Goal: Transaction & Acquisition: Purchase product/service

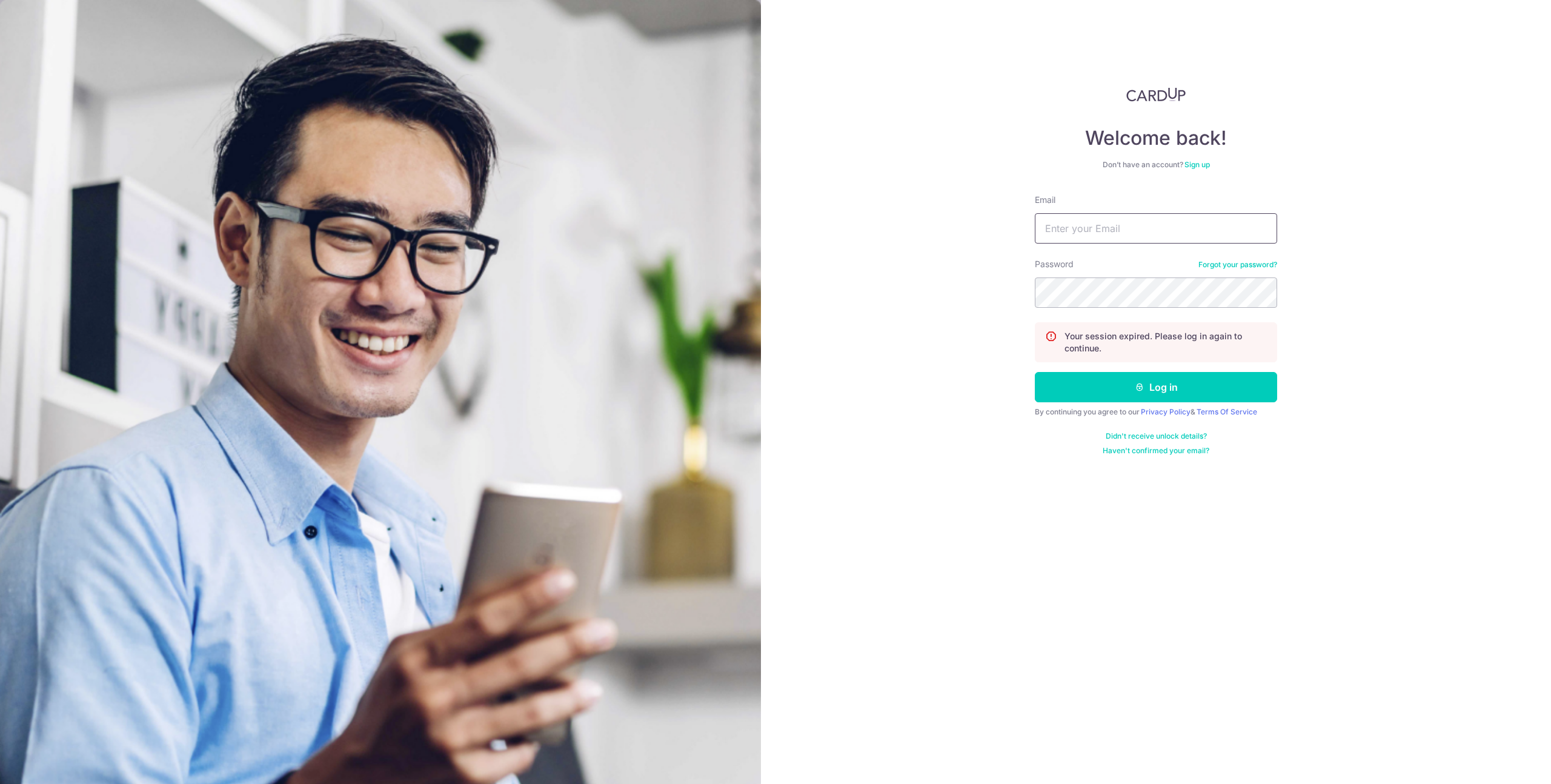
click at [1071, 230] on input "Email" at bounding box center [1156, 228] width 242 height 30
type input "[EMAIL_ADDRESS][DOMAIN_NAME]"
click at [1035, 372] on button "Log in" at bounding box center [1156, 387] width 242 height 30
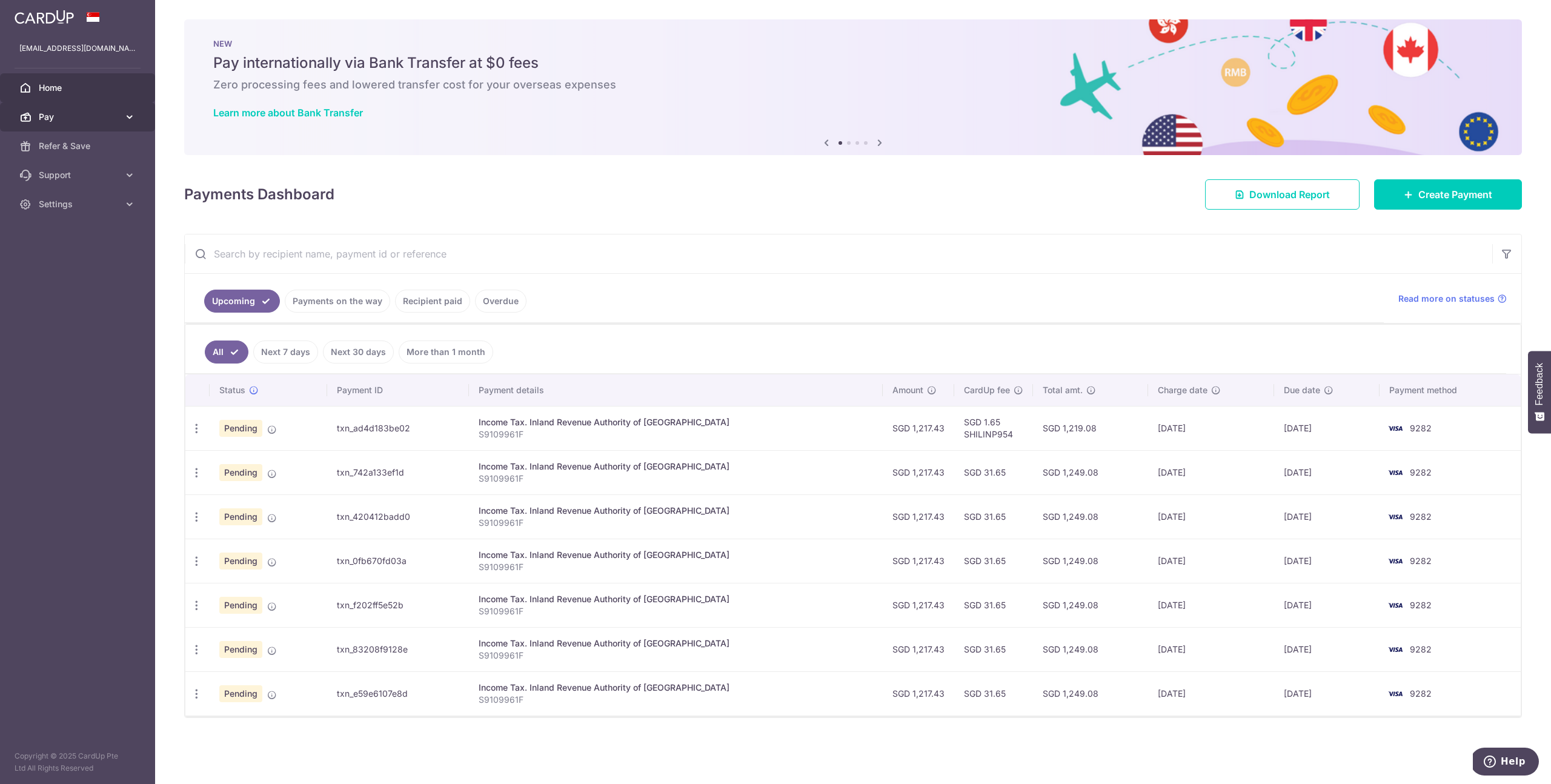
click at [78, 121] on span "Pay" at bounding box center [78, 117] width 80 height 12
click at [85, 149] on span "Payments" at bounding box center [78, 146] width 80 height 12
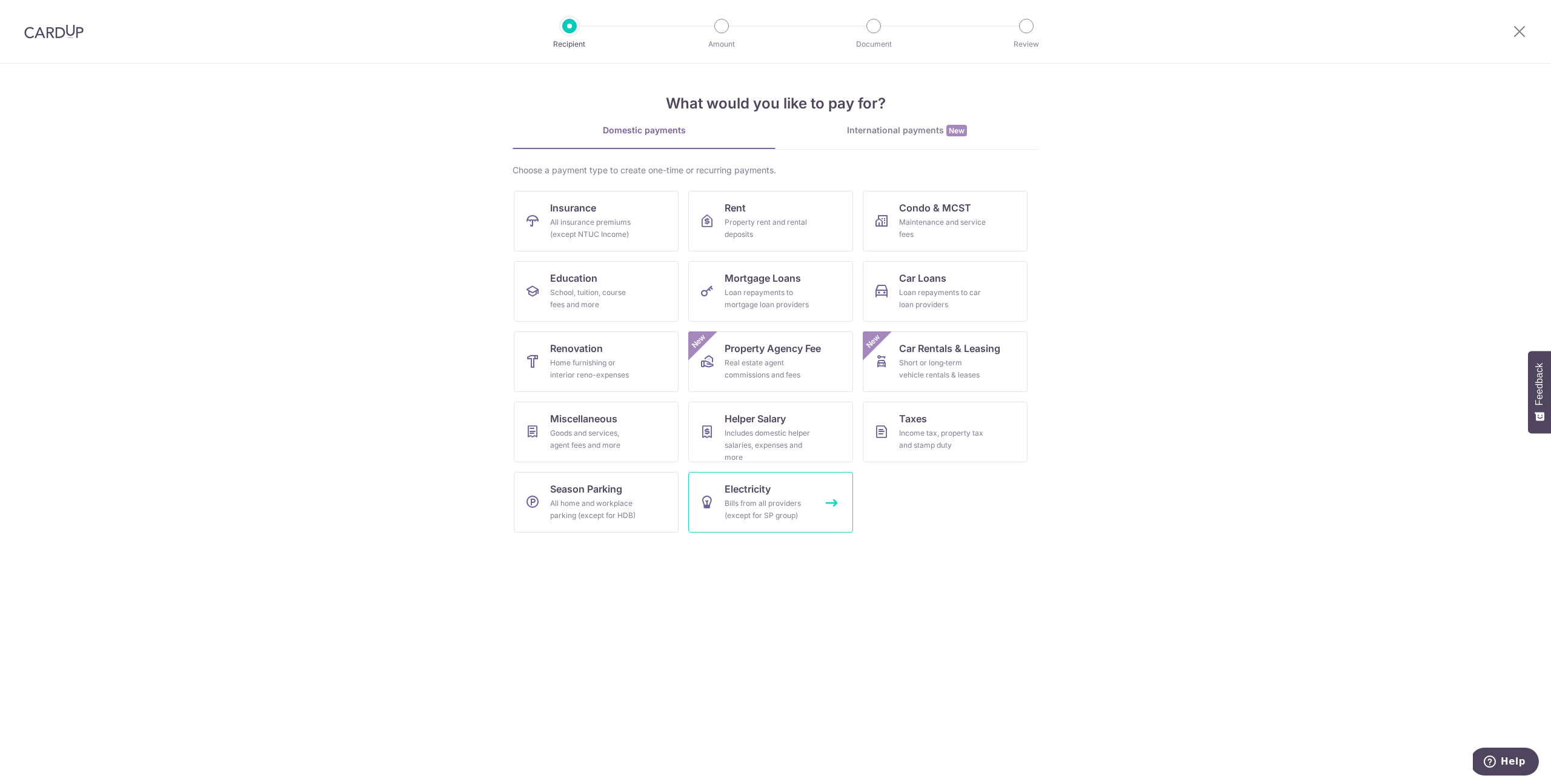
click at [775, 495] on link "Electricity Bills from all providers (except for SP group)" at bounding box center [771, 502] width 165 height 60
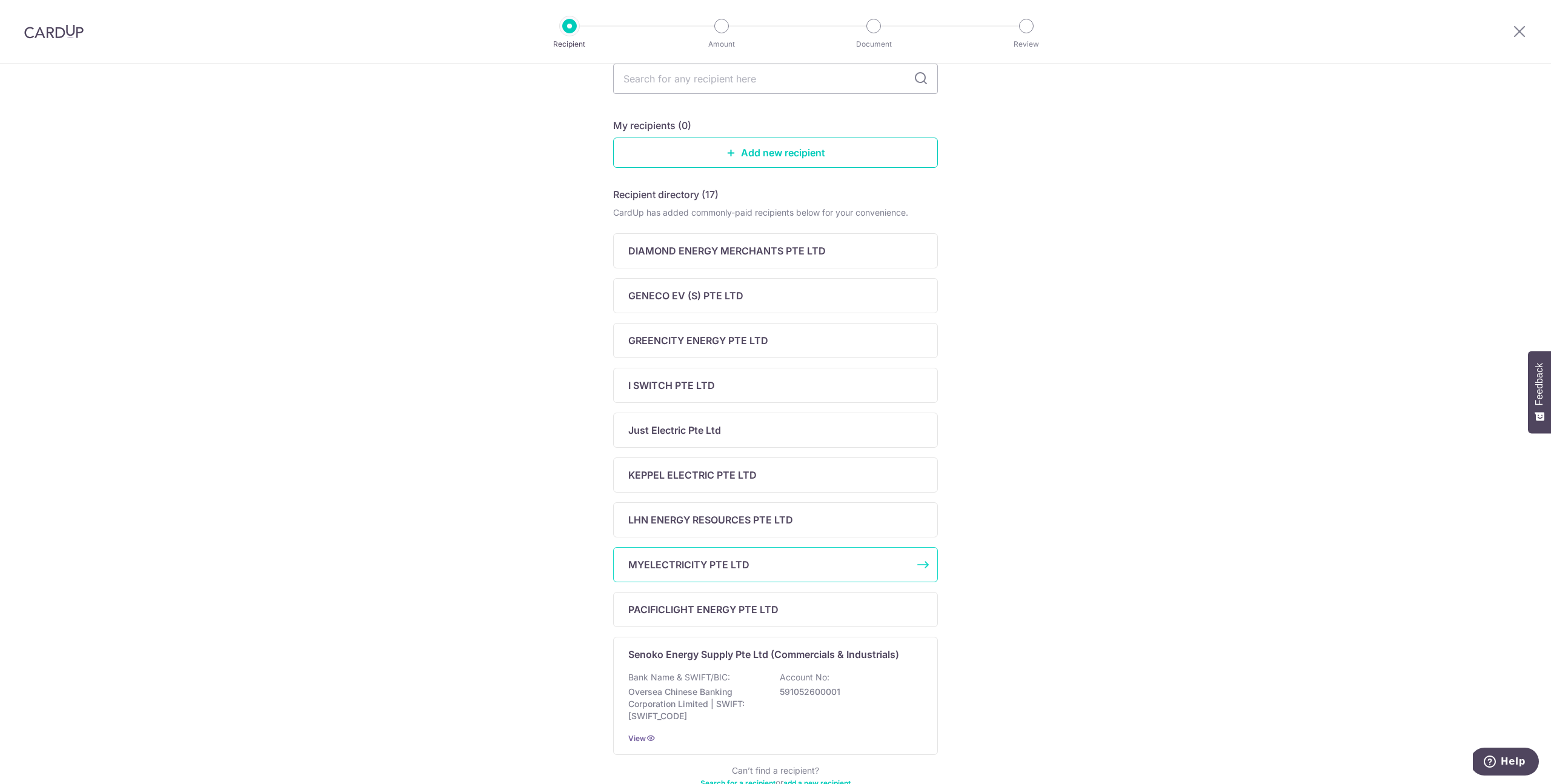
scroll to position [178, 0]
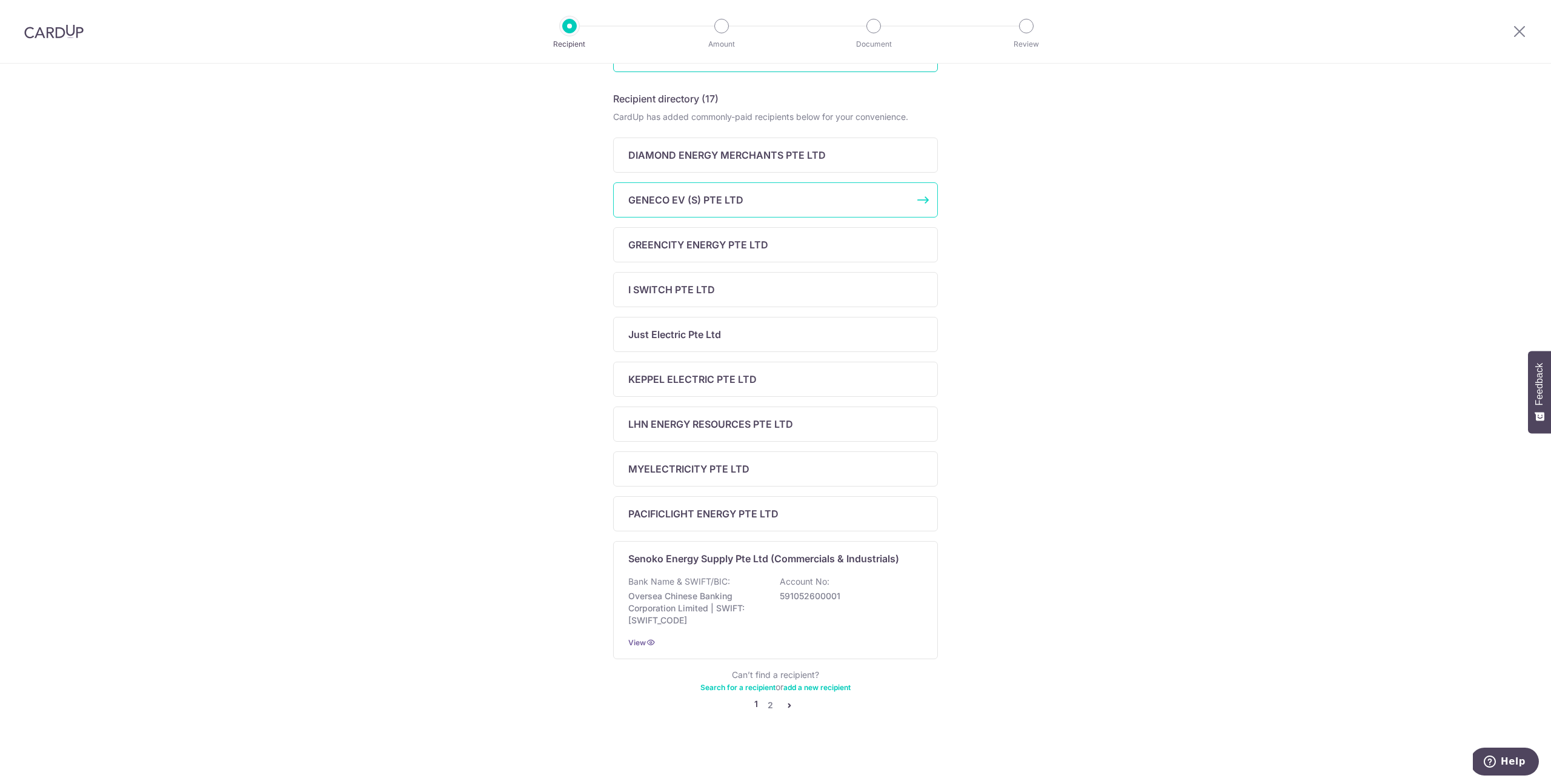
click at [748, 204] on div "GENECO EV (S) PTE LTD" at bounding box center [768, 200] width 280 height 15
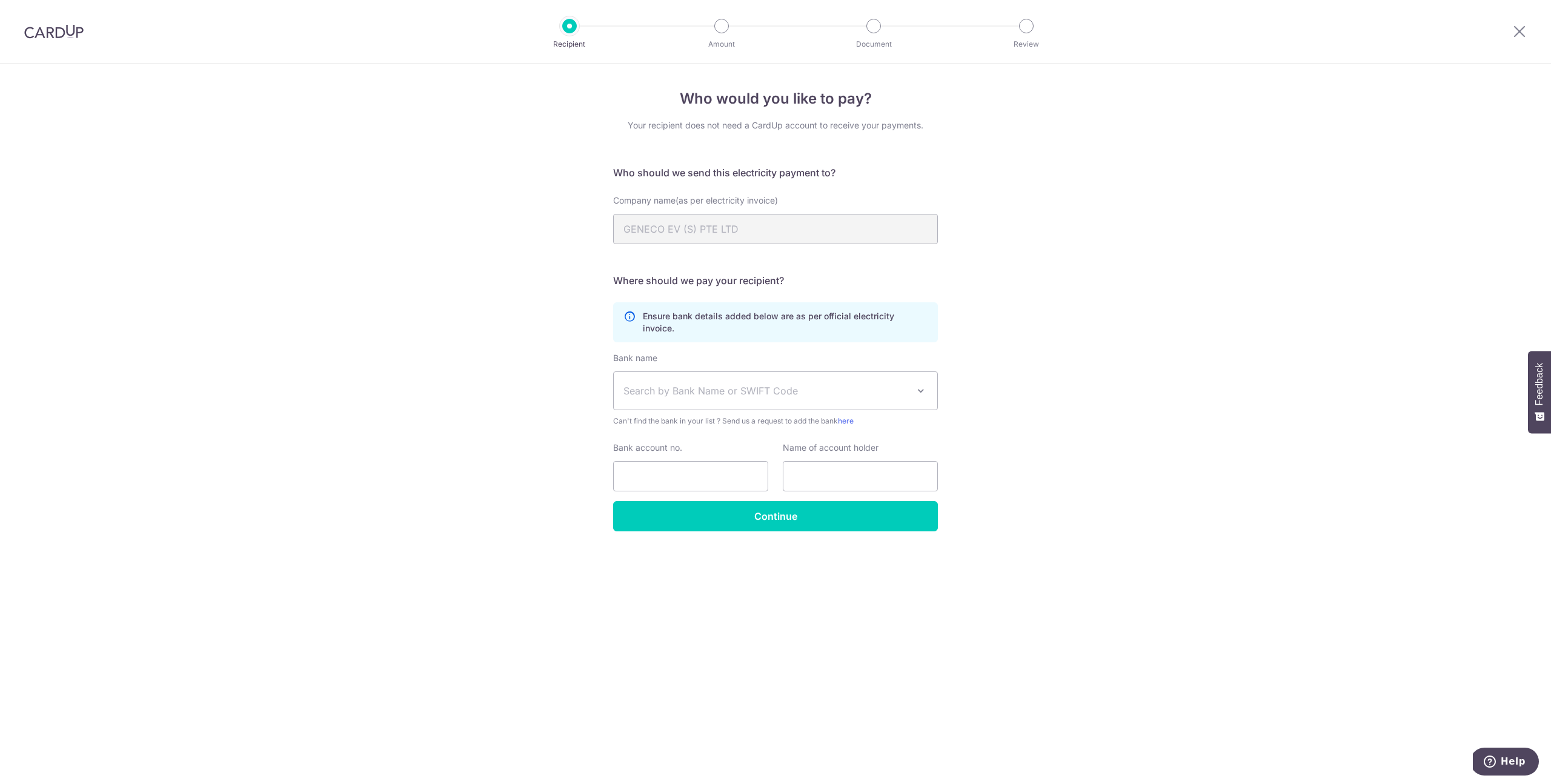
click at [791, 383] on span "Search by Bank Name or SWIFT Code" at bounding box center [765, 391] width 285 height 15
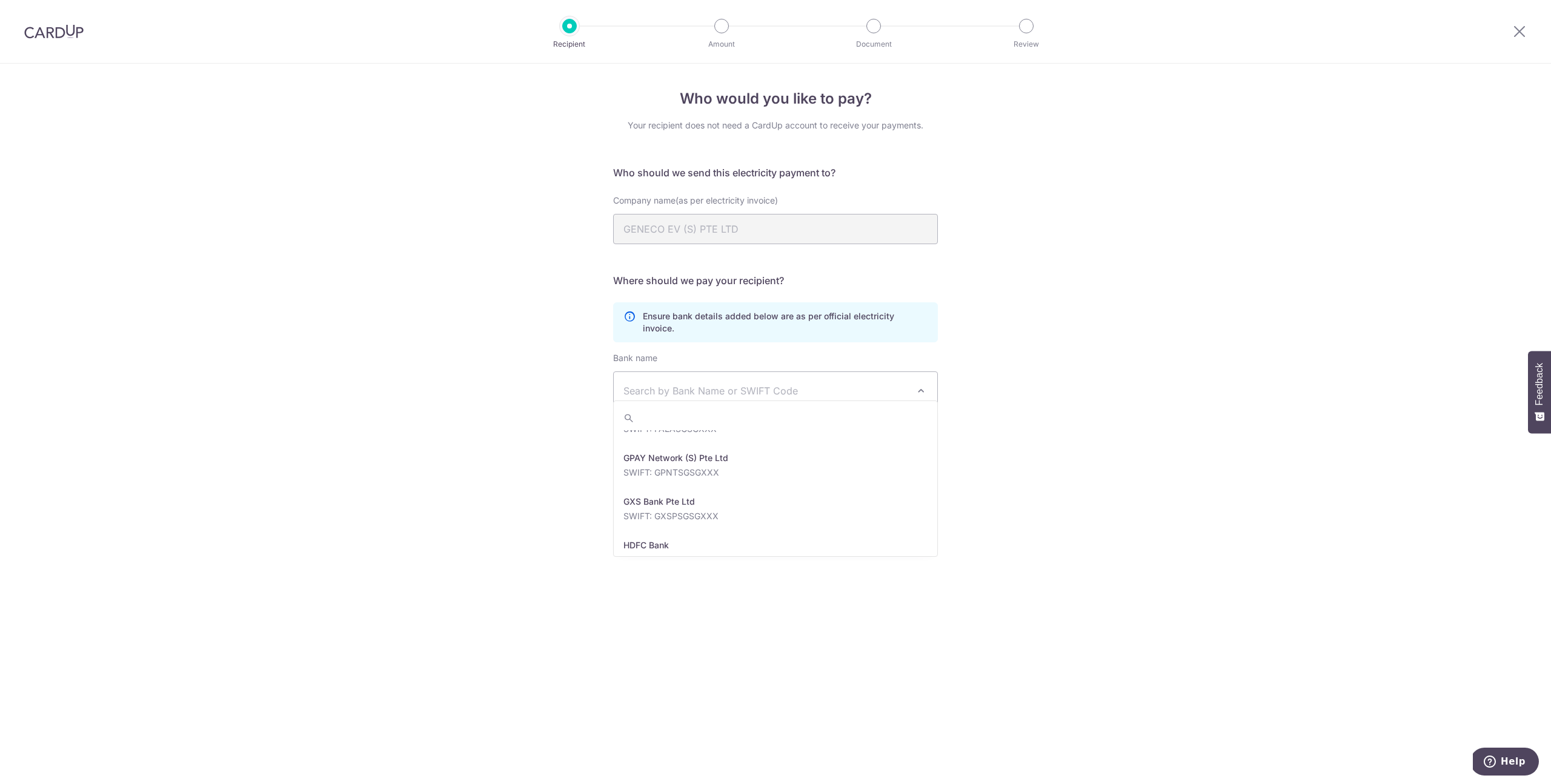
scroll to position [1273, 0]
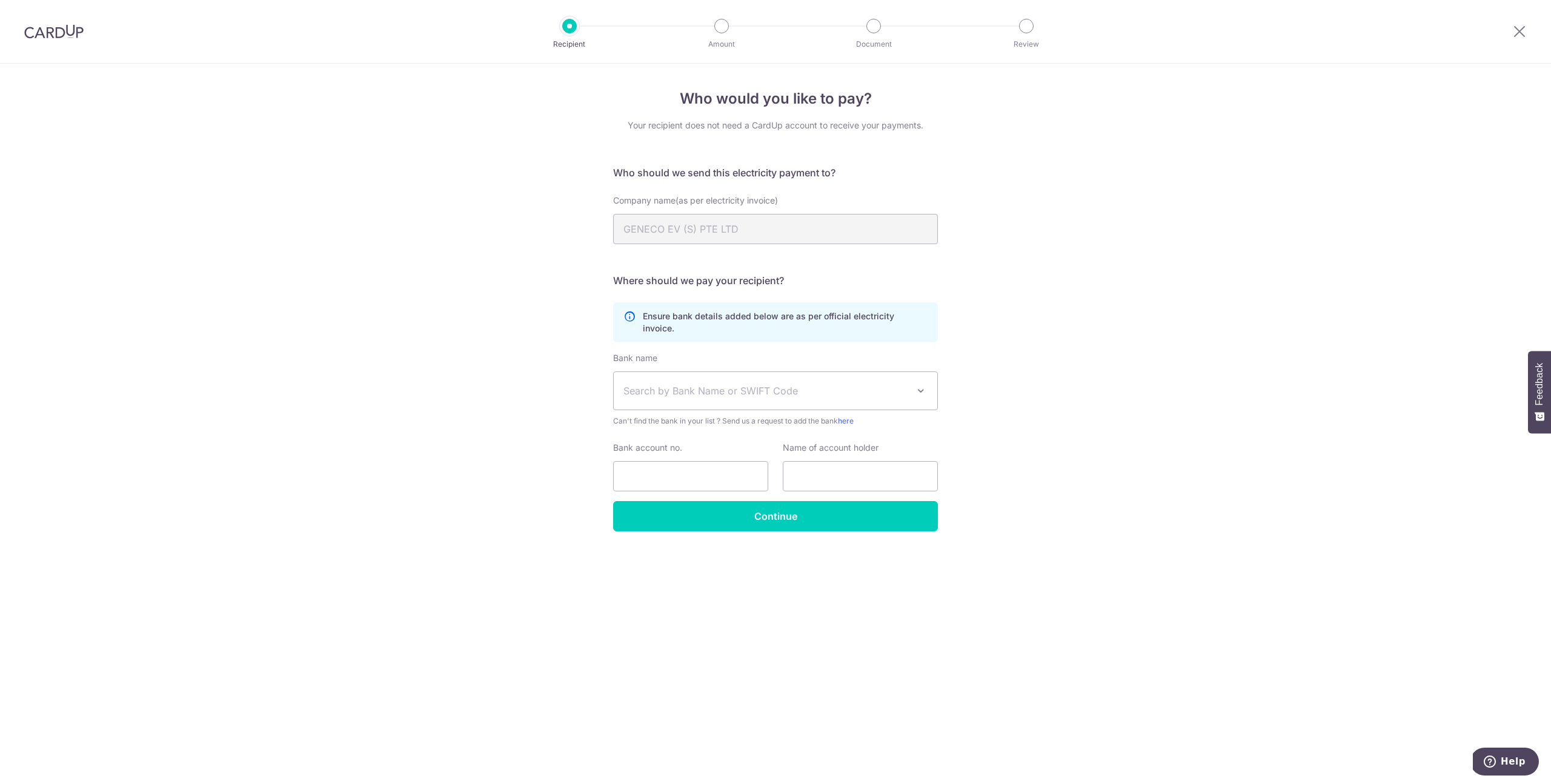
click at [1146, 468] on div "Who would you like to pay? Your recipient does not need a CardUp account to rec…" at bounding box center [775, 423] width 1551 height 720
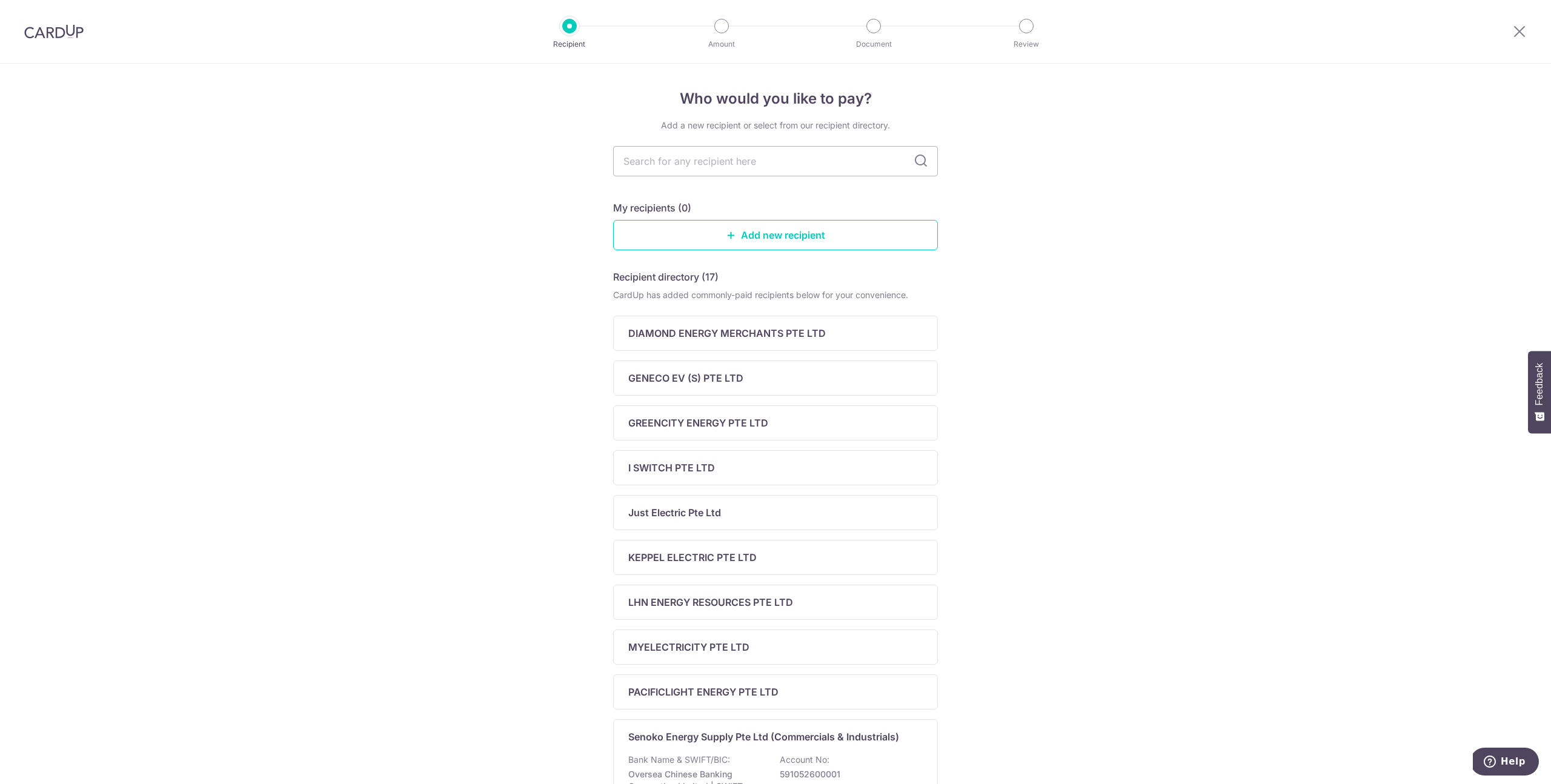
click at [34, 35] on img at bounding box center [54, 32] width 60 height 15
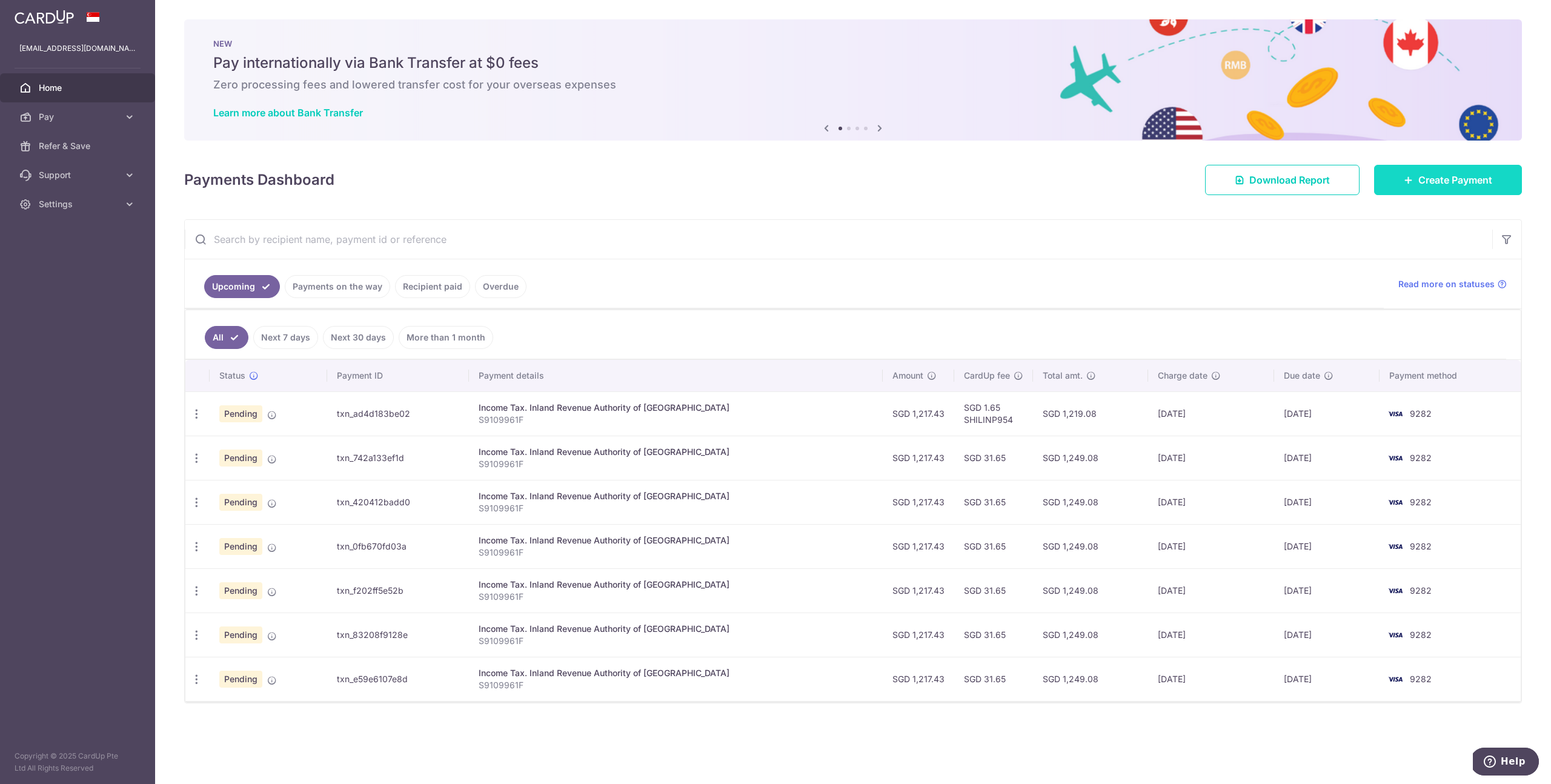
click at [1411, 183] on icon at bounding box center [1409, 180] width 10 height 10
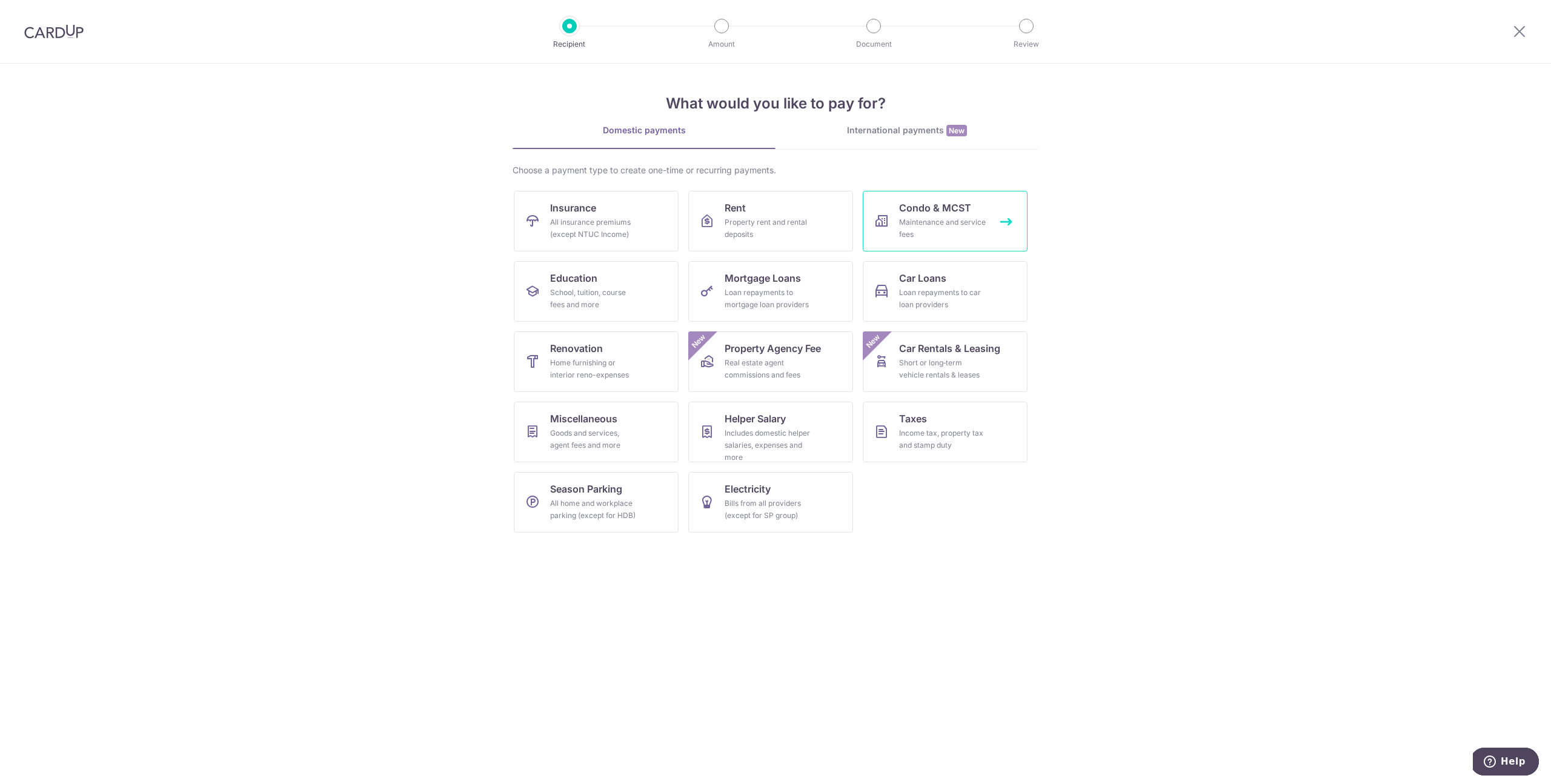
click at [915, 217] on div "Maintenance and service fees" at bounding box center [943, 229] width 87 height 25
click at [913, 429] on div "Income tax, property tax and stamp duty" at bounding box center [943, 439] width 87 height 25
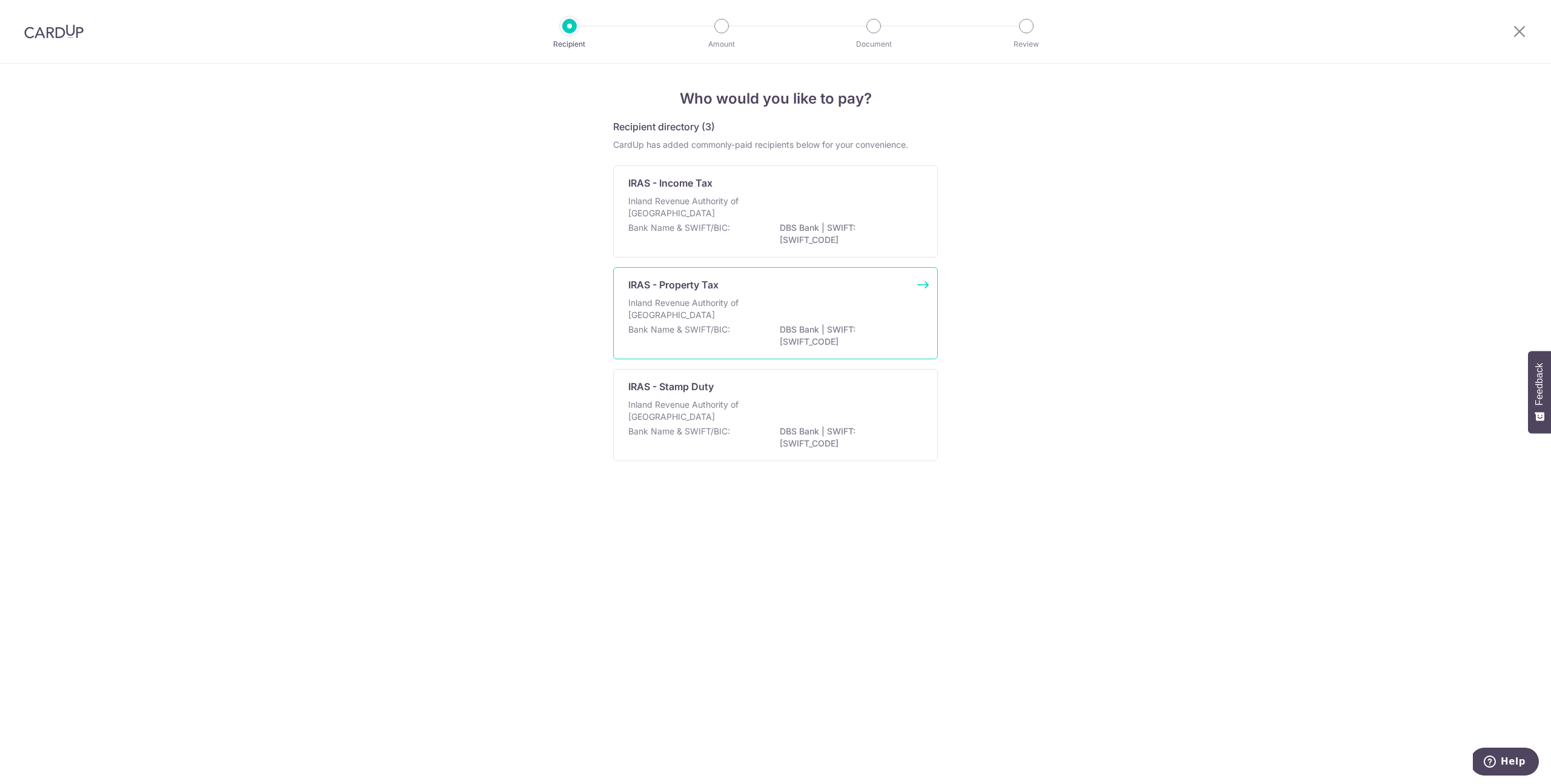
click at [803, 308] on div "Inland Revenue Authority of Singapore" at bounding box center [775, 310] width 294 height 27
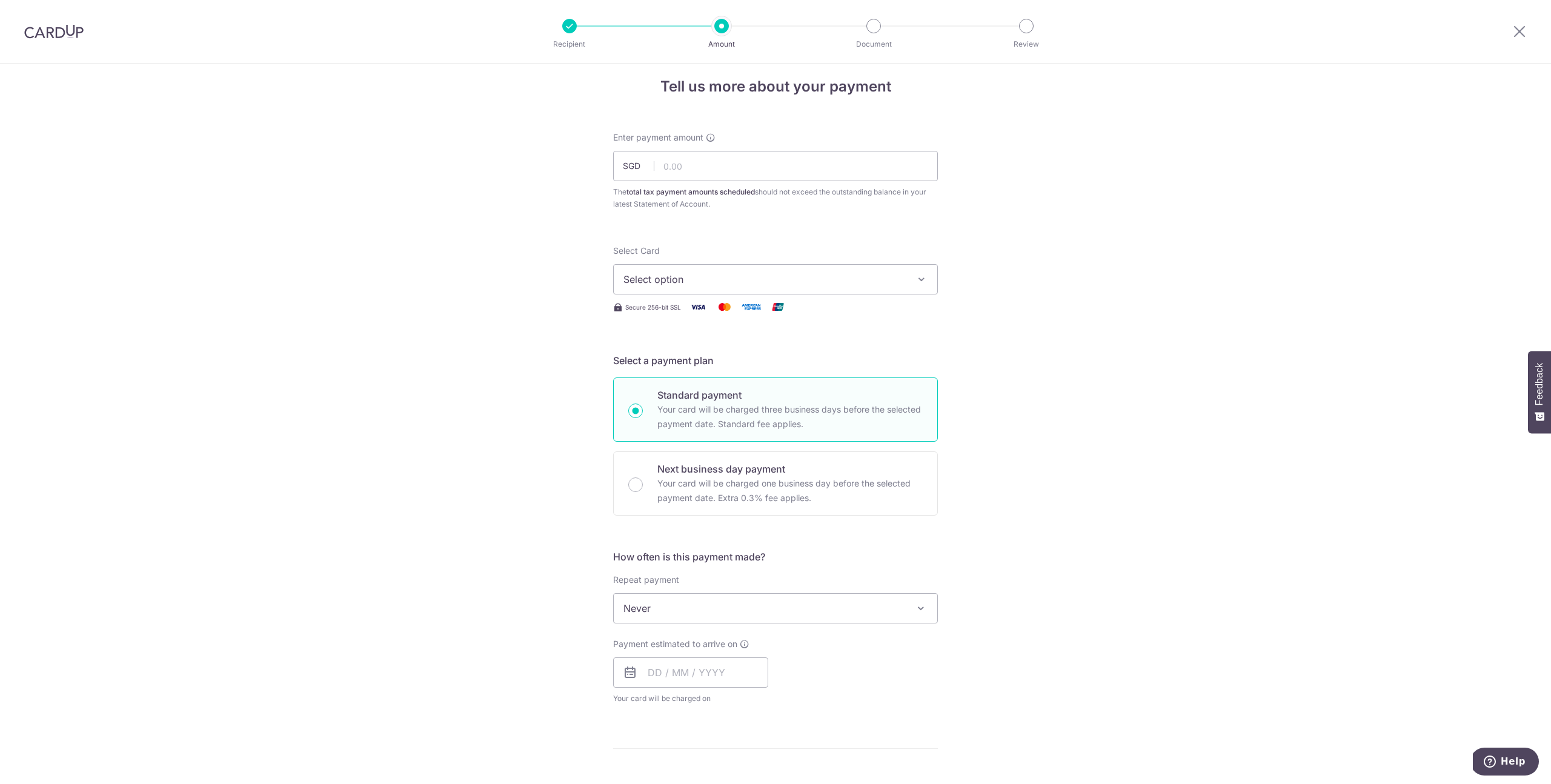
scroll to position [13, 0]
click at [712, 286] on button "Select option" at bounding box center [775, 278] width 325 height 30
click at [707, 362] on span "**** 9282" at bounding box center [775, 365] width 304 height 15
click at [693, 160] on input "text" at bounding box center [775, 165] width 325 height 30
click at [1105, 172] on div "Tell us more about your payment Enter payment amount SGD The total tax payment …" at bounding box center [775, 613] width 1551 height 1125
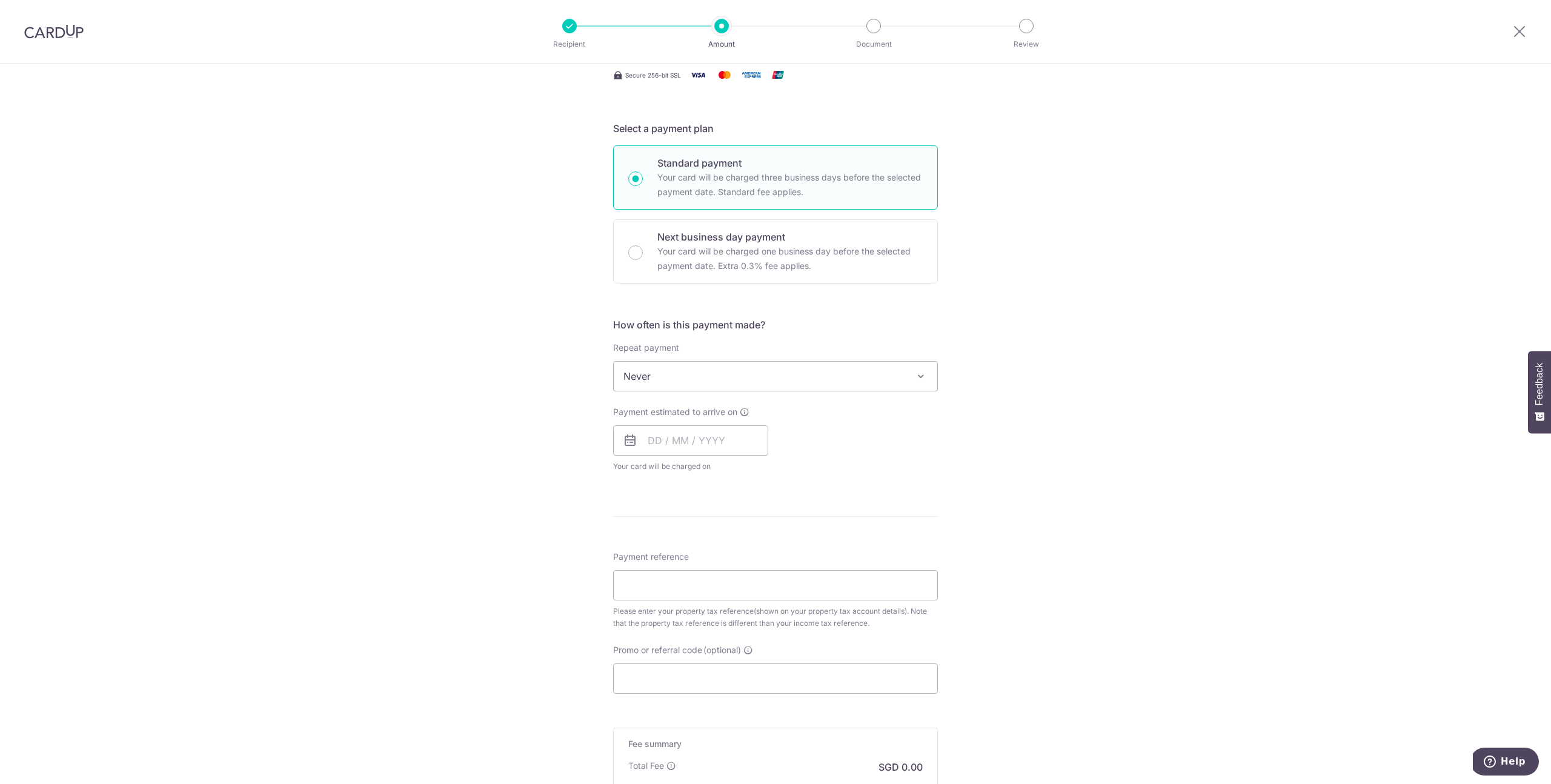
scroll to position [164, 0]
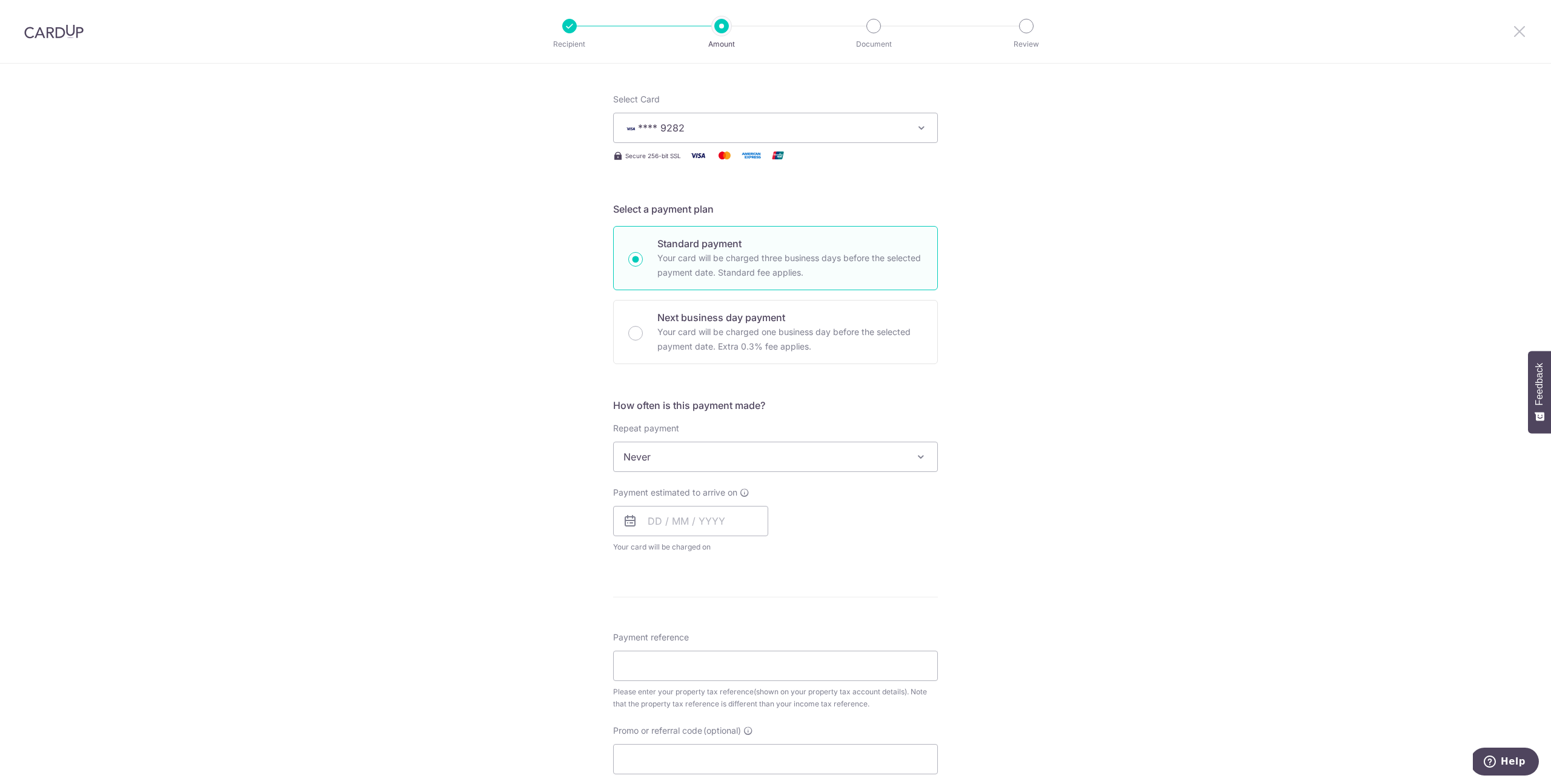
click at [1522, 25] on icon at bounding box center [1519, 31] width 15 height 16
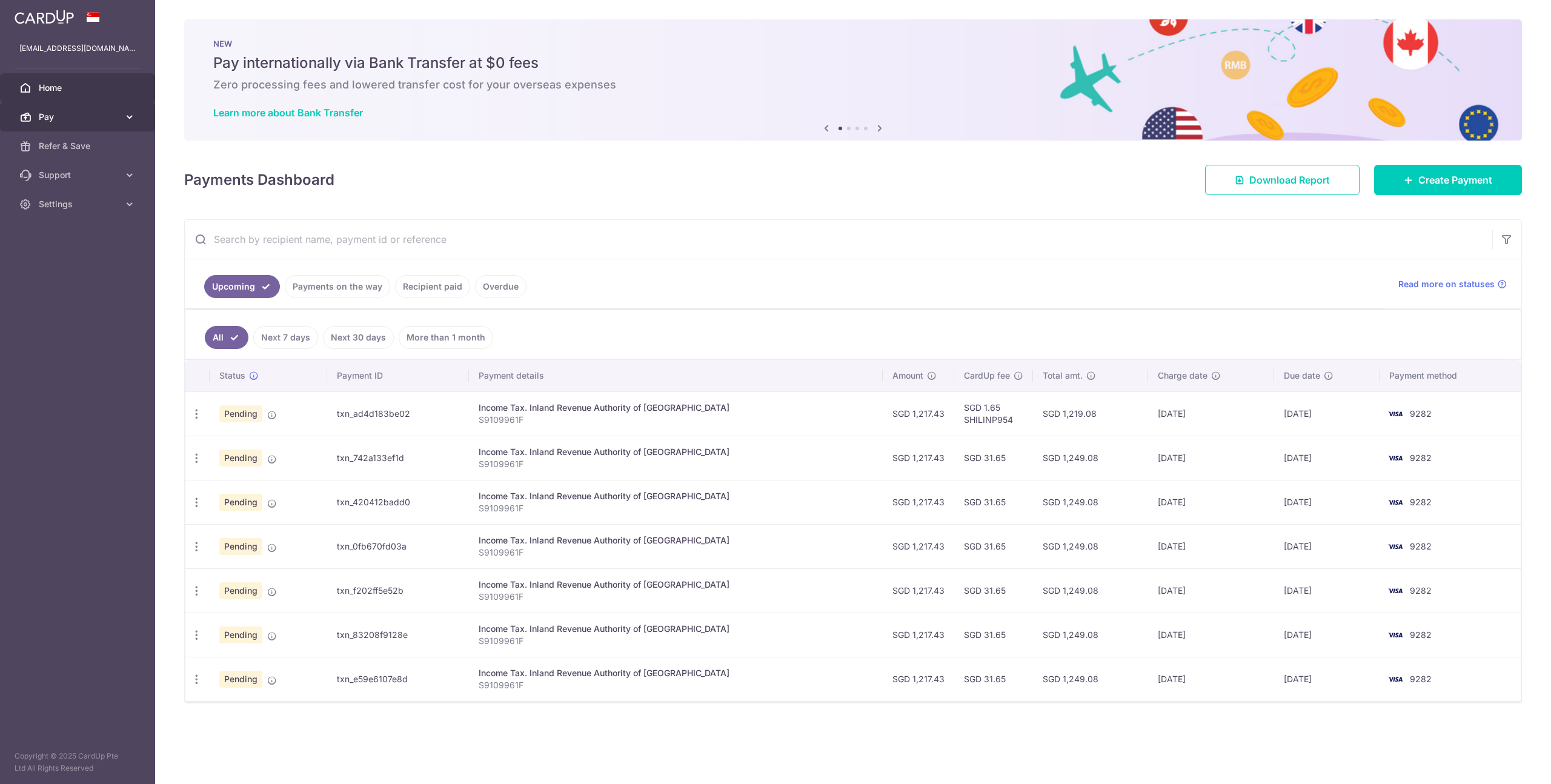
drag, startPoint x: 44, startPoint y: 119, endPoint x: 52, endPoint y: 119, distance: 8.0
click at [45, 119] on span "Pay" at bounding box center [78, 117] width 80 height 12
click at [1494, 185] on link "Create Payment" at bounding box center [1448, 180] width 148 height 30
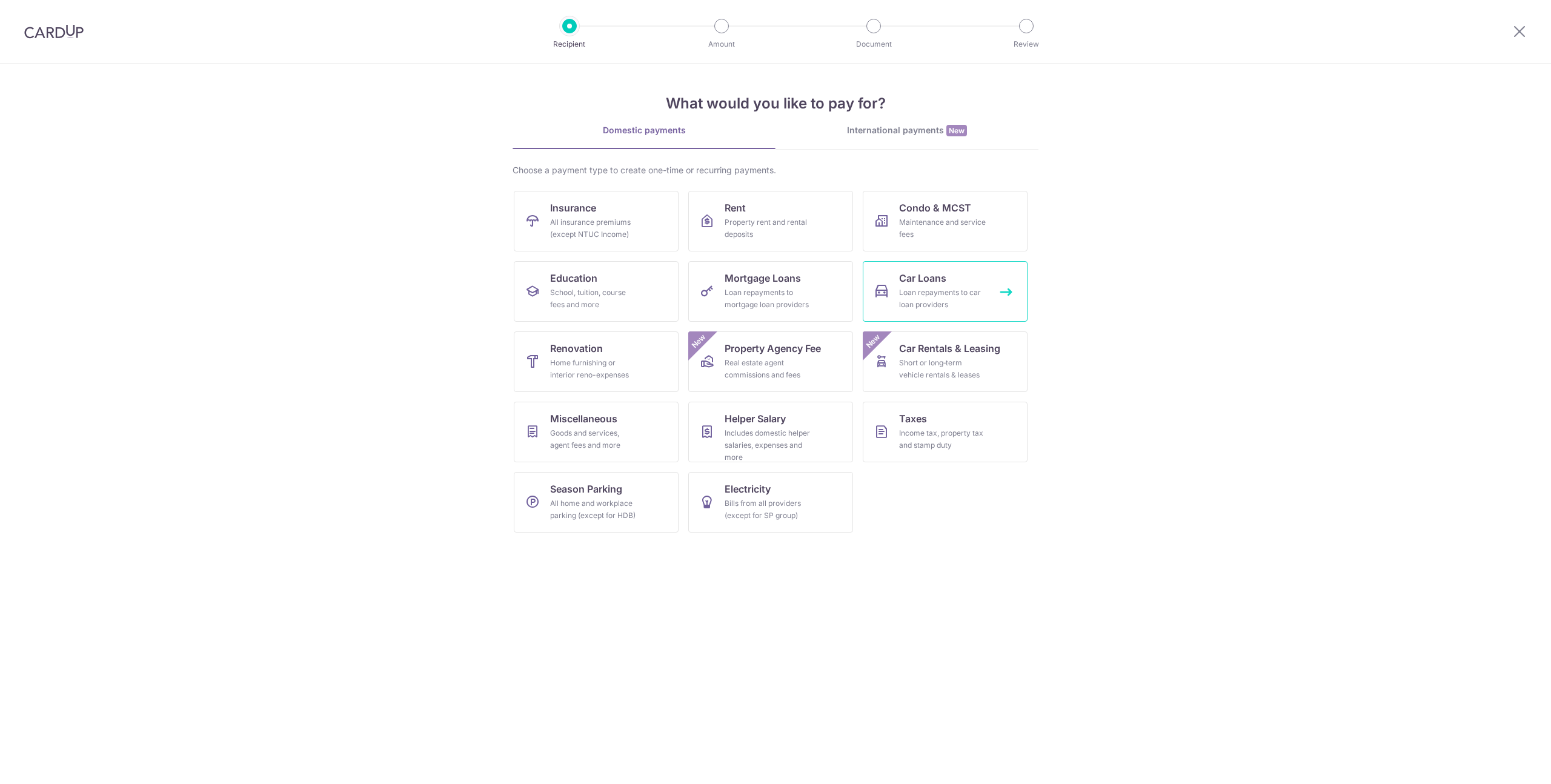
click at [944, 303] on div "Loan repayments to car loan providers" at bounding box center [943, 298] width 87 height 25
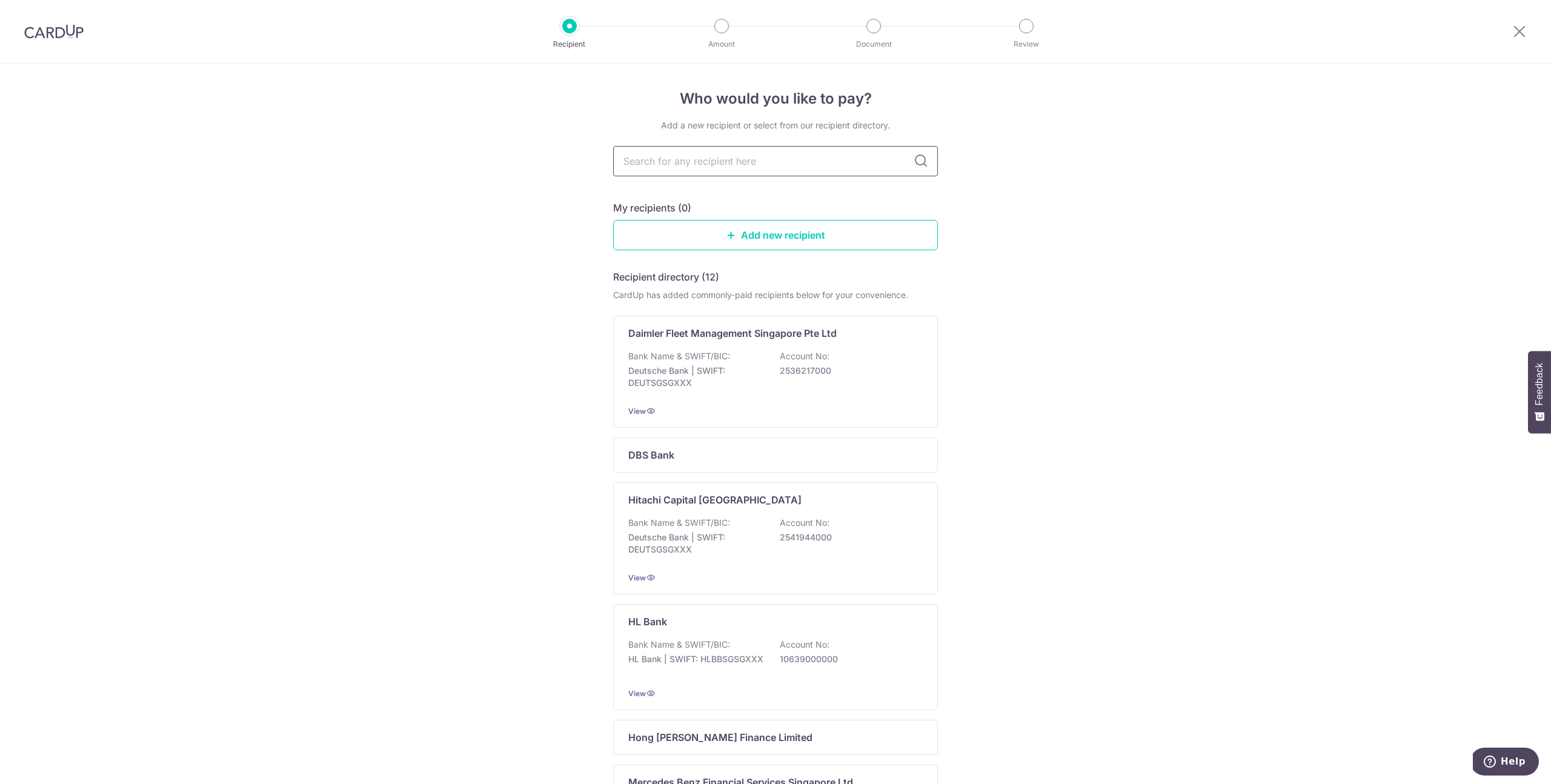
click at [677, 158] on input "text" at bounding box center [775, 161] width 325 height 30
type input "dbs"
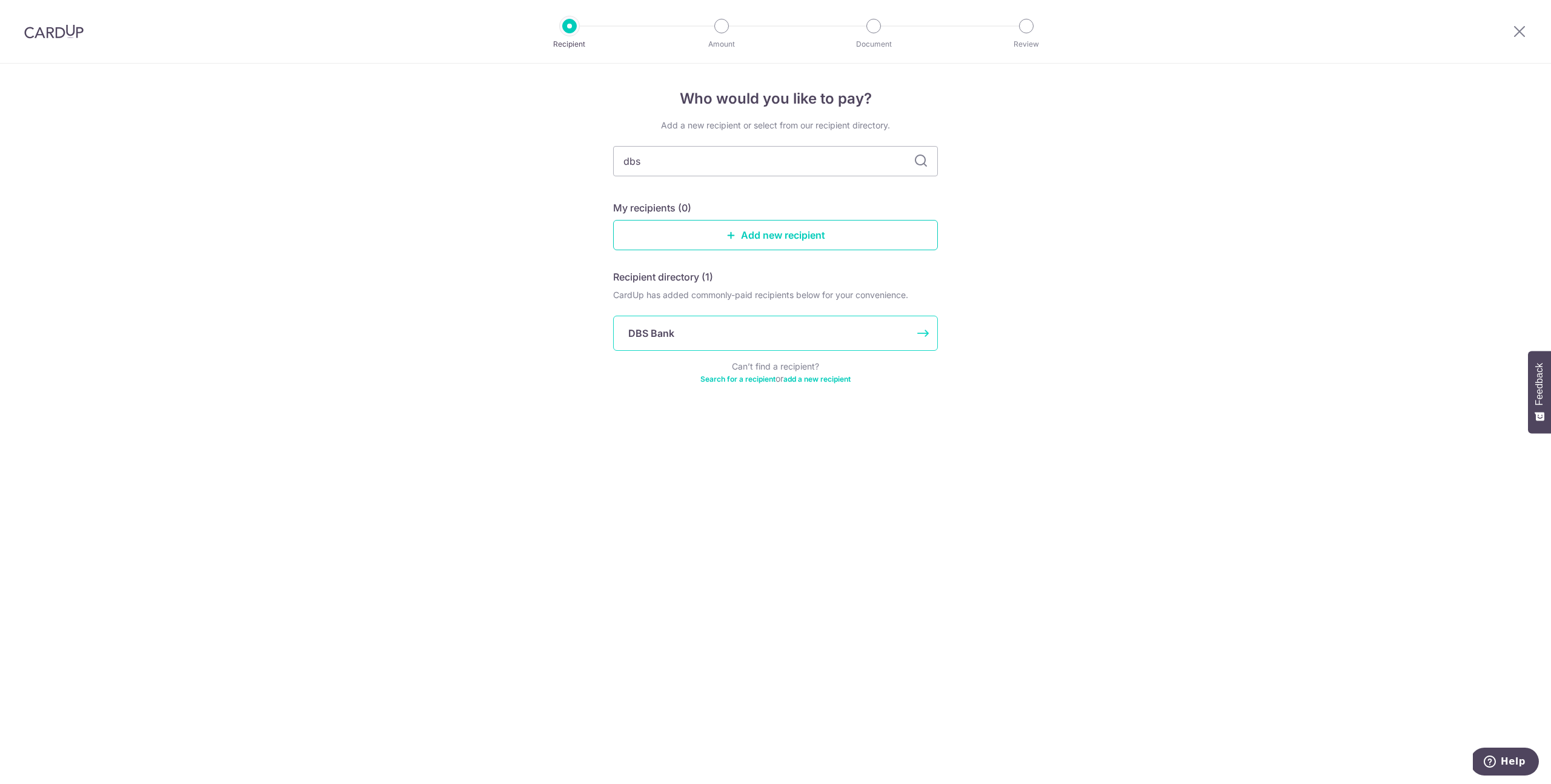
click at [707, 332] on div "DBS Bank" at bounding box center [768, 334] width 280 height 15
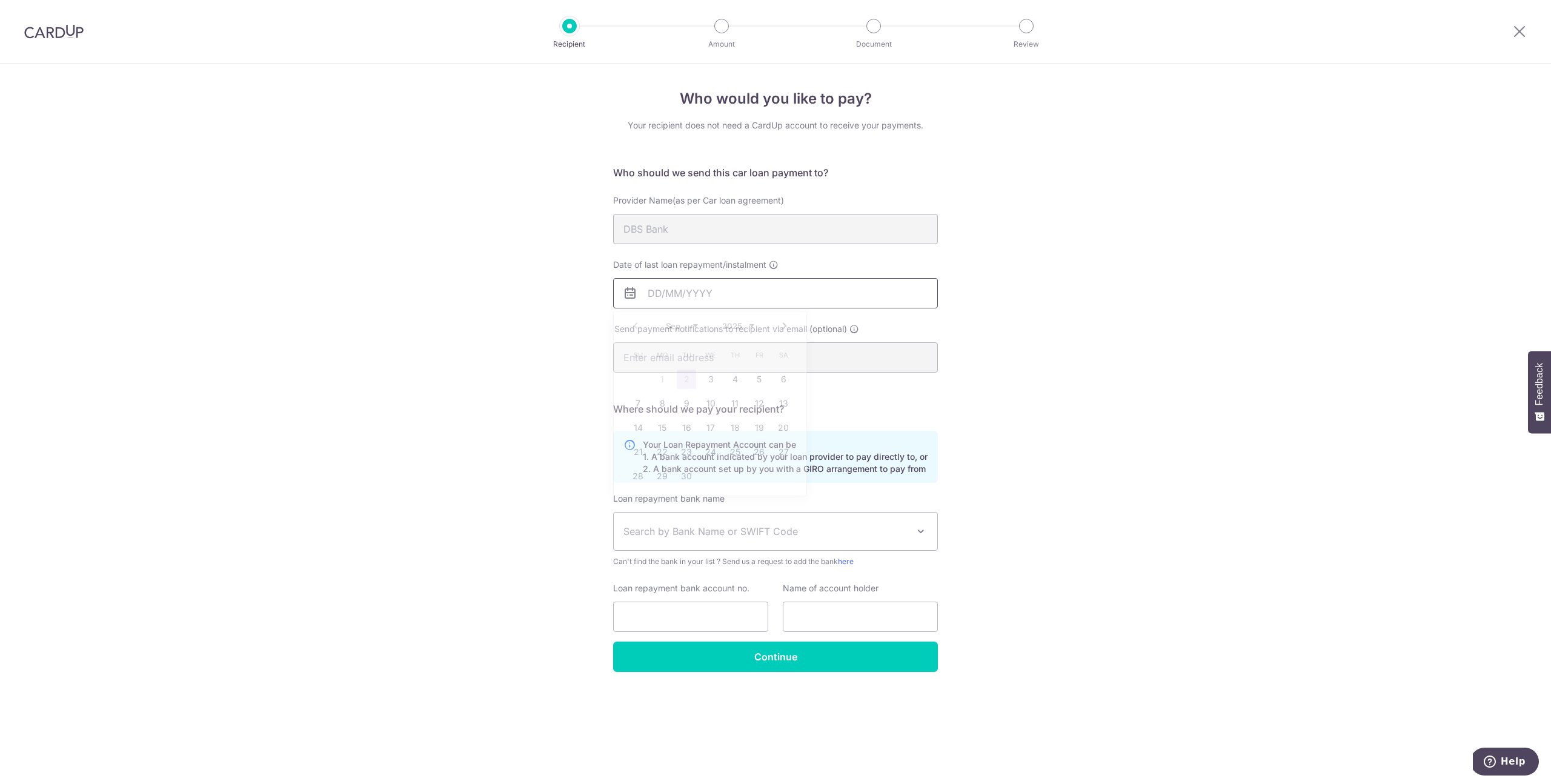
click at [717, 284] on input "Date of last loan repayment/instalment" at bounding box center [775, 293] width 325 height 30
click at [1133, 411] on div "Who would you like to pay? Your recipient does not need a CardUp account to rec…" at bounding box center [775, 423] width 1551 height 720
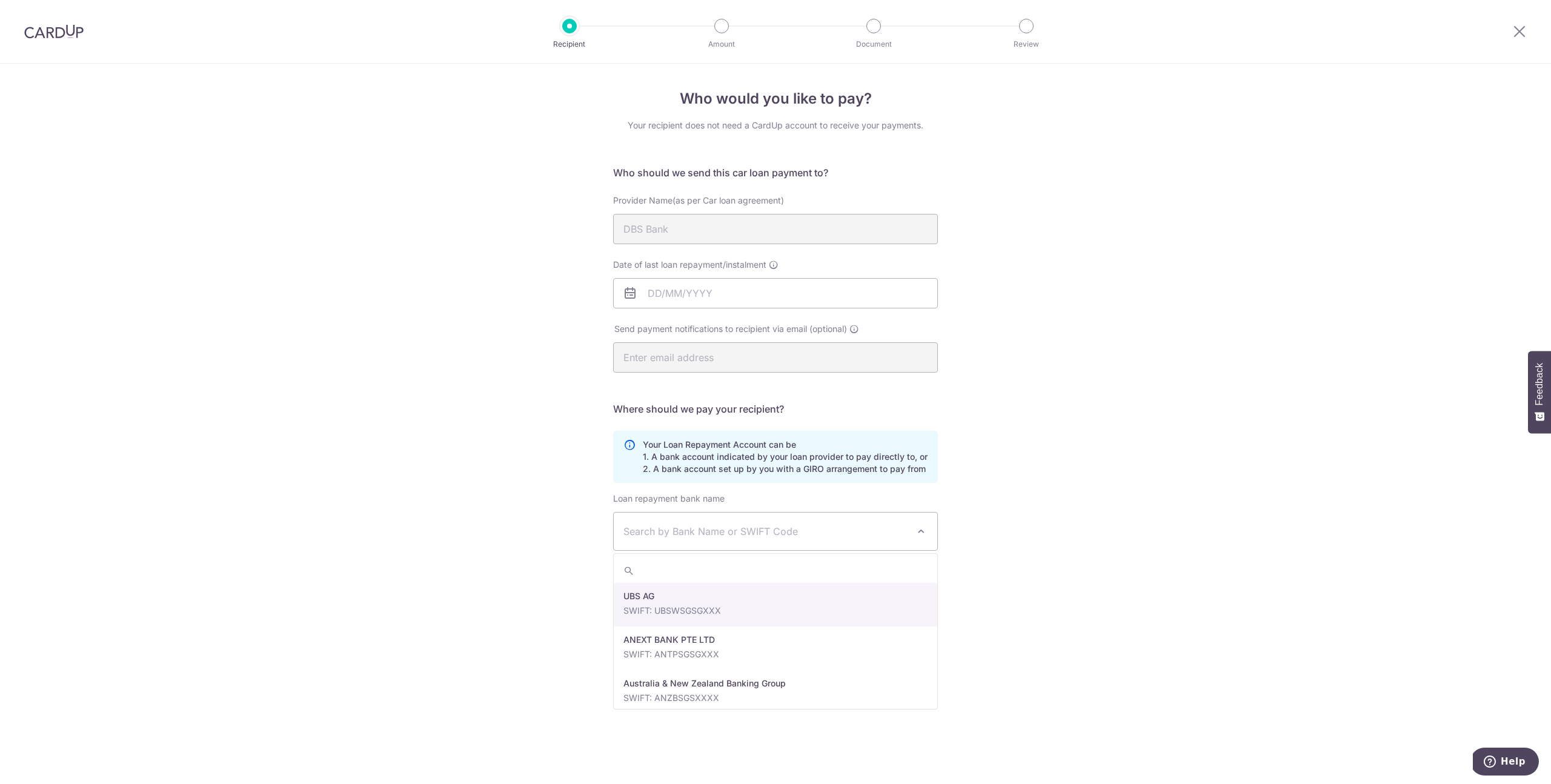
click at [781, 535] on span "Search by Bank Name or SWIFT Code" at bounding box center [765, 531] width 285 height 15
select select "6"
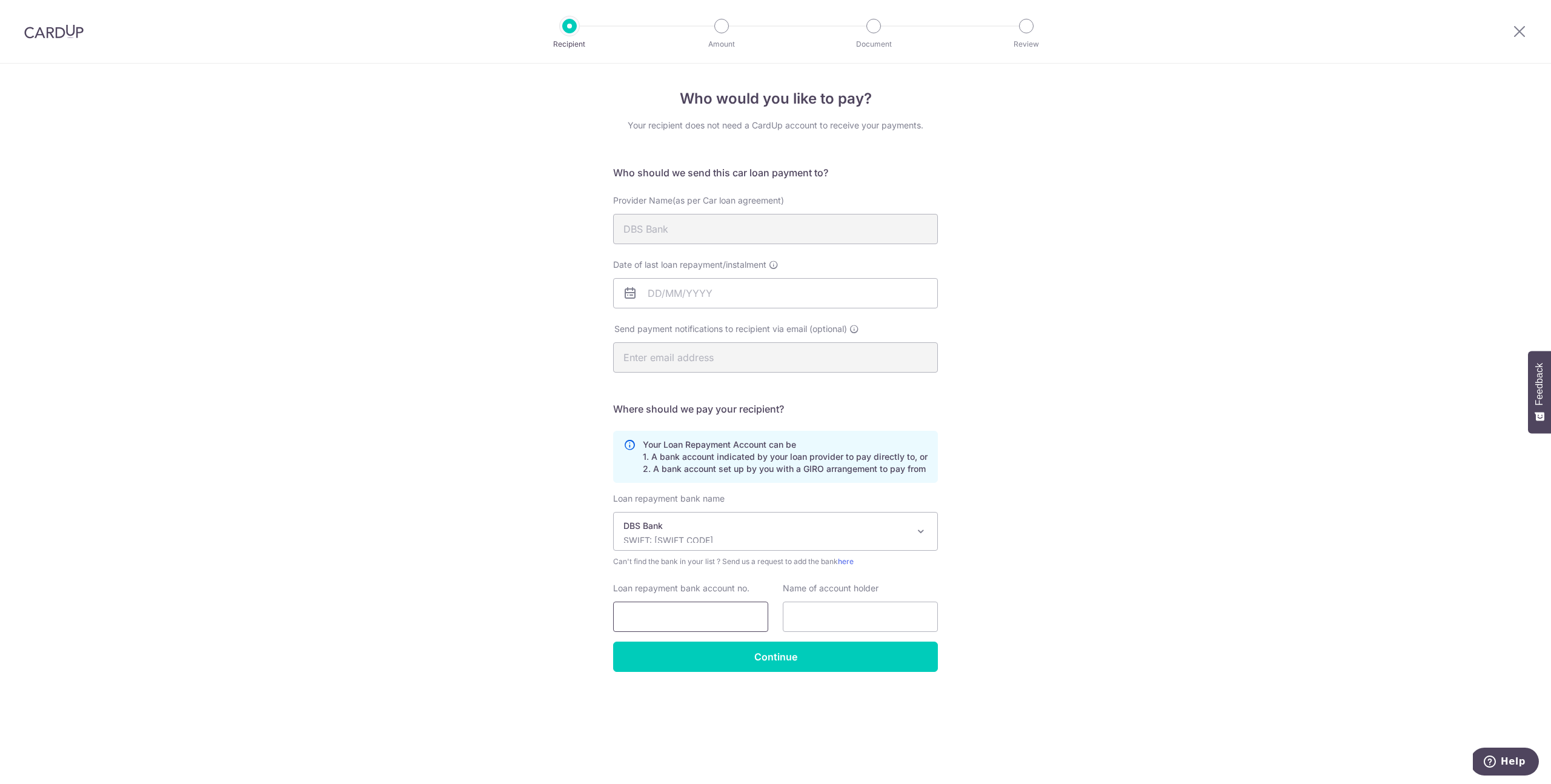
click at [724, 603] on input "Loan repayment bank account no." at bounding box center [691, 616] width 155 height 30
click at [683, 299] on input "Date of last loan repayment/instalment" at bounding box center [775, 293] width 325 height 30
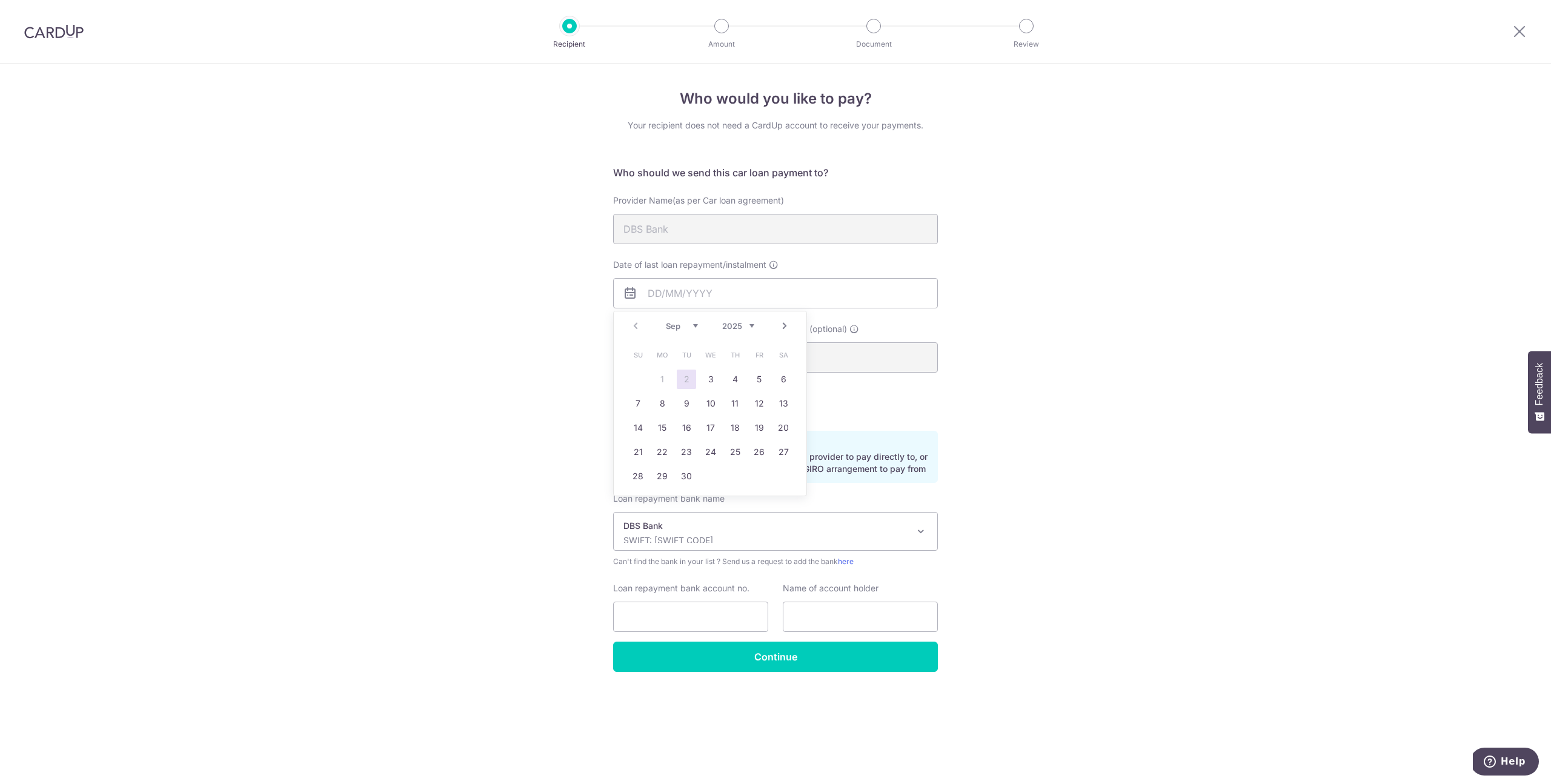
click at [1163, 392] on div "Who would you like to pay? Your recipient does not need a CardUp account to rec…" at bounding box center [775, 423] width 1551 height 720
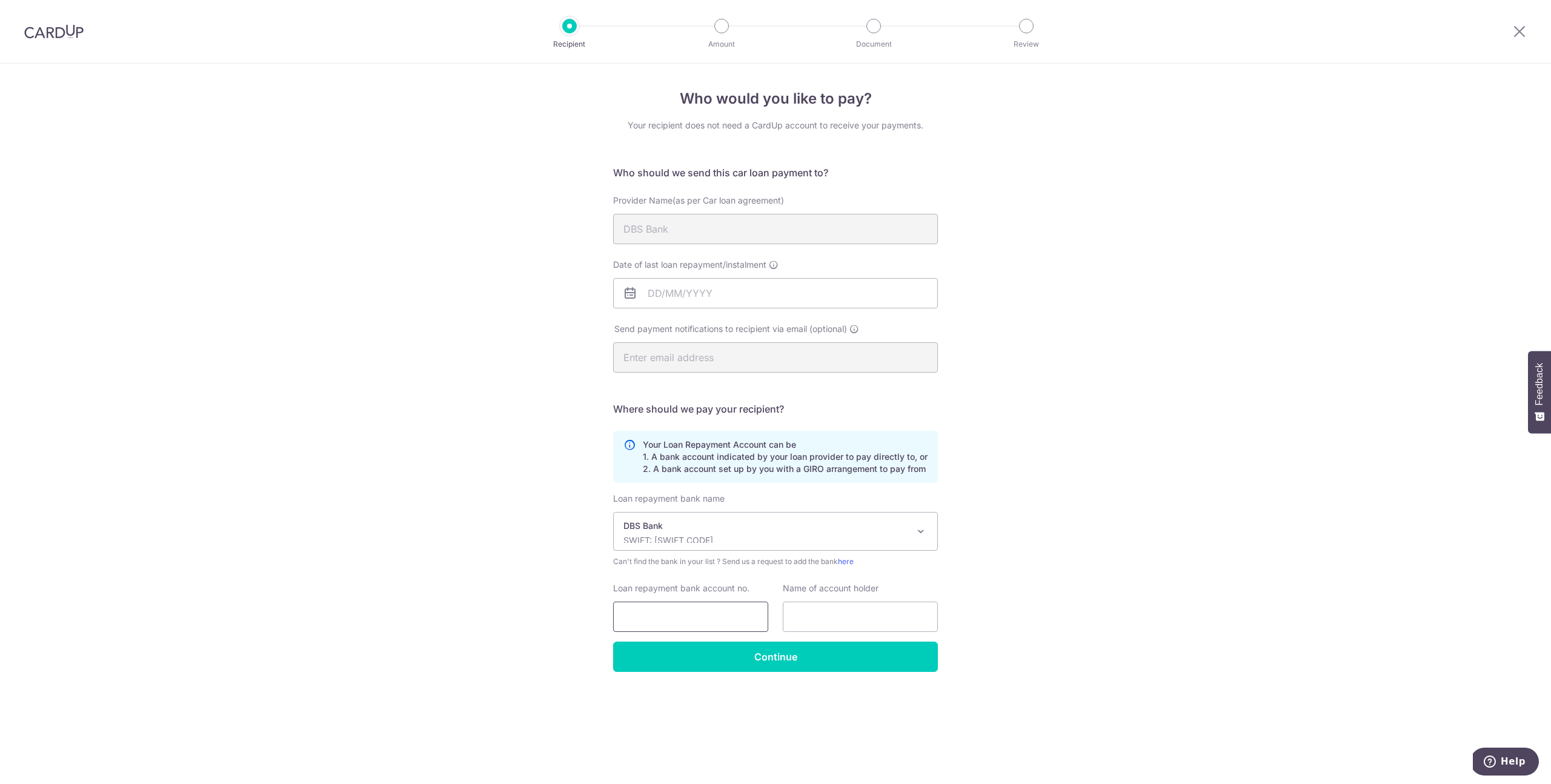
click at [699, 612] on input "Loan repayment bank account no." at bounding box center [691, 616] width 155 height 30
click at [688, 616] on input "Loan repayment bank account no." at bounding box center [691, 616] width 155 height 30
type input "0010011324"
click at [802, 624] on input "text" at bounding box center [860, 616] width 155 height 30
type input "DBS BANK"
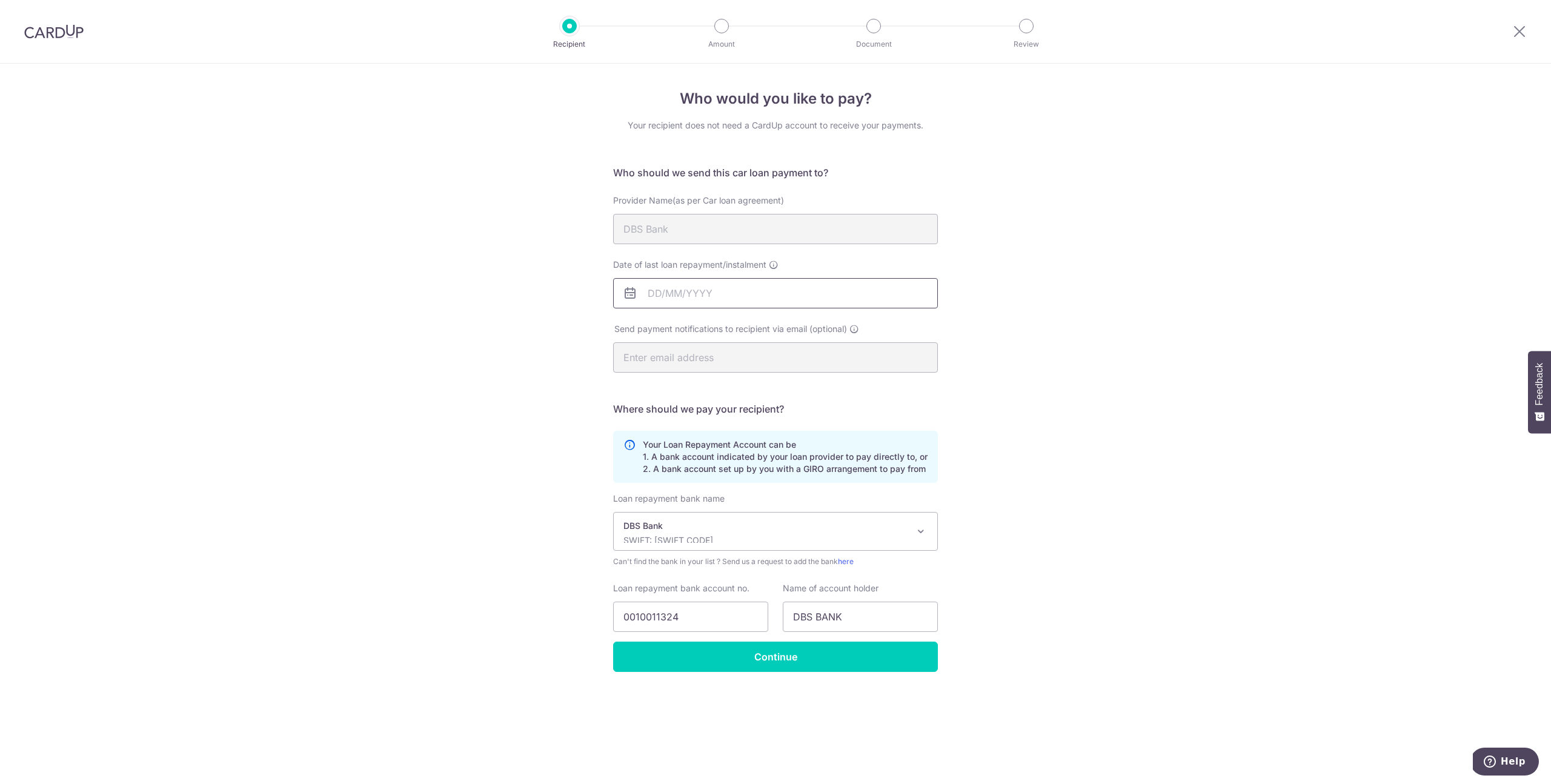
click at [706, 298] on input "Date of last loan repayment/instalment" at bounding box center [775, 293] width 325 height 30
drag, startPoint x: 1169, startPoint y: 545, endPoint x: 947, endPoint y: 551, distance: 222.1
click at [1168, 545] on div "Who would you like to pay? Your recipient does not need a CardUp account to rec…" at bounding box center [775, 423] width 1551 height 720
click at [1006, 531] on div "Who would you like to pay? Your recipient does not need a CardUp account to rec…" at bounding box center [775, 423] width 1551 height 720
click at [860, 522] on p "DBS Bank" at bounding box center [765, 526] width 285 height 12
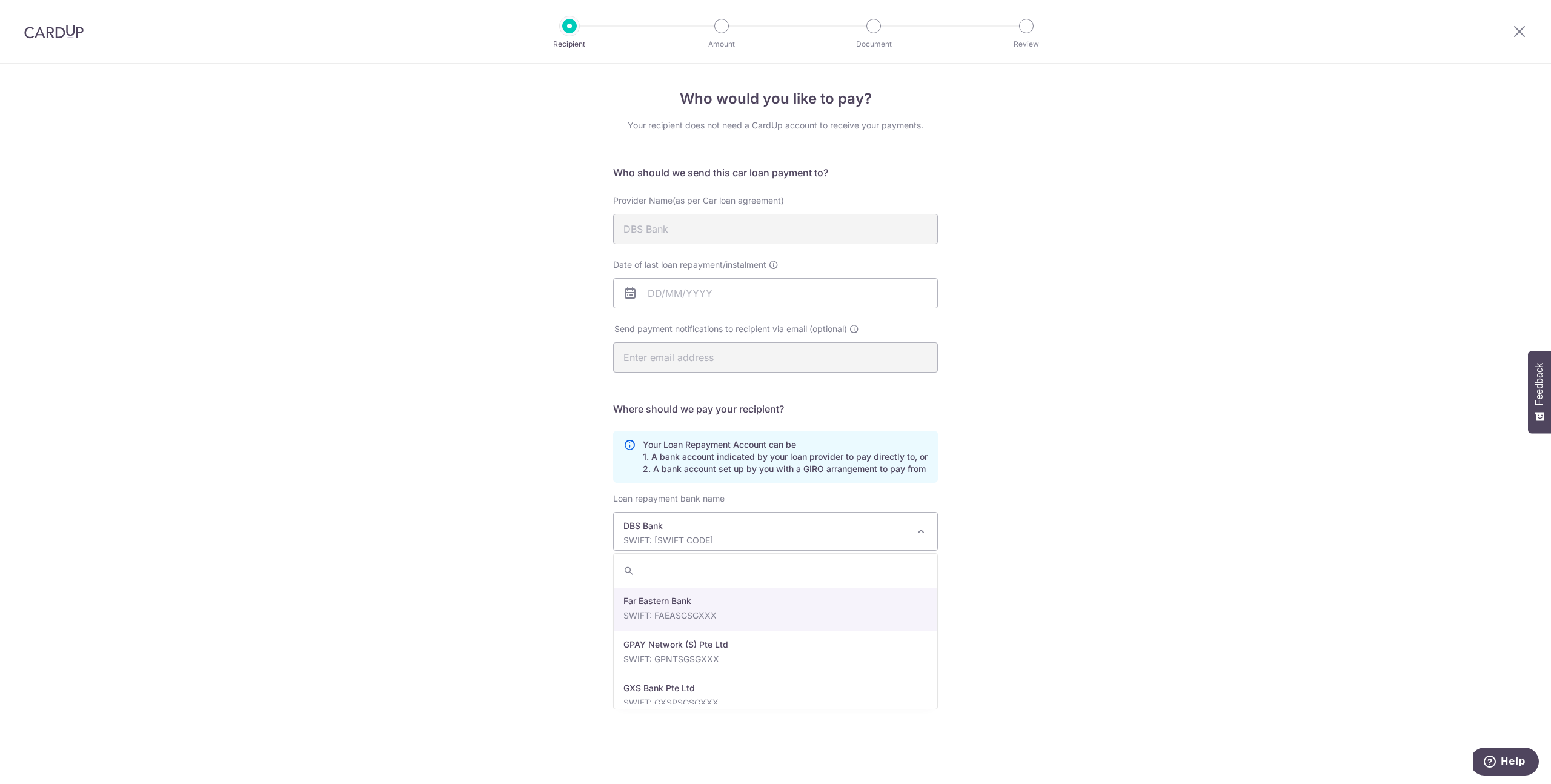
scroll to position [1079, 0]
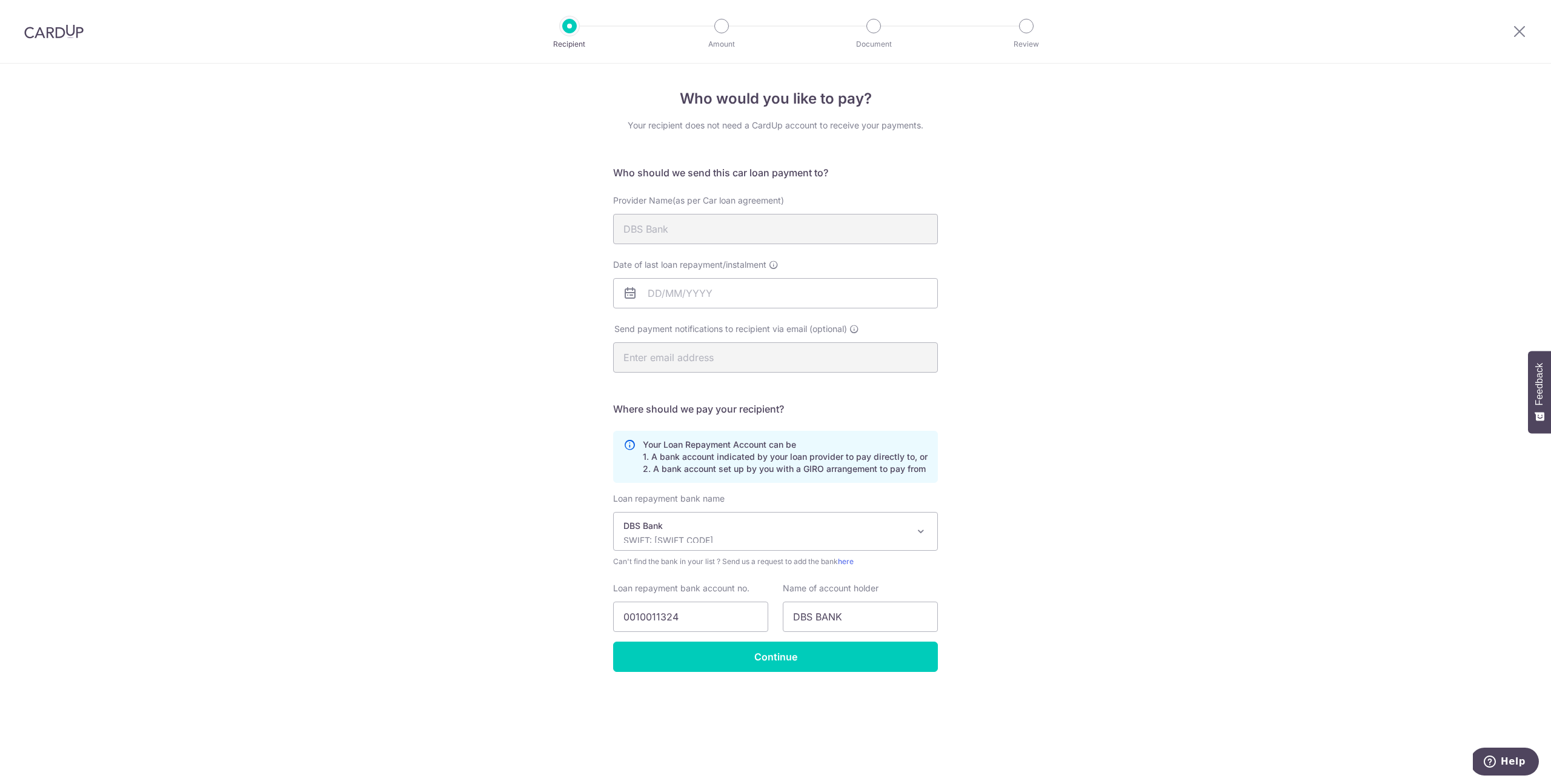
click at [1105, 560] on div "Who would you like to pay? Your recipient does not need a CardUp account to rec…" at bounding box center [775, 423] width 1551 height 720
click at [469, 219] on div "Who would you like to pay? Your recipient does not need a CardUp account to rec…" at bounding box center [775, 423] width 1551 height 720
click at [845, 620] on input "DBS BANK" at bounding box center [860, 616] width 155 height 30
click at [837, 661] on input "Continue" at bounding box center [775, 656] width 325 height 30
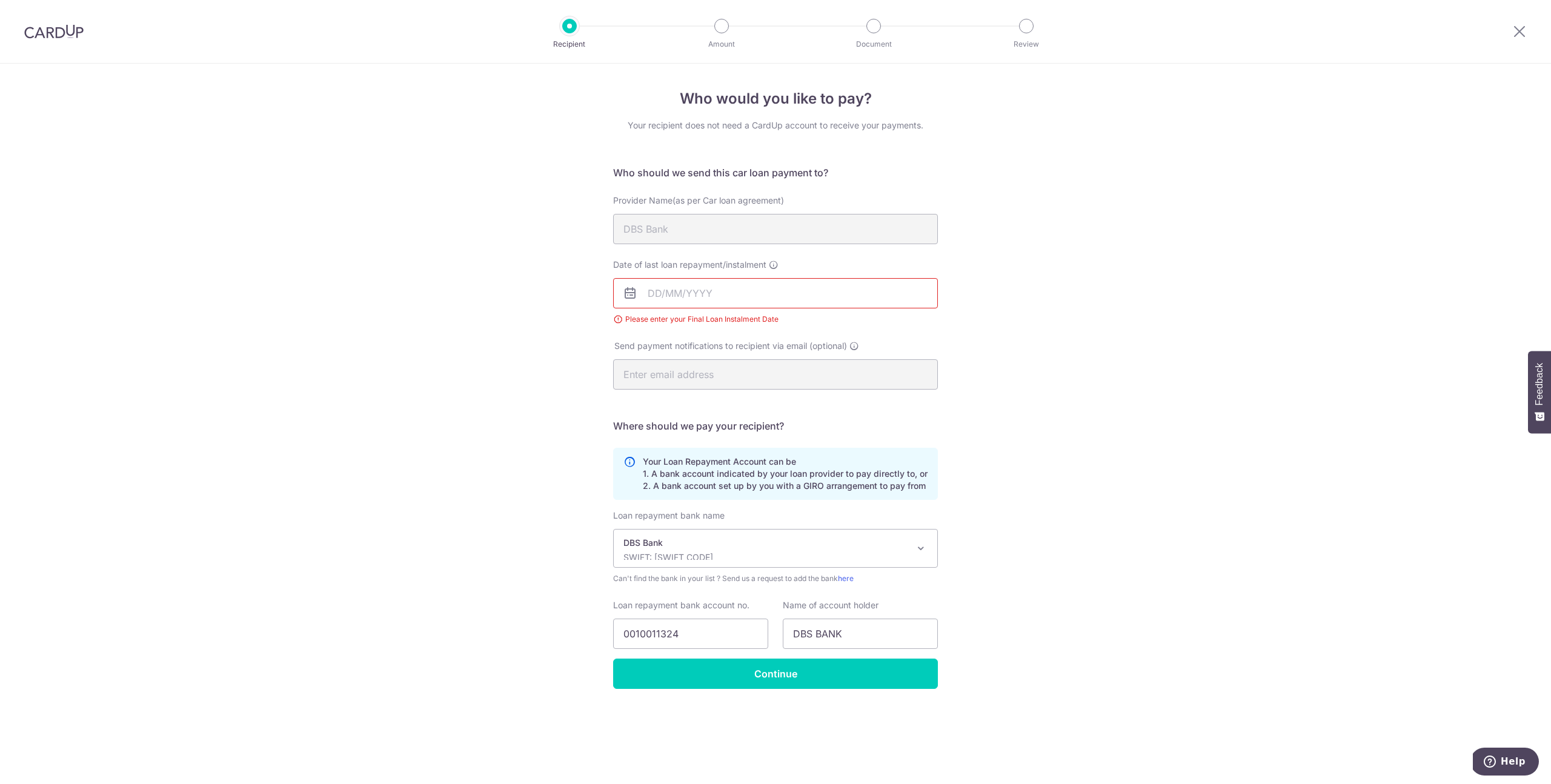
click at [731, 293] on input "Date of last loan repayment/instalment" at bounding box center [775, 293] width 325 height 30
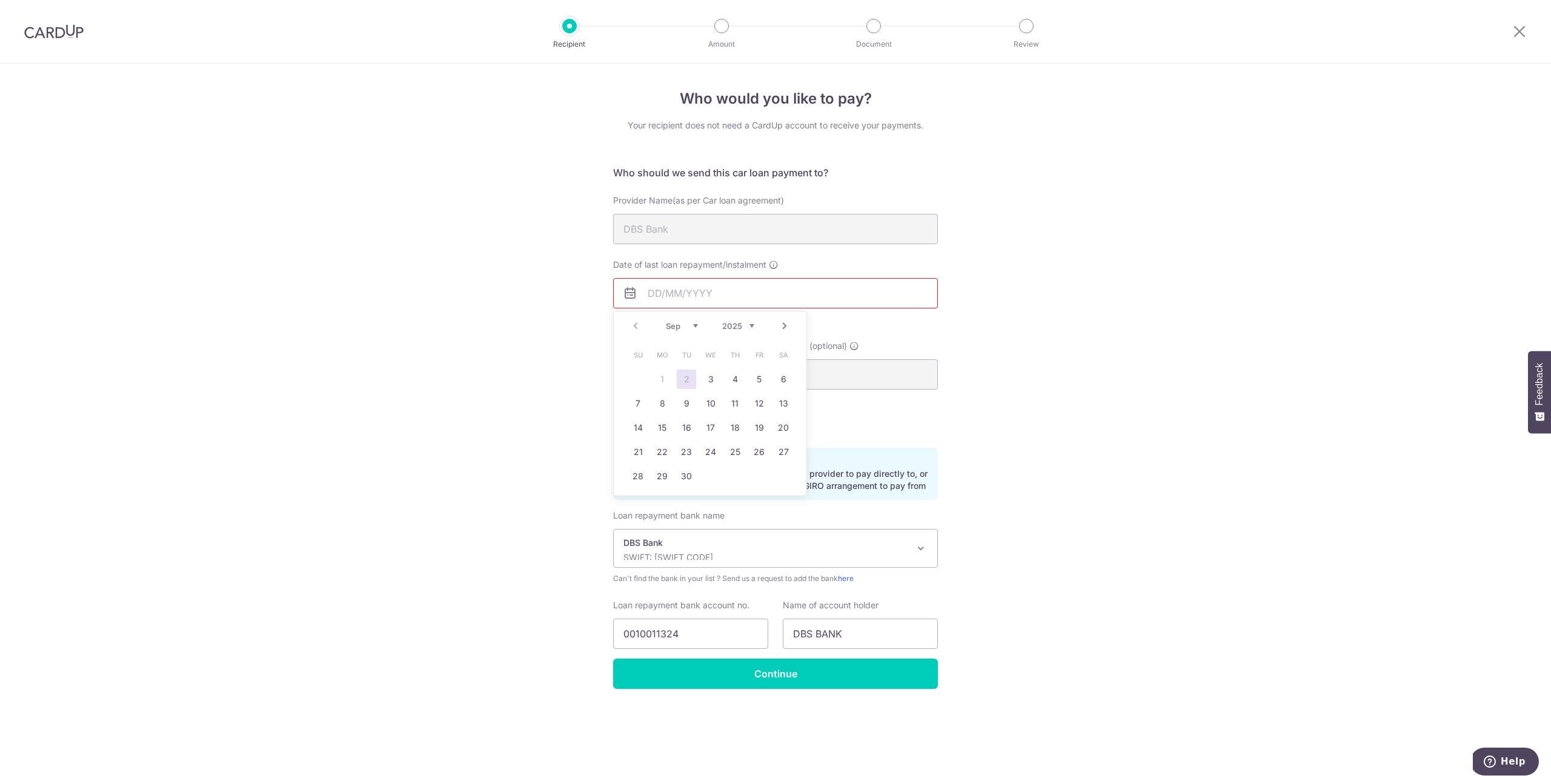
click at [1114, 305] on div "Who would you like to pay? Your recipient does not need a CardUp account to rec…" at bounding box center [775, 423] width 1551 height 720
click at [715, 300] on input "Date of last loan repayment/instalment" at bounding box center [775, 293] width 325 height 30
click at [775, 266] on icon at bounding box center [773, 265] width 10 height 10
click at [775, 278] on input "Date of last loan repayment/instalment This refers to the date your loan is exp…" at bounding box center [775, 293] width 325 height 30
click at [748, 326] on select "2025 2026 2027 2028 2029 2030 2031 2032 2033 2034 2035" at bounding box center [737, 326] width 32 height 10
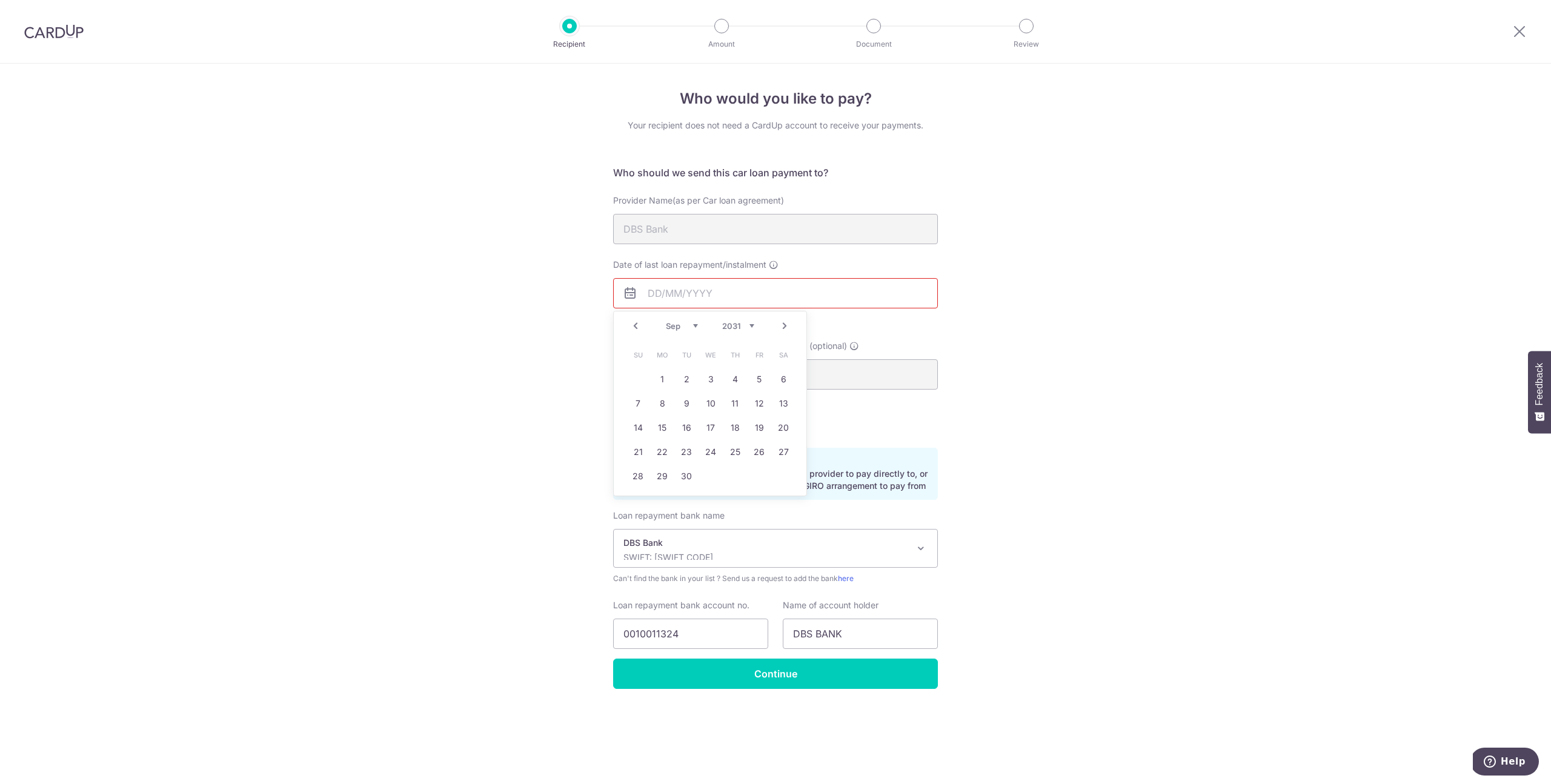
click at [681, 326] on select "Jan Feb Mar Apr May Jun Jul Aug Sep Oct Nov Dec" at bounding box center [681, 326] width 32 height 10
click at [711, 410] on link "11" at bounding box center [711, 404] width 20 height 20
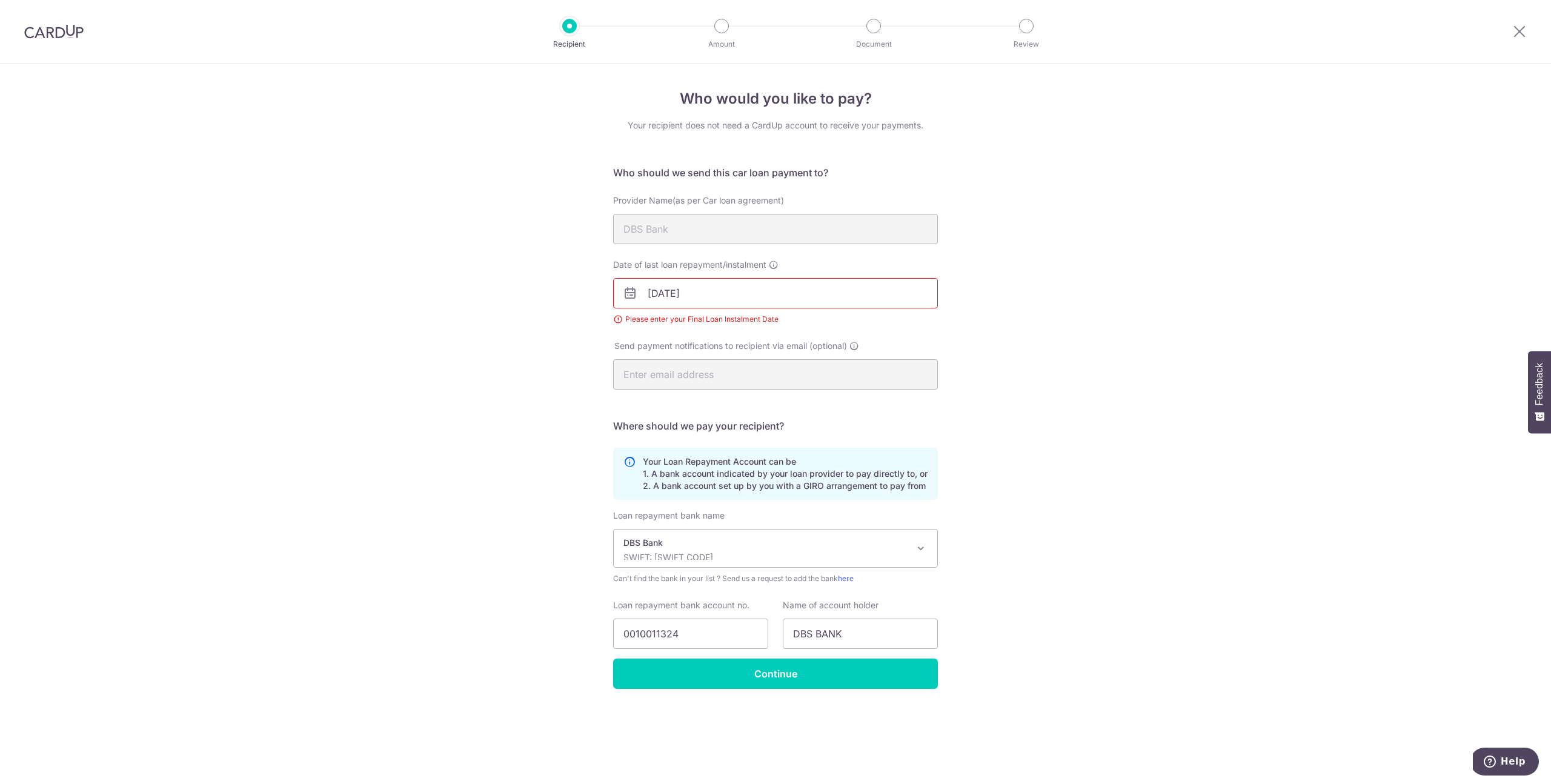
click at [1028, 441] on div "Who would you like to pay? Your recipient does not need a CardUp account to rec…" at bounding box center [775, 423] width 1551 height 720
click at [710, 280] on input "11/06/2031" at bounding box center [775, 293] width 325 height 30
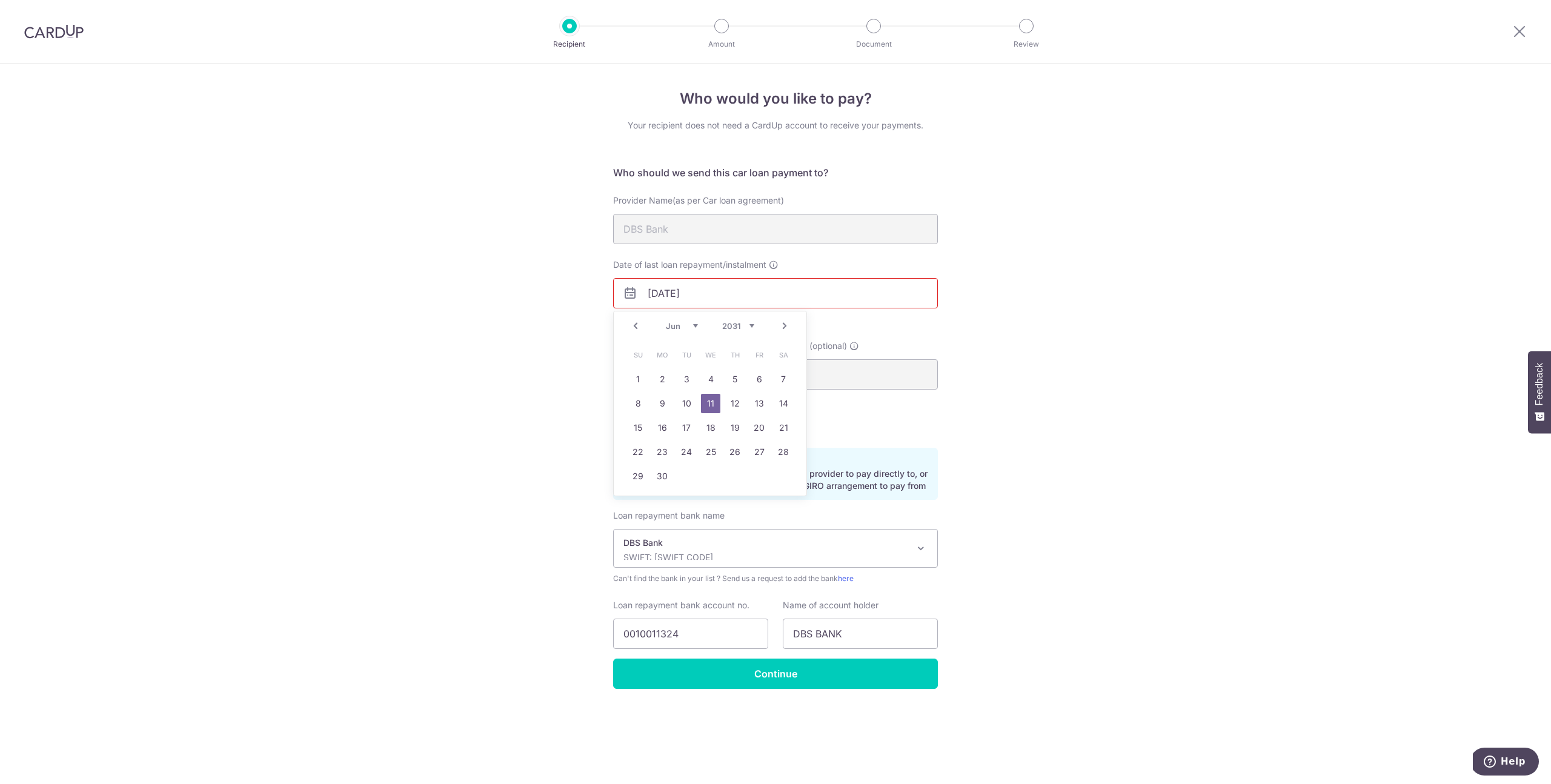
click at [691, 327] on select "Jan Feb Mar Apr May Jun Jul Aug Sep Oct Nov Dec" at bounding box center [681, 326] width 32 height 10
click at [731, 382] on link "3" at bounding box center [735, 379] width 20 height 20
type input "[DATE]"
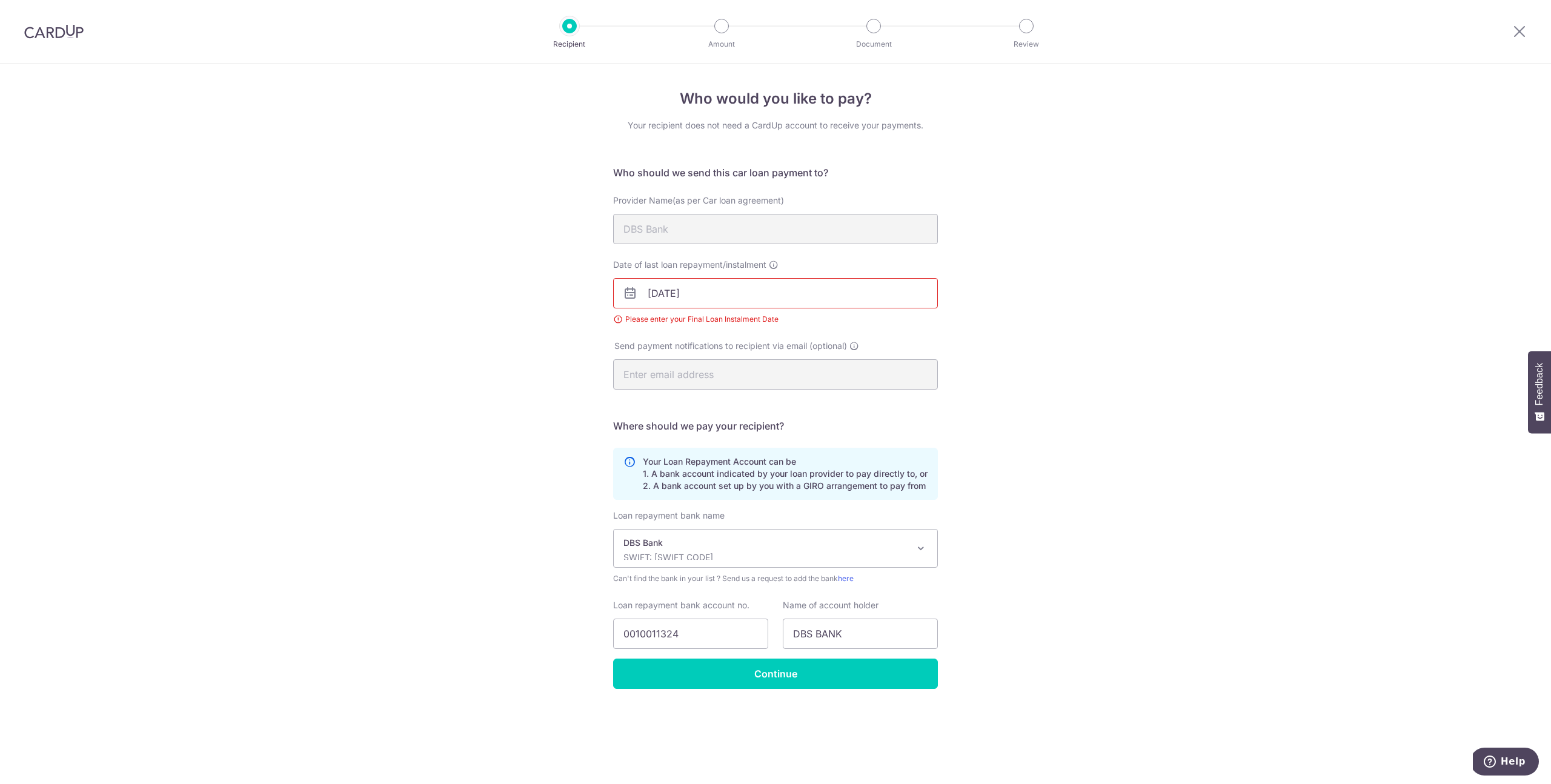
click at [1040, 383] on div "Who would you like to pay? Your recipient does not need a CardUp account to rec…" at bounding box center [775, 423] width 1551 height 720
click at [858, 270] on div "Date of last loan repayment/instalment 03/07/2031 Please enter your Final Loan …" at bounding box center [775, 292] width 325 height 67
click at [759, 326] on div "Date of last loan repayment/instalment 03/07/2031 Please enter your Final Loan …" at bounding box center [775, 298] width 339 height 81
click at [755, 297] on input "[DATE]" at bounding box center [775, 293] width 325 height 30
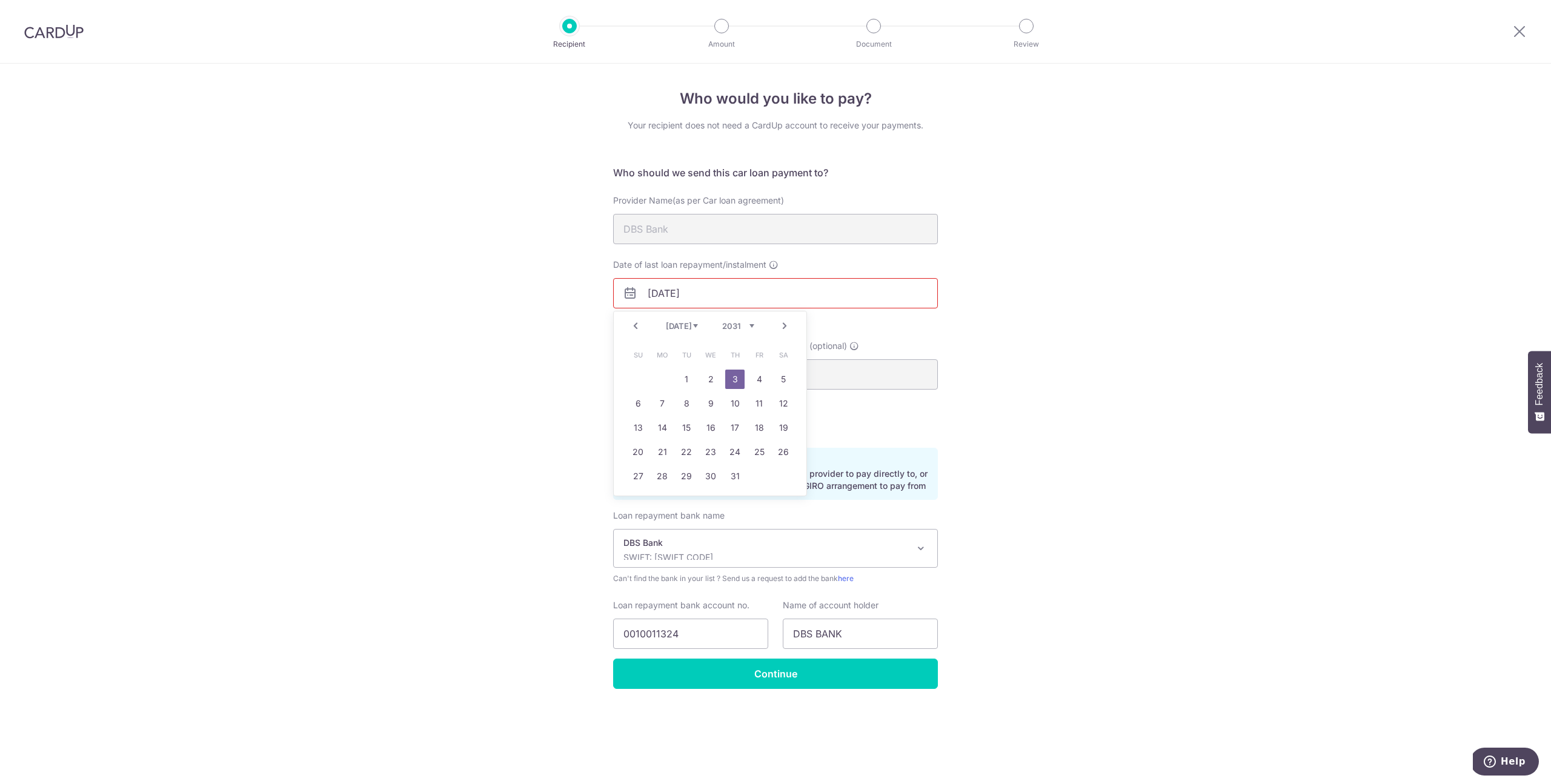
click at [971, 343] on div "Who would you like to pay? Your recipient does not need a CardUp account to rec…" at bounding box center [775, 423] width 1551 height 720
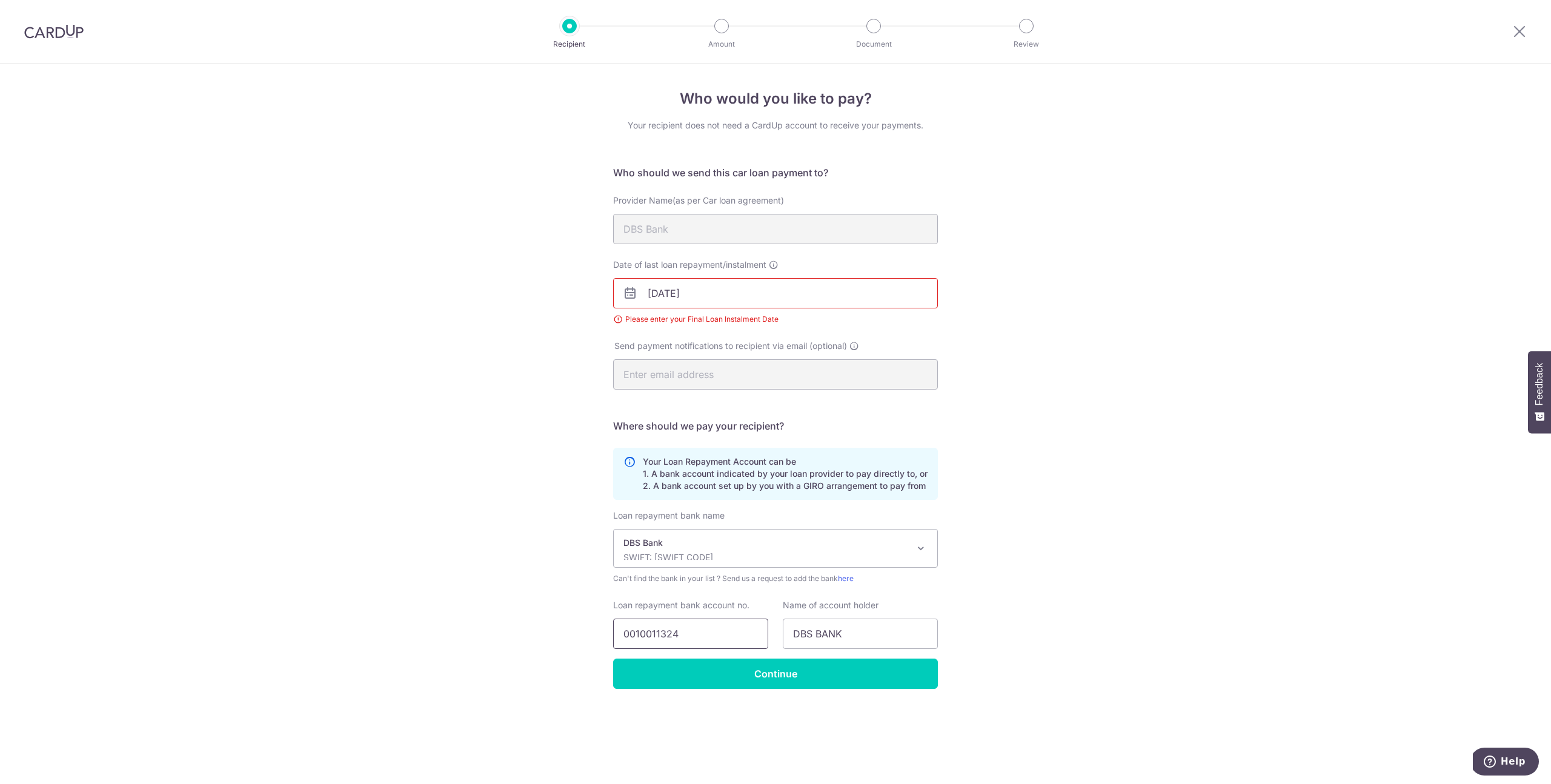
click at [727, 634] on input "0010011324" at bounding box center [691, 634] width 155 height 30
click at [867, 632] on input "DBS BANK" at bounding box center [860, 634] width 155 height 30
click at [805, 675] on input "Continue" at bounding box center [775, 673] width 325 height 30
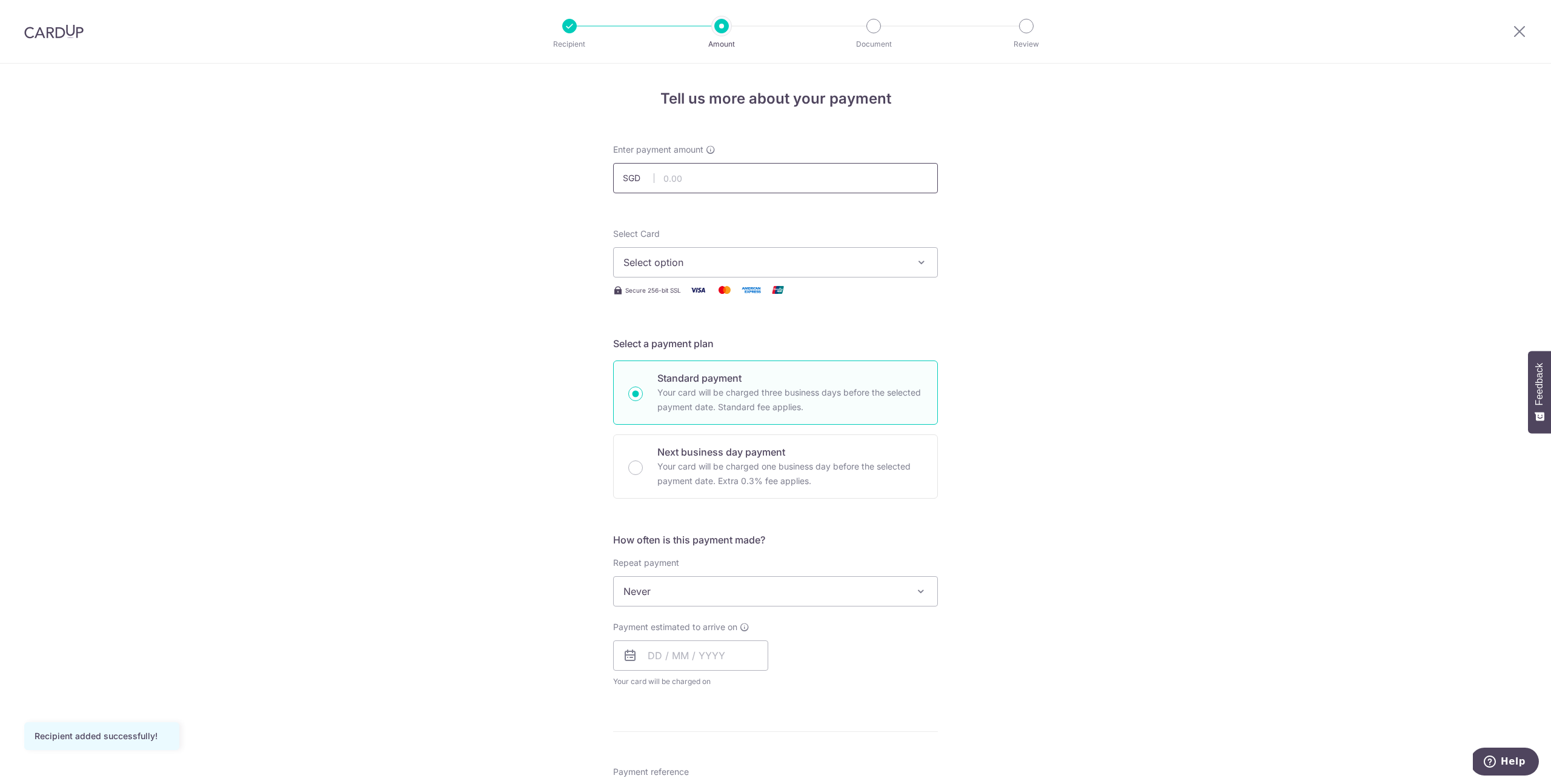
click at [719, 192] on input "text" at bounding box center [775, 177] width 325 height 30
click at [1074, 349] on div "Tell us more about your payment Enter payment amount SGD Recipient added succes…" at bounding box center [775, 612] width 1551 height 1095
click at [708, 252] on button "Select option" at bounding box center [775, 262] width 325 height 30
click at [705, 337] on link "**** 9282" at bounding box center [776, 349] width 324 height 29
click at [724, 181] on input "text" at bounding box center [775, 177] width 325 height 30
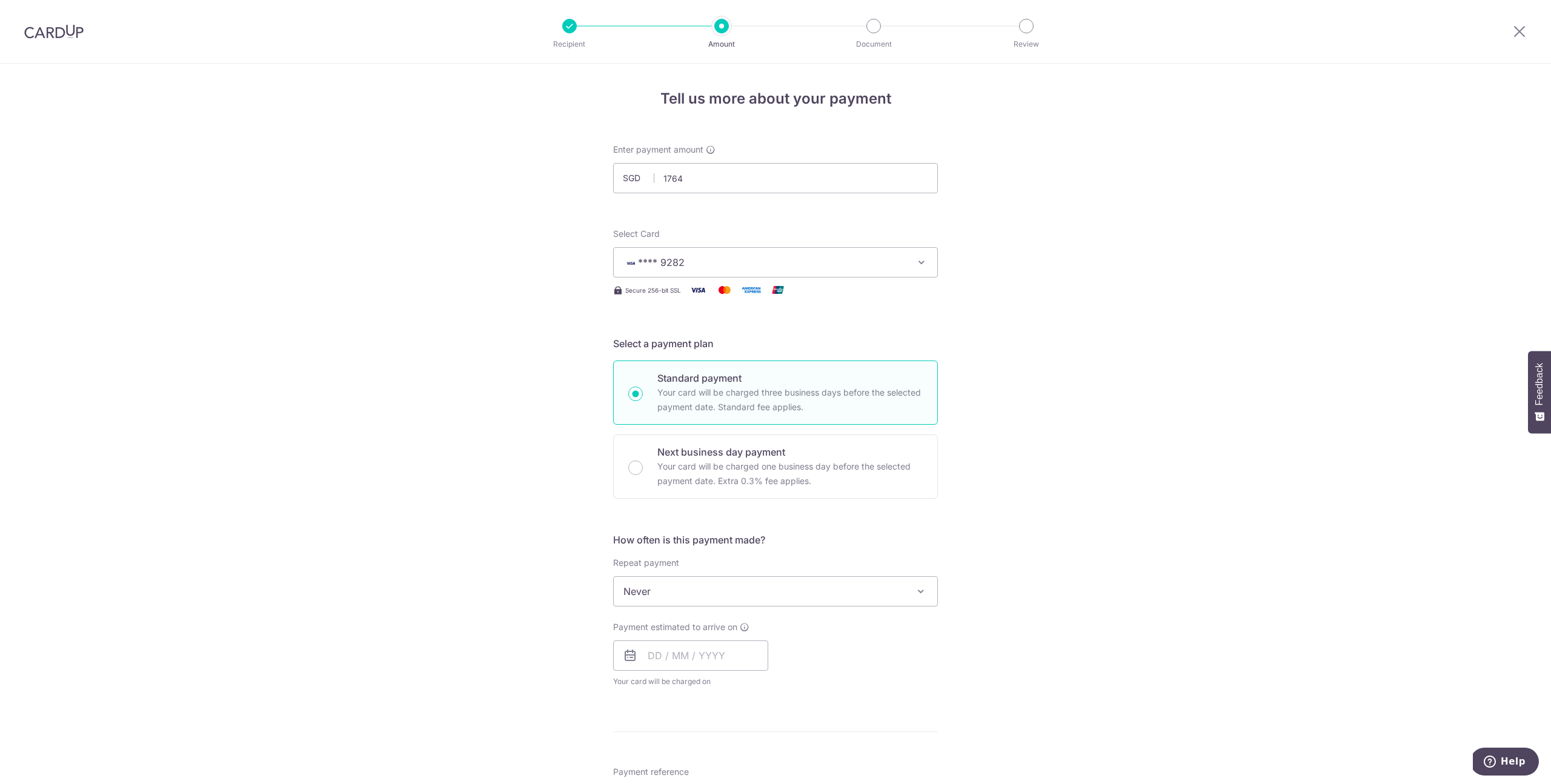
click at [1079, 311] on div "Tell us more about your payment Enter payment amount SGD 1764 Recipient added s…" at bounding box center [775, 612] width 1551 height 1095
type input "1,764.00"
click at [788, 589] on span "Never" at bounding box center [776, 591] width 324 height 29
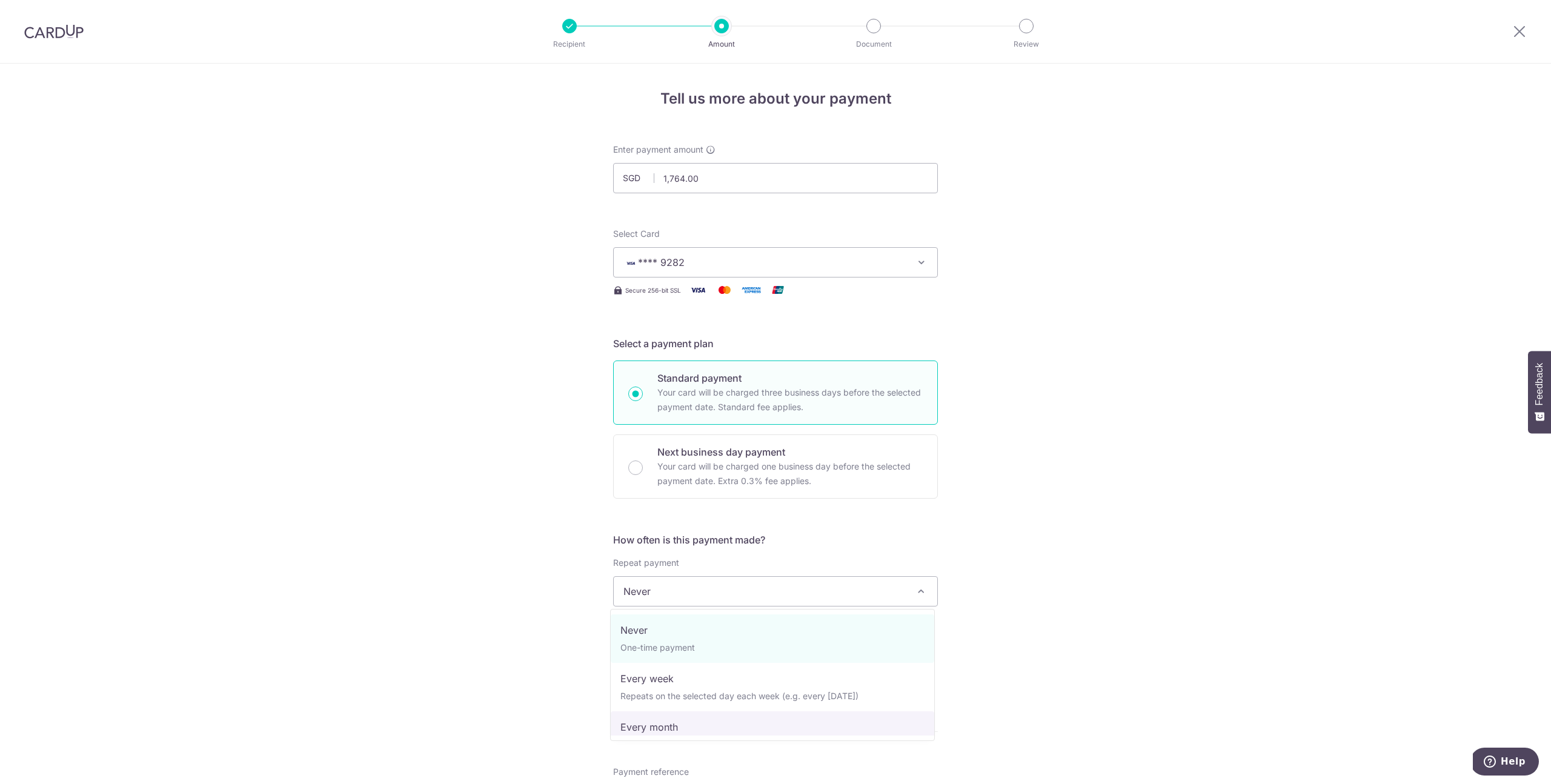
select select "3"
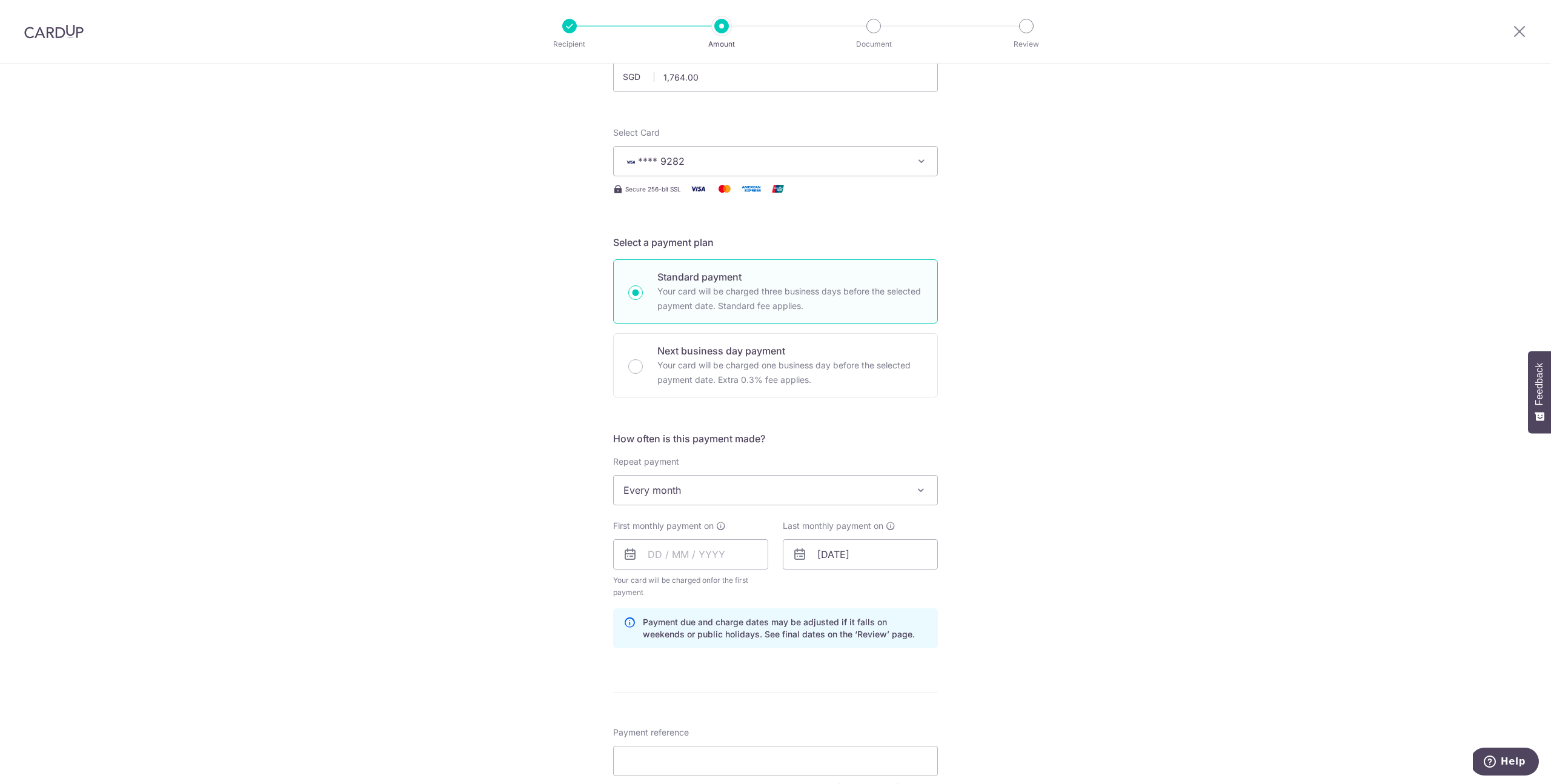
scroll to position [405, 0]
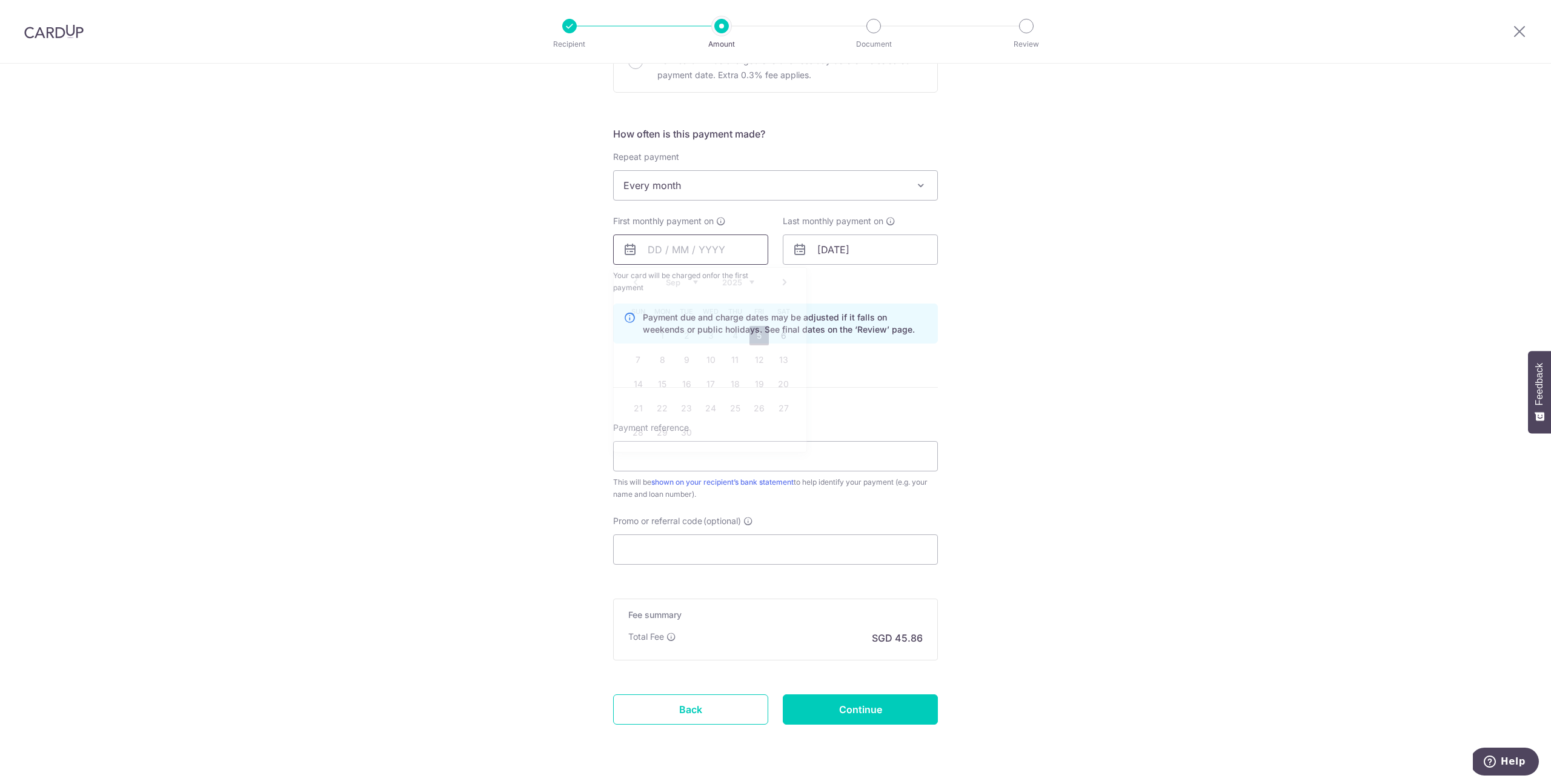
click at [701, 247] on input "text" at bounding box center [691, 249] width 155 height 30
click at [796, 350] on div "Prev Next Sep Oct Nov Dec 2025 2026 2027 2028 2029 2030 2031 2032 2033 2034 203…" at bounding box center [710, 377] width 194 height 220
click at [778, 286] on link "Next" at bounding box center [785, 282] width 15 height 15
click at [755, 339] on link "3" at bounding box center [760, 336] width 20 height 20
type input "03/10/2025"
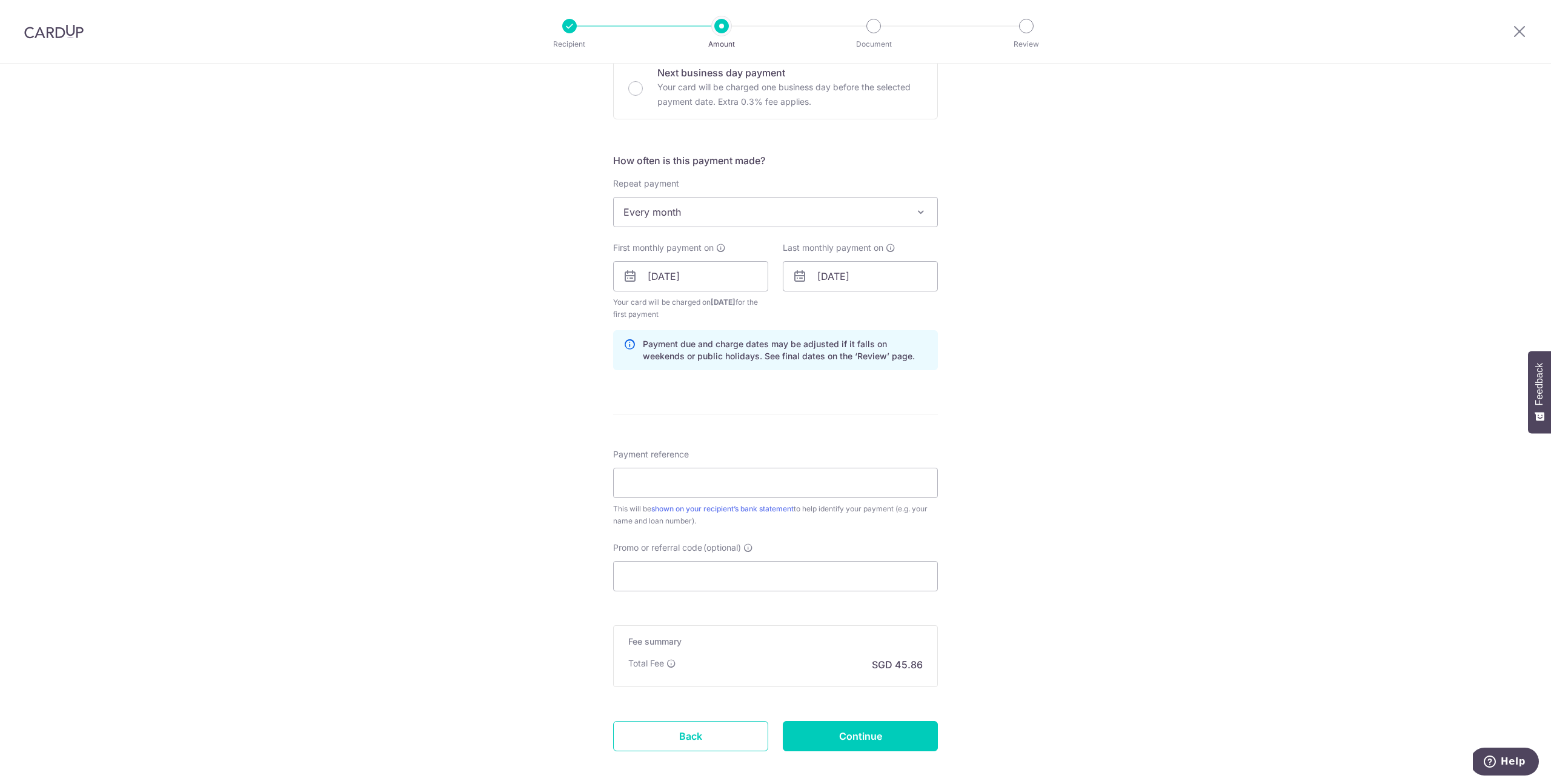
scroll to position [364, 0]
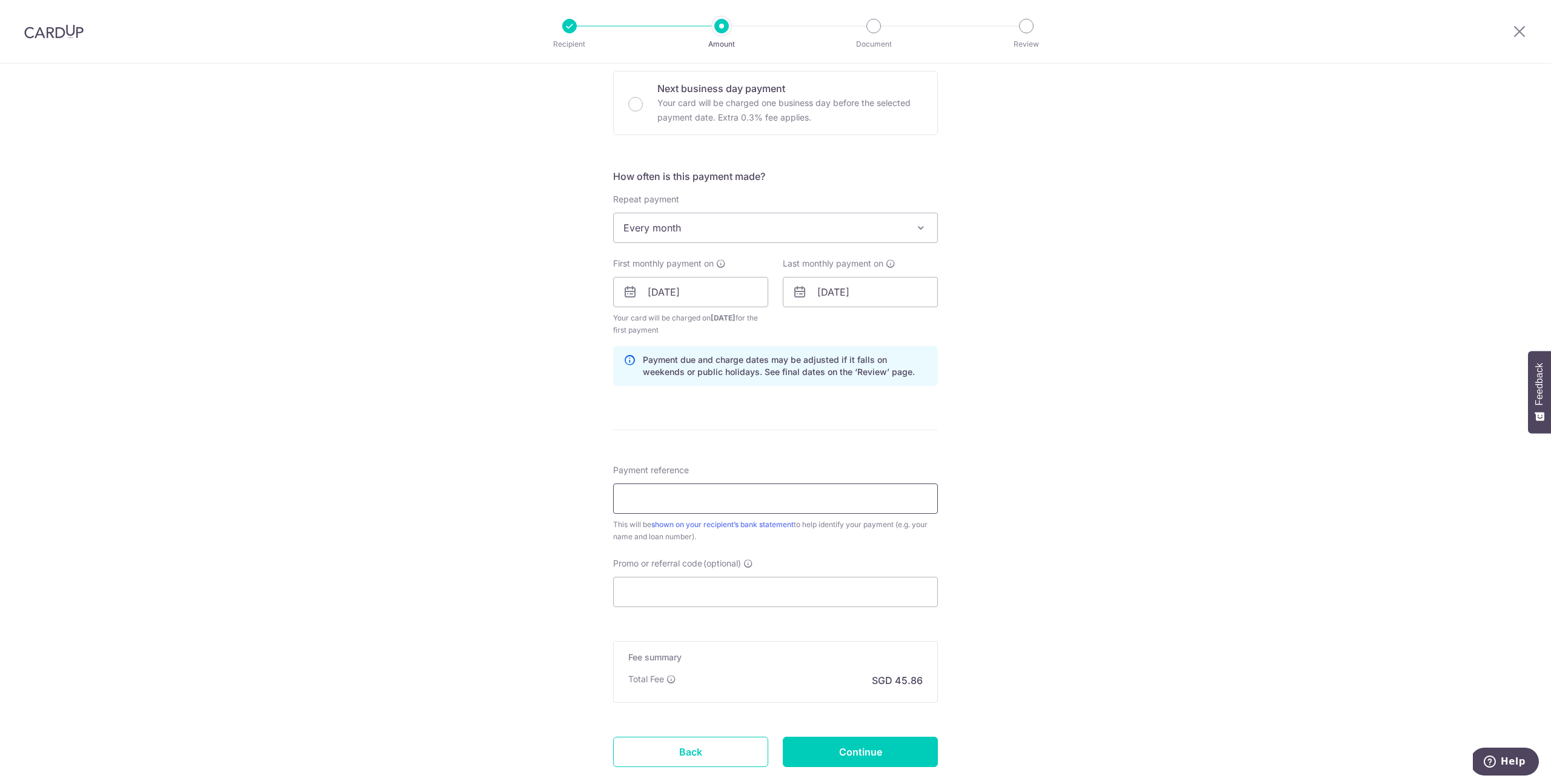
click at [734, 497] on input "Payment reference" at bounding box center [775, 498] width 325 height 30
click at [794, 450] on form "Enter payment amount SGD 1,764.00 1764.00 Recipient added successfully! Select …" at bounding box center [775, 290] width 325 height 1021
click at [752, 502] on input "Payment reference" at bounding box center [775, 498] width 325 height 30
paste input "HPR122028H"
type input "HPR122028H"
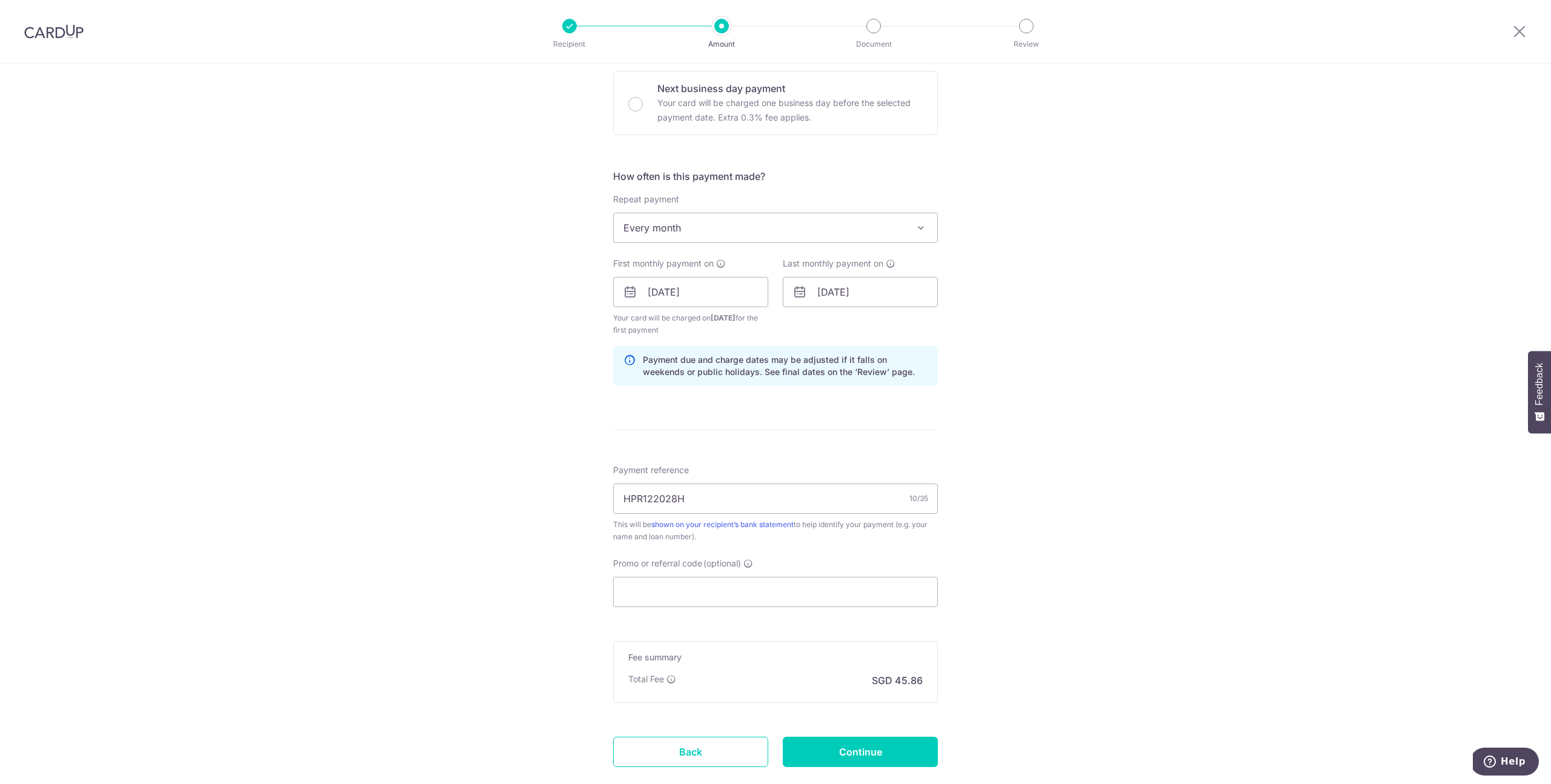
click at [916, 444] on form "Enter payment amount SGD 1,764.00 1764.00 Recipient added successfully! Select …" at bounding box center [775, 290] width 325 height 1021
click at [834, 590] on input "Promo or referral code (optional)" at bounding box center [775, 591] width 325 height 30
click at [639, 594] on input "Promo or referral code (optional)" at bounding box center [775, 591] width 325 height 30
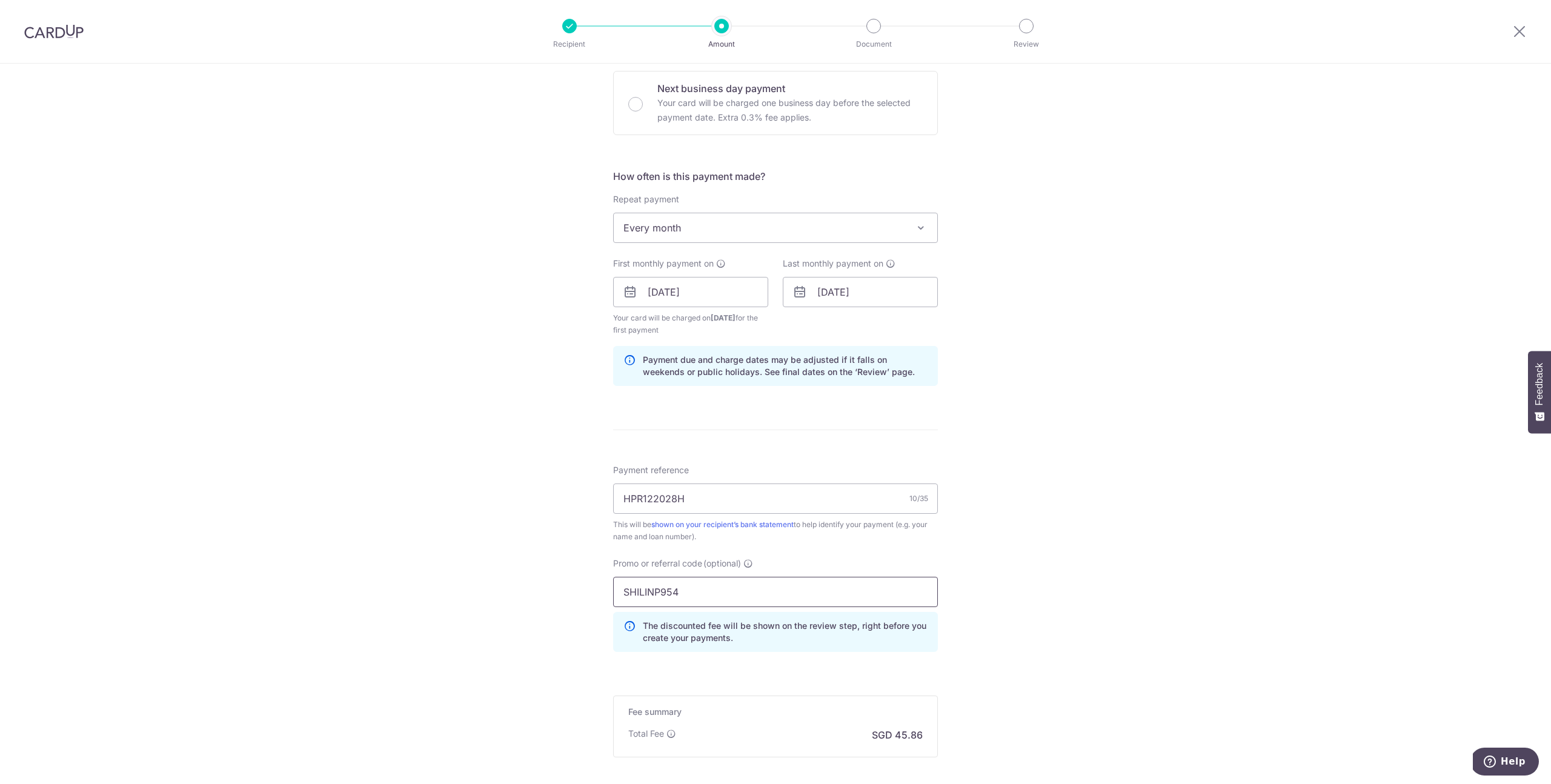
type input "SHILINP954"
click at [1060, 620] on div "Tell us more about your payment Enter payment amount SGD 1,764.00 1764.00 Recip…" at bounding box center [775, 306] width 1551 height 1212
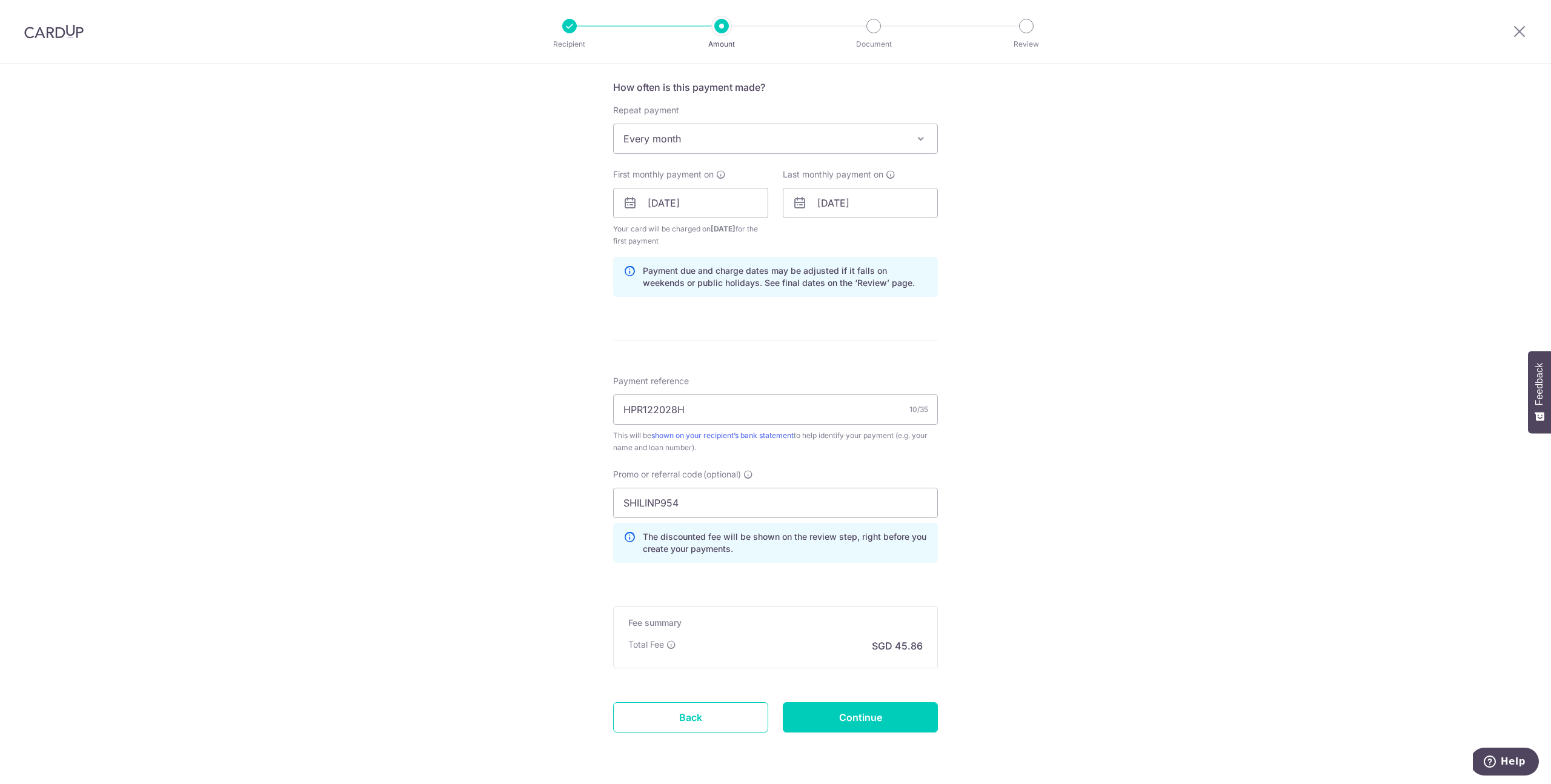
scroll to position [460, 0]
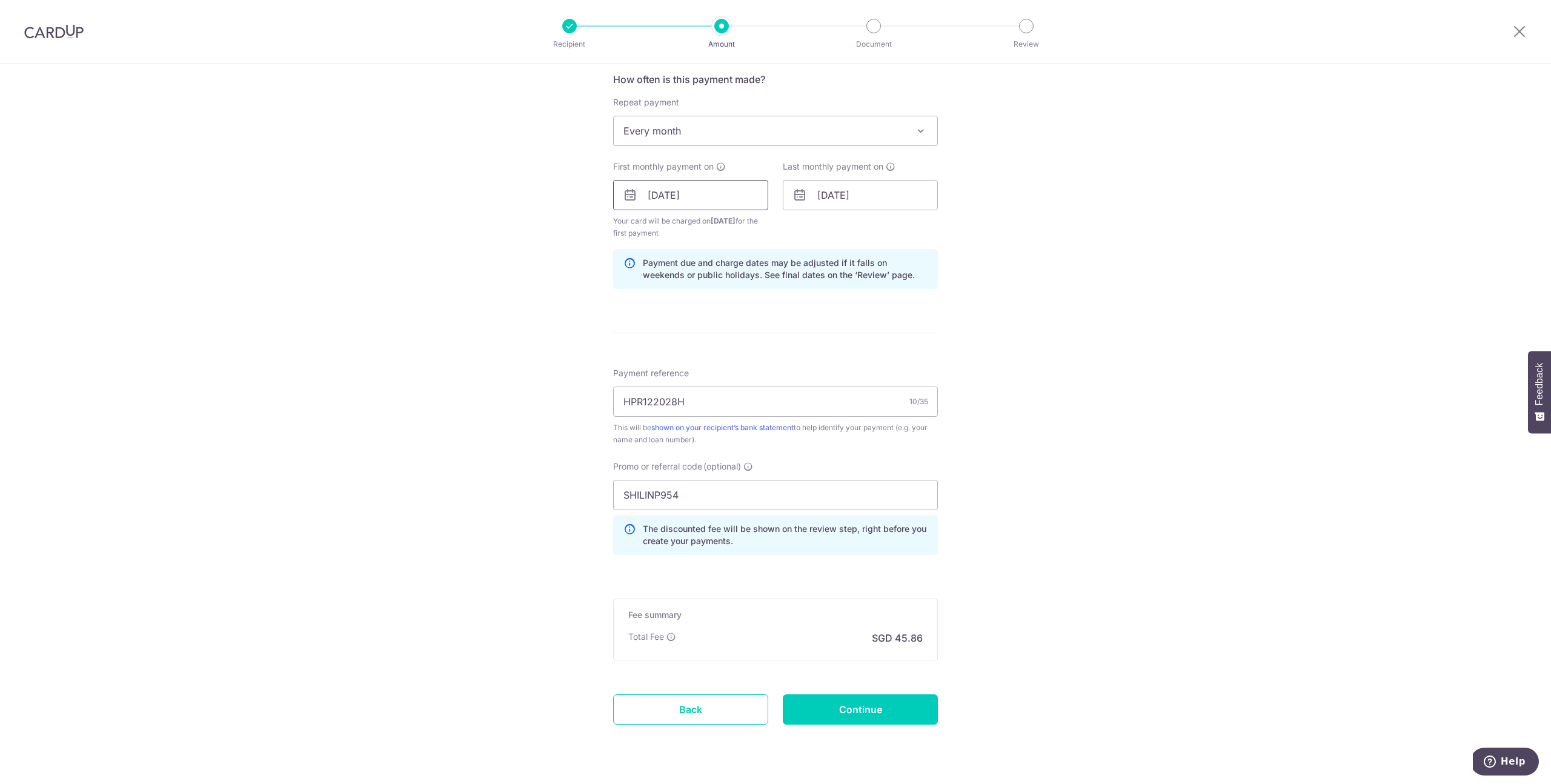
click at [681, 195] on input "03/10/2025" at bounding box center [691, 195] width 155 height 30
click at [733, 284] on link "2" at bounding box center [735, 281] width 20 height 20
click at [712, 208] on input "02/10/2025" at bounding box center [691, 195] width 155 height 30
click at [751, 275] on link "3" at bounding box center [760, 281] width 20 height 20
type input "03/10/2025"
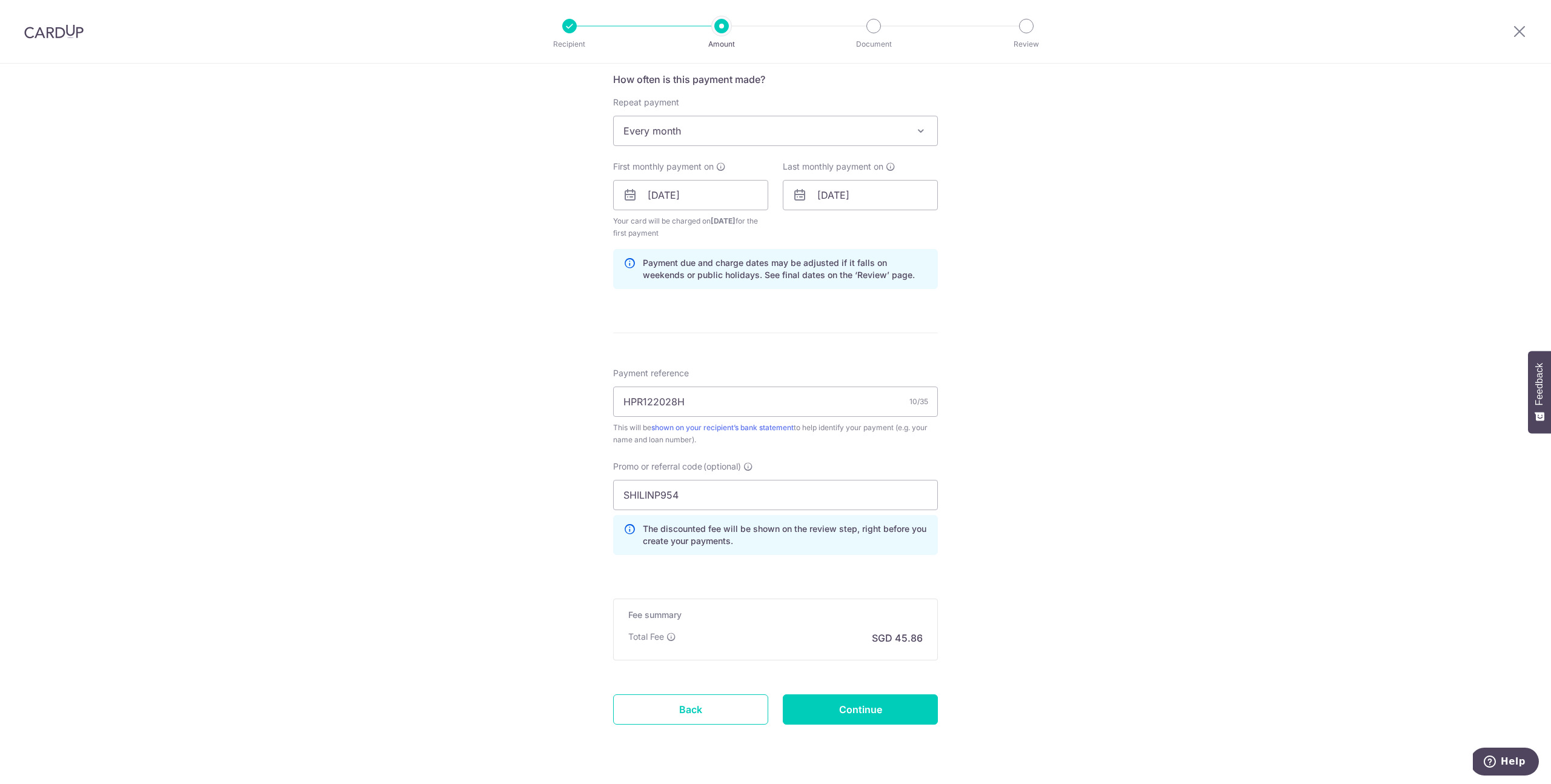
click at [1052, 334] on div "Tell us more about your payment Enter payment amount SGD 1,764.00 1764.00 Recip…" at bounding box center [775, 209] width 1551 height 1212
click at [912, 715] on input "Continue" at bounding box center [860, 709] width 155 height 30
type input "Create Schedule"
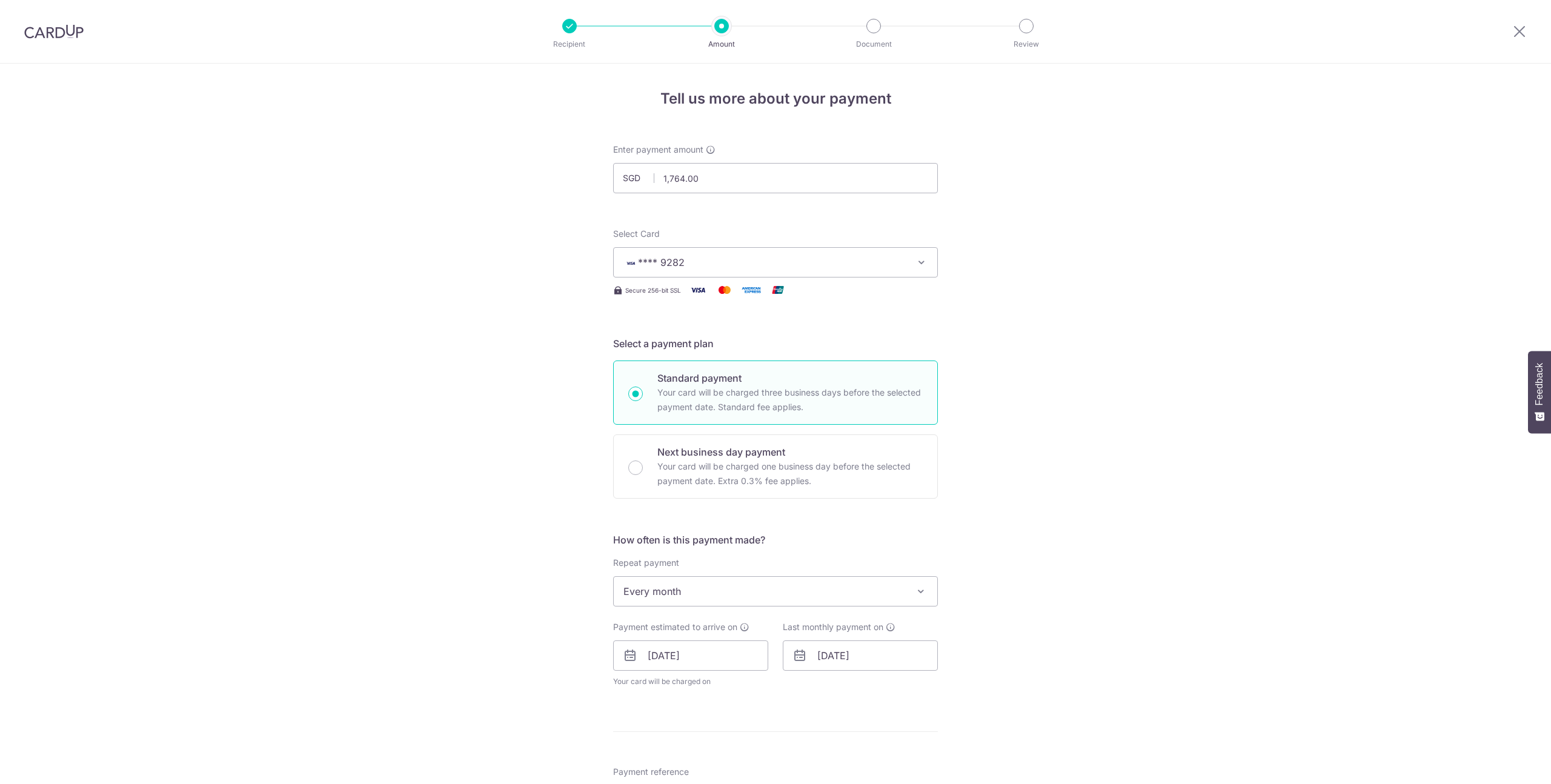
scroll to position [447, 0]
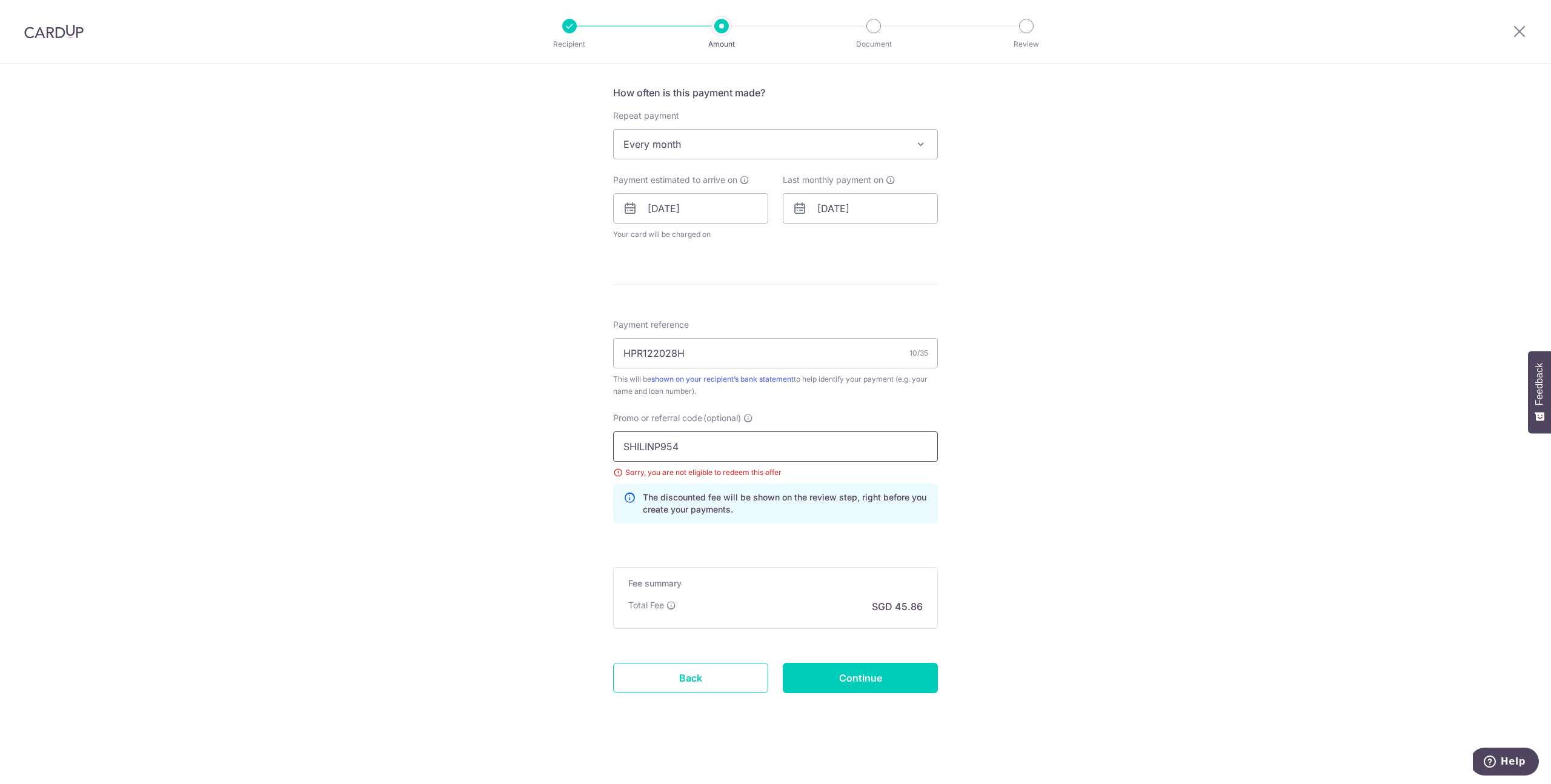
click at [761, 448] on input "SHILINP954" at bounding box center [775, 446] width 325 height 30
click at [748, 446] on input "SHILINP954" at bounding box center [775, 446] width 325 height 30
click at [742, 450] on input "SHILINP954" at bounding box center [775, 446] width 325 height 30
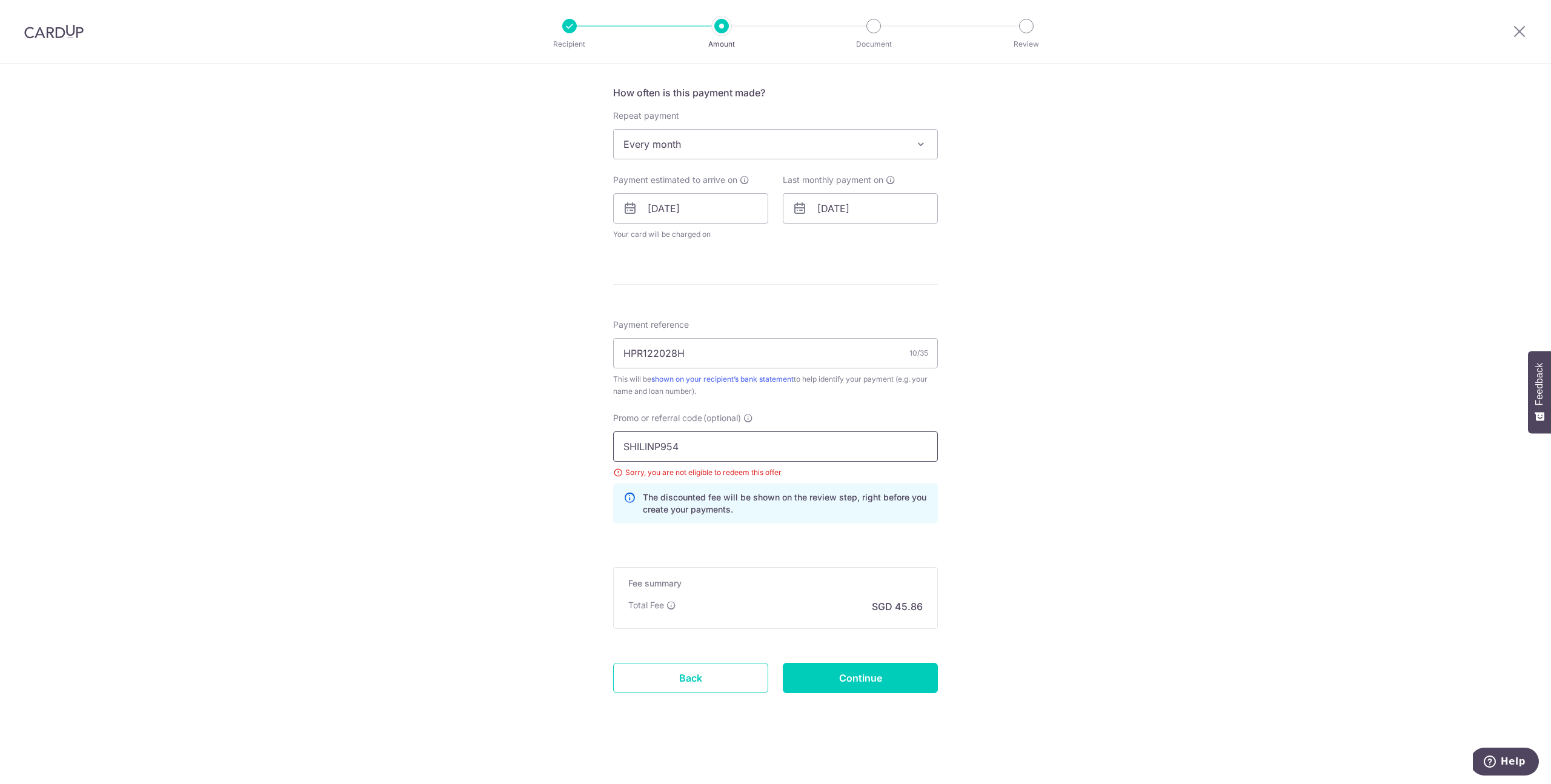
click at [742, 450] on input "SHILINP954" at bounding box center [775, 446] width 325 height 30
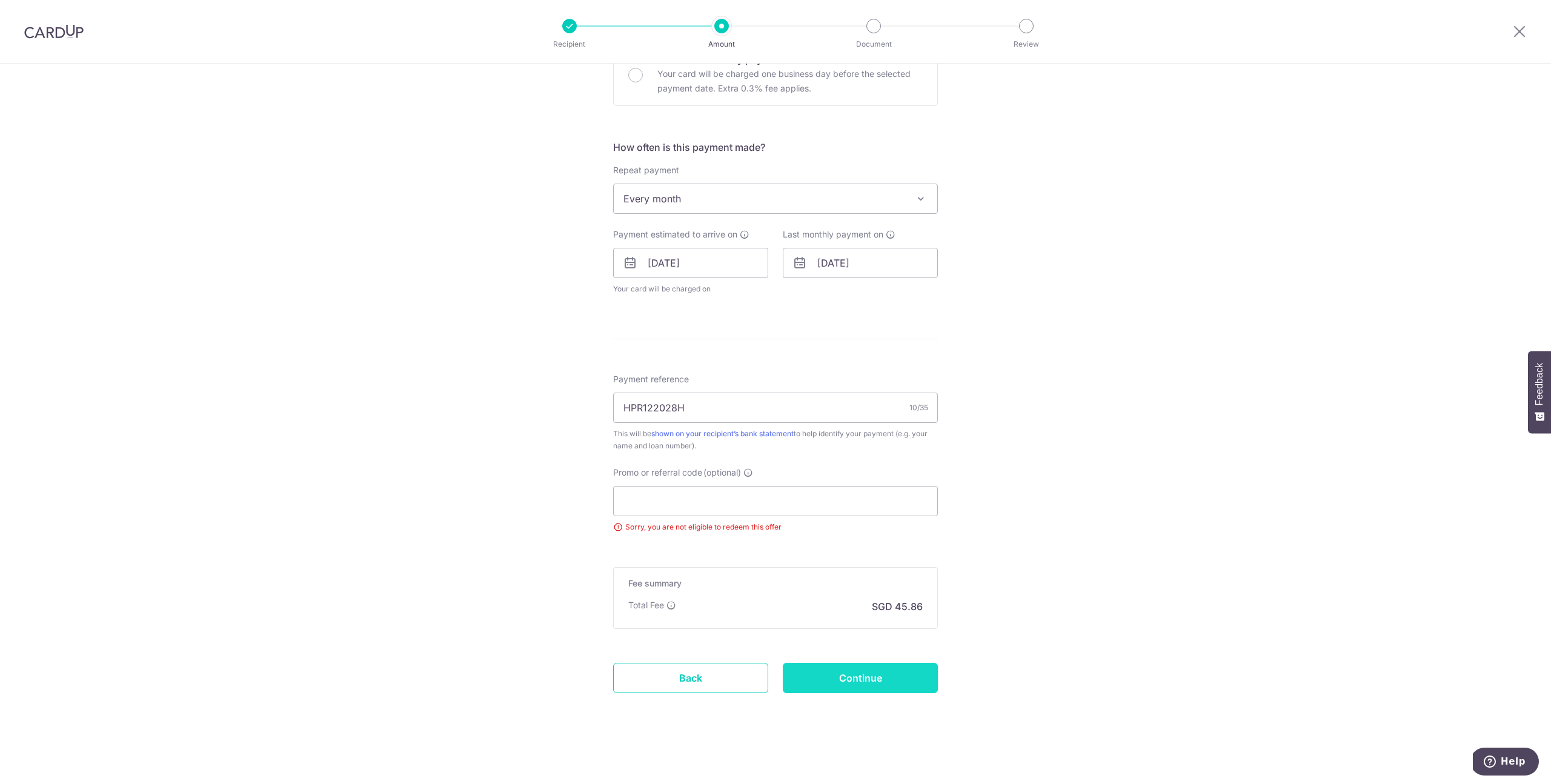
click at [886, 678] on input "Continue" at bounding box center [860, 678] width 155 height 30
type input "Update Schedule"
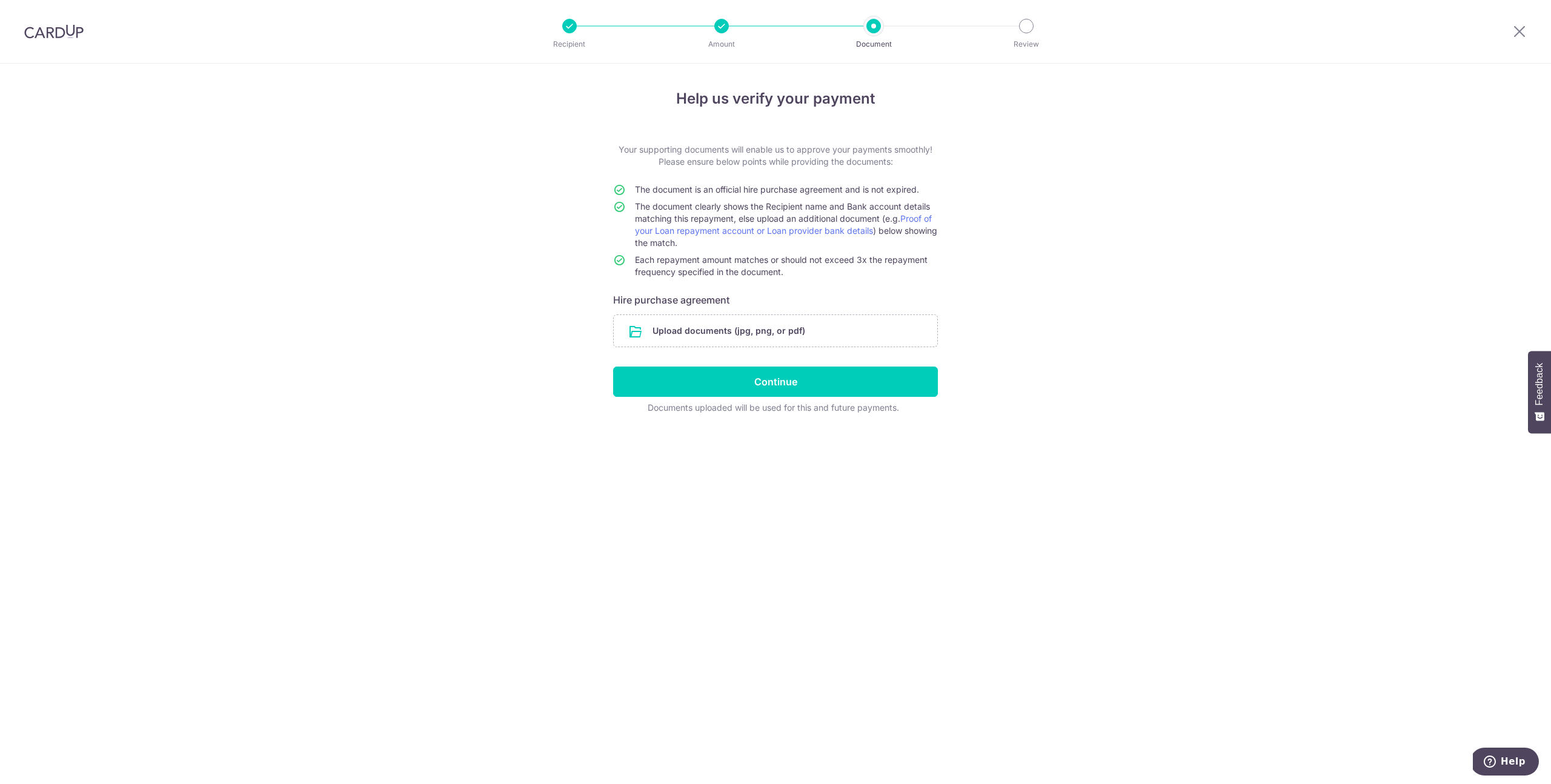
click at [359, 373] on div "Help us verify your payment Your supporting documents will enable us to approve…" at bounding box center [775, 423] width 1551 height 720
click at [755, 334] on input "file" at bounding box center [776, 330] width 324 height 32
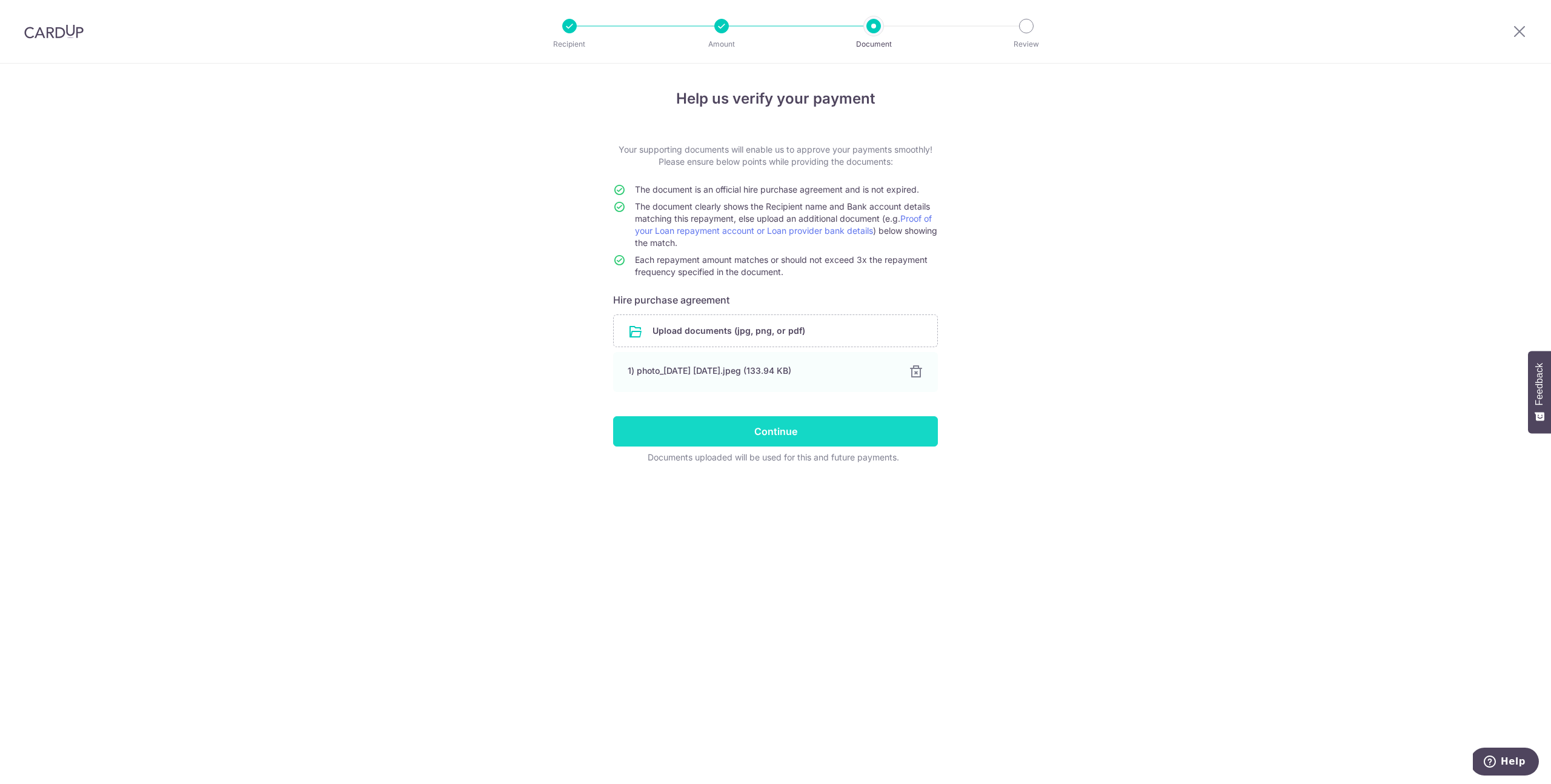
click at [843, 422] on input "Continue" at bounding box center [775, 431] width 325 height 30
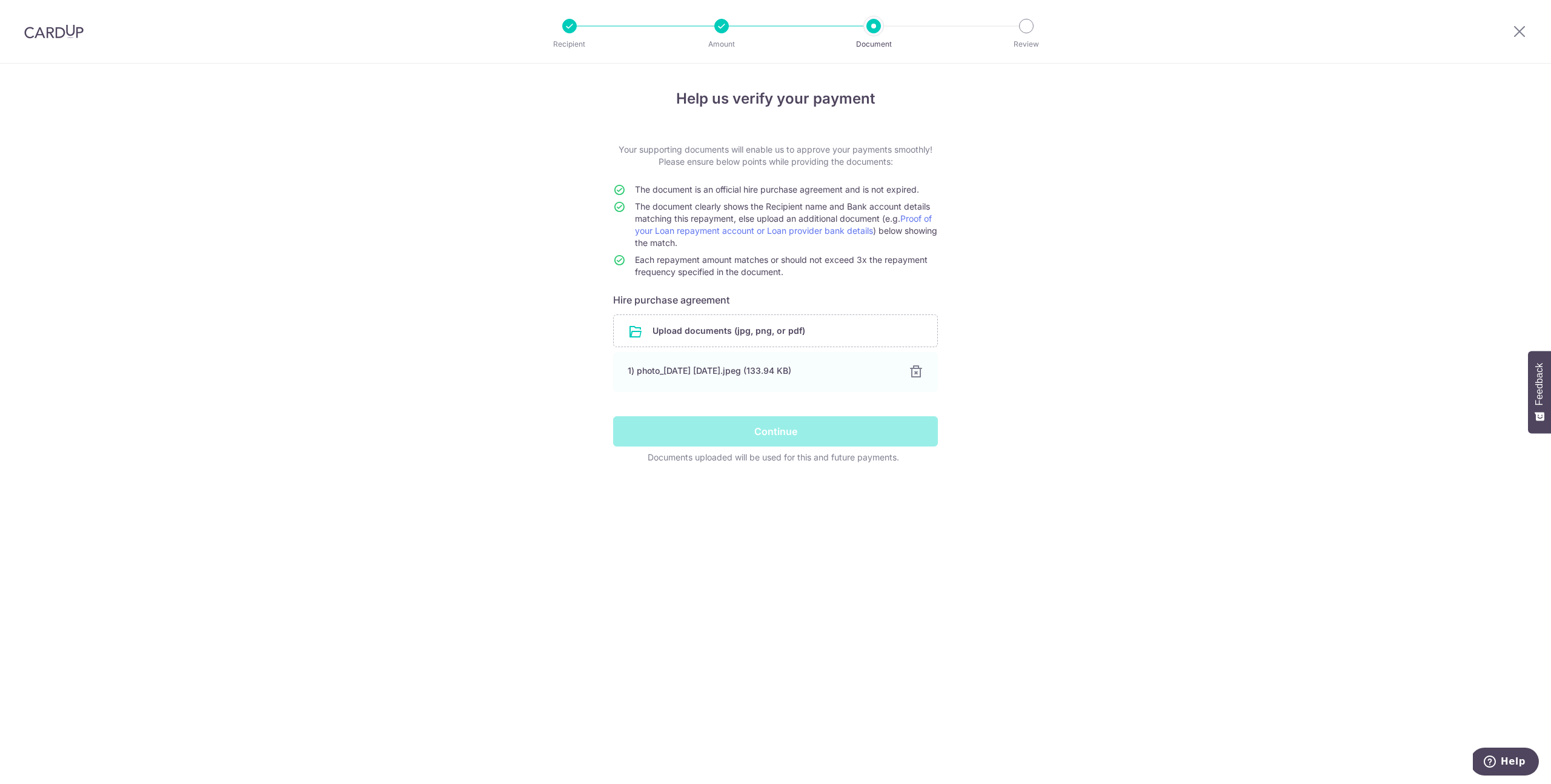
click at [814, 403] on form "Your supporting documents will enable us to approve your payments smoothly! Ple…" at bounding box center [775, 303] width 325 height 320
click at [1034, 436] on div "Help us verify your payment Your supporting documents will enable us to approve…" at bounding box center [775, 423] width 1551 height 720
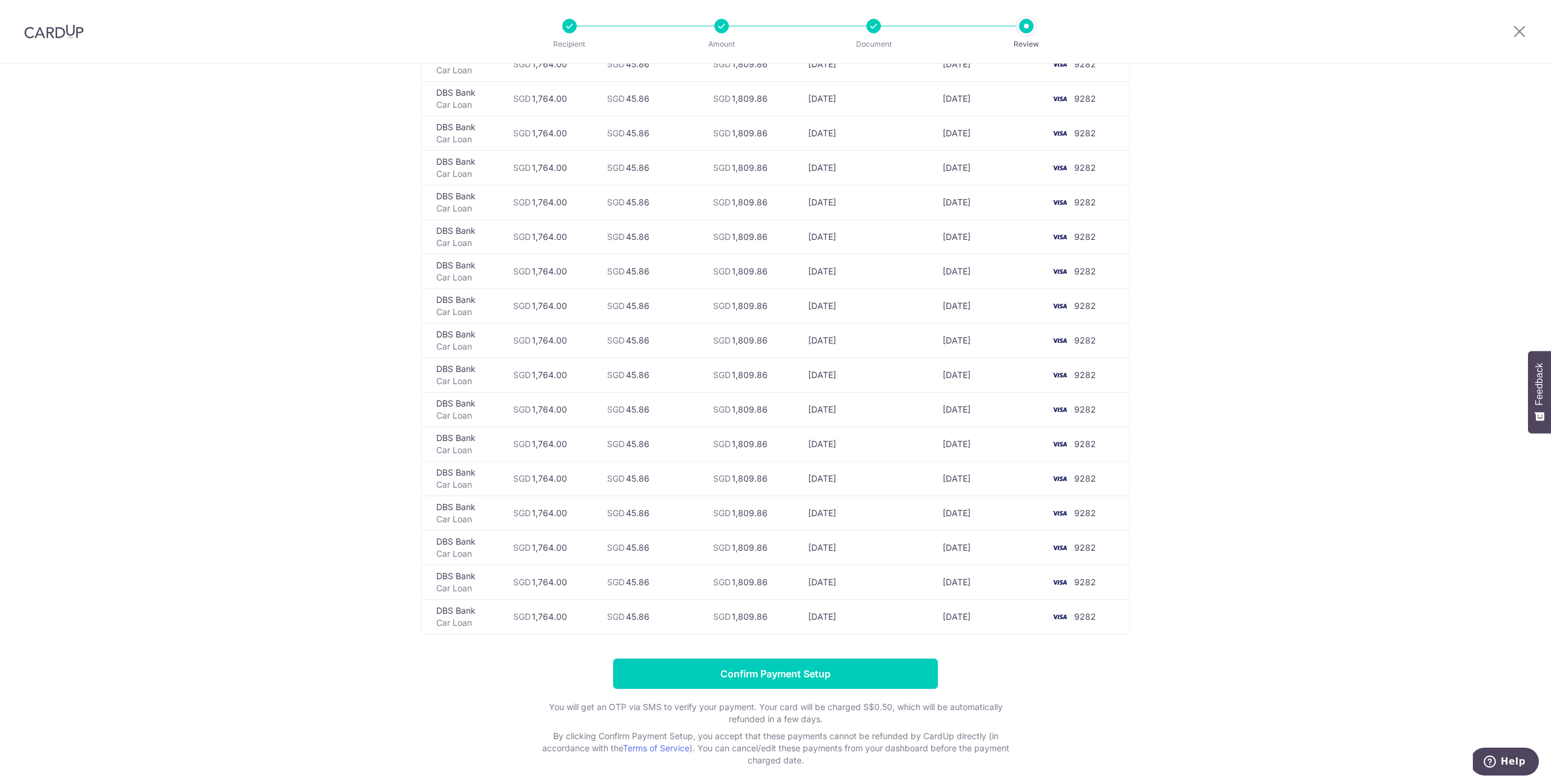
scroll to position [2025, 0]
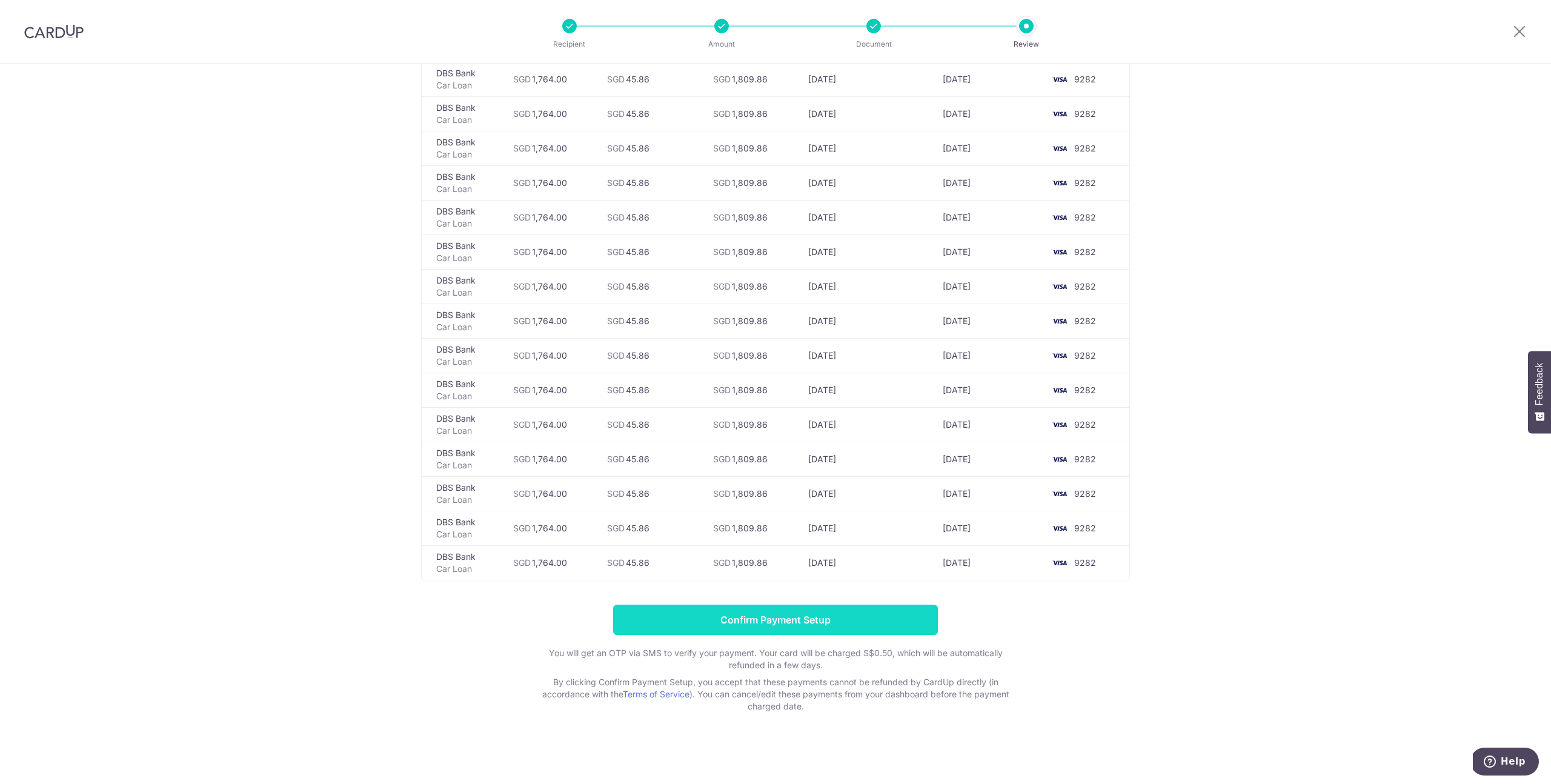
click at [851, 626] on input "Confirm Payment Setup" at bounding box center [775, 619] width 325 height 30
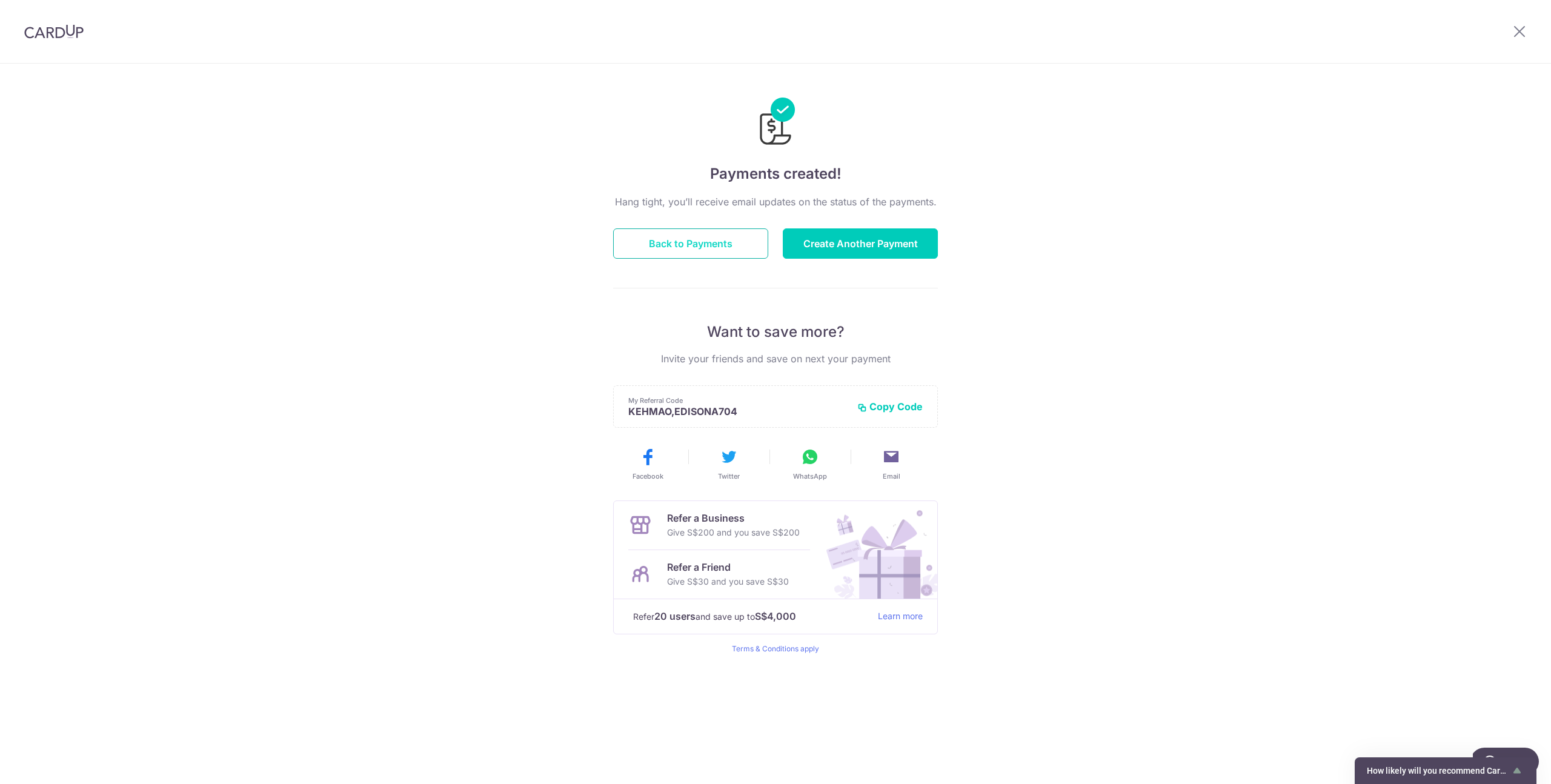
click at [703, 242] on button "Back to Payments" at bounding box center [691, 243] width 155 height 30
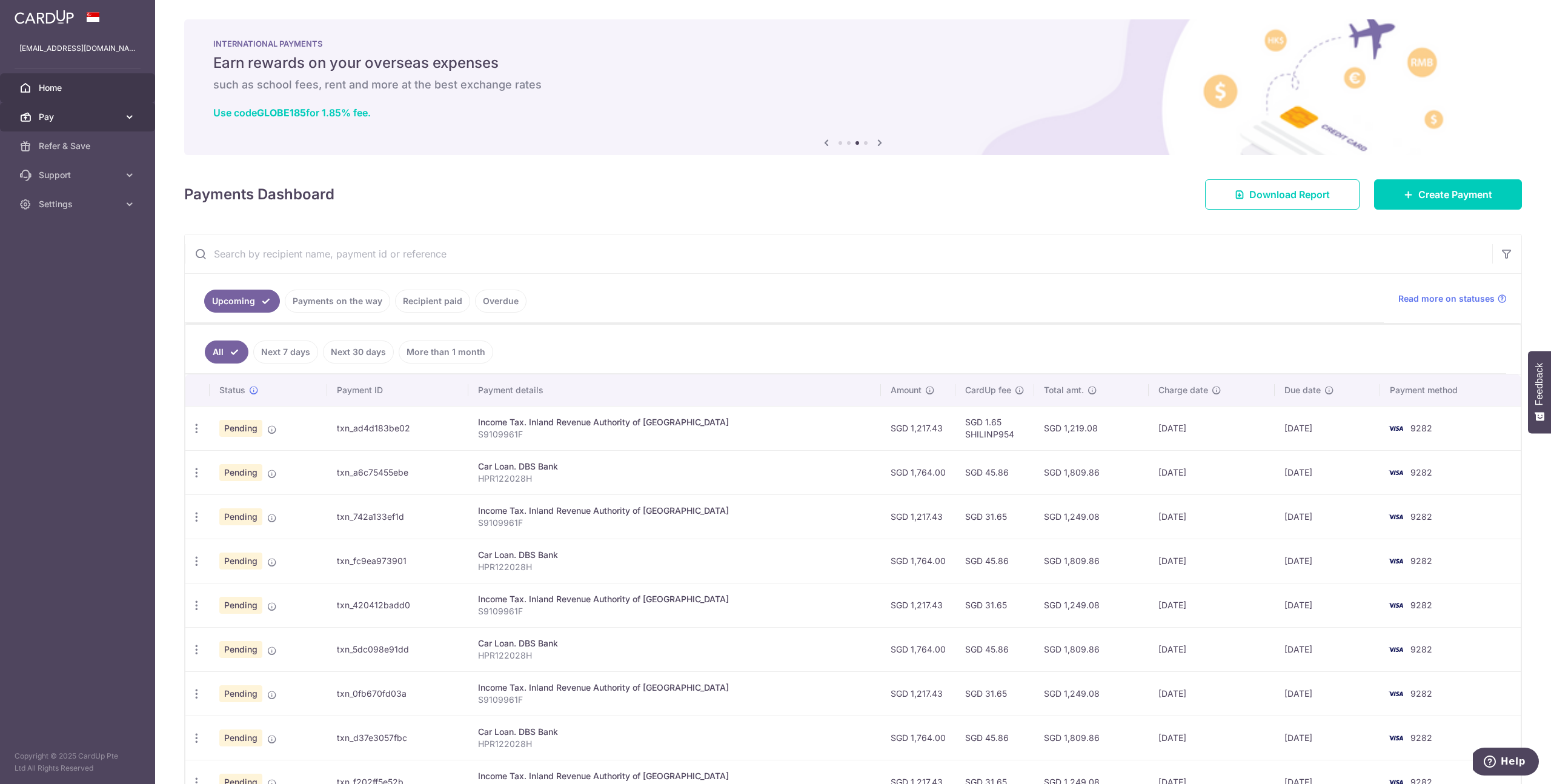
click at [104, 120] on span "Pay" at bounding box center [78, 117] width 80 height 12
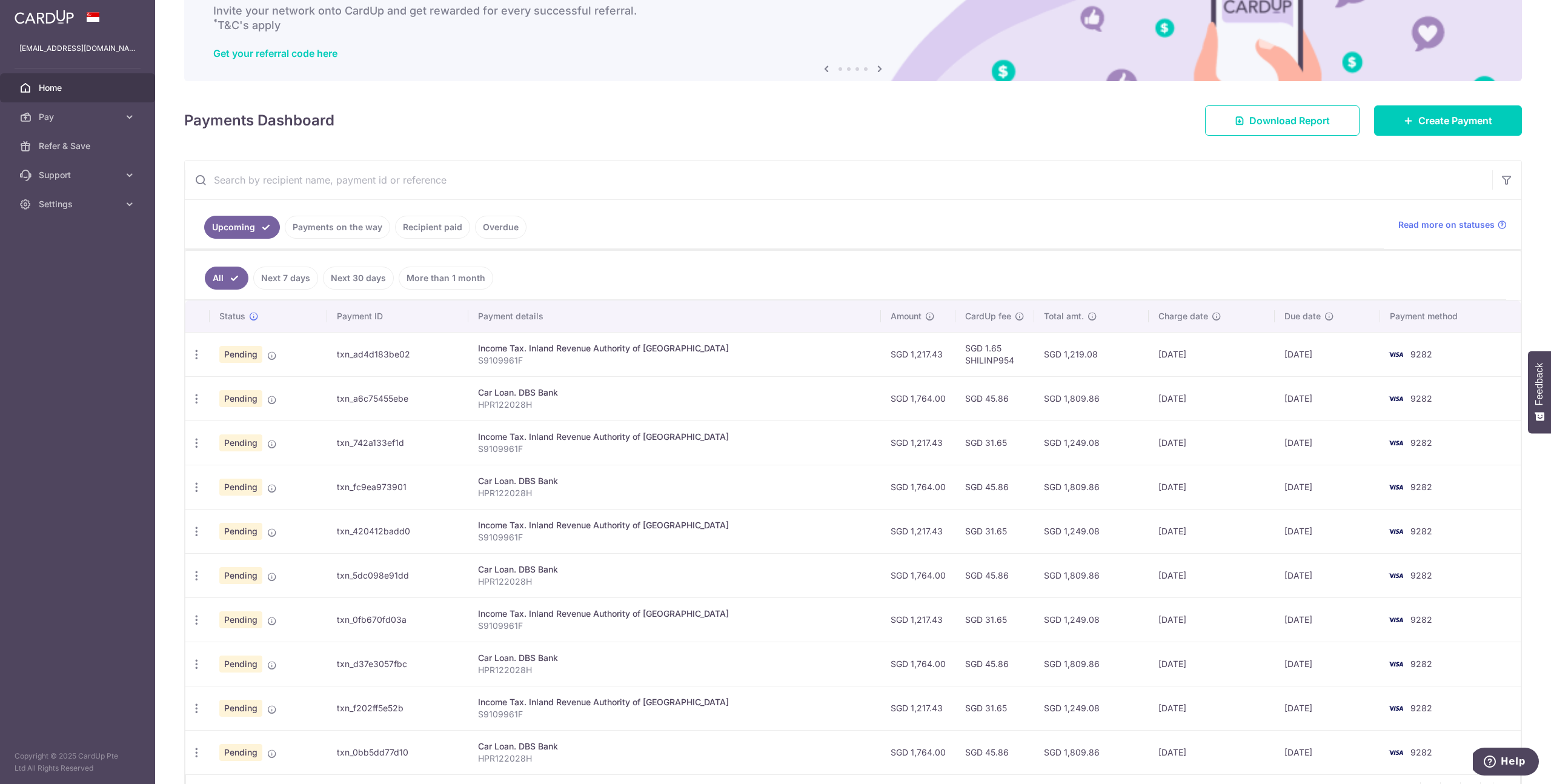
scroll to position [153, 0]
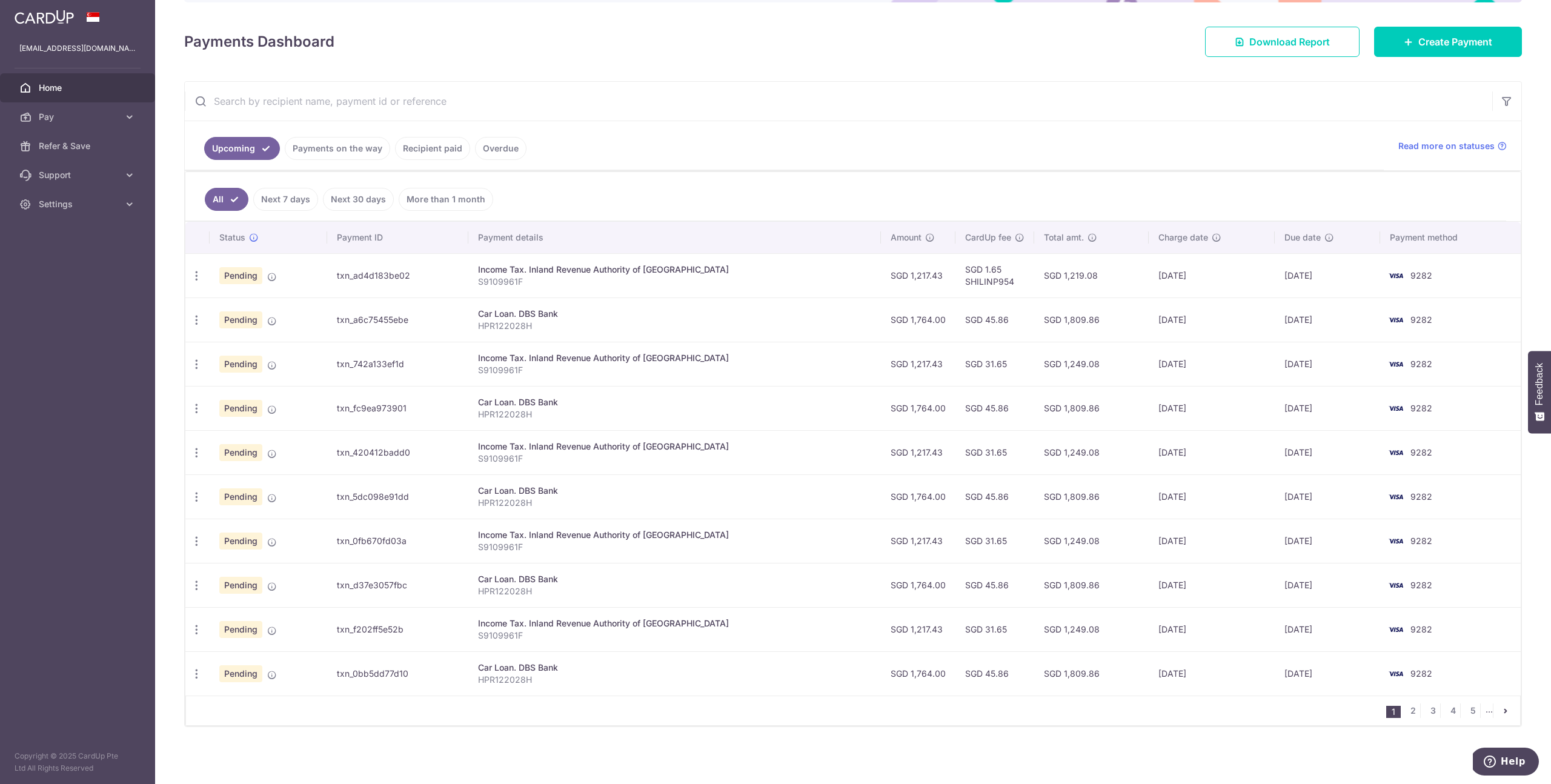
click at [422, 152] on link "Recipient paid" at bounding box center [433, 148] width 75 height 23
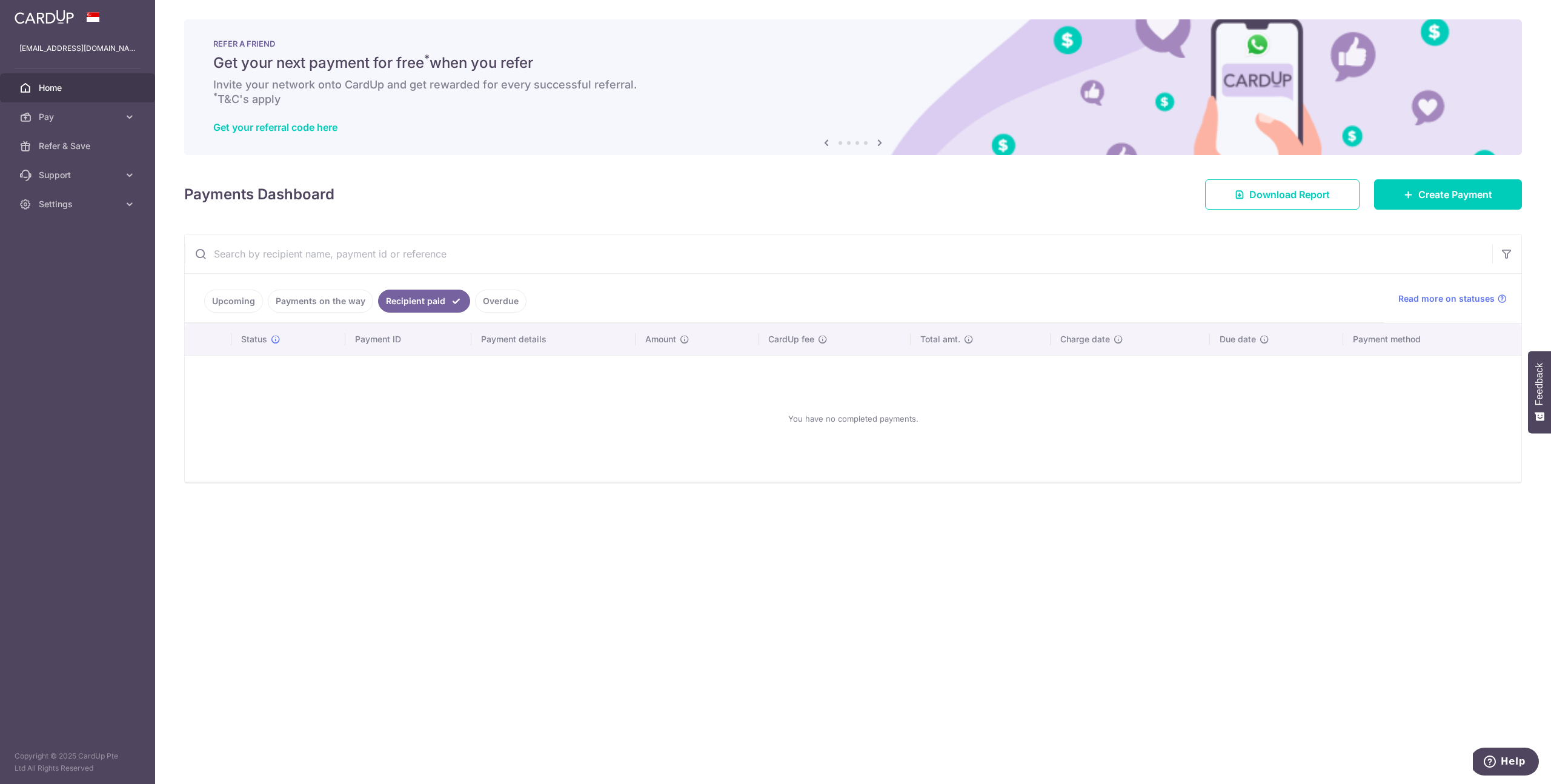
click at [347, 306] on link "Payments on the way" at bounding box center [321, 301] width 105 height 23
click at [240, 306] on link "Upcoming" at bounding box center [234, 301] width 59 height 23
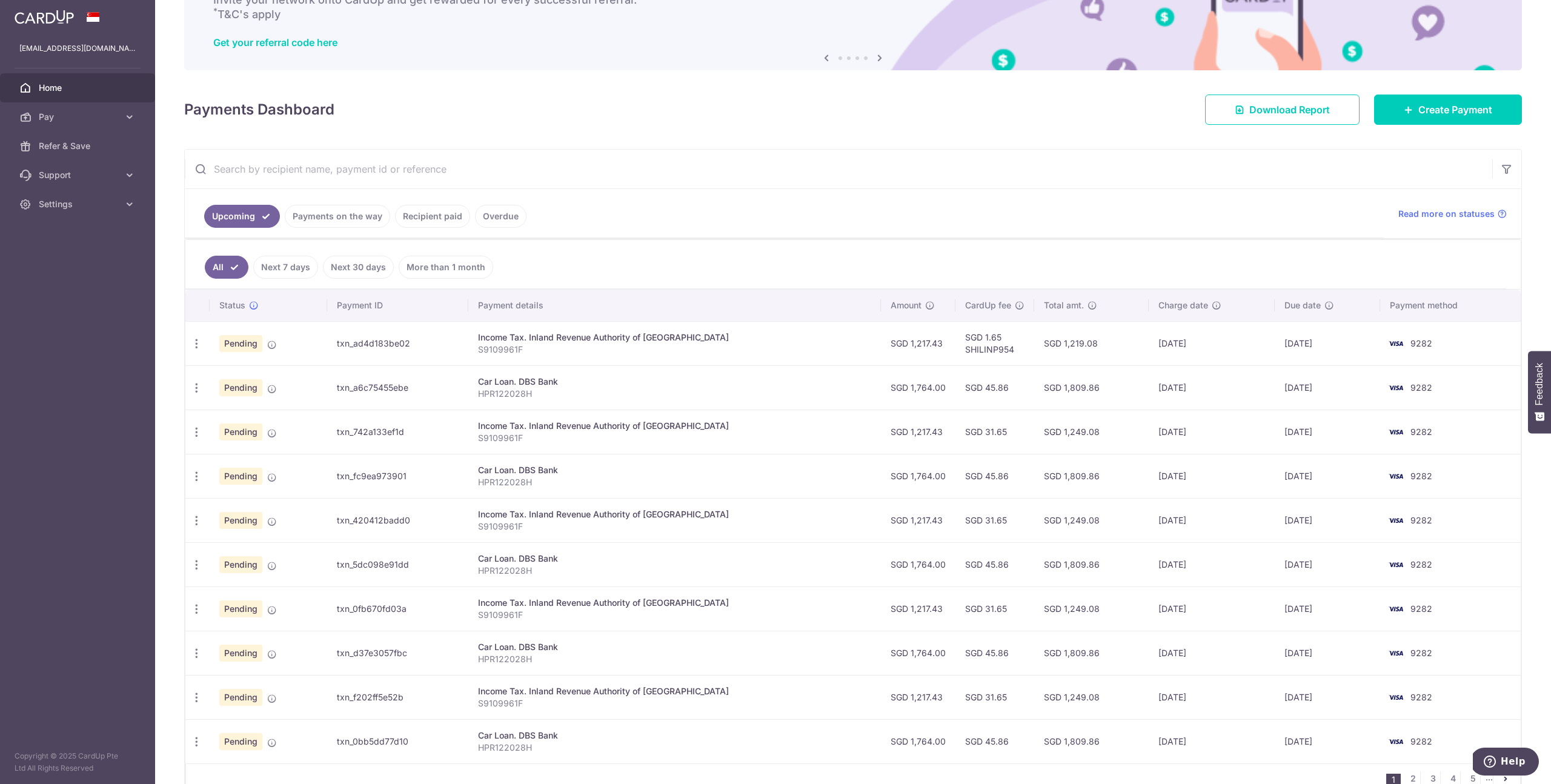
scroll to position [153, 0]
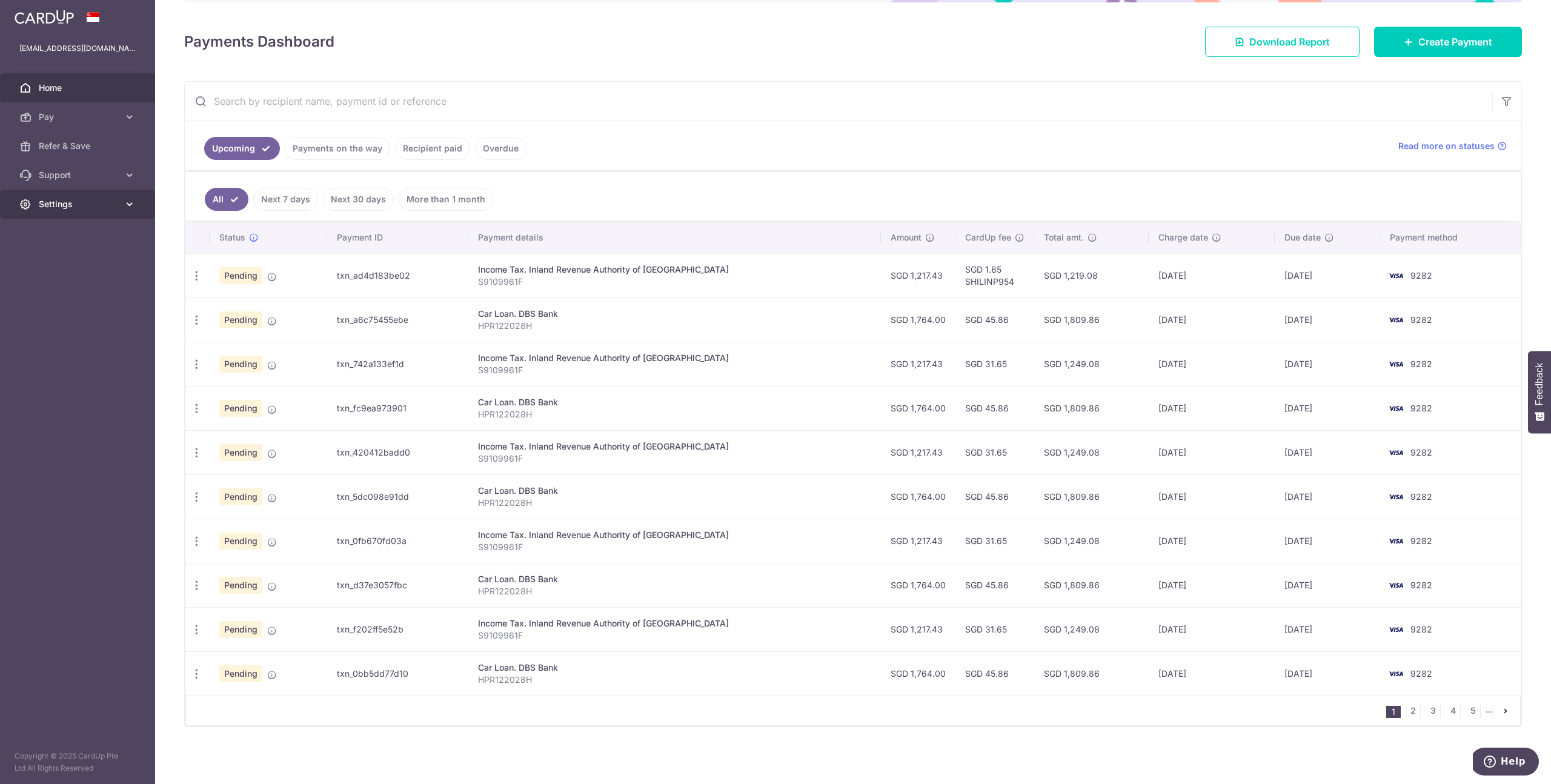
click at [97, 202] on span "Settings" at bounding box center [78, 204] width 80 height 12
click at [110, 109] on link "Pay" at bounding box center [78, 117] width 155 height 29
click at [343, 199] on link "Next 30 days" at bounding box center [358, 199] width 71 height 23
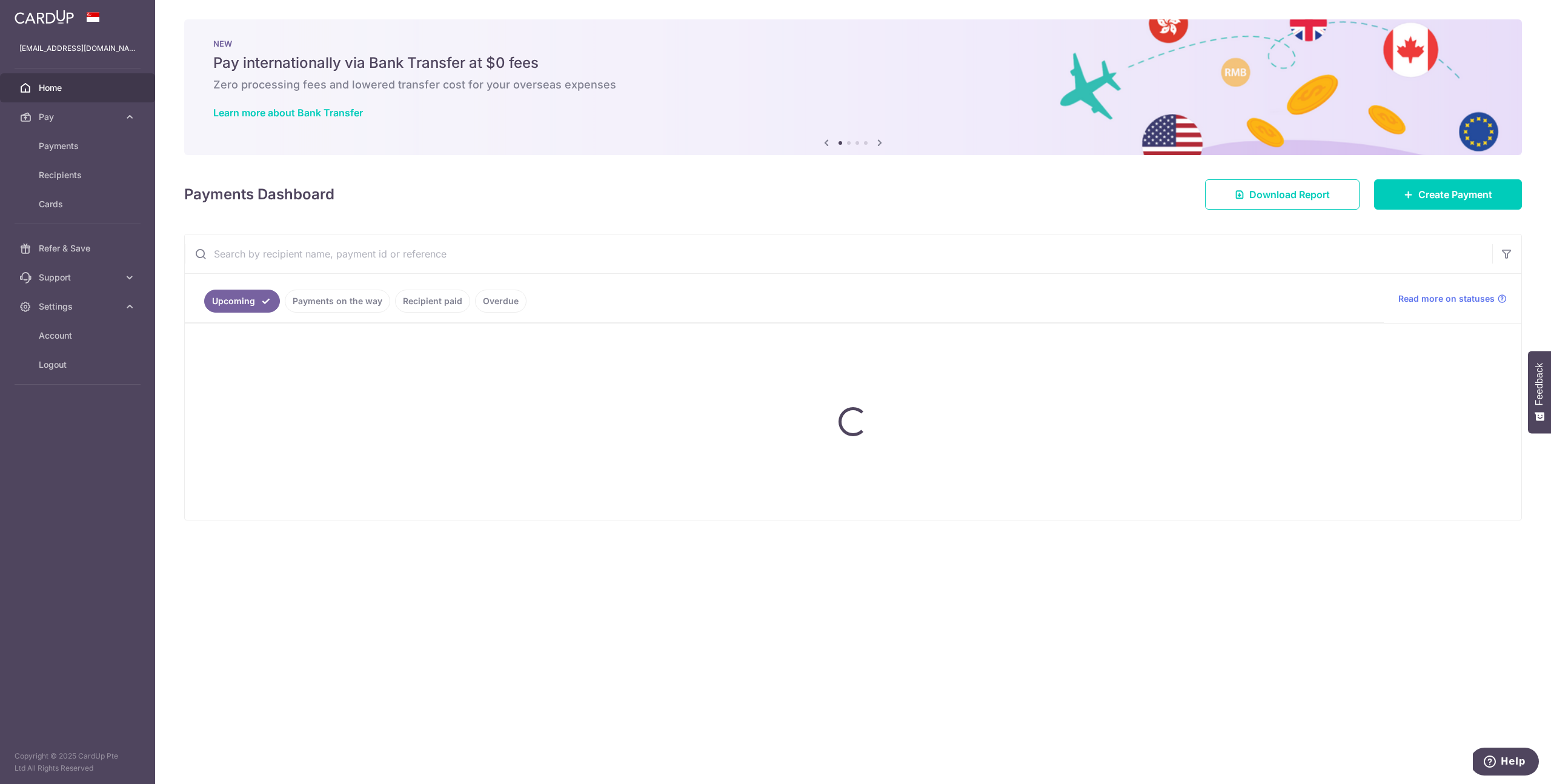
scroll to position [0, 0]
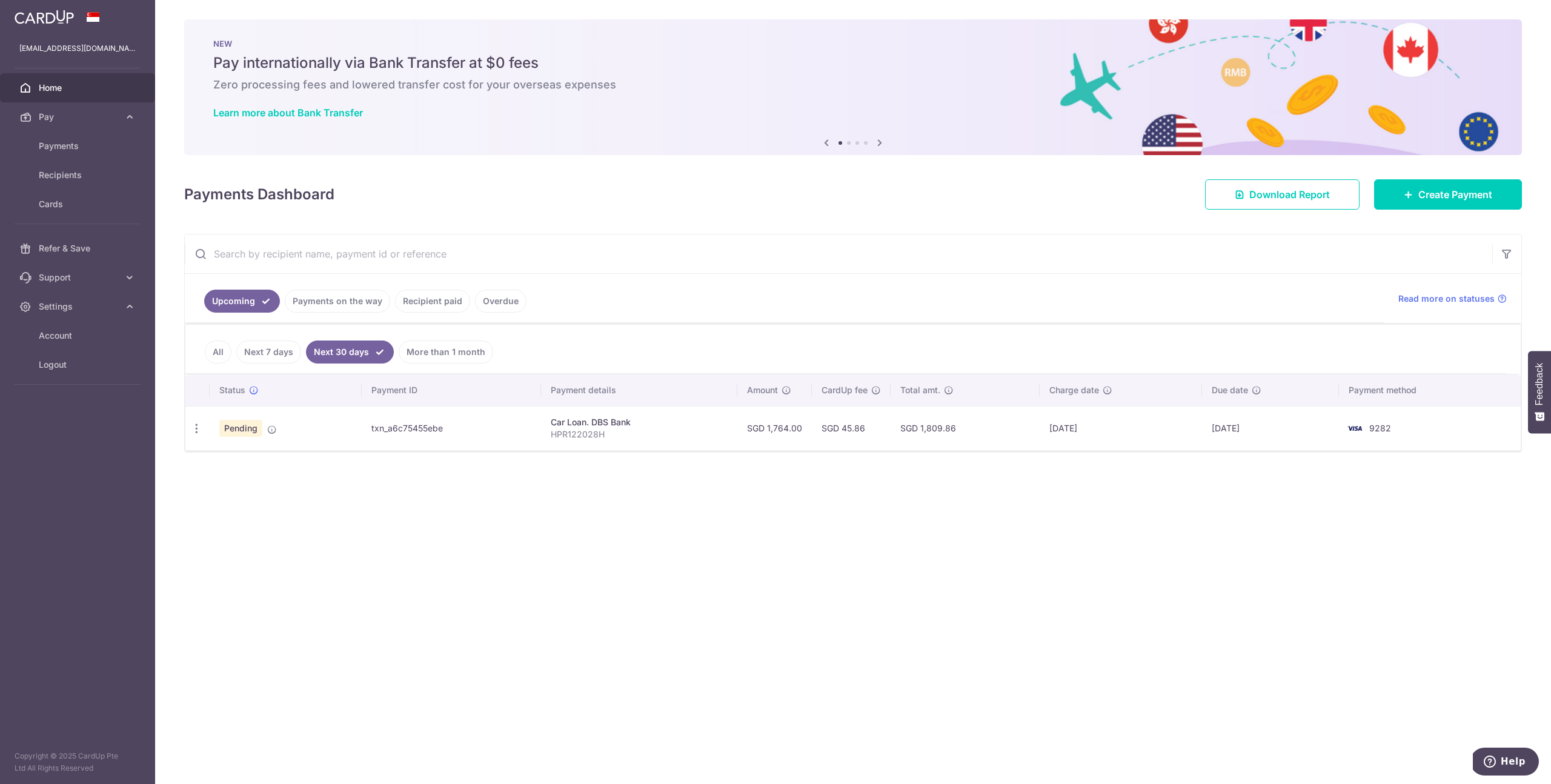
click at [272, 352] on link "Next 7 days" at bounding box center [268, 352] width 65 height 23
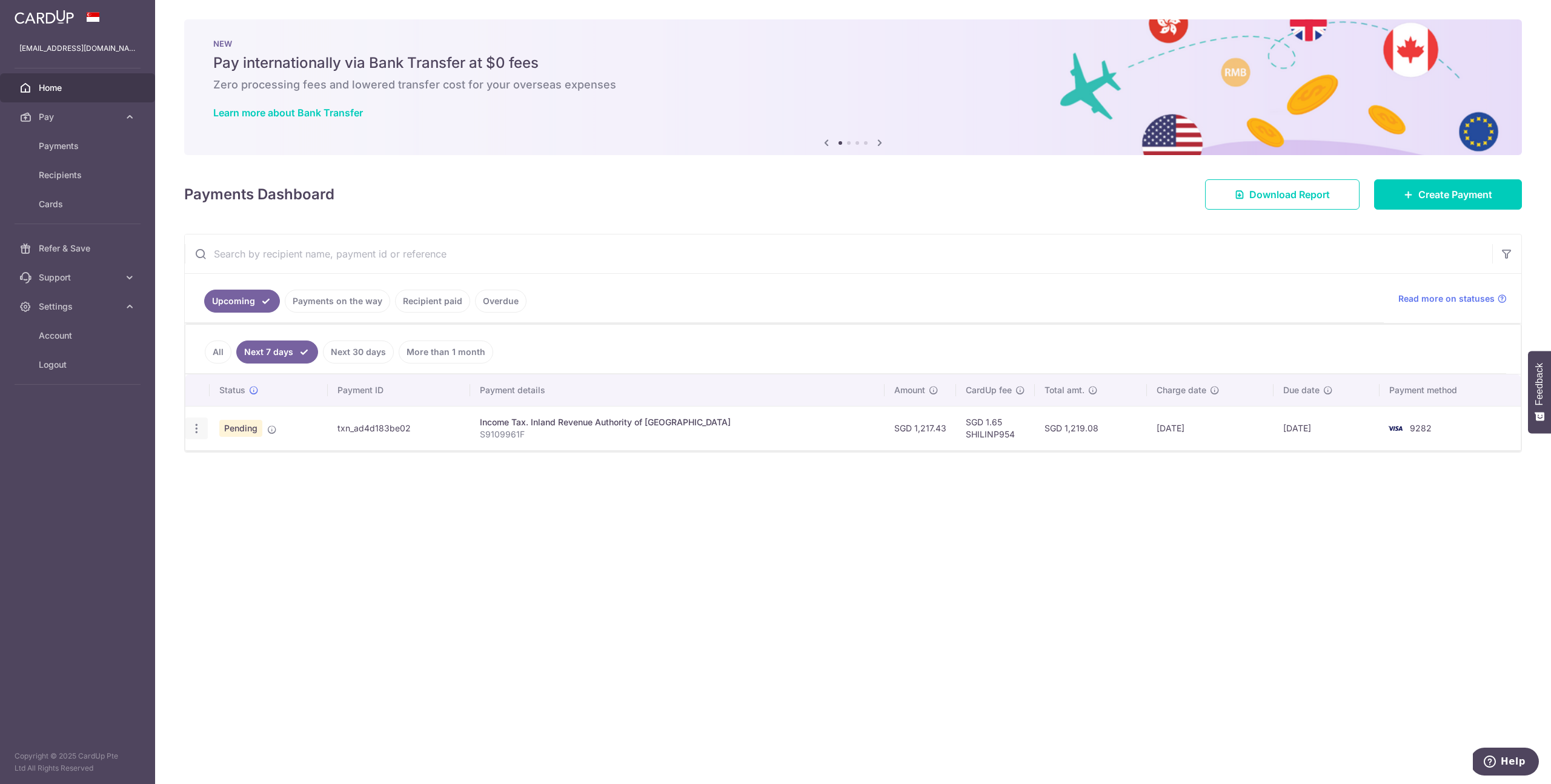
click at [199, 429] on icon "button" at bounding box center [197, 428] width 13 height 13
click at [240, 490] on span "Cancel payment" at bounding box center [261, 491] width 81 height 15
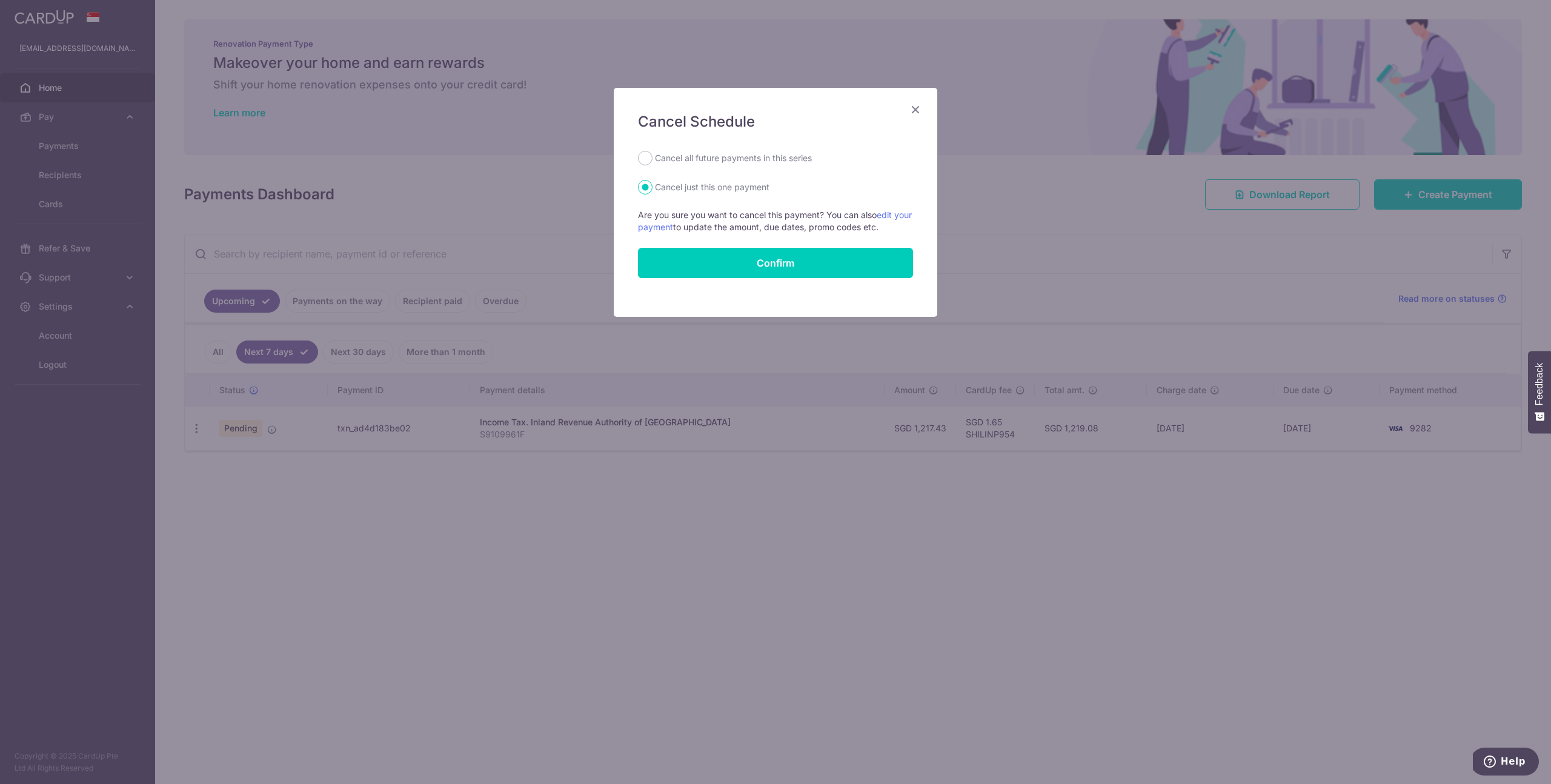
click at [779, 155] on label "Cancel all future payments in this series" at bounding box center [733, 159] width 157 height 15
click at [652, 155] on input "Cancel all future payments in this series" at bounding box center [645, 159] width 15 height 15
radio input "true"
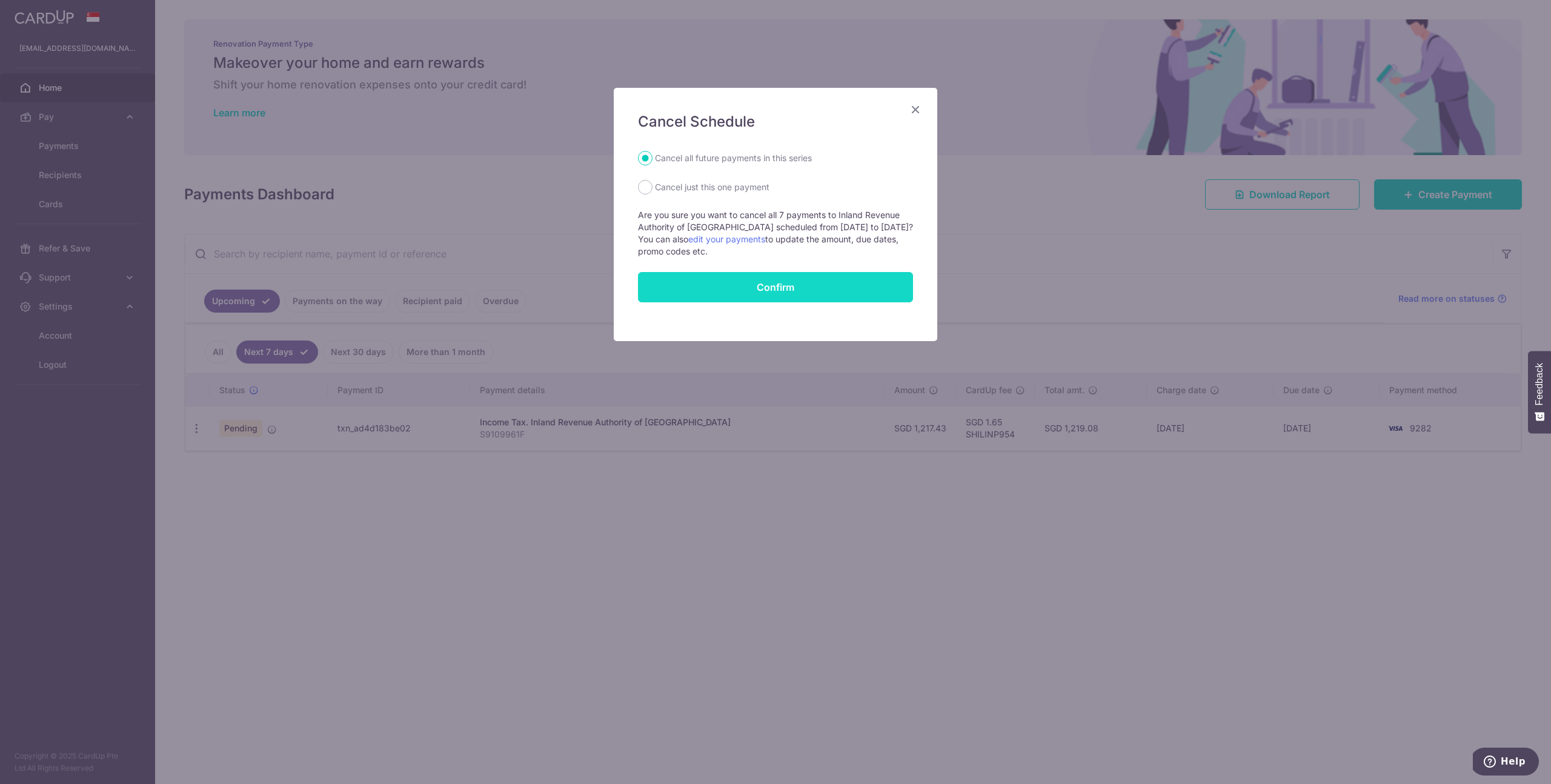
click at [784, 284] on button "Confirm" at bounding box center [775, 287] width 275 height 30
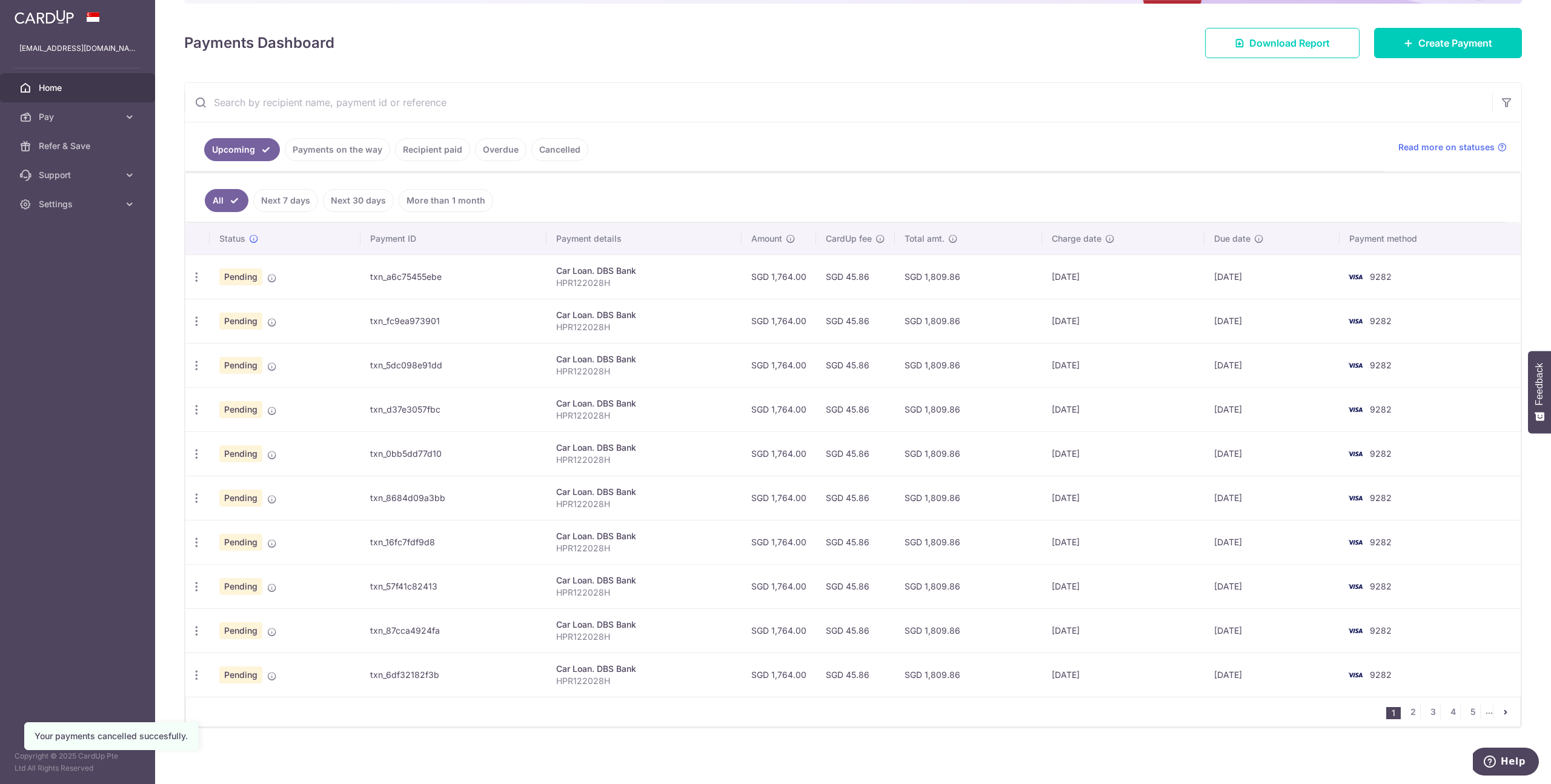
scroll to position [153, 0]
click at [292, 200] on link "Next 7 days" at bounding box center [285, 199] width 65 height 23
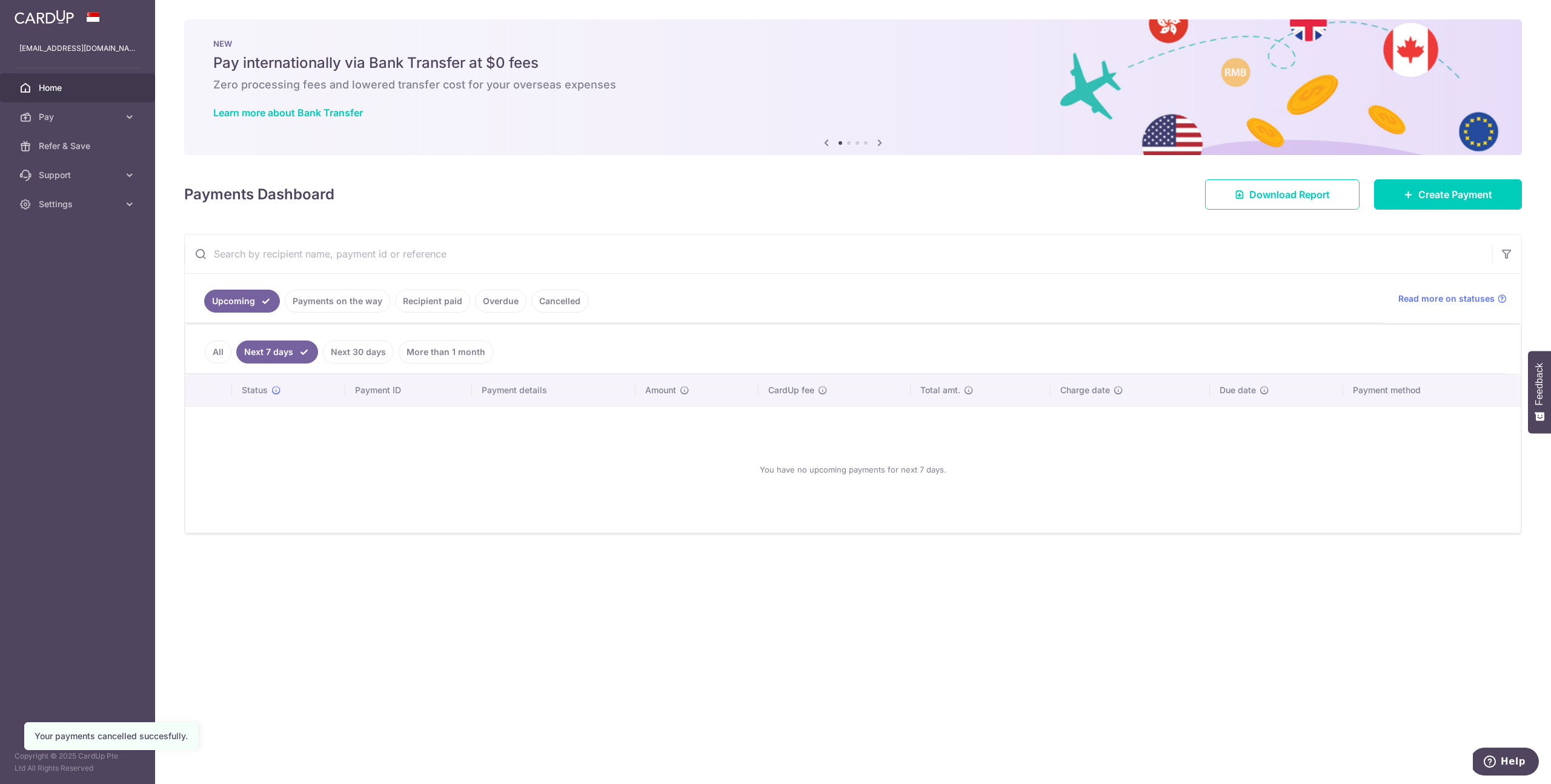
click at [354, 352] on link "Next 30 days" at bounding box center [358, 352] width 71 height 23
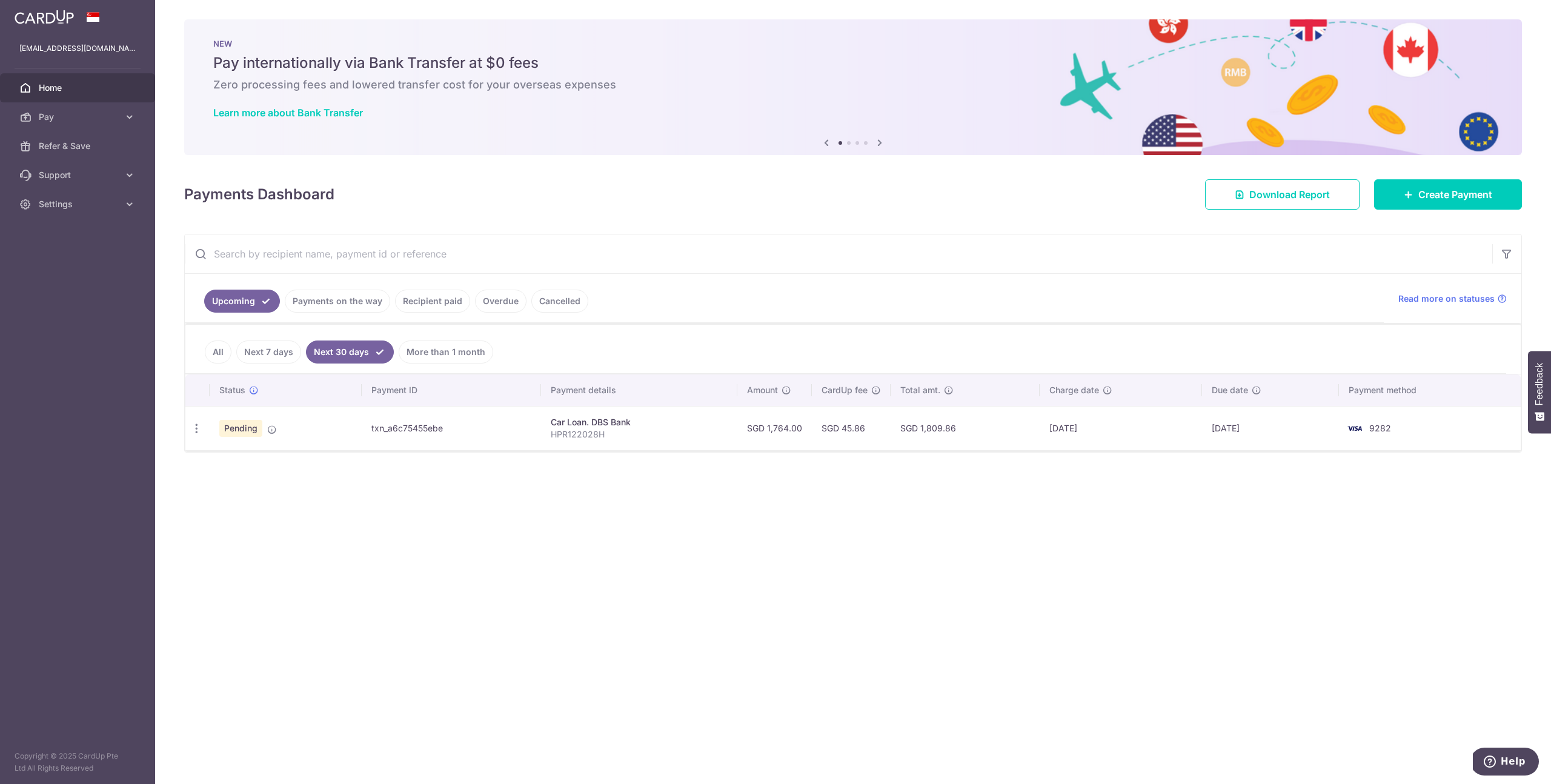
click at [221, 354] on link "All" at bounding box center [217, 352] width 27 height 23
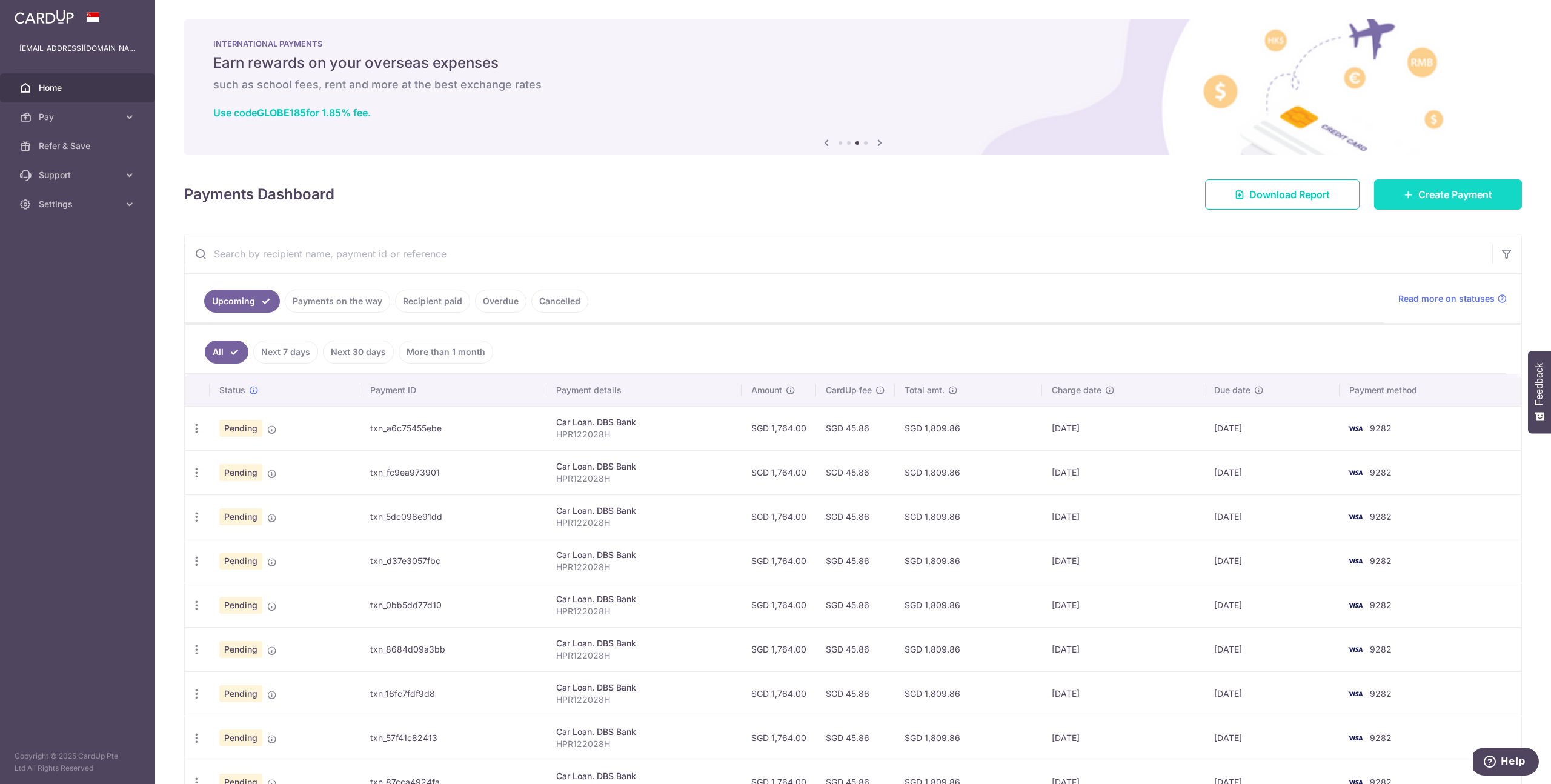
click at [1449, 184] on link "Create Payment" at bounding box center [1448, 194] width 148 height 30
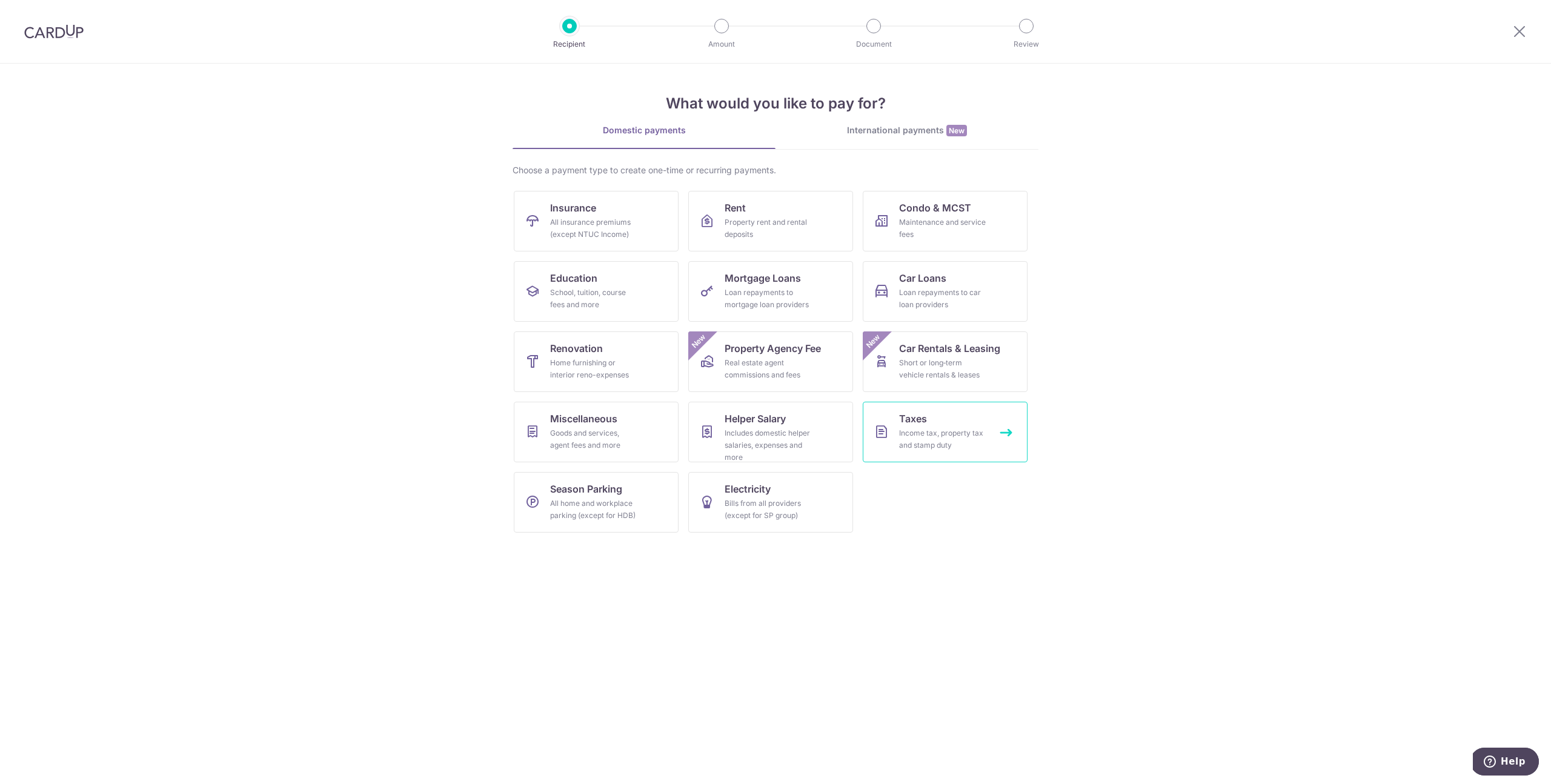
click at [944, 420] on link "Taxes Income tax, property tax and stamp duty" at bounding box center [945, 432] width 165 height 60
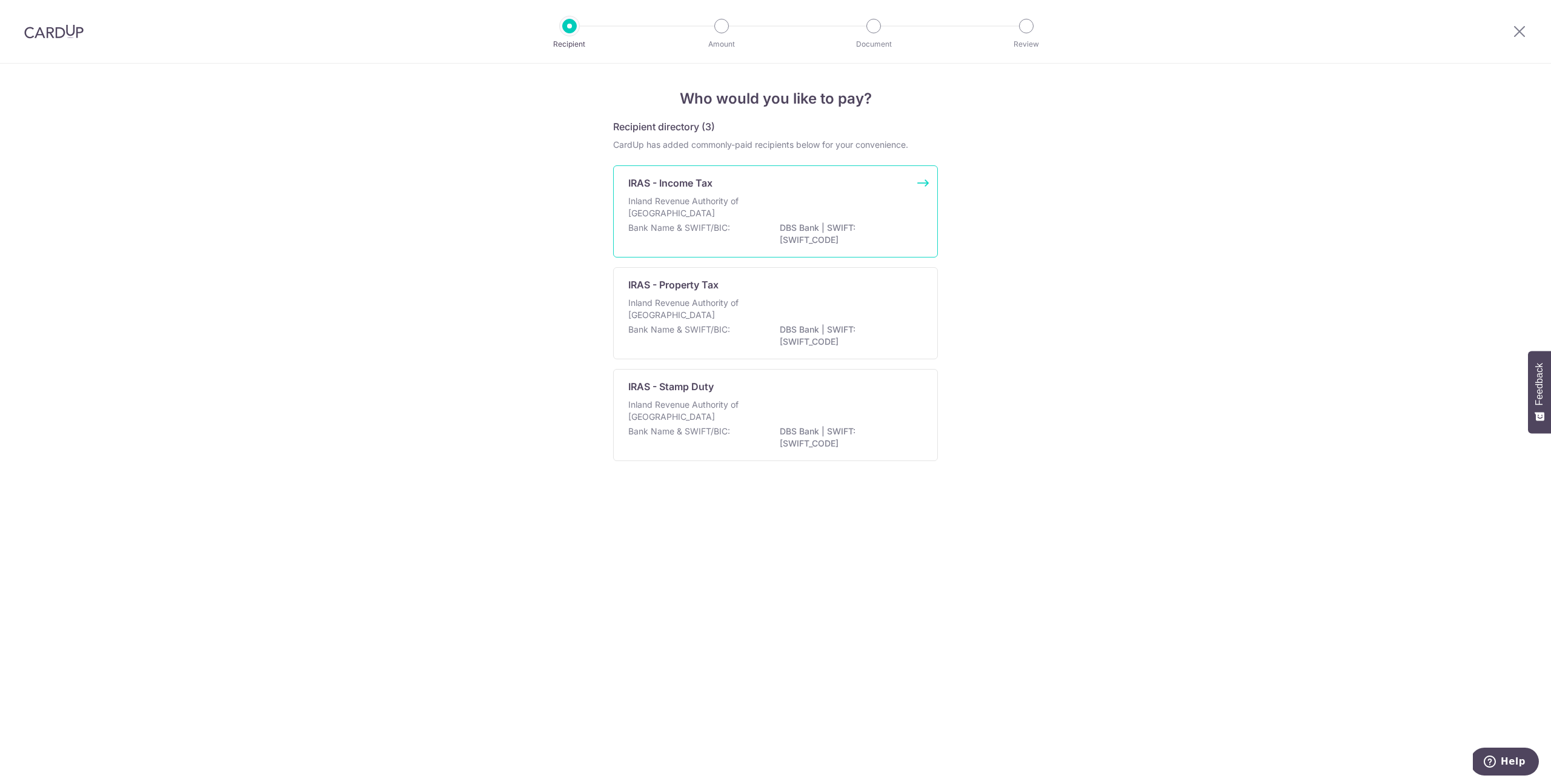
click at [751, 226] on div "Bank Name & SWIFT/BIC: DBS Bank | SWIFT: [SWIFT_CODE]" at bounding box center [775, 234] width 294 height 25
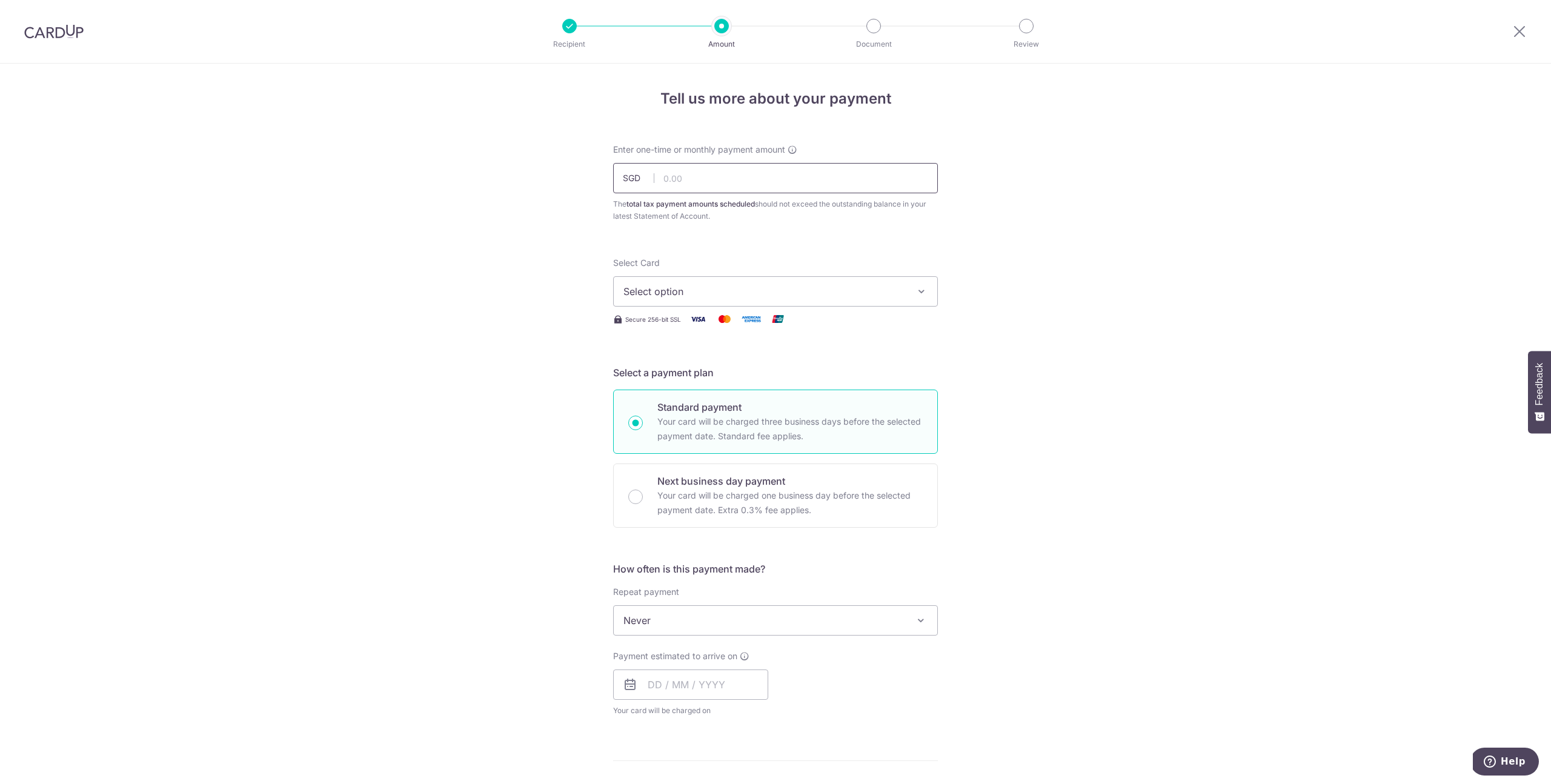
click at [688, 179] on input "text" at bounding box center [775, 177] width 325 height 30
type input "1,217.43"
click at [698, 287] on span "Select option" at bounding box center [764, 292] width 282 height 15
click at [689, 357] on div "Your Cards" at bounding box center [775, 352] width 304 height 12
click at [686, 286] on span "Select option" at bounding box center [764, 292] width 282 height 15
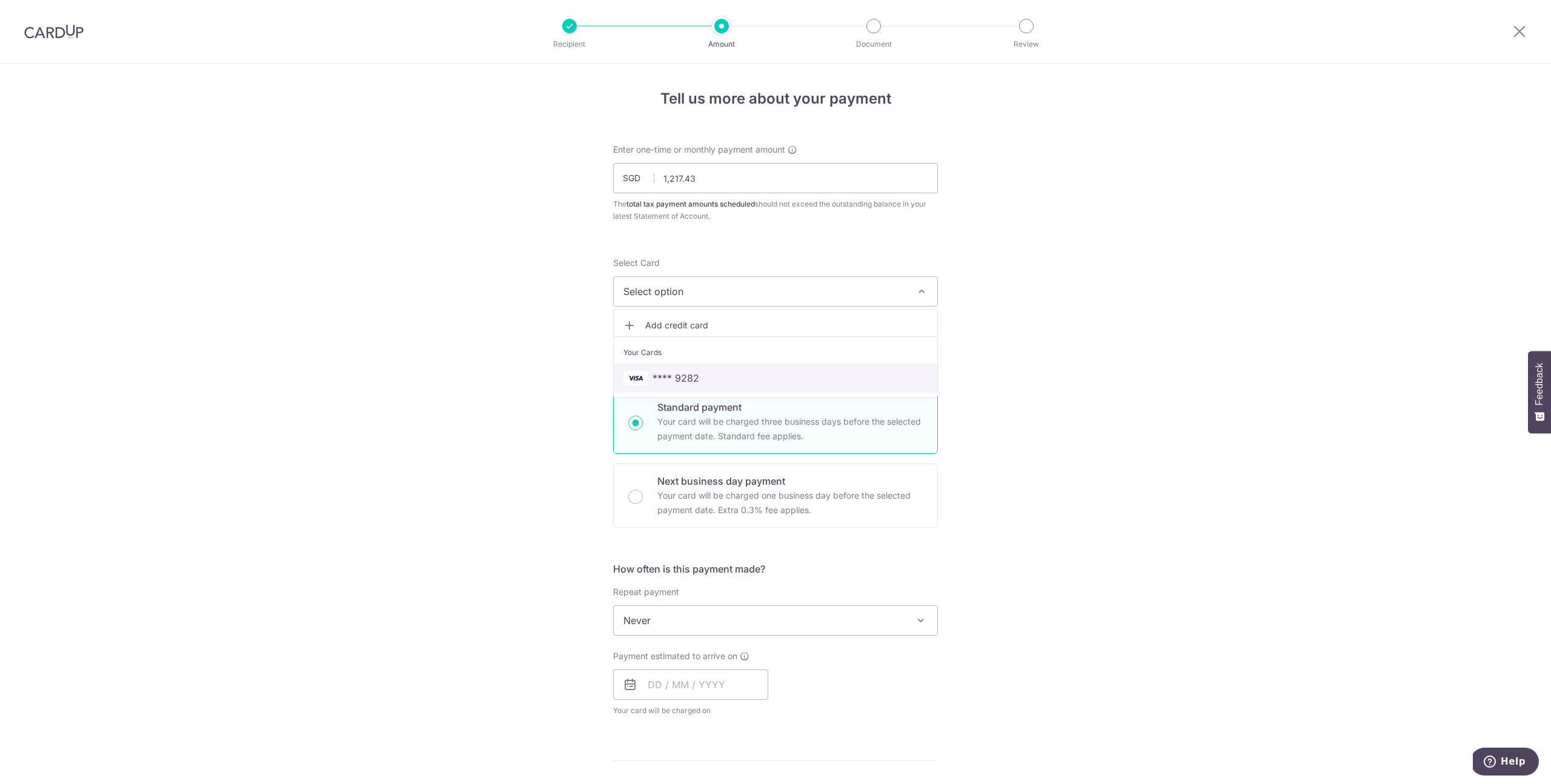
click at [683, 373] on span "**** 9282" at bounding box center [675, 378] width 47 height 15
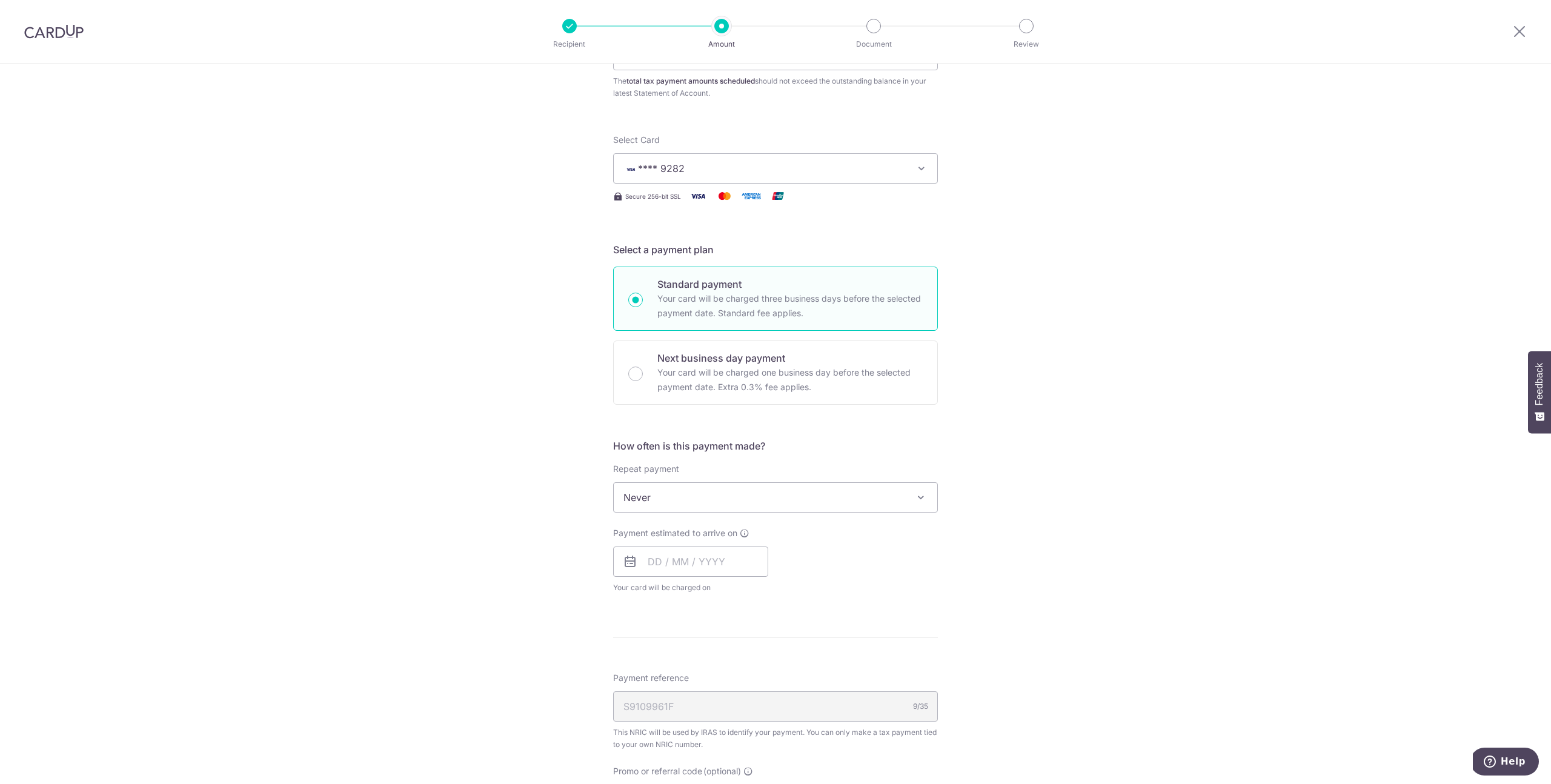
scroll to position [135, 0]
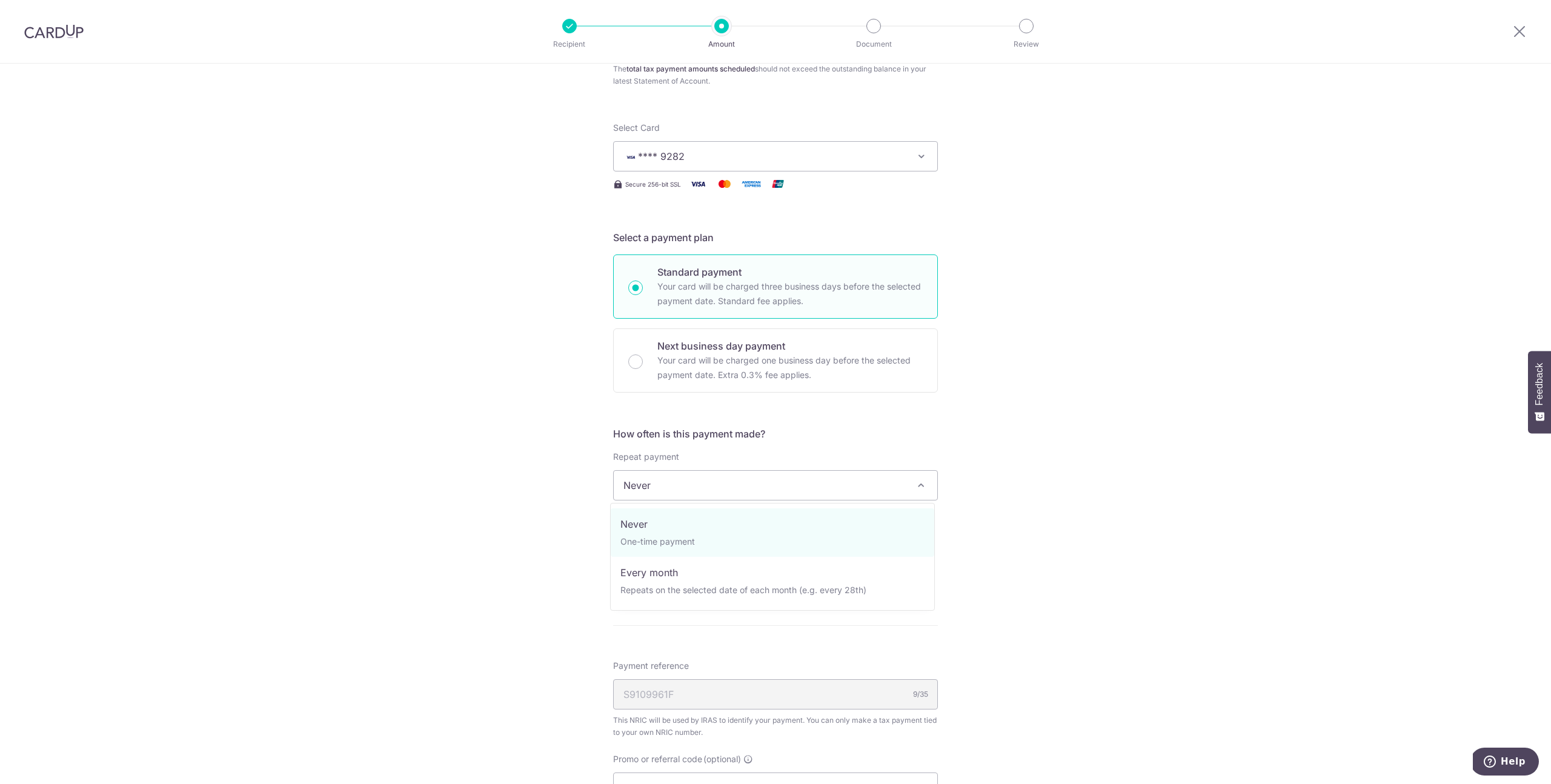
click at [713, 488] on span "Never" at bounding box center [776, 486] width 324 height 29
select select "3"
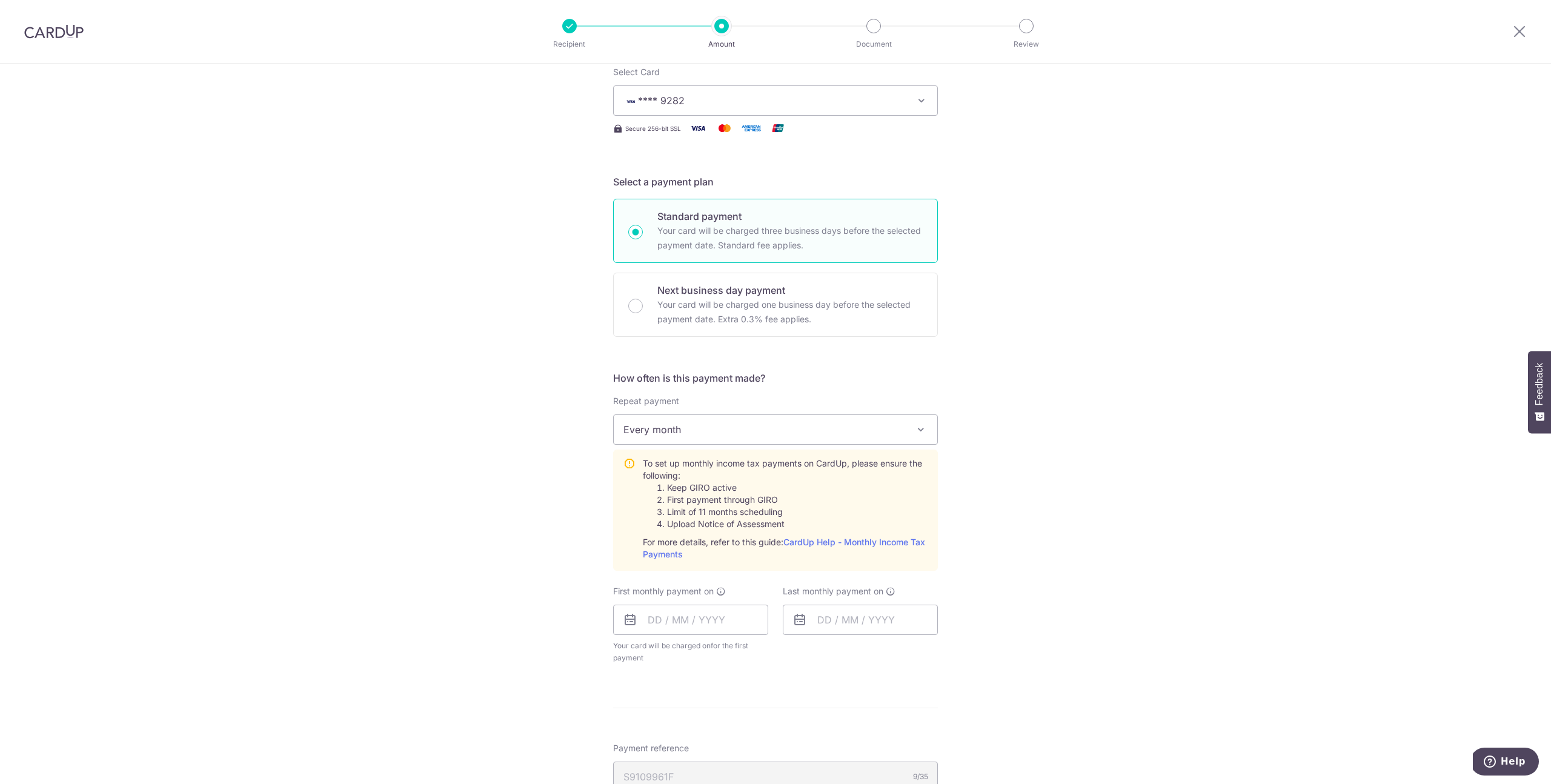
scroll to position [317, 0]
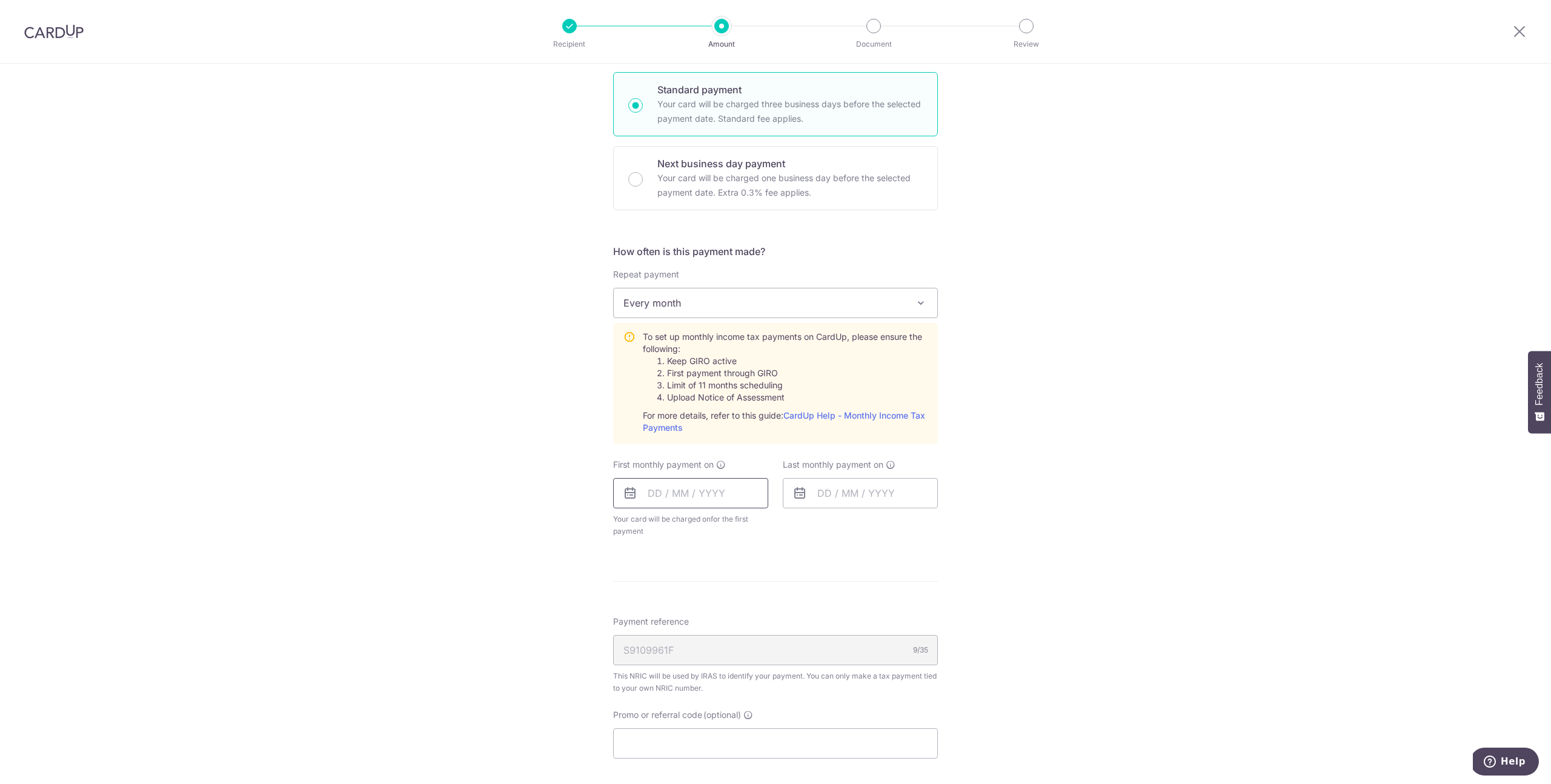
click at [693, 486] on input "text" at bounding box center [691, 493] width 155 height 30
click at [837, 604] on form "Enter one-time or monthly payment amount SGD 1,217.43 1217.43 The total tax pay…" at bounding box center [775, 388] width 325 height 1126
click at [694, 487] on input "text" at bounding box center [691, 493] width 155 height 30
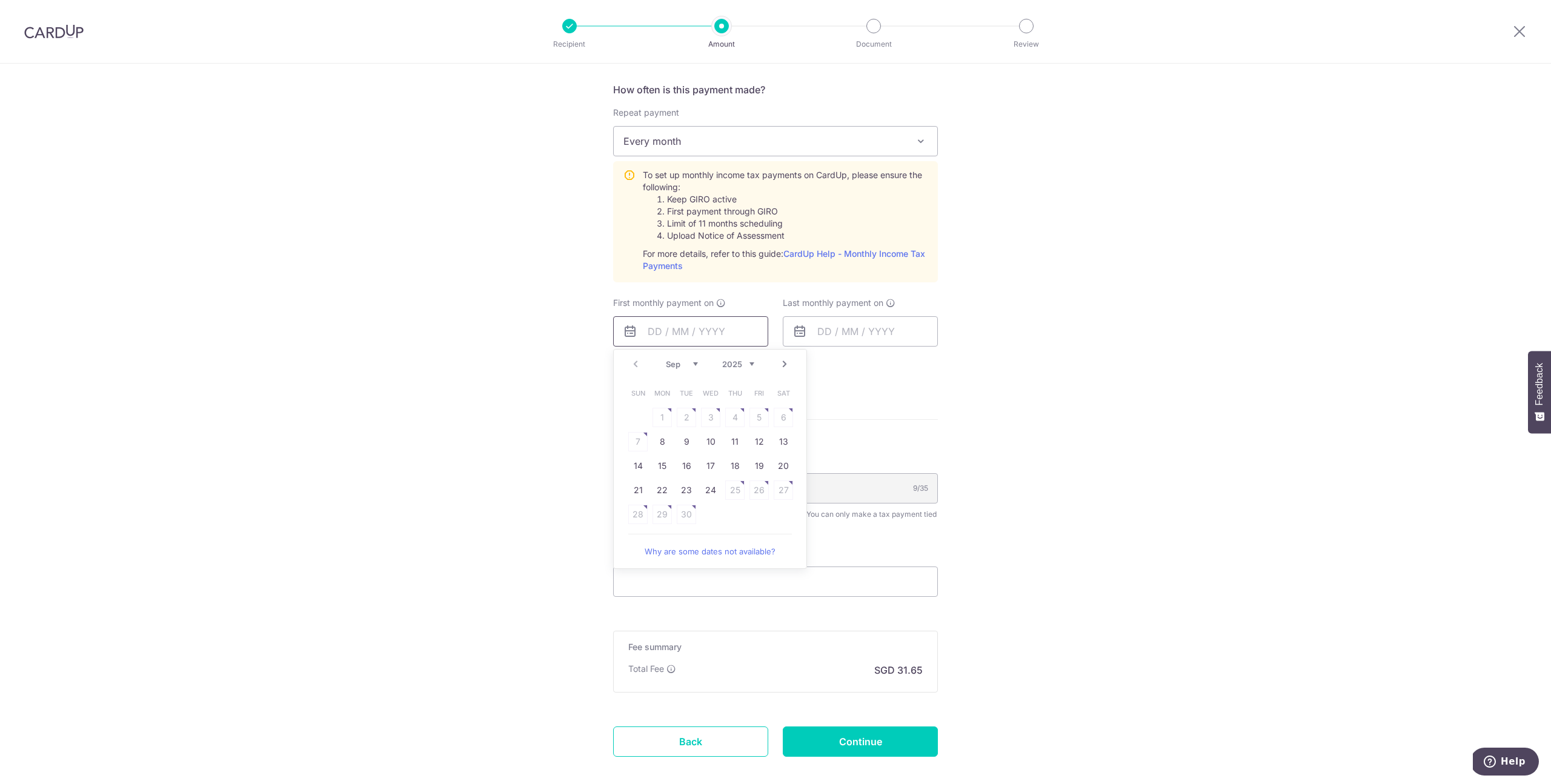
scroll to position [532, 0]
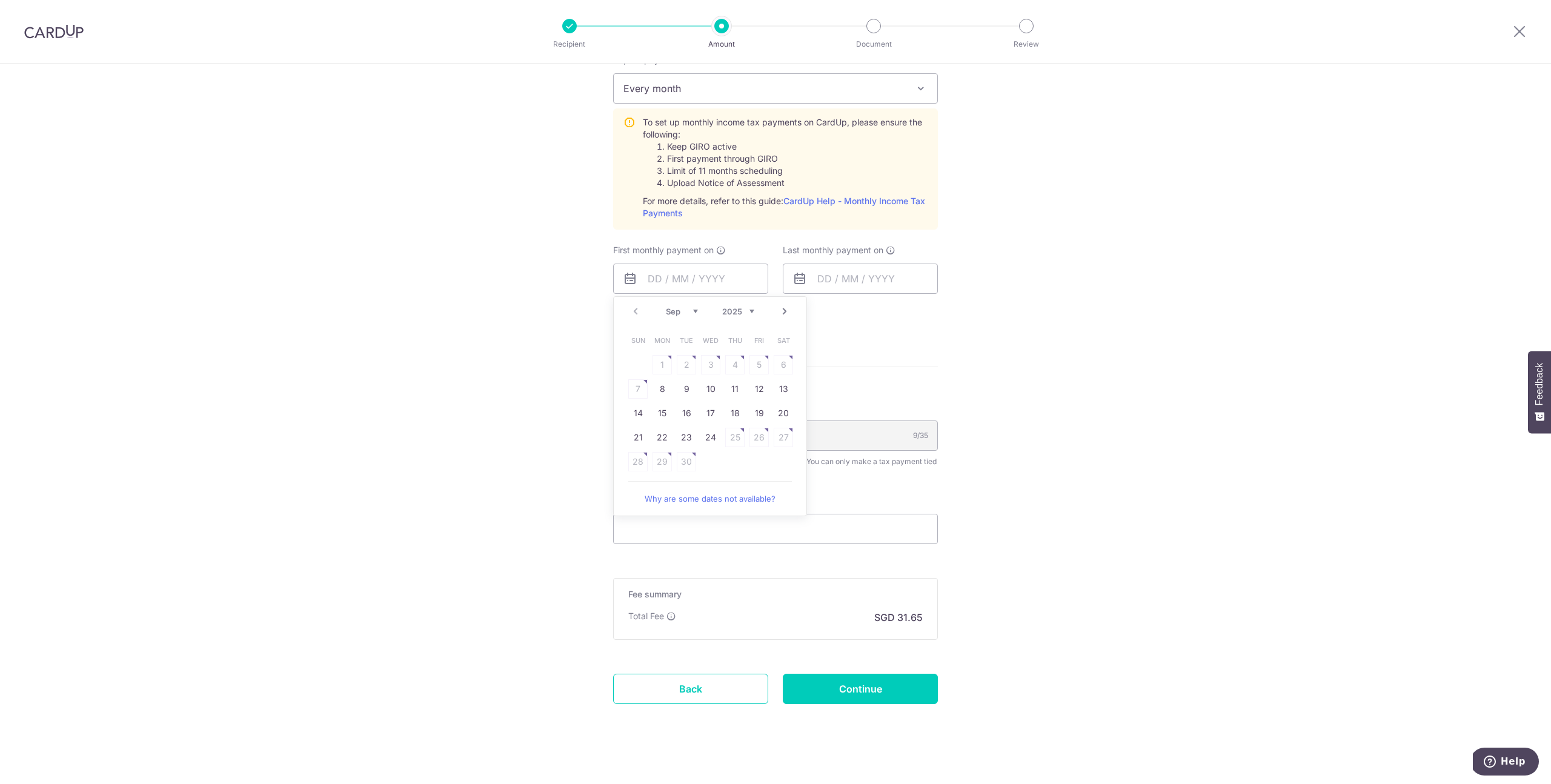
click at [1004, 467] on div "Tell us more about your payment Enter one-time or monthly payment amount SGD 1,…" at bounding box center [775, 163] width 1551 height 1263
click at [795, 540] on input "Promo or referral code (optional)" at bounding box center [775, 528] width 325 height 30
paste input "MCTAX25N"
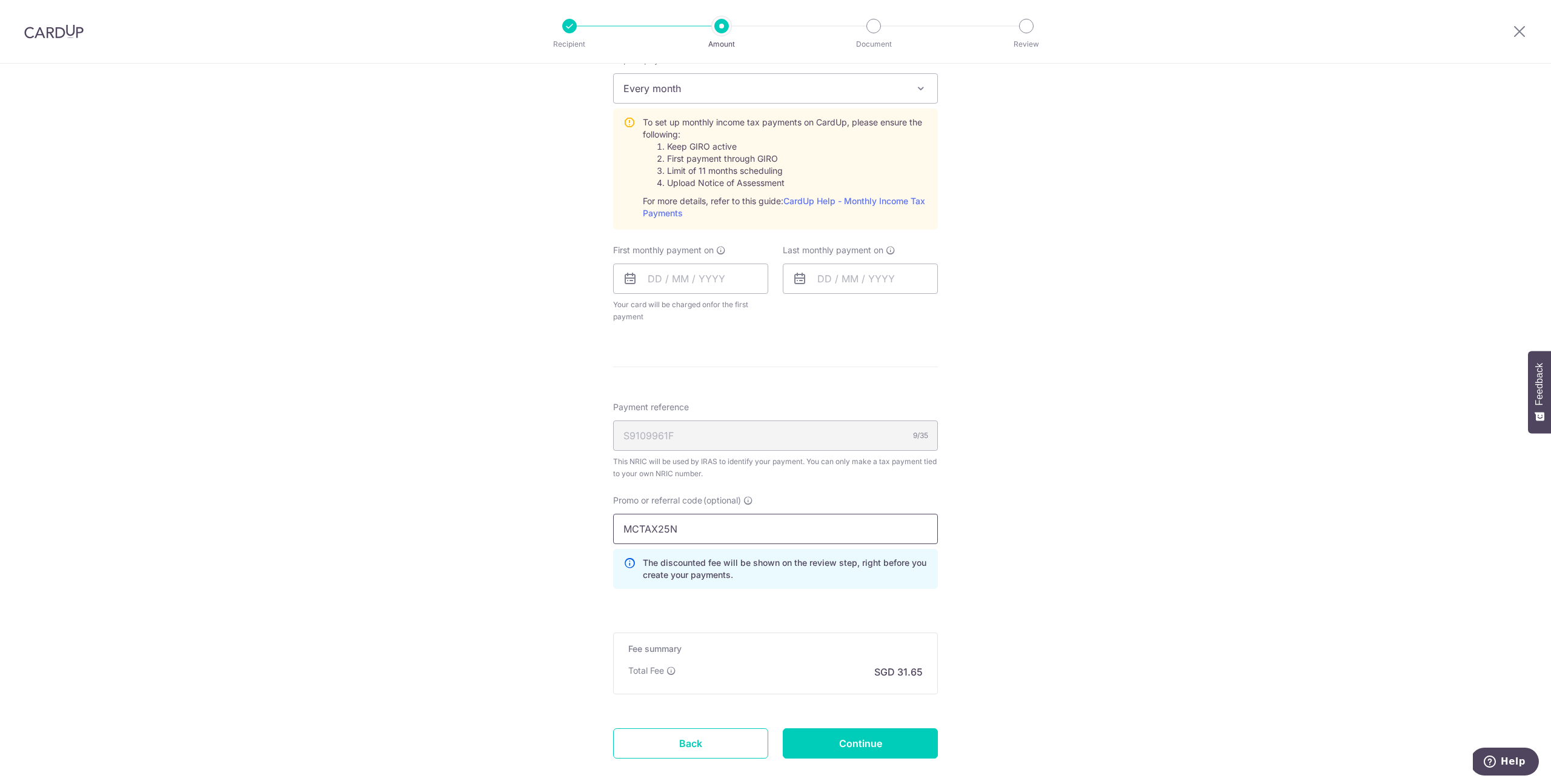
type input "MCTAX25N"
click at [966, 516] on div "Tell us more about your payment Enter one-time or monthly payment amount SGD 1,…" at bounding box center [775, 190] width 1551 height 1318
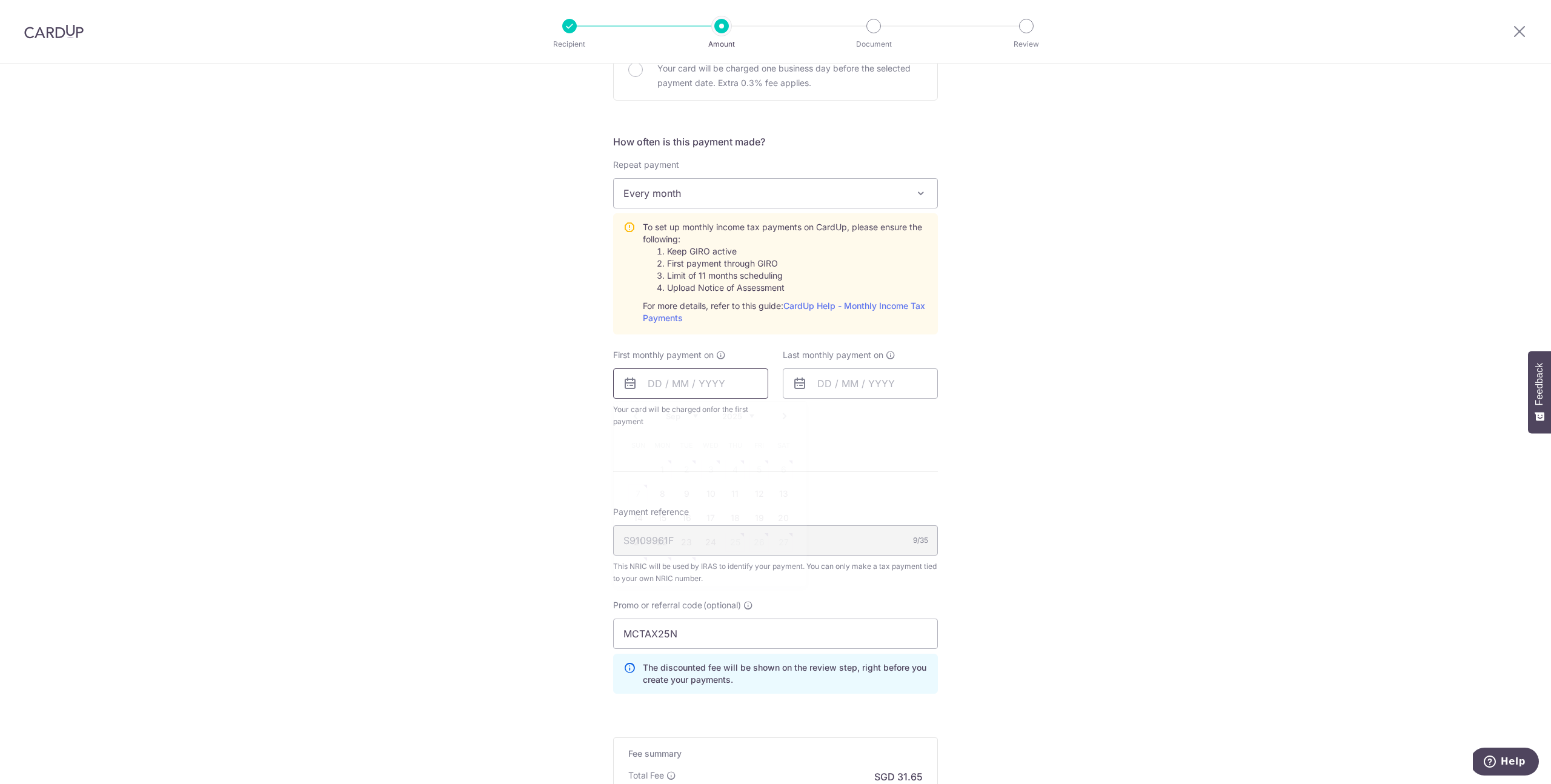
click at [706, 389] on input "text" at bounding box center [691, 383] width 155 height 30
click at [633, 415] on div "Prev Next Sep Oct Nov Dec 2025 2026" at bounding box center [711, 416] width 193 height 29
click at [630, 415] on div "Prev Next Sep Oct Nov Dec 2025 2026" at bounding box center [711, 416] width 193 height 29
click at [662, 491] on link "8" at bounding box center [662, 494] width 20 height 20
type input "[DATE]"
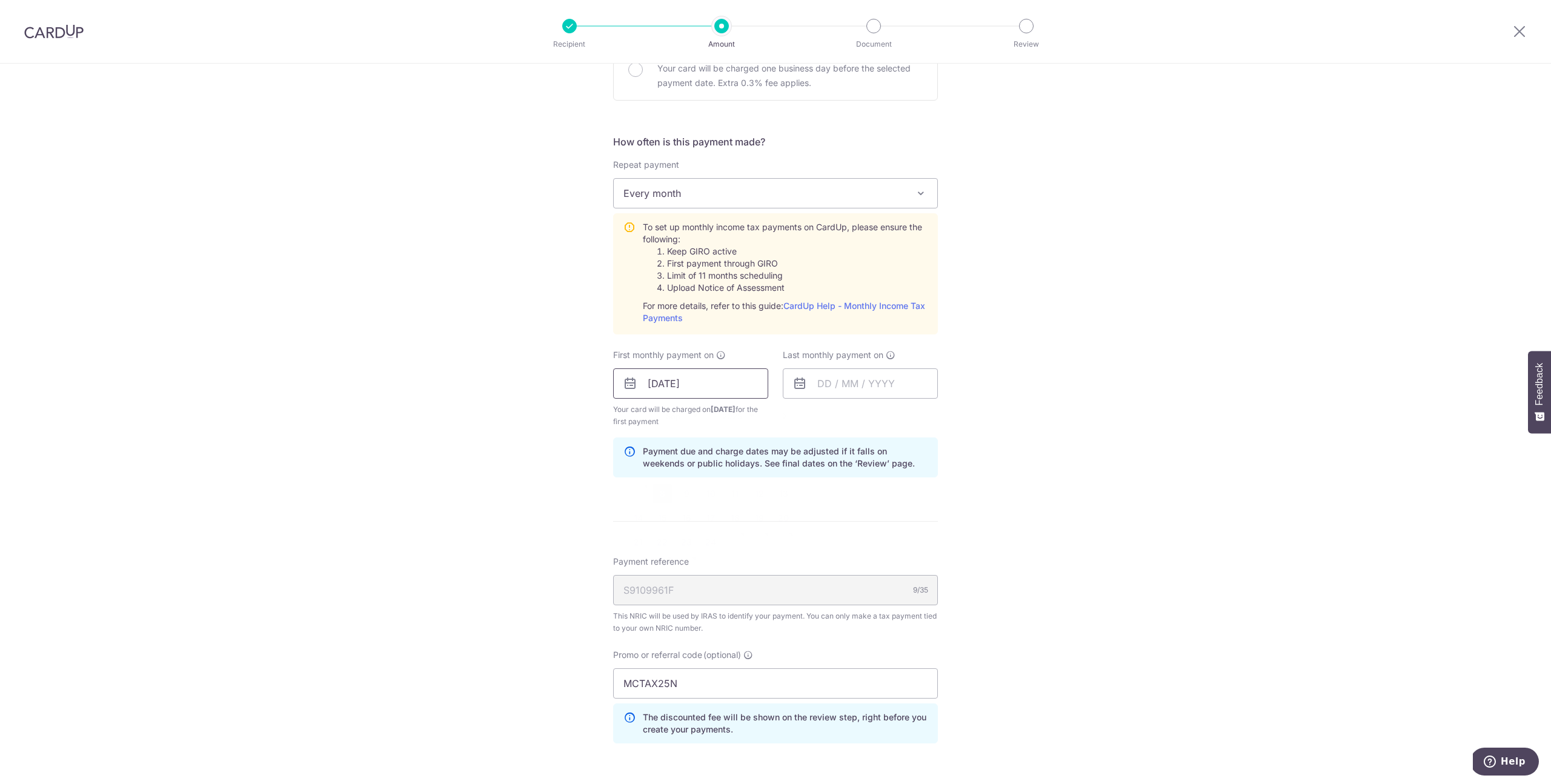
click at [680, 382] on input "[DATE]" at bounding box center [691, 383] width 155 height 30
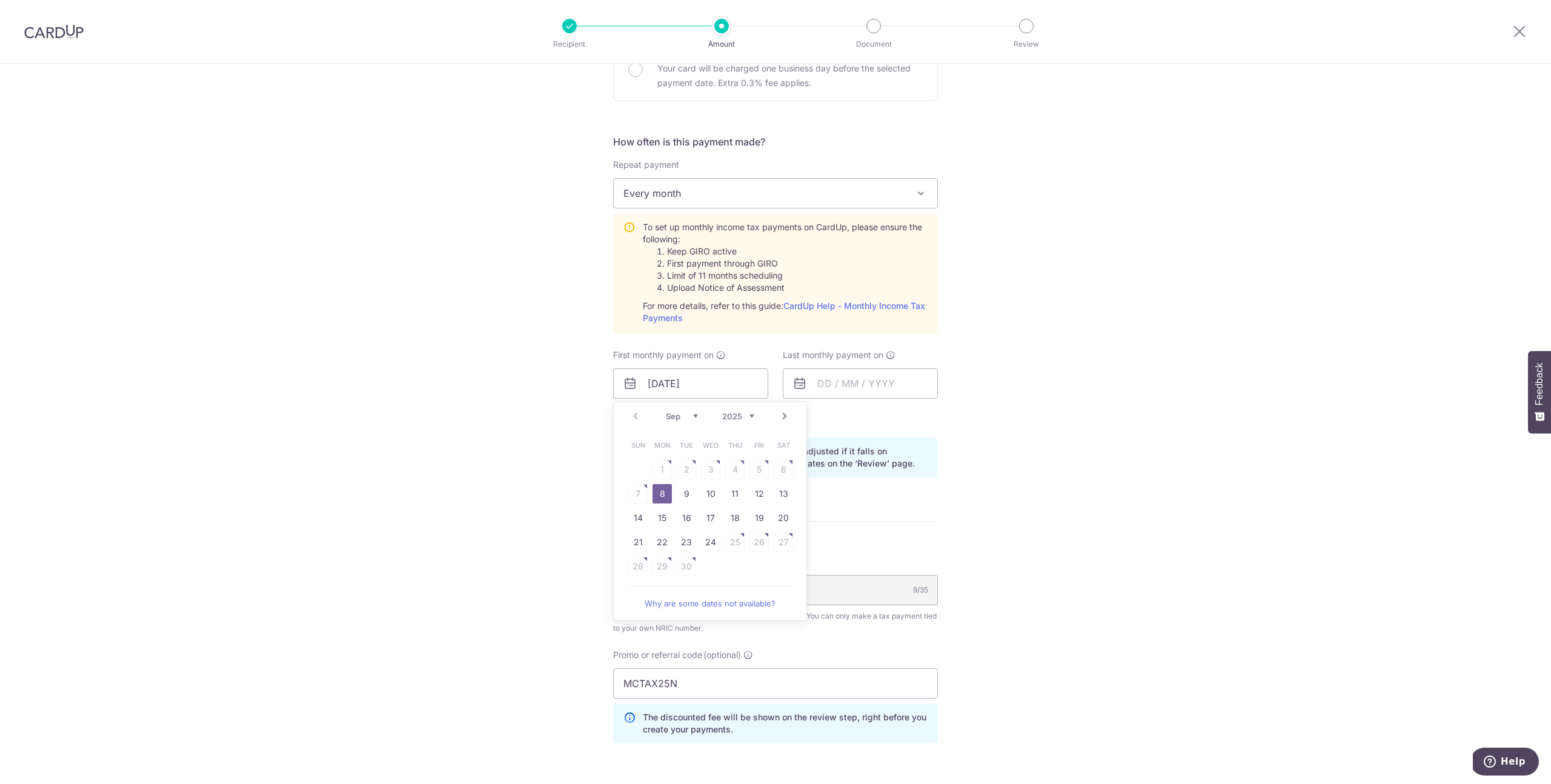
click at [1073, 370] on div "Tell us more about your payment Enter one-time or monthly payment amount SGD 1,…" at bounding box center [775, 320] width 1551 height 1367
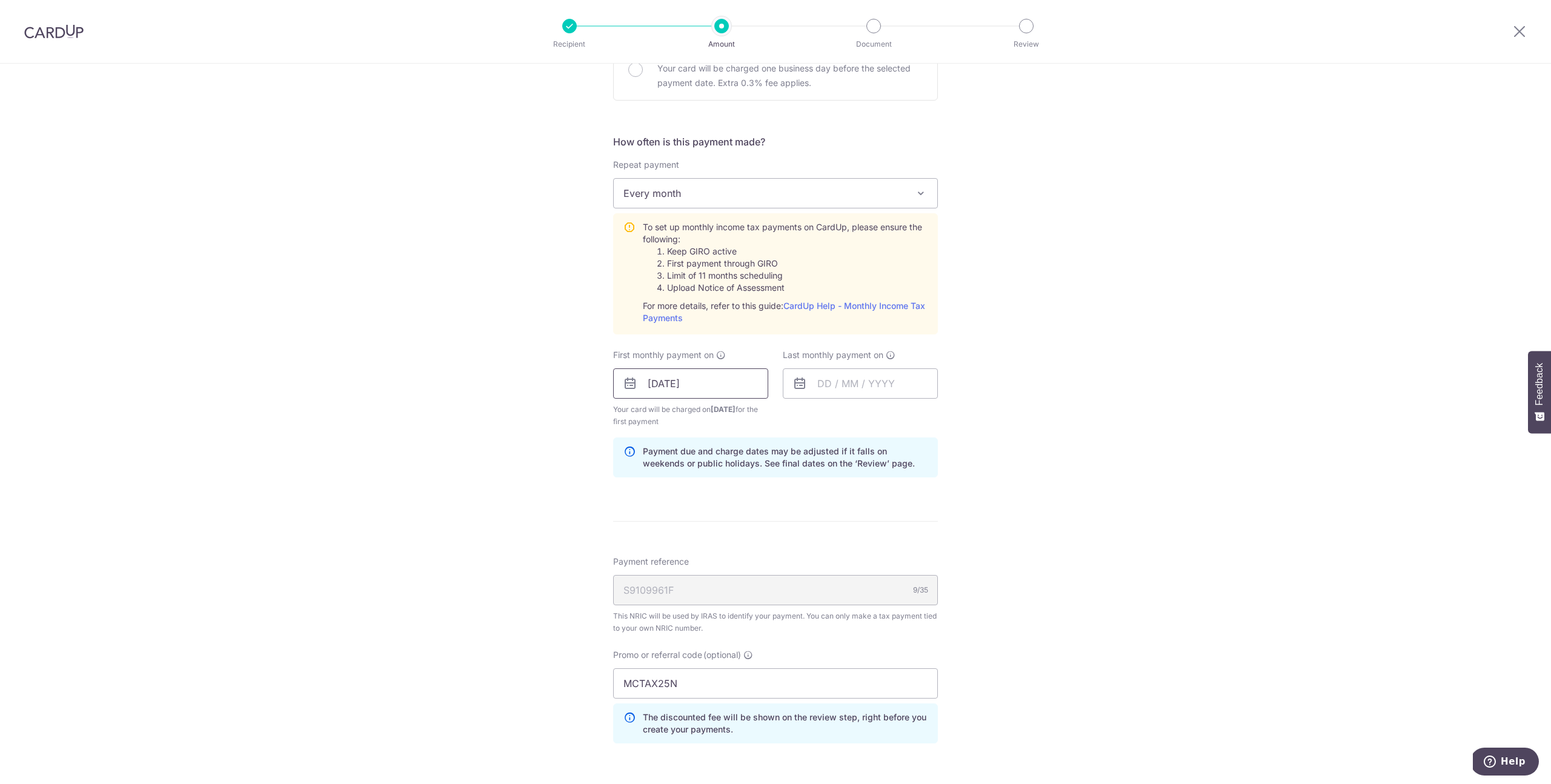
click at [675, 384] on input "[DATE]" at bounding box center [691, 383] width 155 height 30
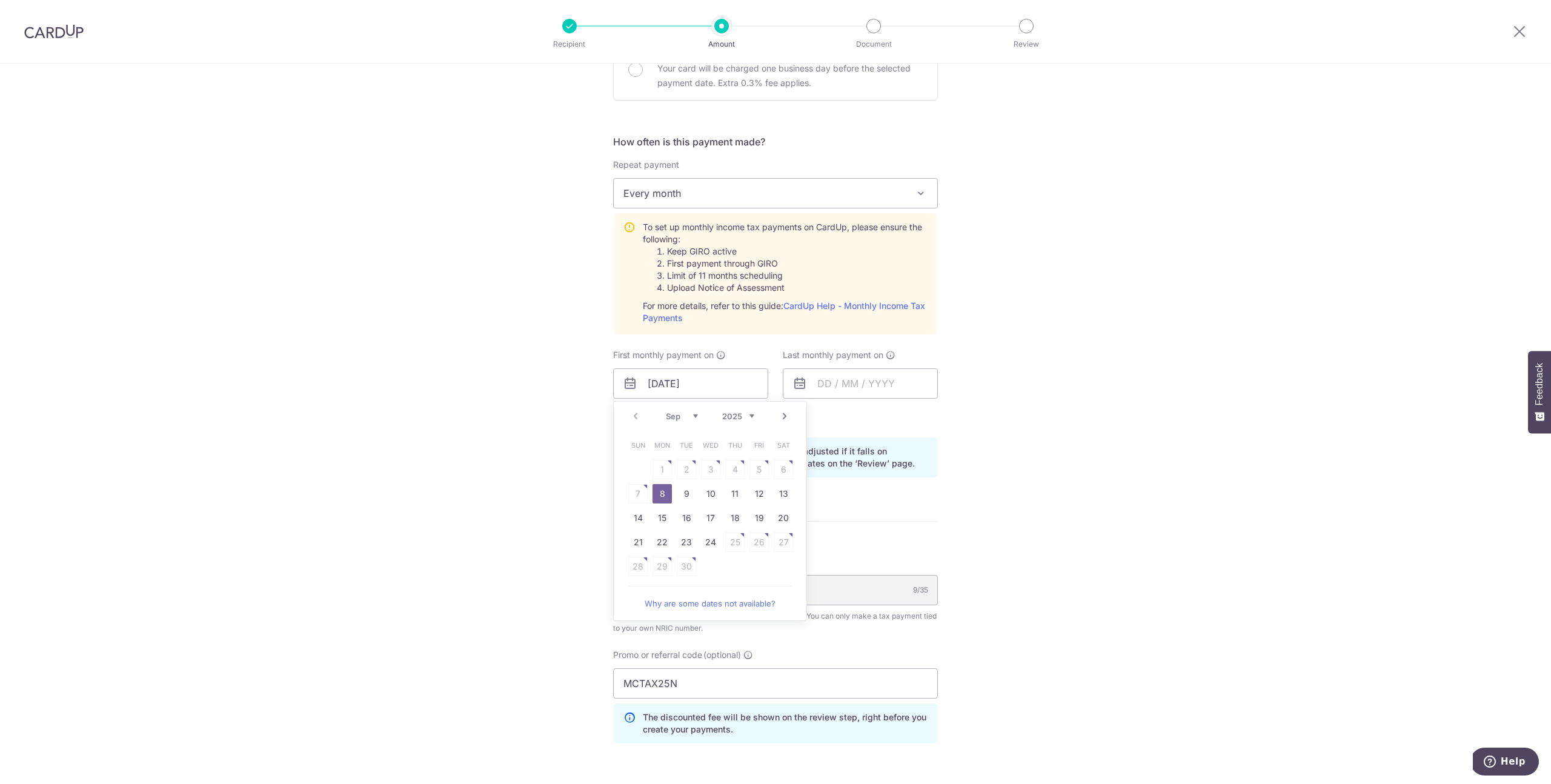
click at [769, 468] on table "Sun Mon Tue Wed Thu Fri Sat 1 2 3 4 5 6 7 8 9 10 11 12 13 14 15 16 17 18 19 20 …" at bounding box center [710, 506] width 169 height 146
click at [986, 439] on div "Tell us more about your payment Enter one-time or monthly payment amount SGD 1,…" at bounding box center [775, 320] width 1551 height 1367
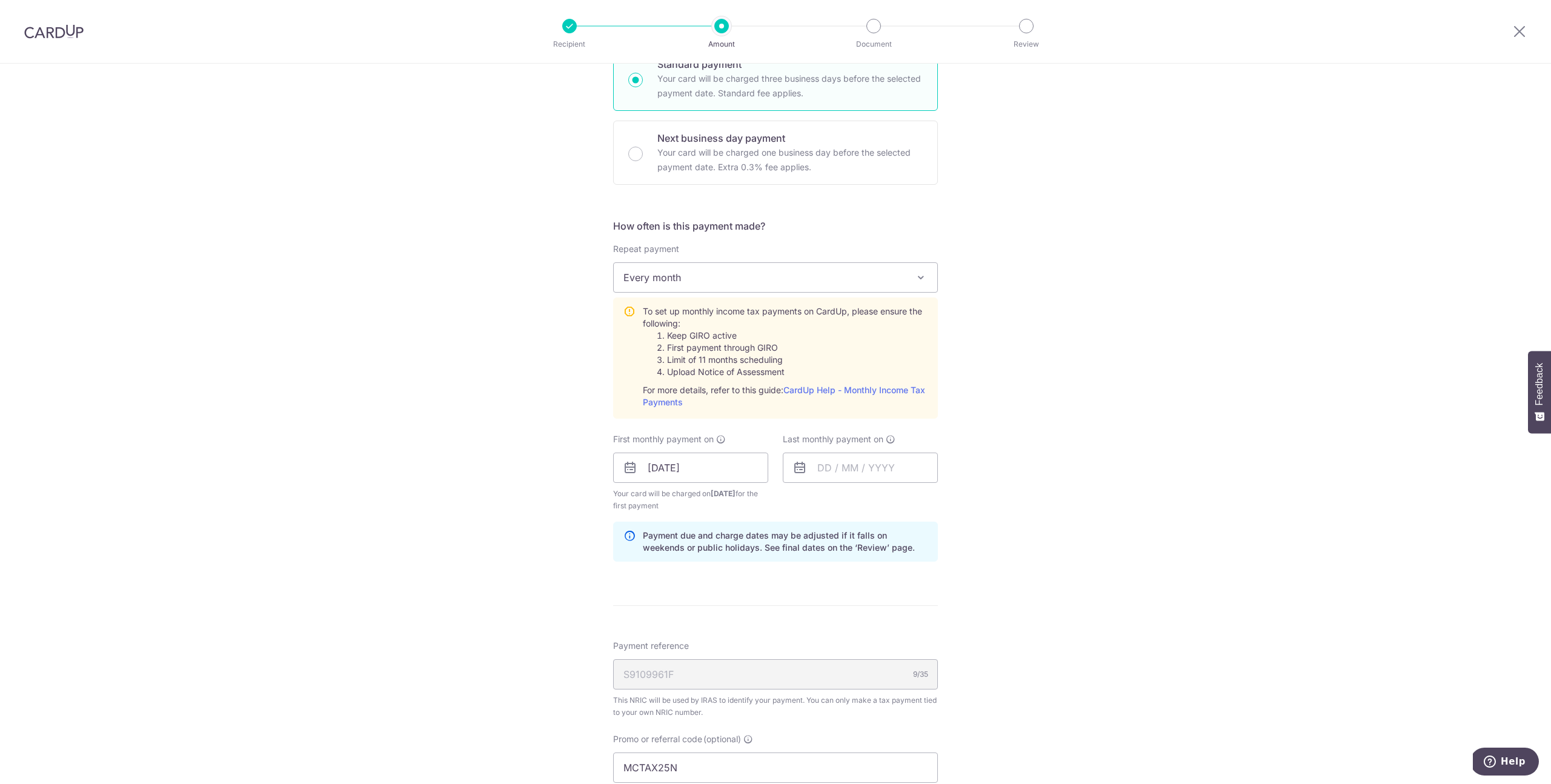
scroll to position [383, 0]
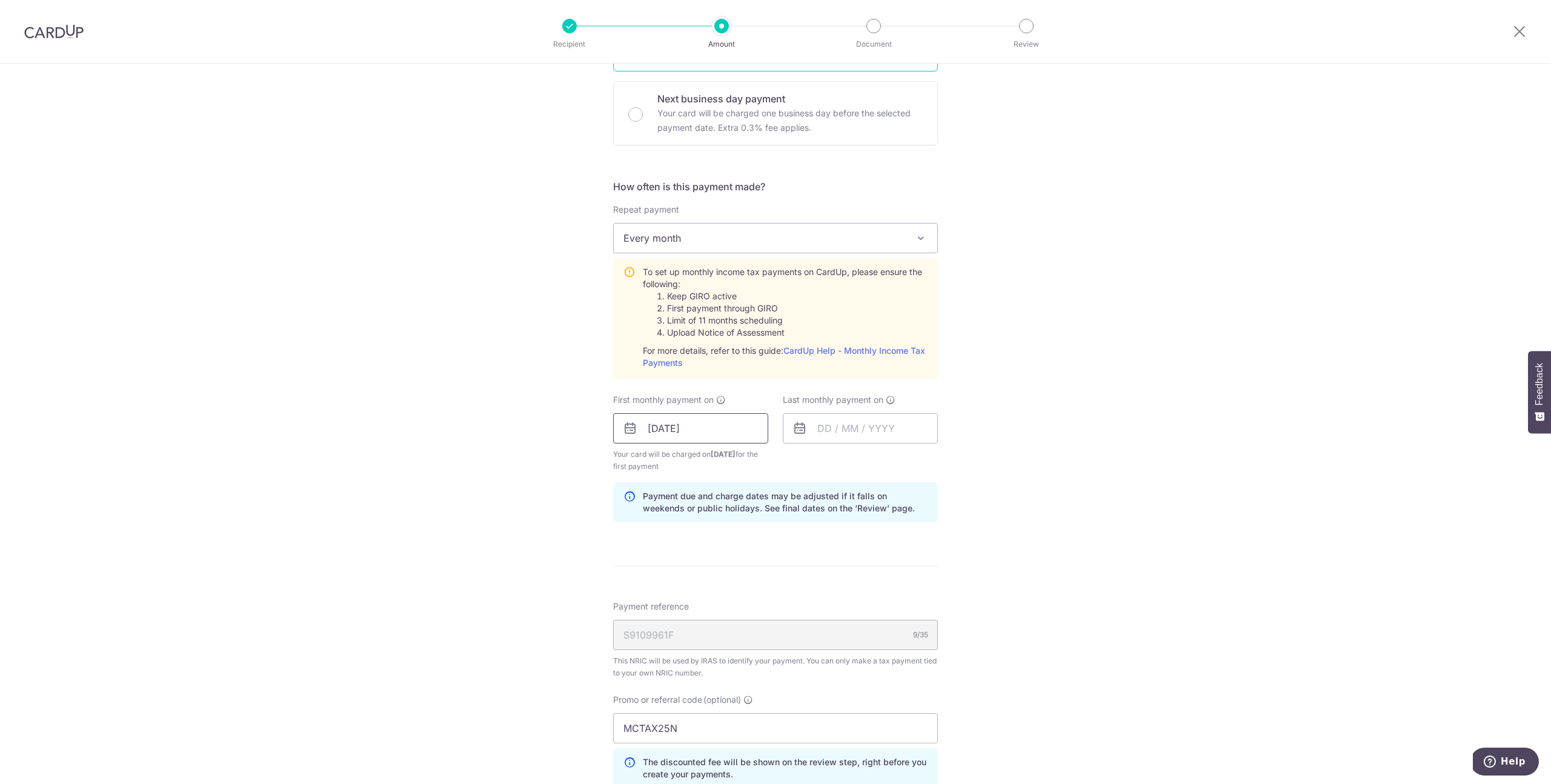
click at [658, 436] on input "[DATE]" at bounding box center [691, 428] width 155 height 30
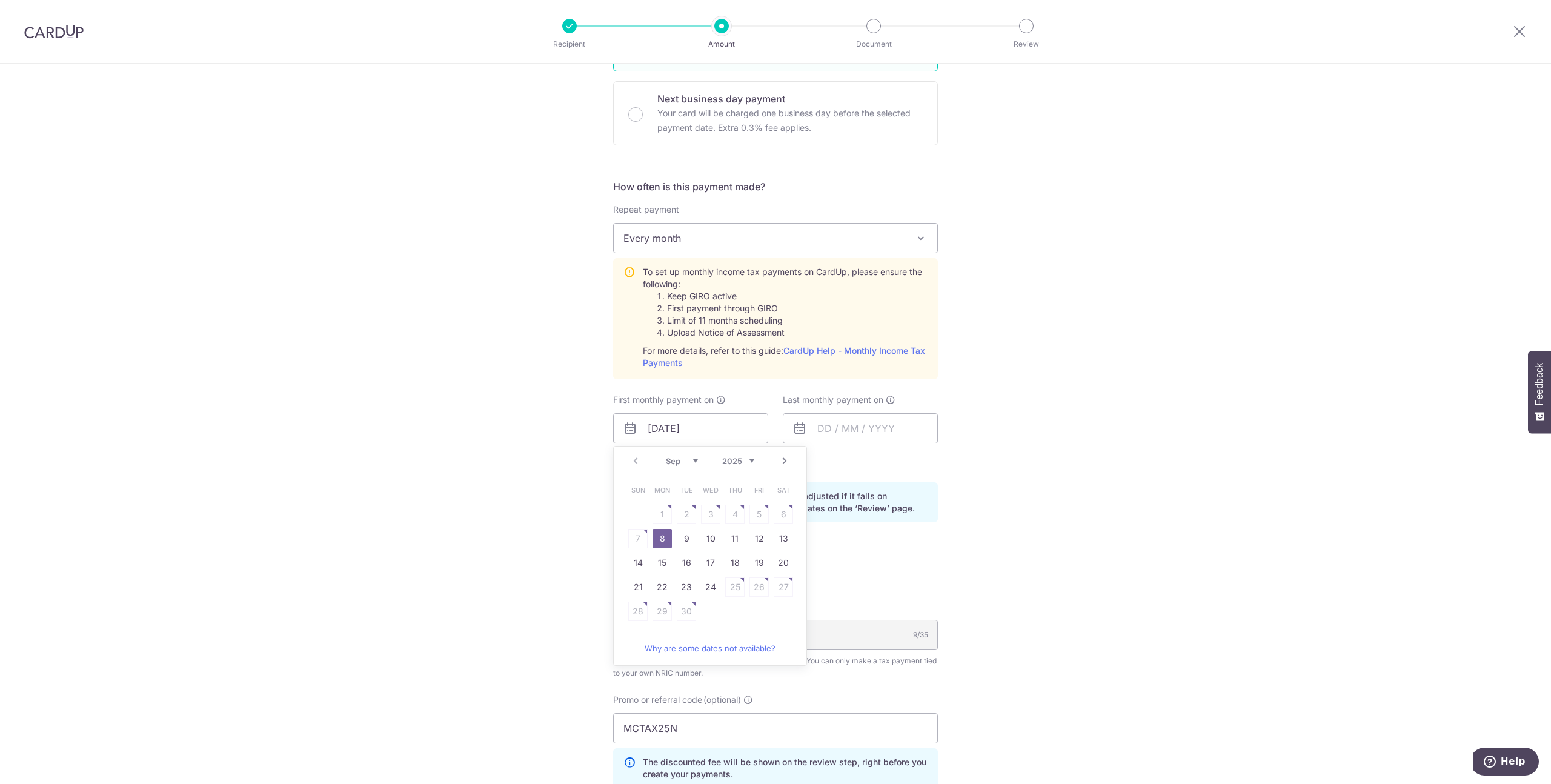
click at [759, 513] on table "Sun Mon Tue Wed Thu Fri Sat 1 2 3 4 5 6 7 8 9 10 11 12 13 14 15 16 17 18 19 20 …" at bounding box center [710, 551] width 169 height 146
click at [731, 646] on link "Why are some dates not available?" at bounding box center [710, 648] width 164 height 25
click at [657, 538] on link "8" at bounding box center [662, 539] width 20 height 20
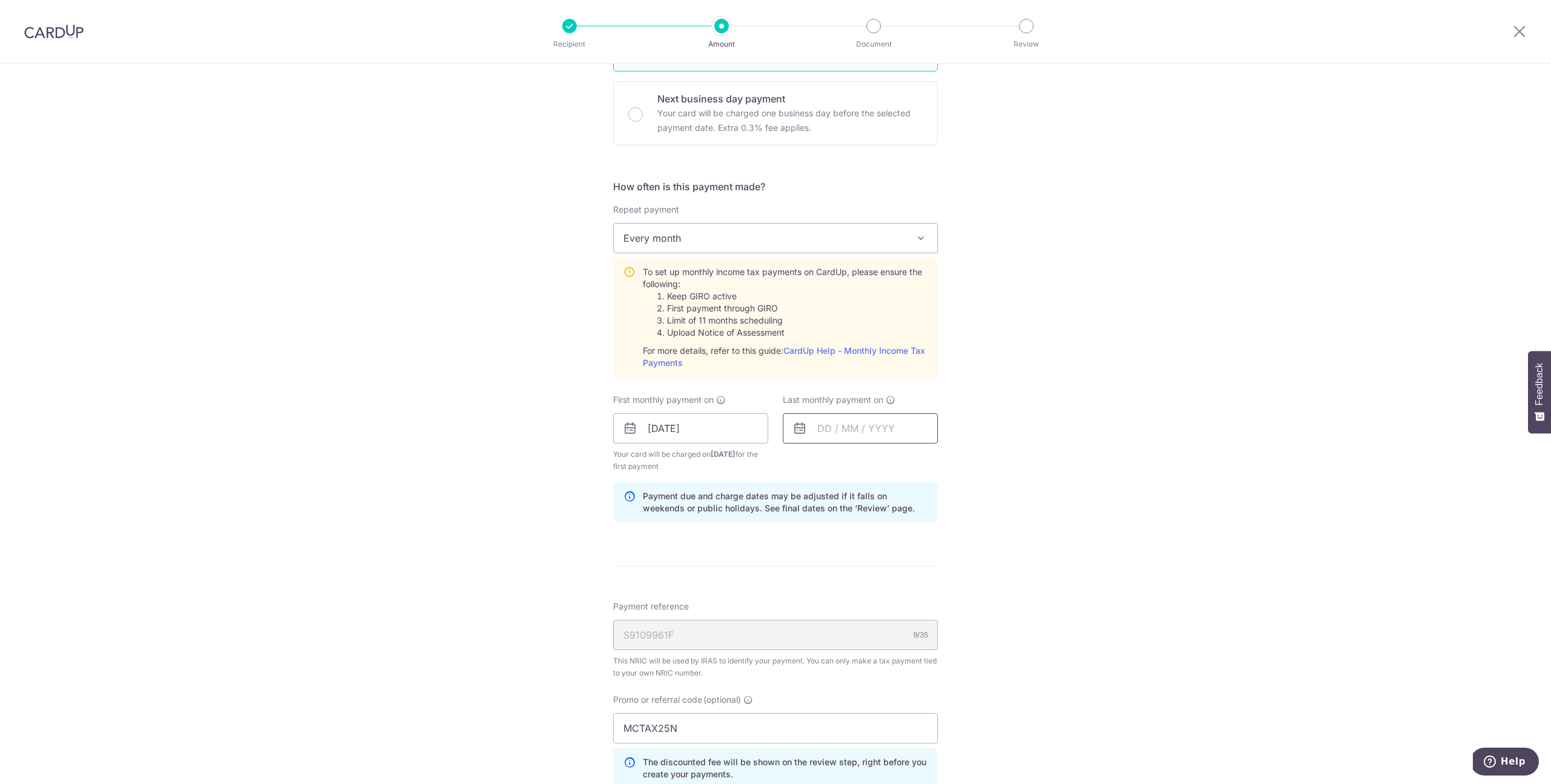
click at [827, 432] on input "text" at bounding box center [860, 428] width 155 height 30
click at [917, 460] on select "2025 2026" at bounding box center [908, 461] width 32 height 10
click at [857, 462] on select "Jan Feb Mar Apr May Jun Jul Aug Sep Oct" at bounding box center [851, 461] width 32 height 10
click at [851, 465] on div "Jan Feb Mar Apr May Jun Jul Aug Sep Oct 2025 2026" at bounding box center [880, 461] width 88 height 11
click at [848, 461] on select "Jan Feb Mar Apr May Jun Jul Aug Sep Oct" at bounding box center [851, 461] width 32 height 10
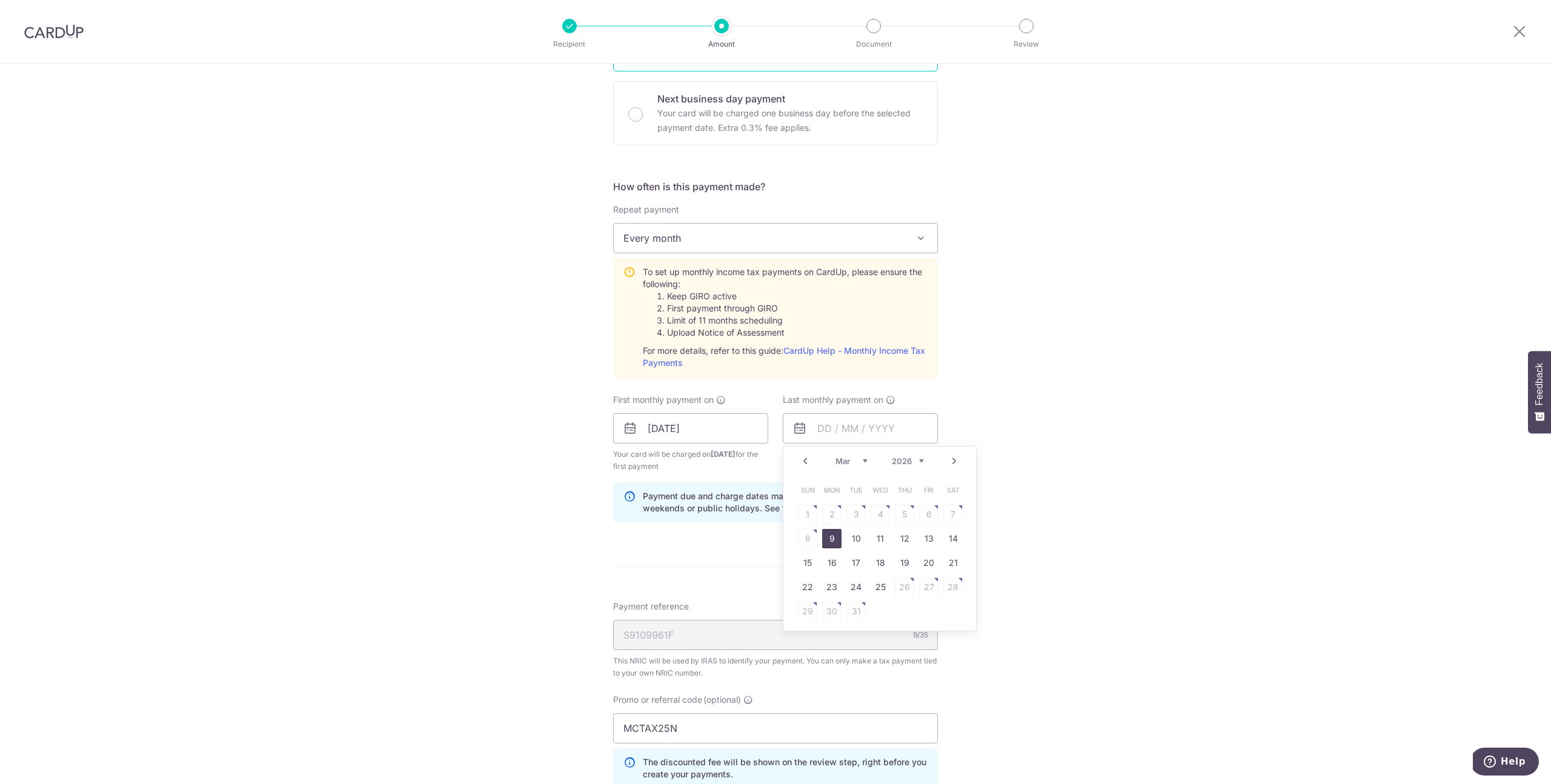
click at [829, 535] on link "9" at bounding box center [832, 539] width 20 height 20
type input "[DATE]"
click at [1008, 478] on div "Tell us more about your payment Enter one-time or monthly payment amount SGD 1,…" at bounding box center [775, 365] width 1551 height 1367
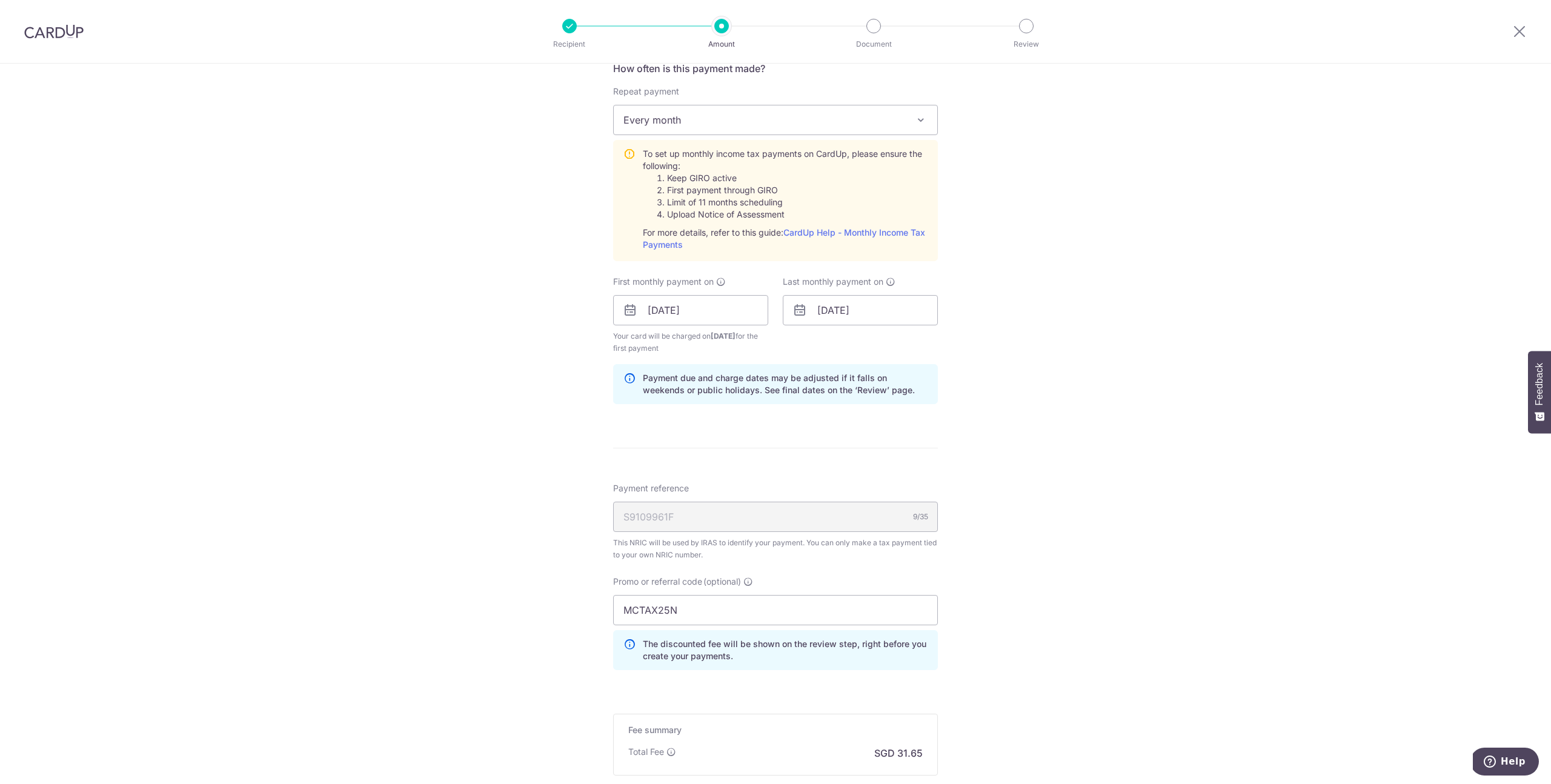
scroll to position [647, 0]
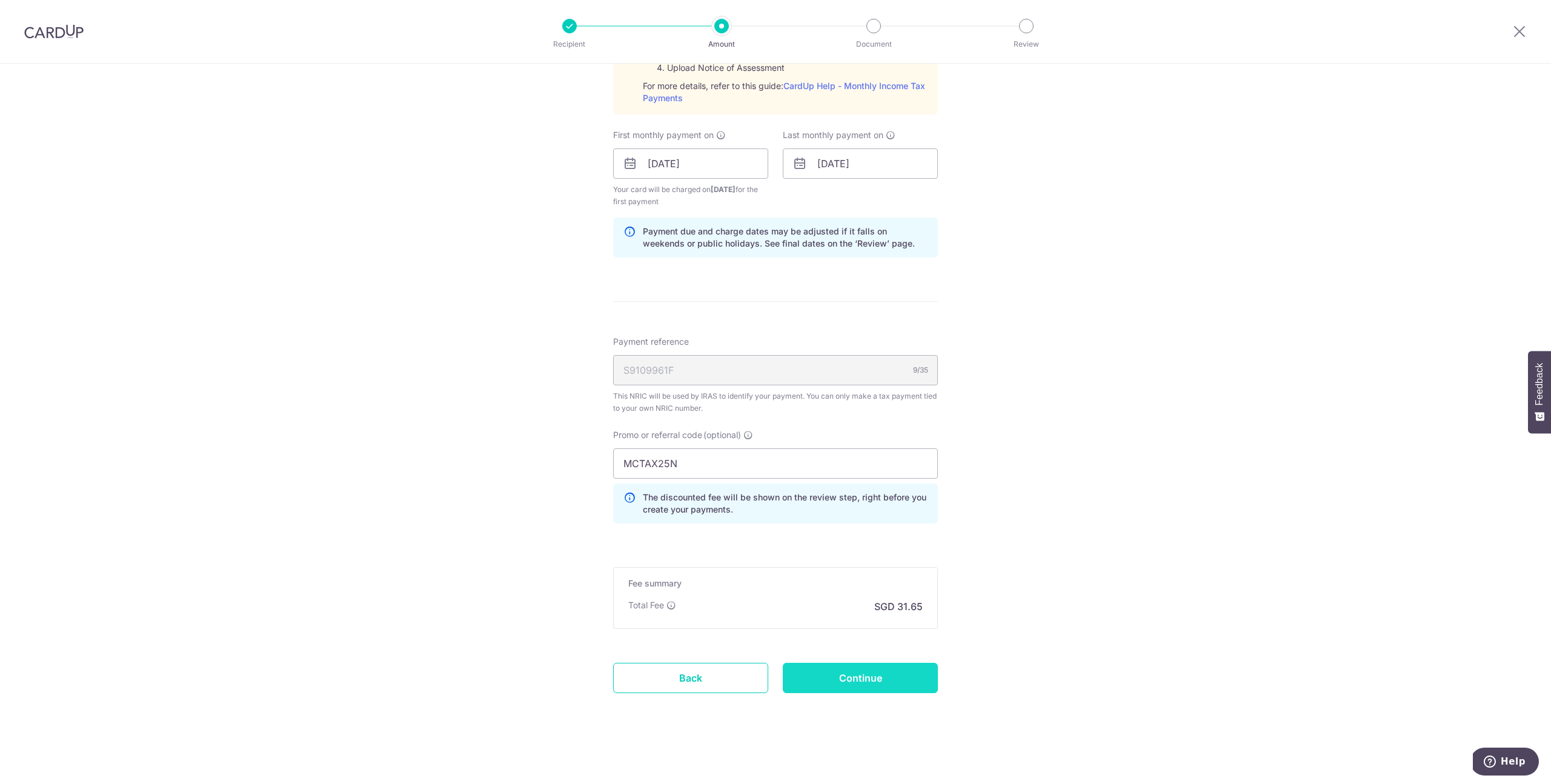
click at [863, 670] on input "Continue" at bounding box center [860, 678] width 155 height 30
type input "Create Schedule"
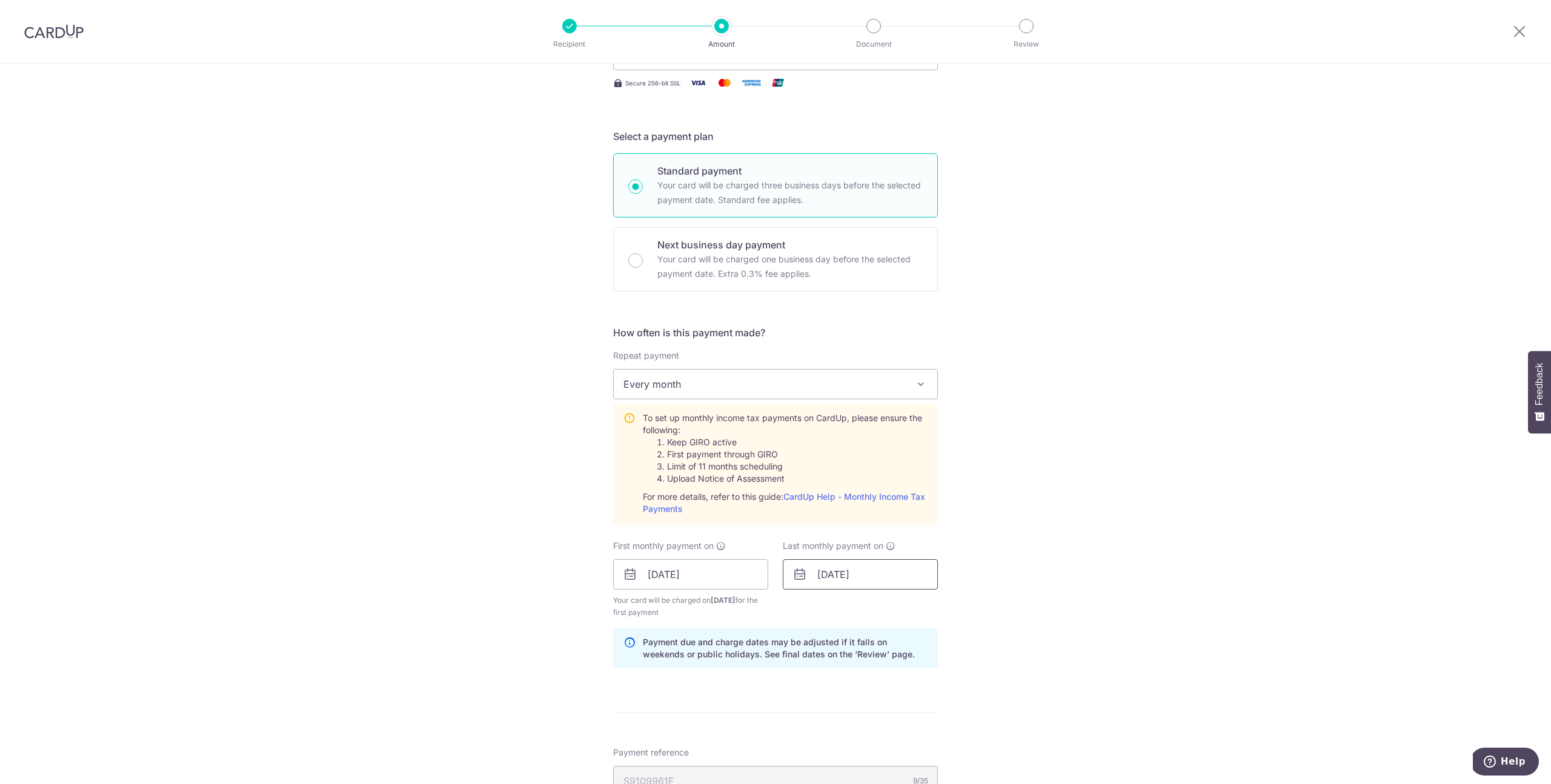
scroll to position [228, 0]
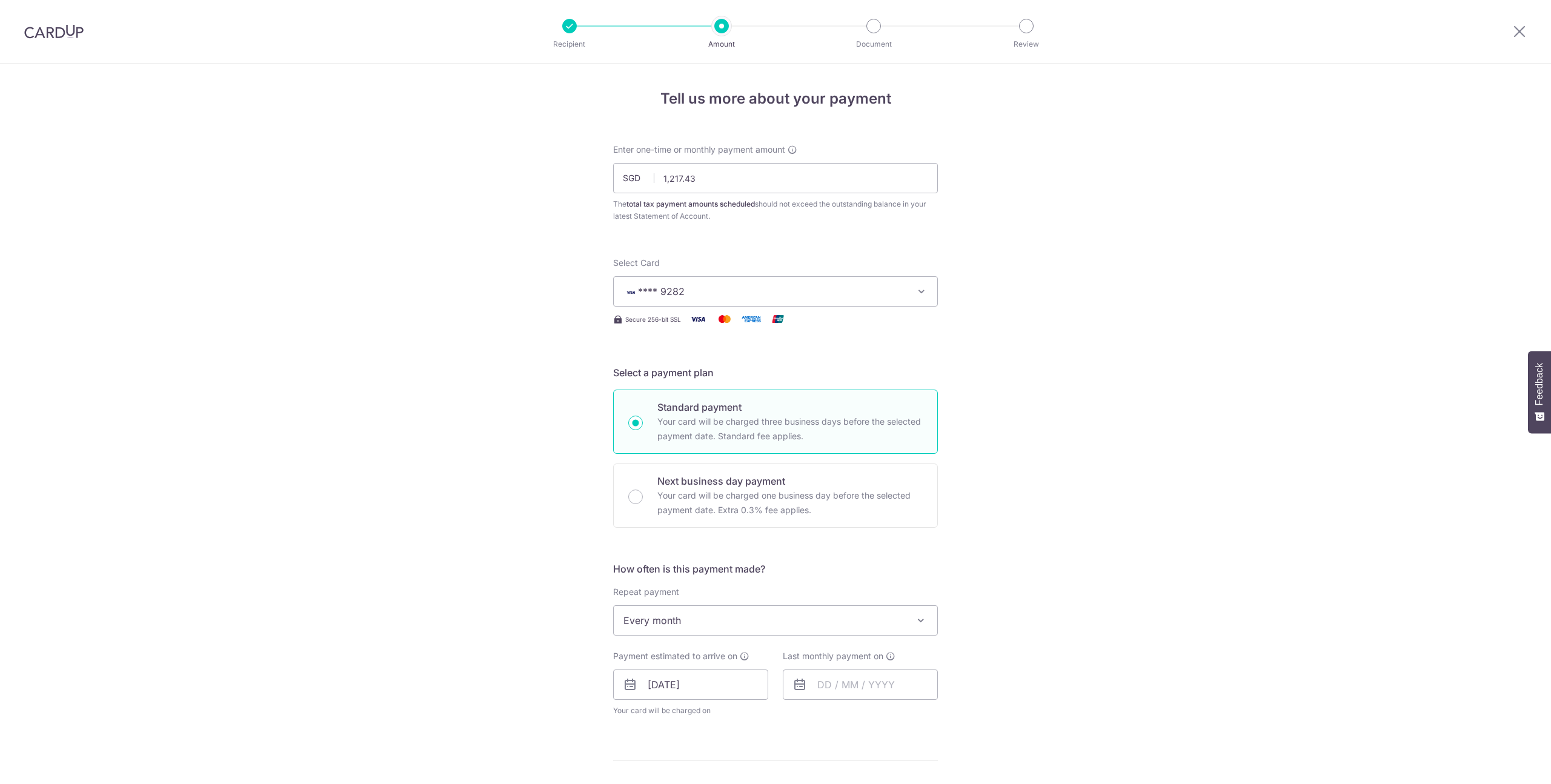
scroll to position [476, 0]
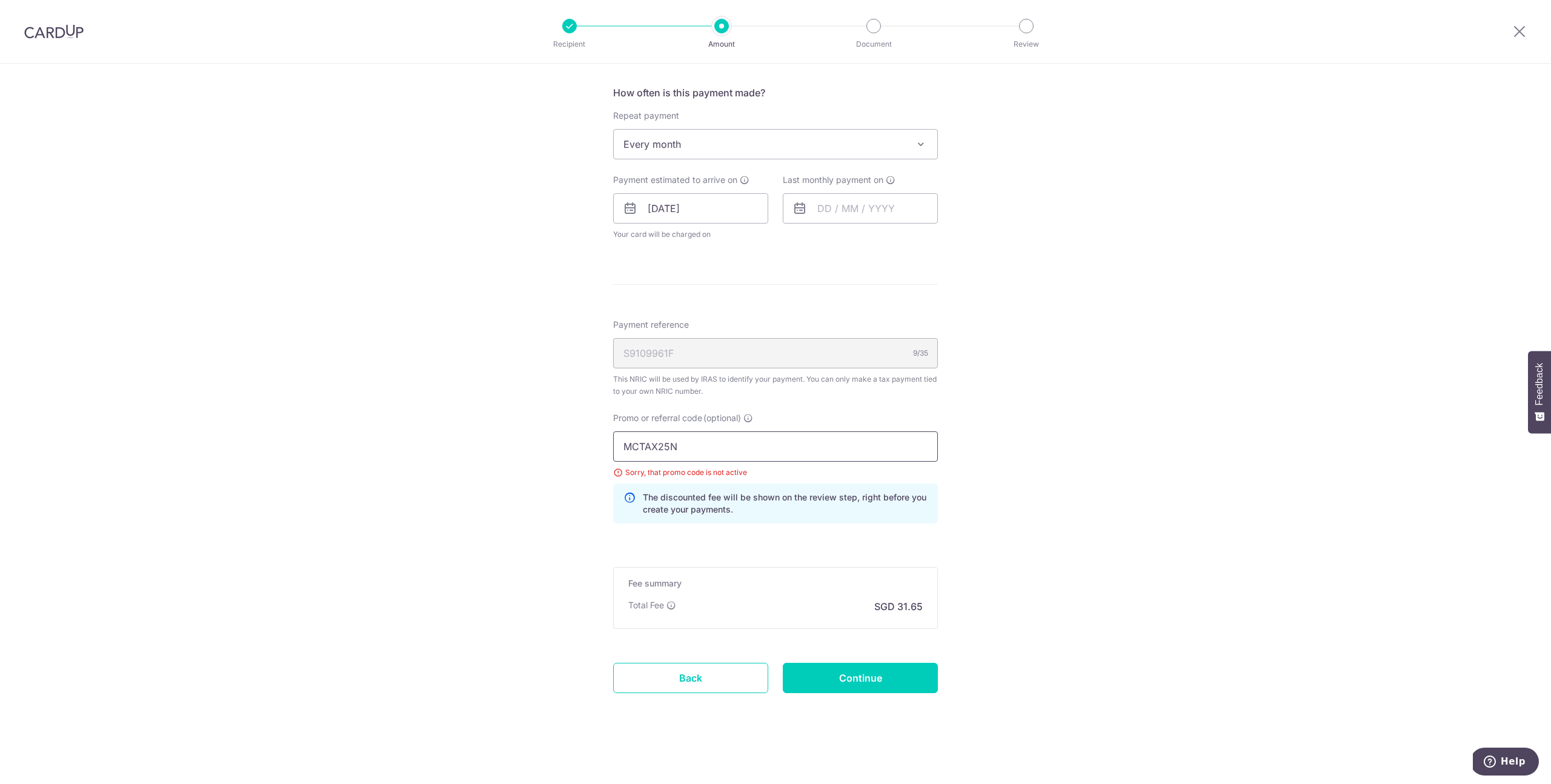
click at [703, 434] on input "MCTAX25N" at bounding box center [775, 446] width 325 height 30
click at [703, 435] on input "MCTAX25N" at bounding box center [775, 446] width 325 height 30
paste input "text"
type input "MCTAX25"
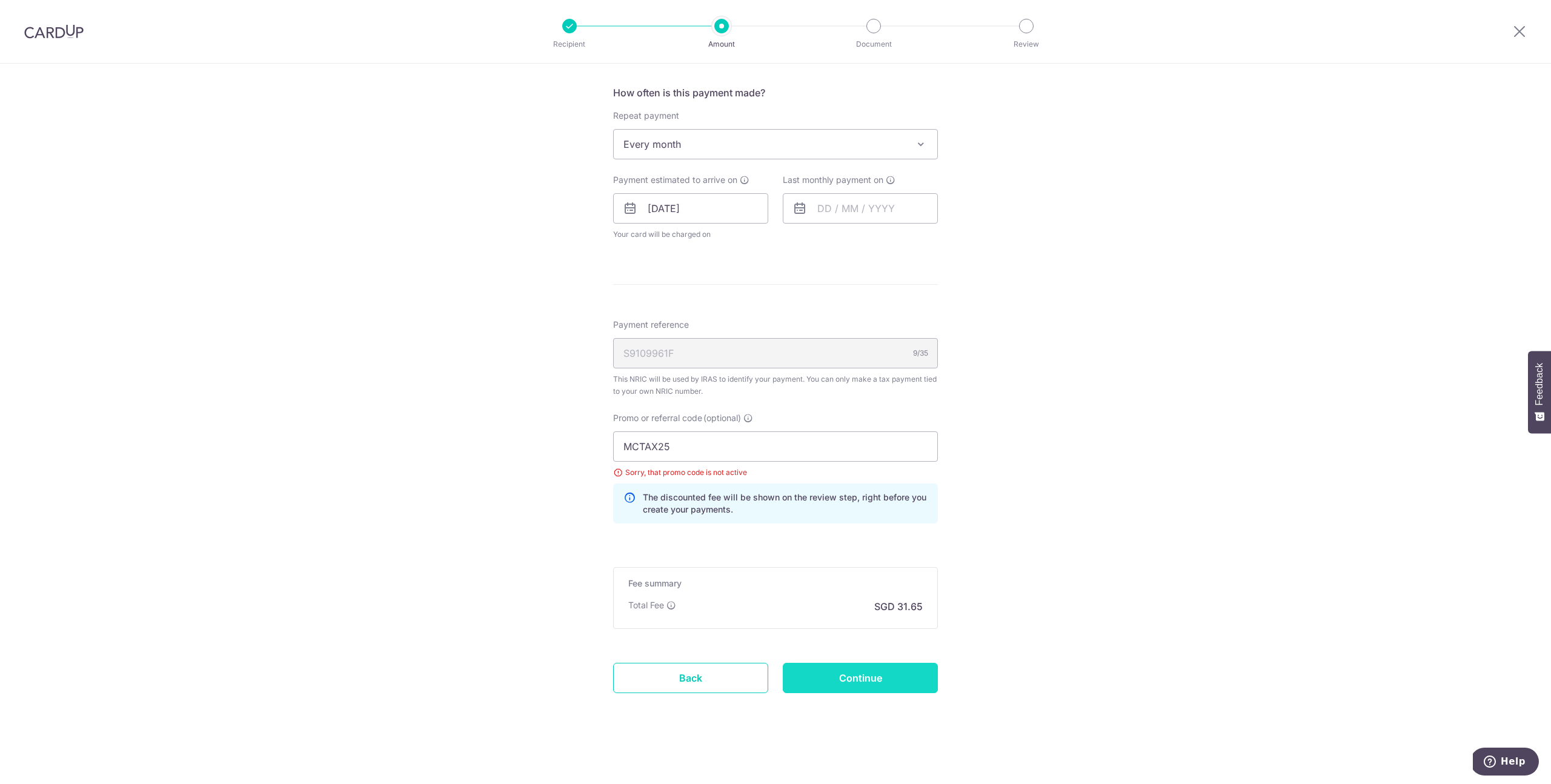
click at [845, 678] on input "Continue" at bounding box center [860, 678] width 155 height 30
type input "Update Schedule"
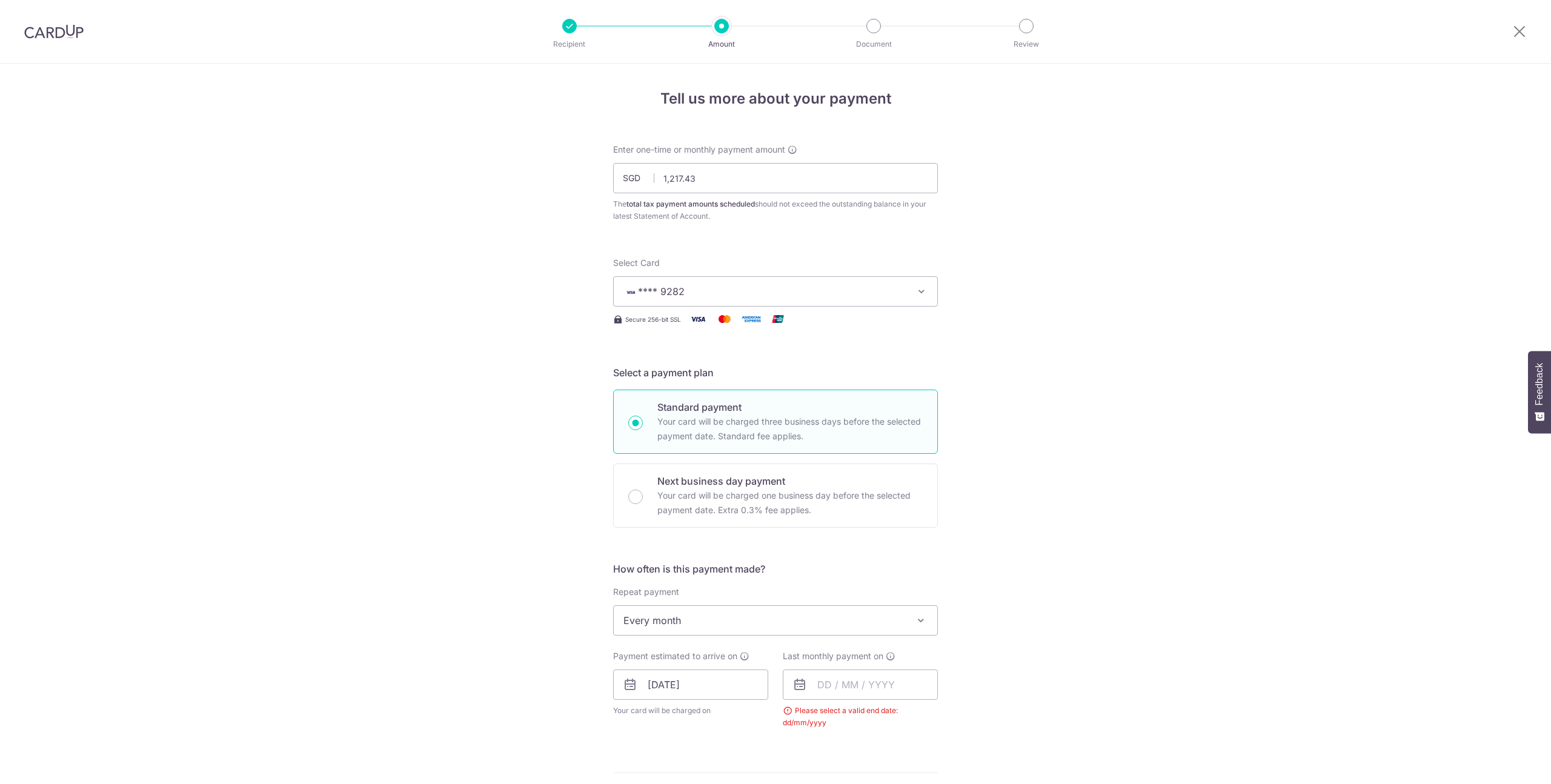
scroll to position [417, 0]
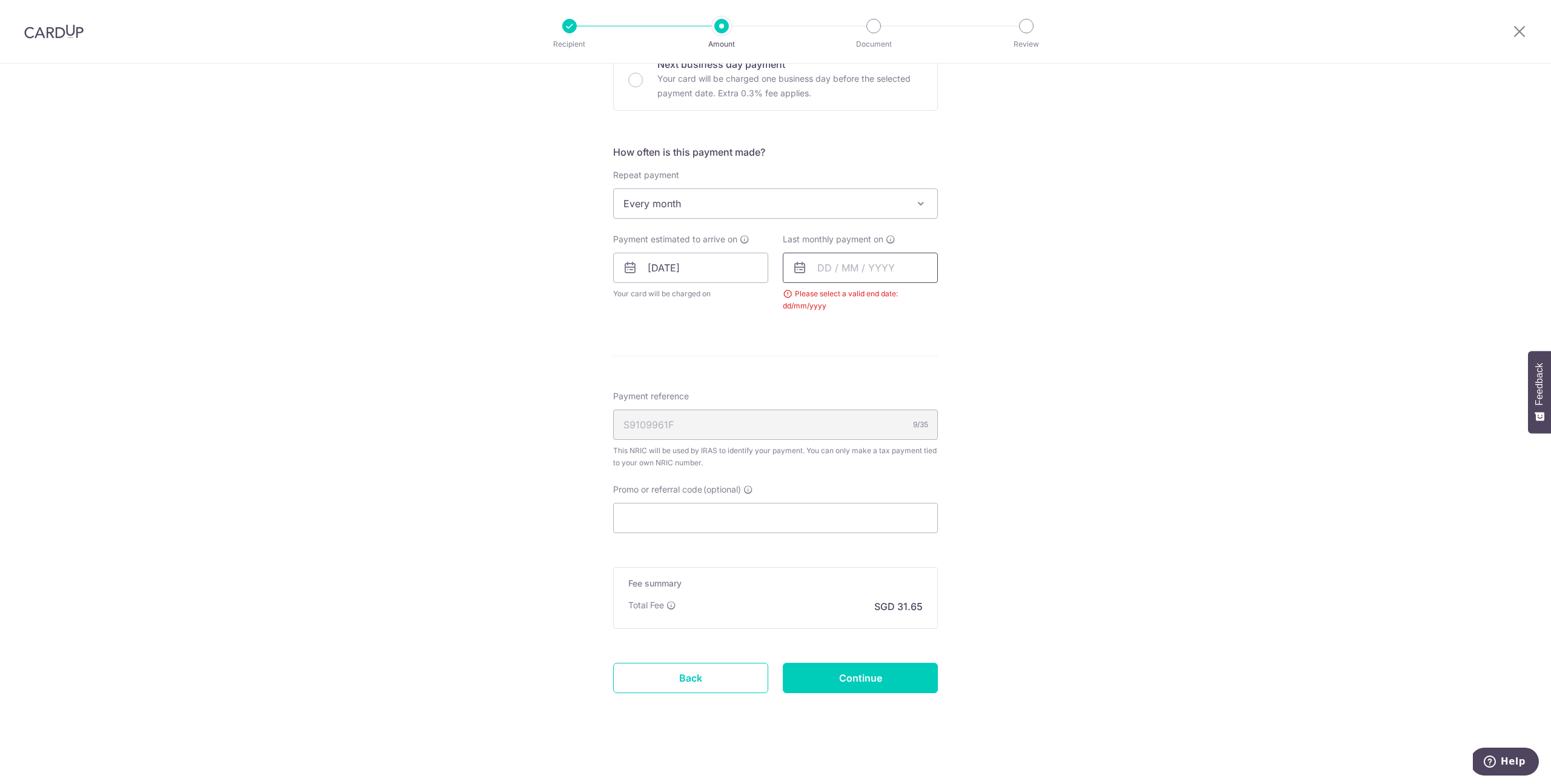
click at [836, 267] on input "text" at bounding box center [860, 267] width 155 height 30
click at [867, 303] on div "Sep Oct Nov [DATE] 2026" at bounding box center [880, 301] width 88 height 11
click at [897, 300] on select "2025 2026" at bounding box center [908, 301] width 32 height 10
click at [859, 302] on select "Jan Feb Mar Apr May Jun [DATE] Aug Sep Oct" at bounding box center [851, 301] width 32 height 10
click at [832, 382] on link "9" at bounding box center [832, 379] width 20 height 20
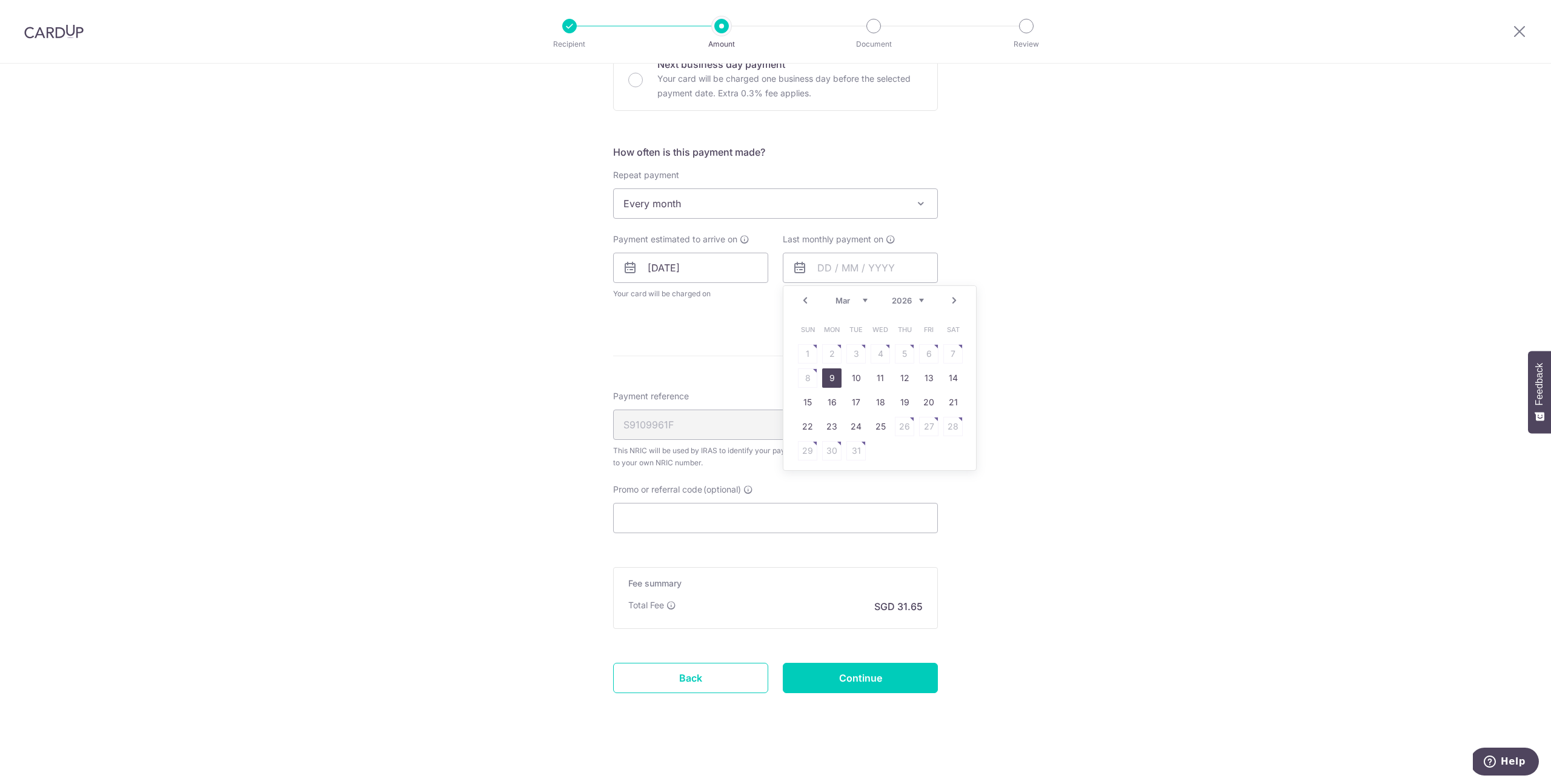
type input "[DATE]"
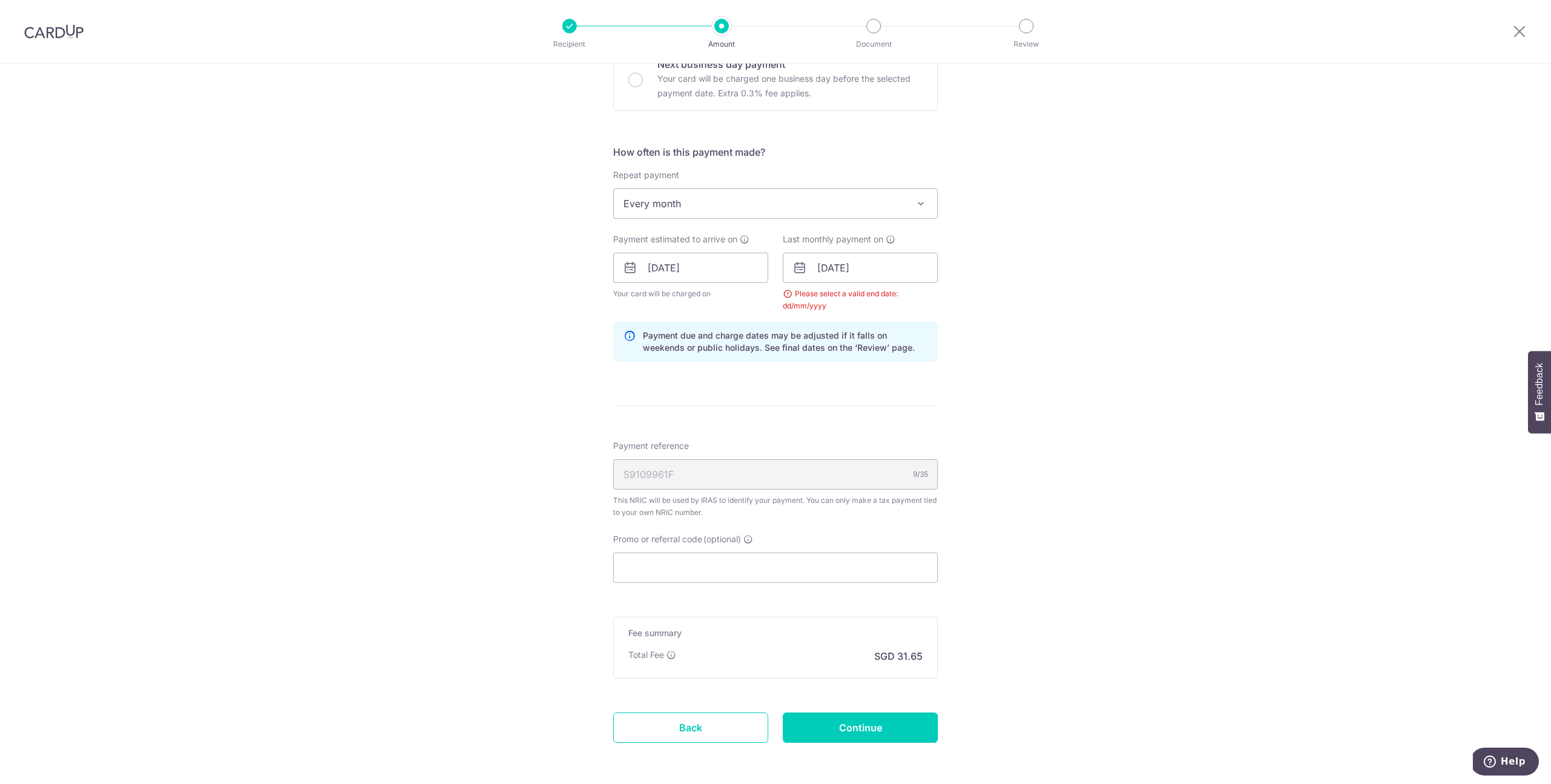
click at [1055, 392] on div "Tell us more about your payment Enter one-time or monthly payment amount SGD 1,…" at bounding box center [775, 240] width 1551 height 1187
click at [993, 314] on div "Tell us more about your payment Enter one-time or monthly payment amount SGD 1,…" at bounding box center [775, 240] width 1551 height 1187
click at [891, 272] on input "[DATE]" at bounding box center [860, 267] width 155 height 30
click at [1055, 275] on div "Tell us more about your payment Enter one-time or monthly payment amount SGD 1,…" at bounding box center [775, 240] width 1551 height 1187
click at [1057, 276] on div "Tell us more about your payment Enter one-time or monthly payment amount SGD 1,…" at bounding box center [775, 240] width 1551 height 1187
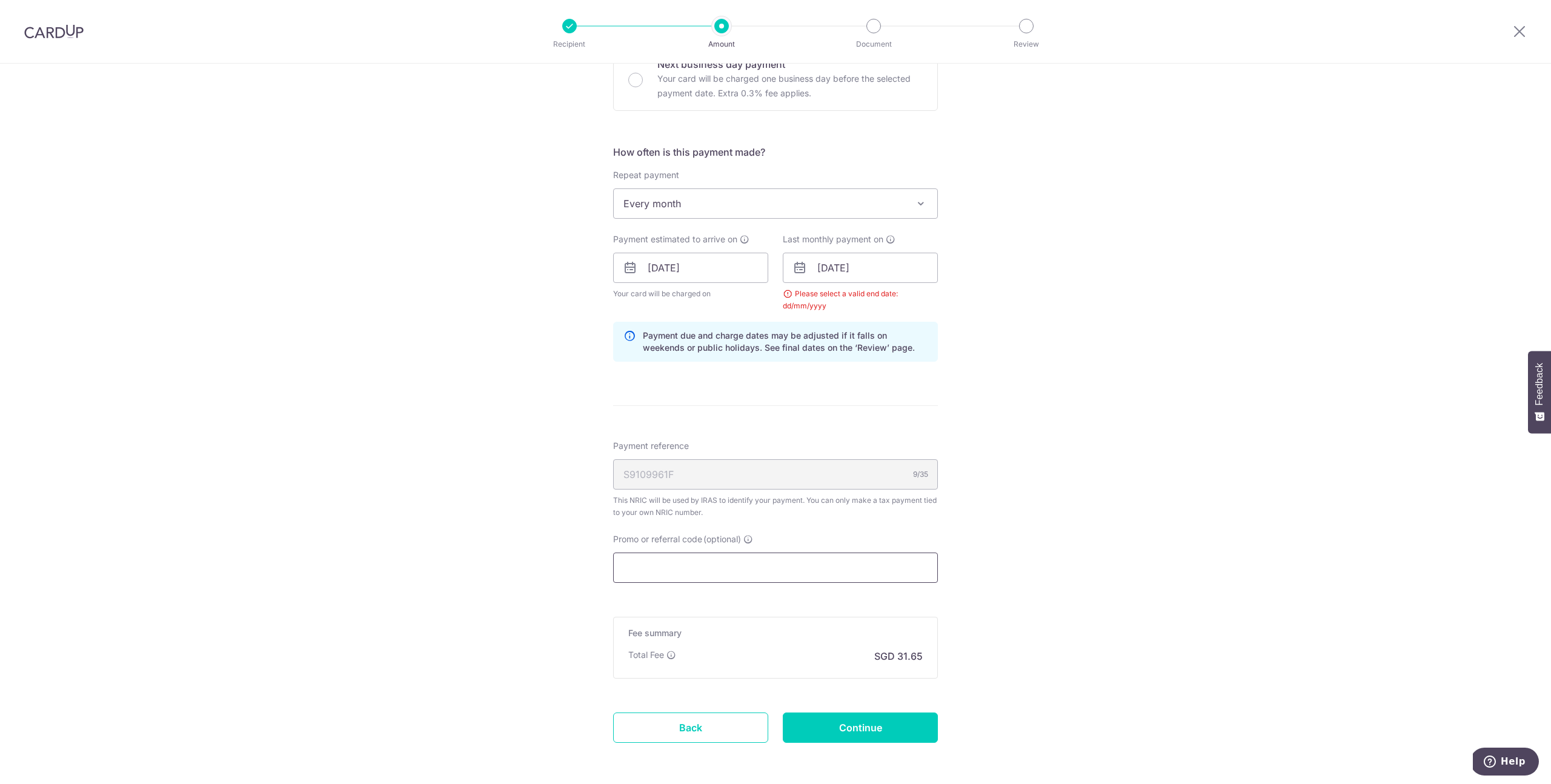
click at [807, 575] on input "Promo or referral code (optional)" at bounding box center [775, 567] width 325 height 30
paste input "MCTAX25"
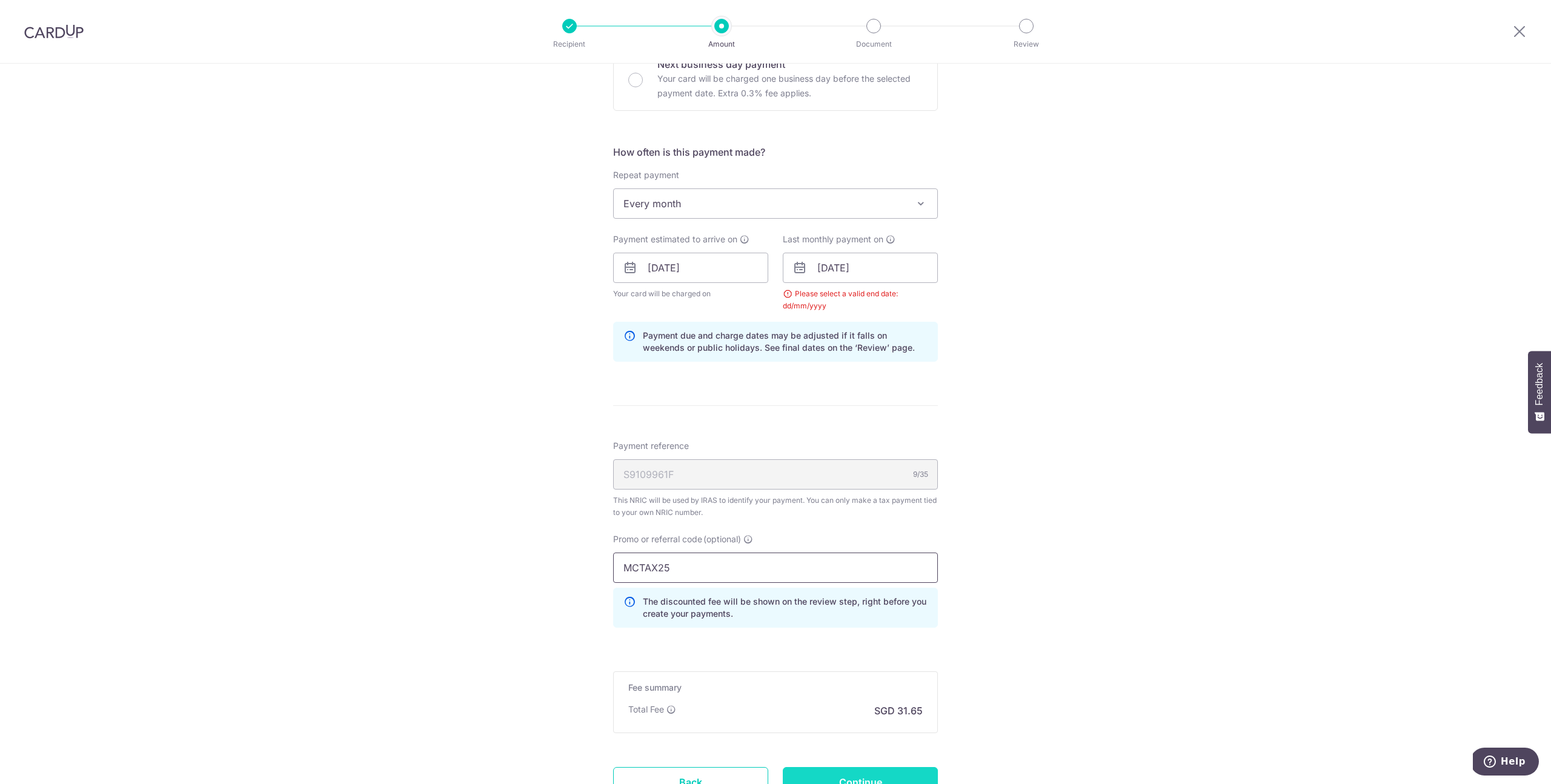
type input "MCTAX25"
click at [890, 773] on input "Continue" at bounding box center [860, 782] width 155 height 30
type input "Update Schedule"
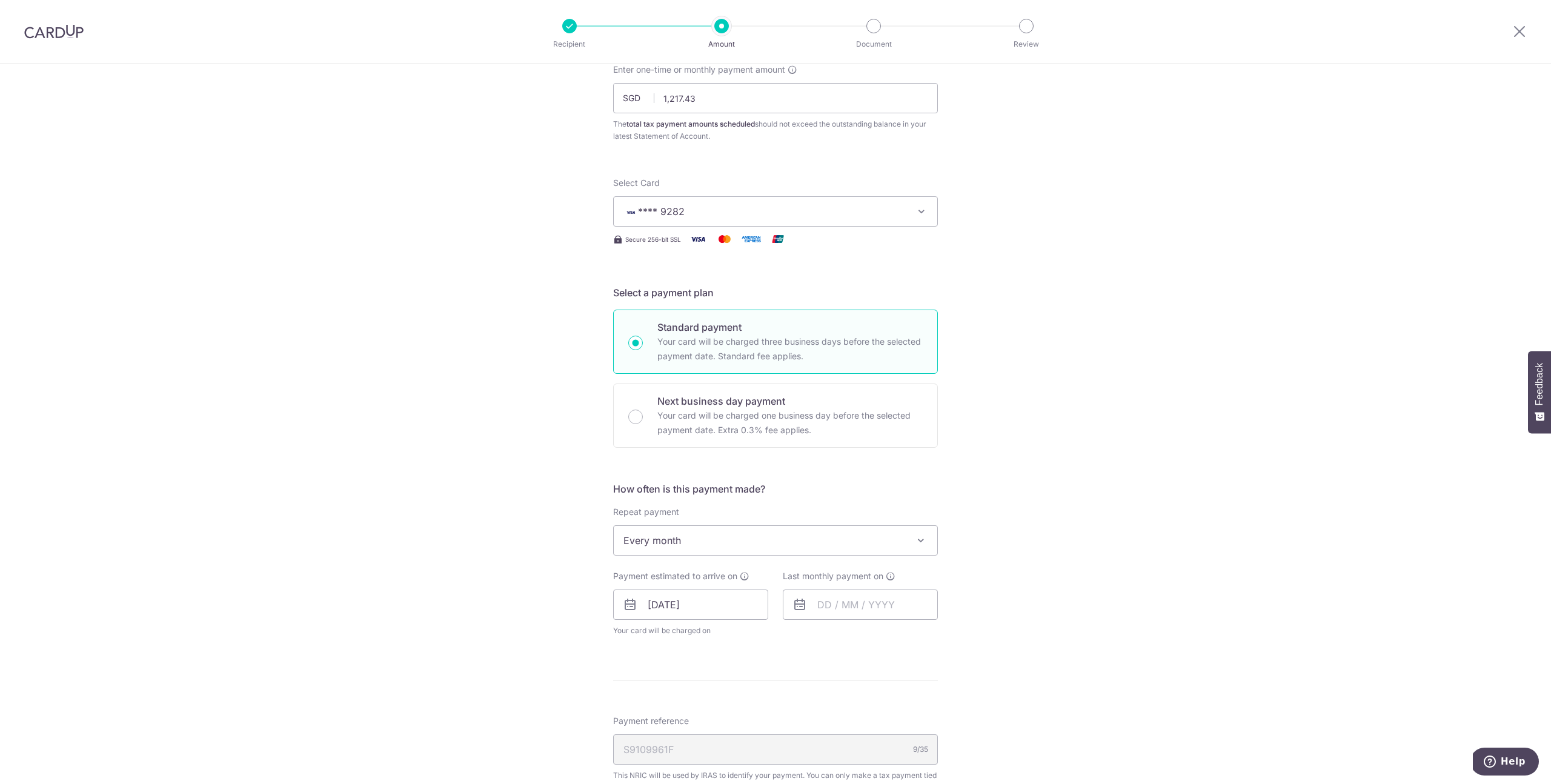
scroll to position [334, 0]
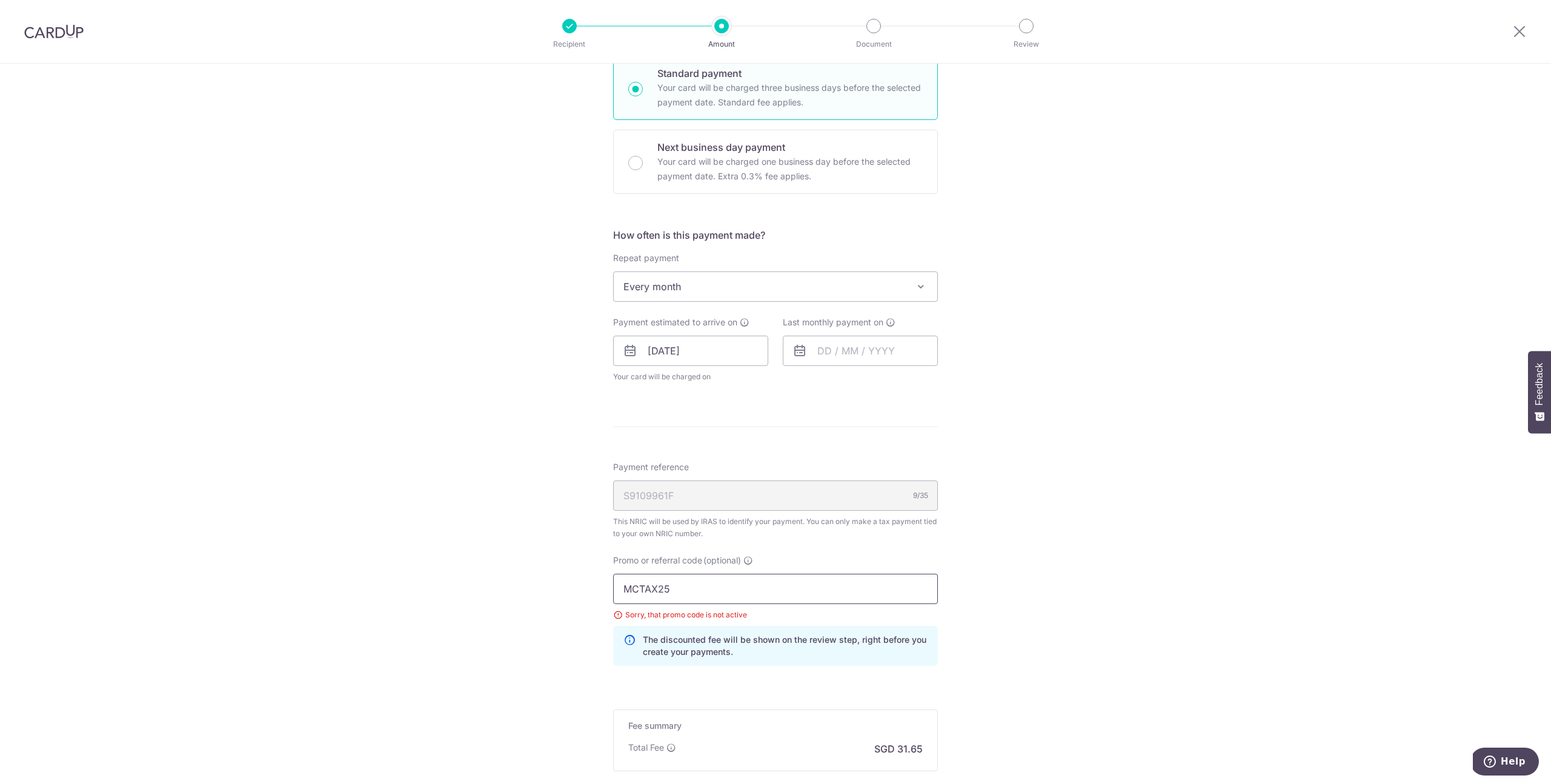
click at [696, 577] on input "MCTAX25" at bounding box center [775, 589] width 325 height 30
click at [696, 580] on input "MCTAX25" at bounding box center [775, 589] width 325 height 30
paste input "LTAX25R"
type input "MLTAX25R"
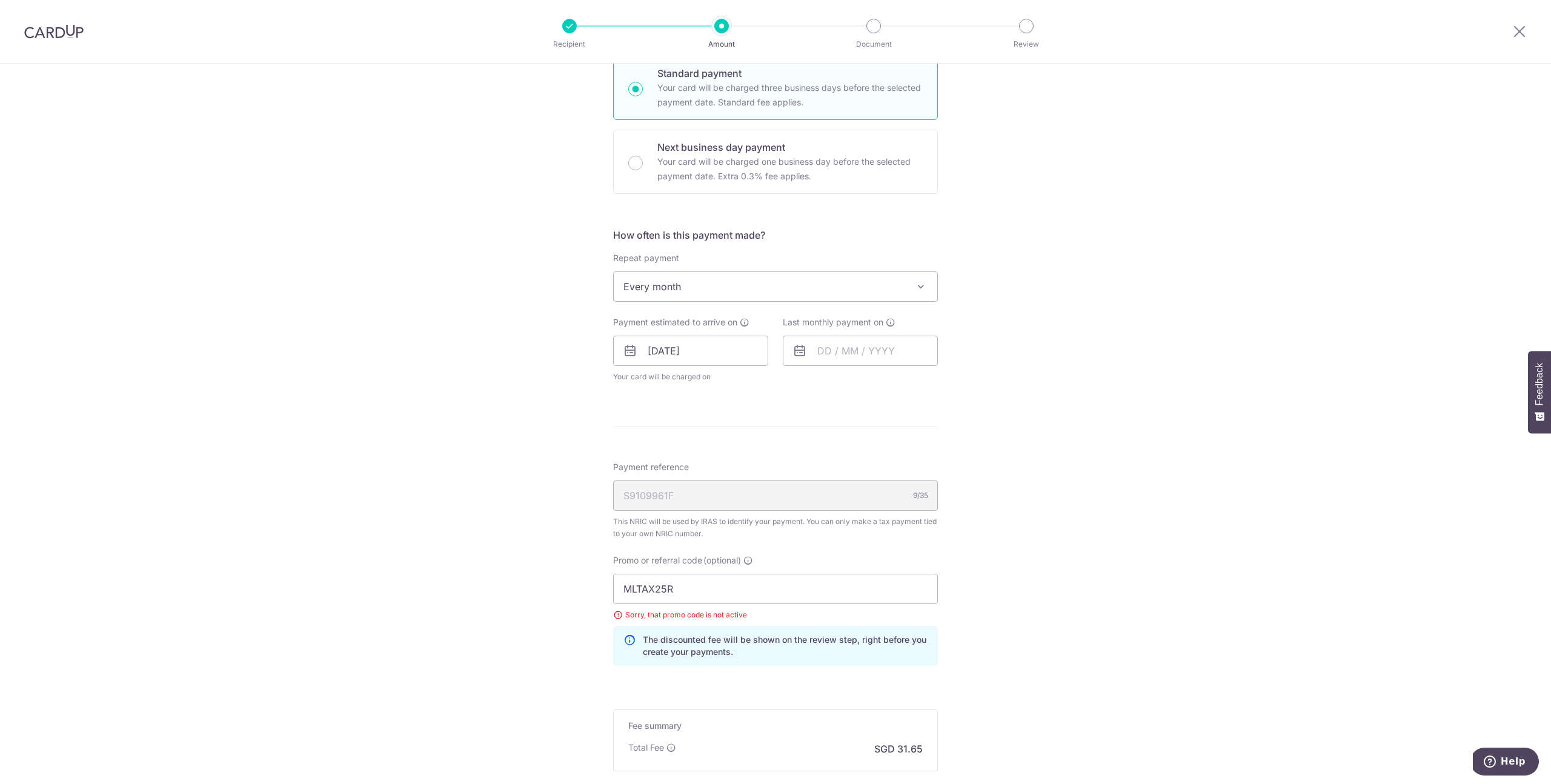
drag, startPoint x: 1047, startPoint y: 568, endPoint x: 1033, endPoint y: 586, distance: 22.8
click at [1048, 568] on div "Tell us more about your payment Enter one-time or monthly payment amount SGD 1,…" at bounding box center [775, 328] width 1551 height 1196
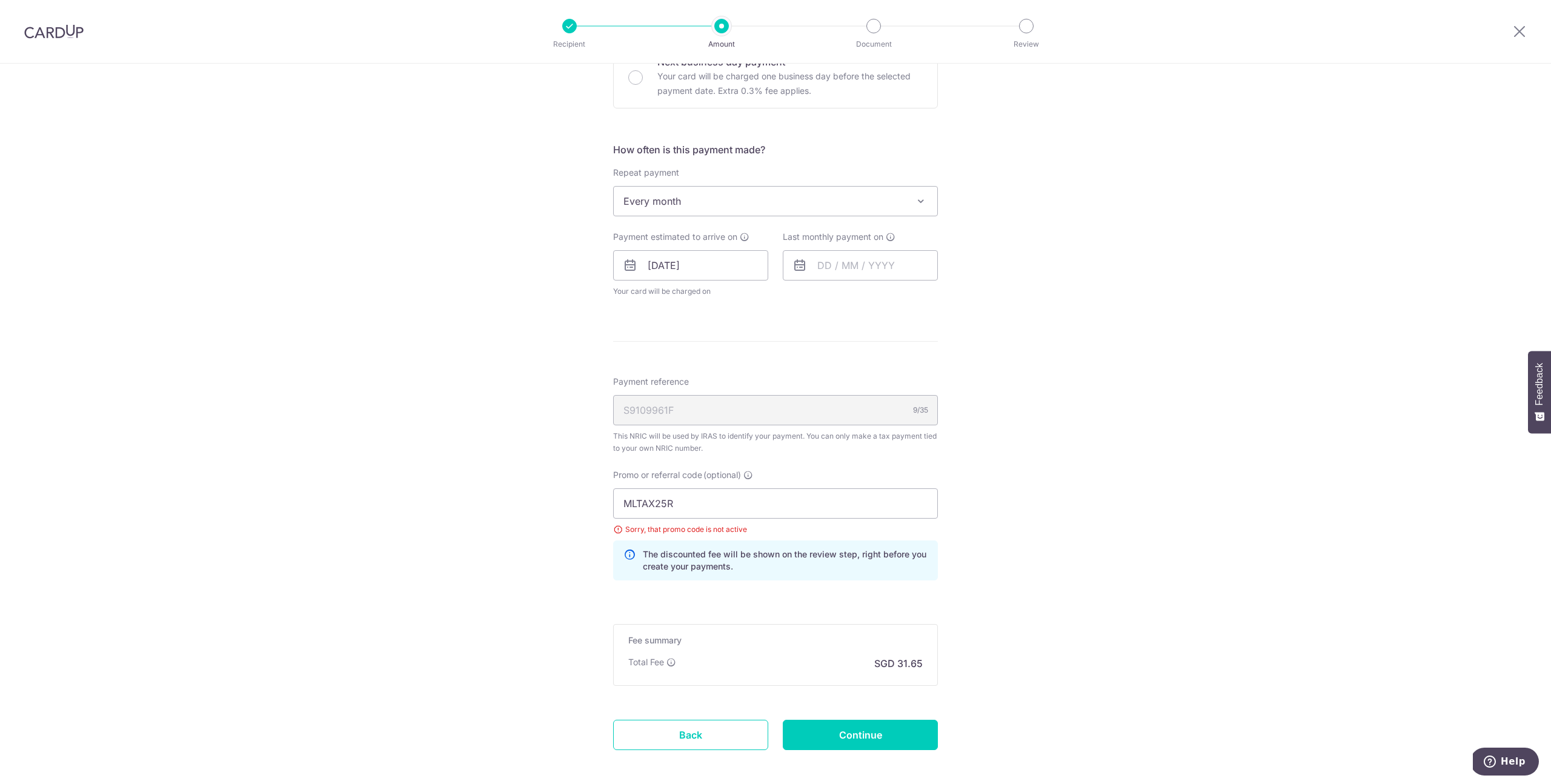
scroll to position [476, 0]
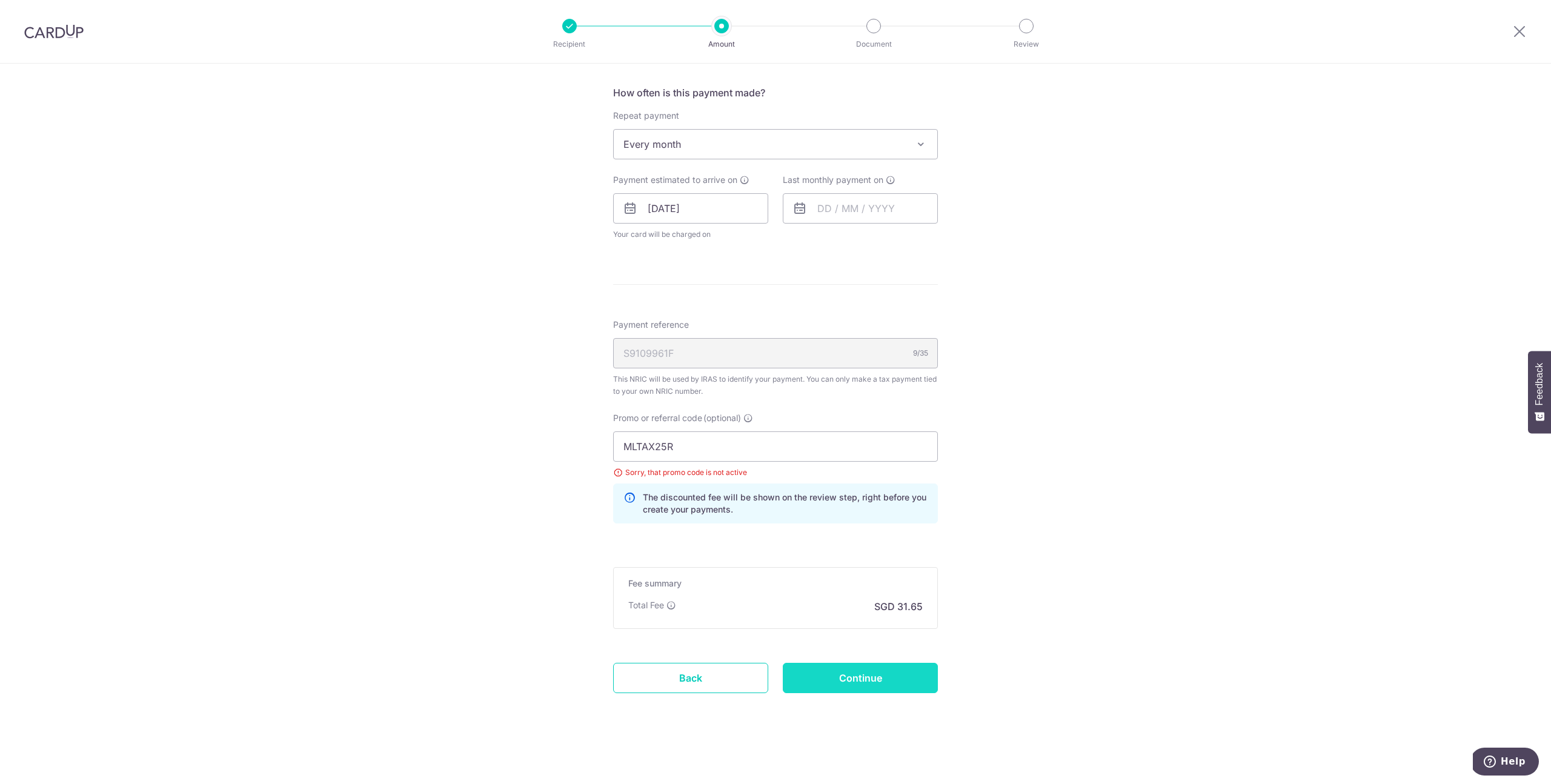
click at [894, 677] on input "Continue" at bounding box center [860, 678] width 155 height 30
type input "Update Schedule"
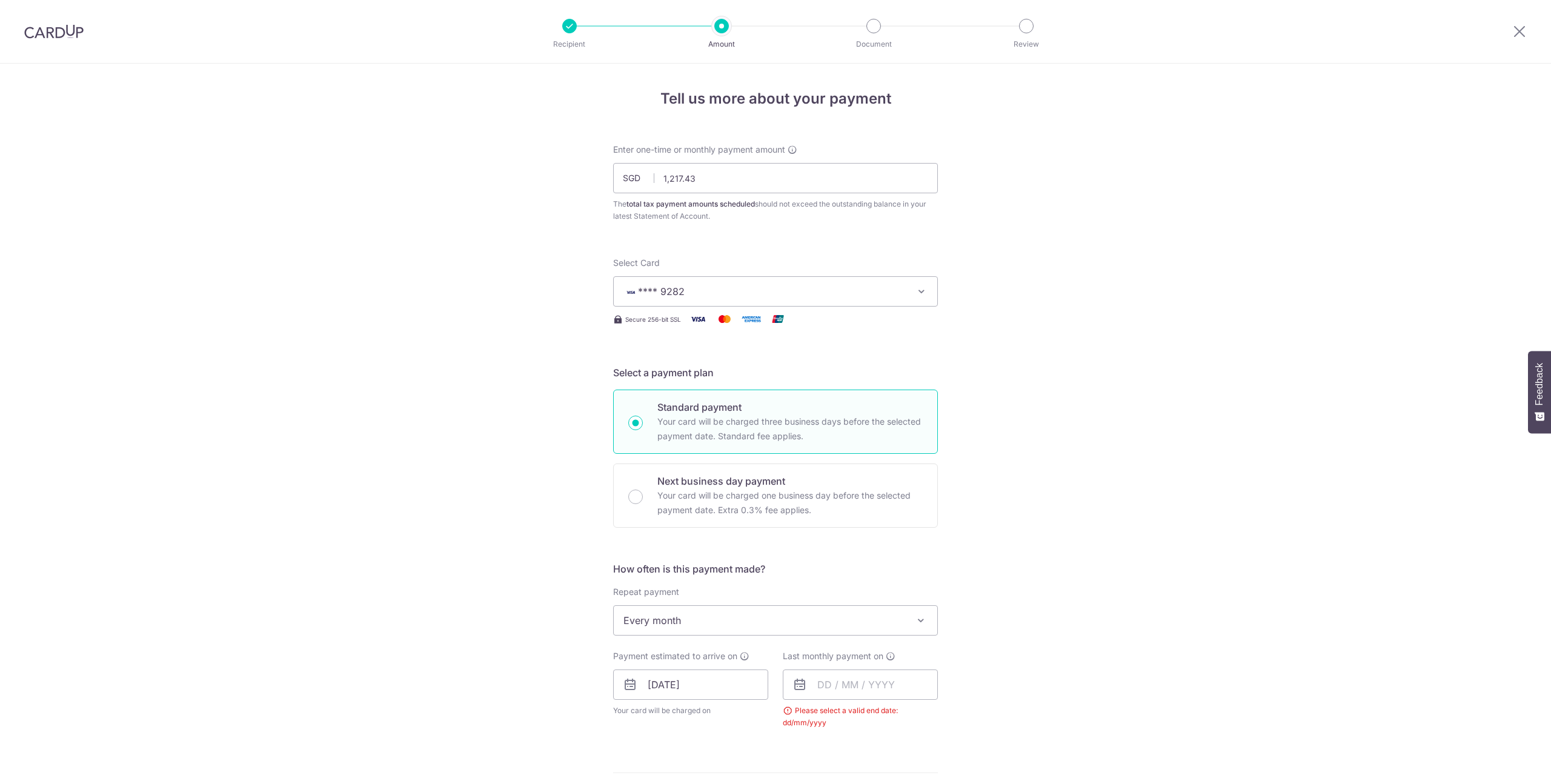
scroll to position [417, 0]
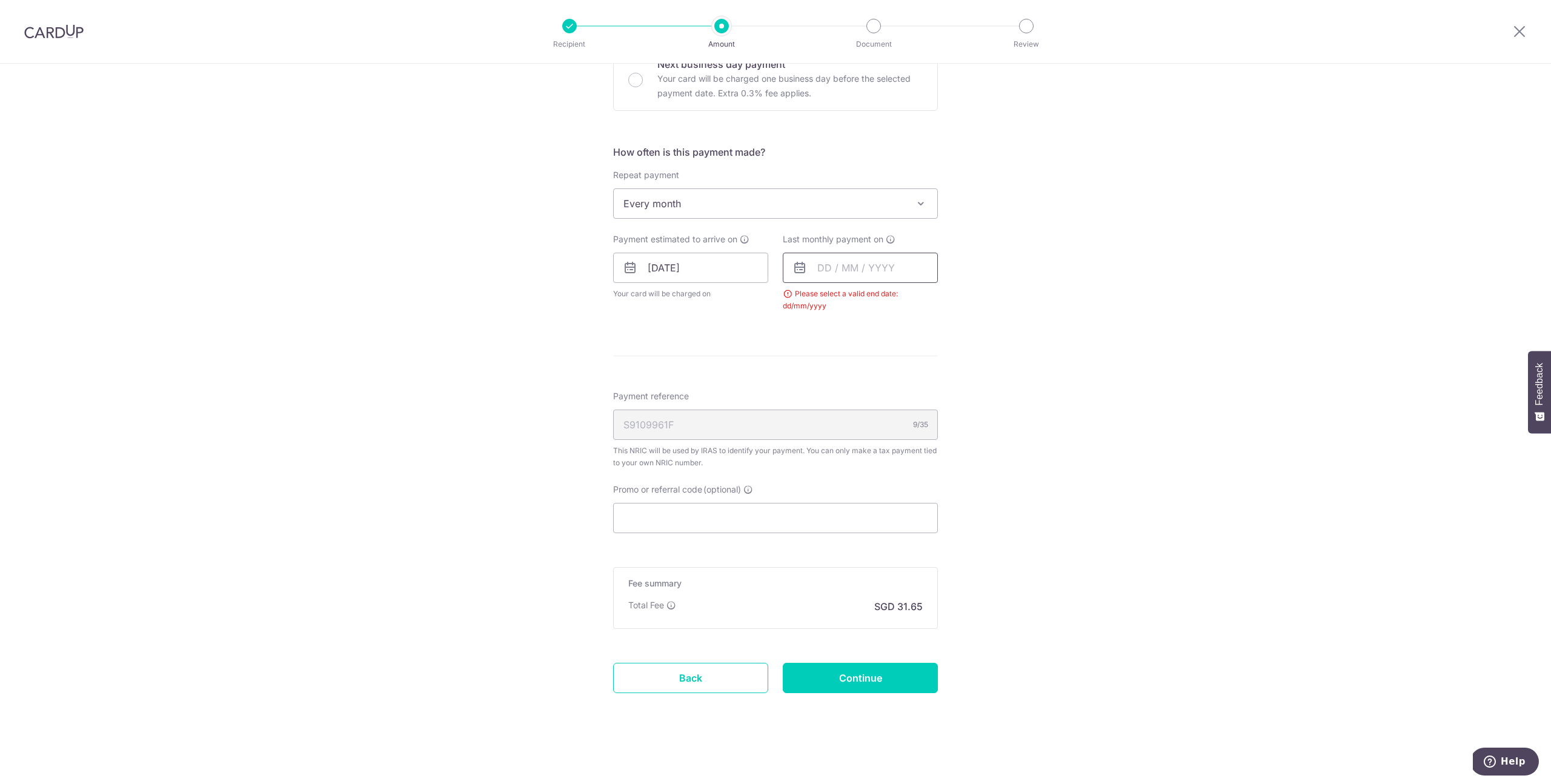
click at [836, 265] on input "text" at bounding box center [860, 267] width 155 height 30
click at [904, 301] on select "2025 2026" at bounding box center [908, 301] width 32 height 10
click at [858, 303] on select "Jan Feb Mar Apr May Jun [DATE] Aug Sep Oct" at bounding box center [851, 301] width 32 height 10
click at [830, 378] on link "9" at bounding box center [832, 379] width 20 height 20
type input "[DATE]"
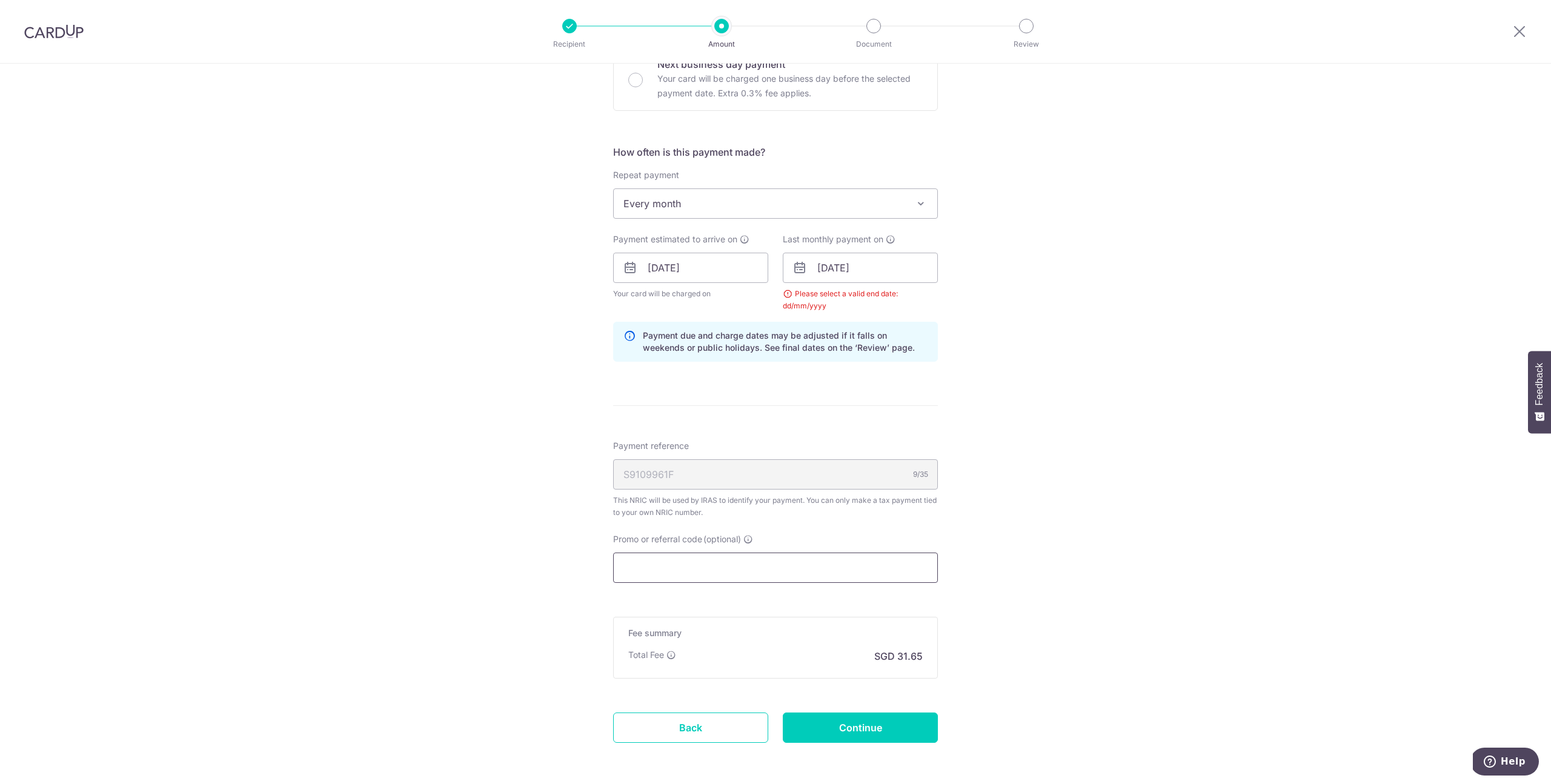
click at [697, 565] on input "Promo or referral code (optional)" at bounding box center [775, 567] width 325 height 30
paste input "MLTAX25R"
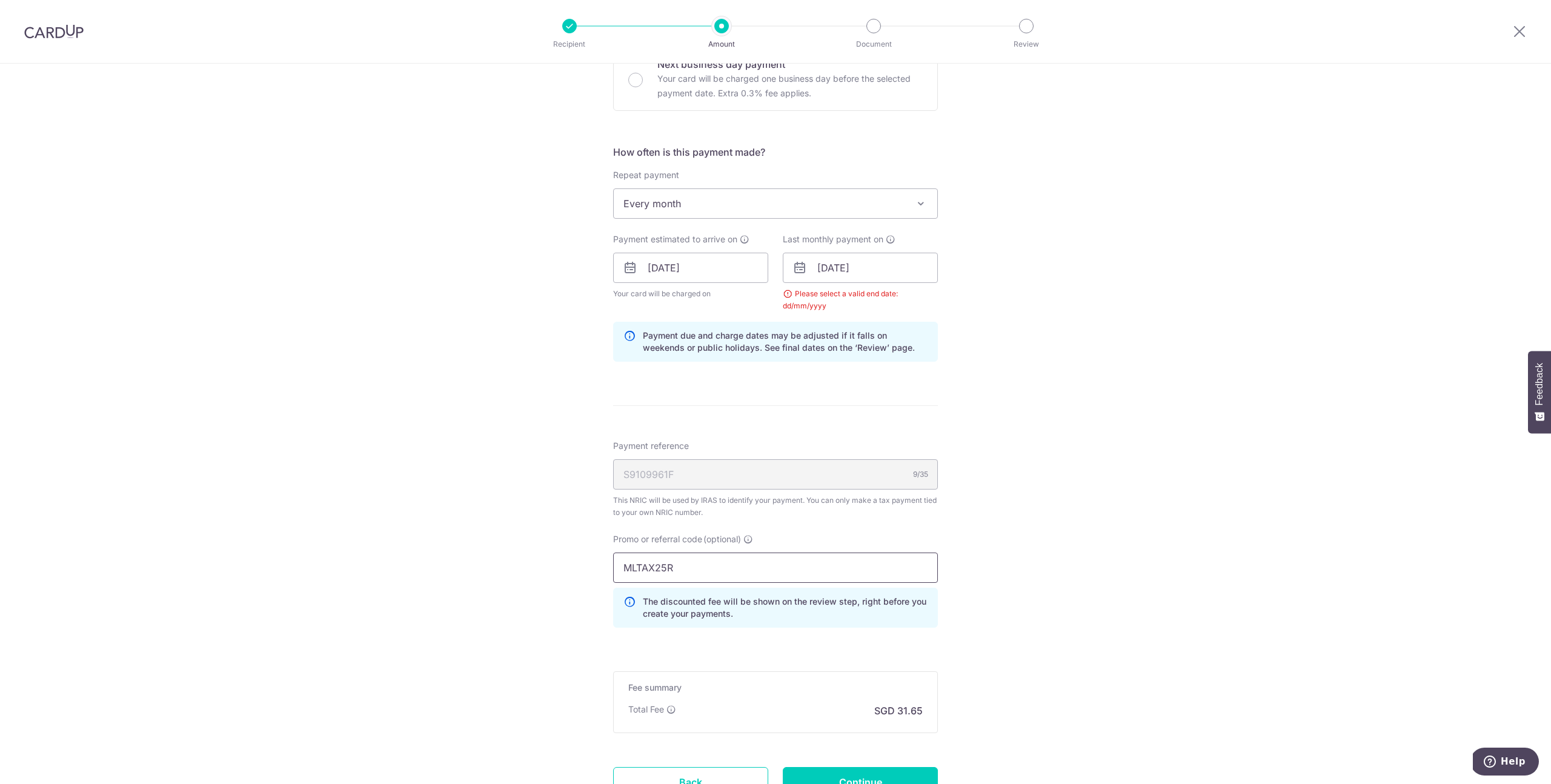
type input "MLTAX25R"
click at [850, 630] on div "Promo or referral code (optional) MLTAX25R The discounted fee will be shown on …" at bounding box center [775, 585] width 339 height 104
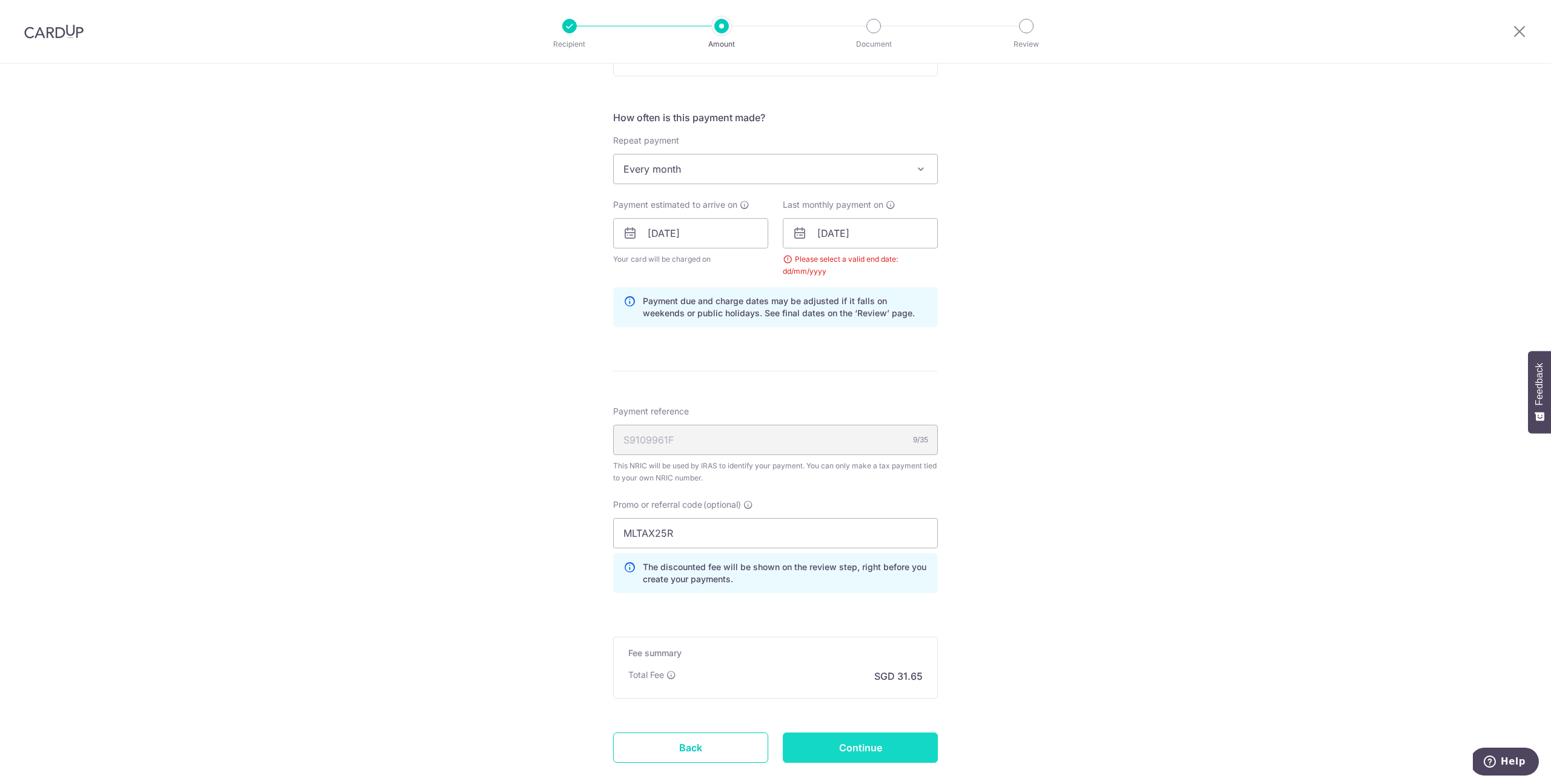
scroll to position [452, 0]
click at [860, 745] on input "Continue" at bounding box center [860, 746] width 155 height 30
type input "Update Schedule"
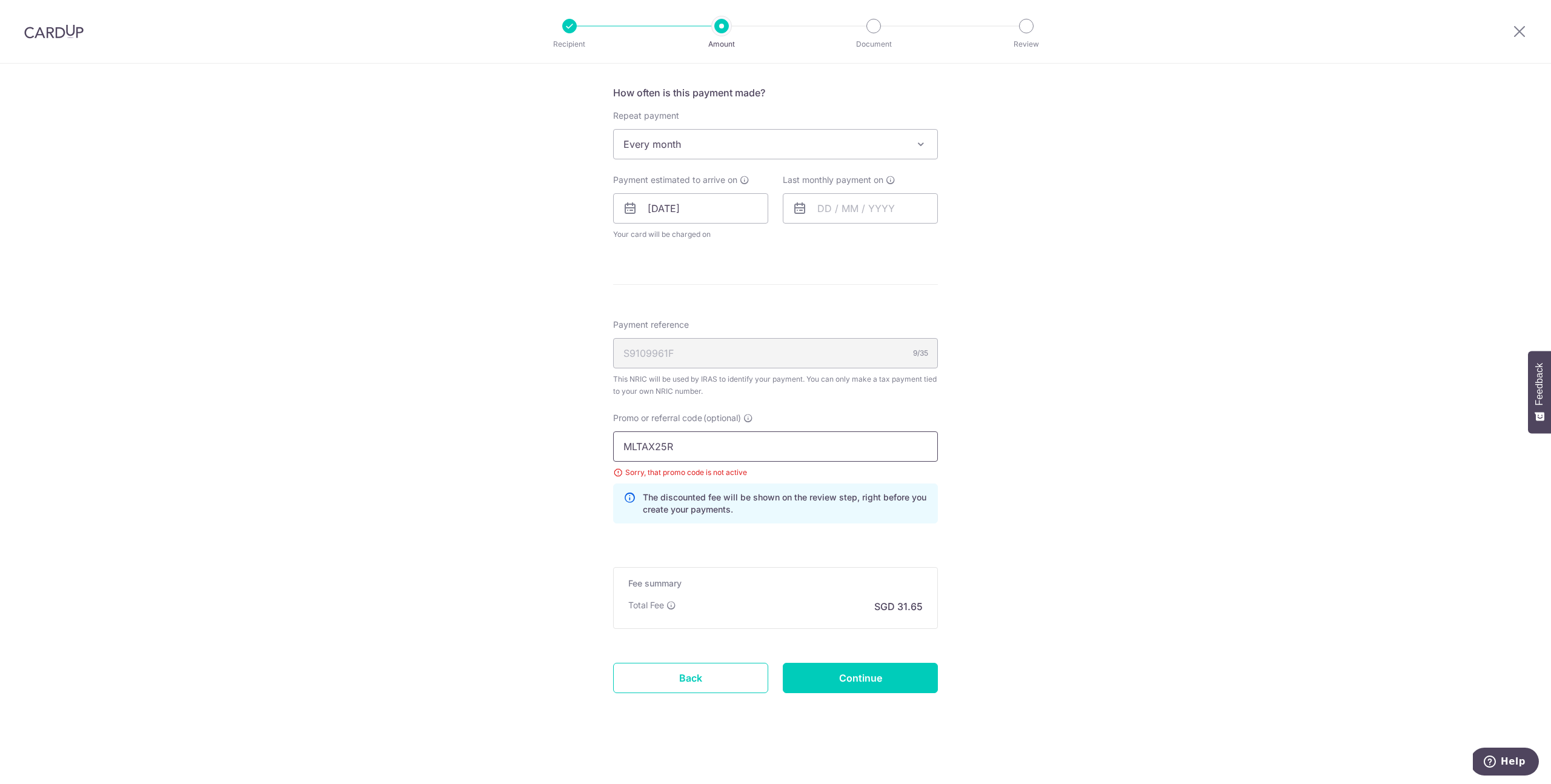
click at [711, 442] on input "MLTAX25R" at bounding box center [775, 446] width 325 height 30
drag, startPoint x: 717, startPoint y: 446, endPoint x: 679, endPoint y: 446, distance: 38.0
click at [717, 446] on input "MLTAX25R" at bounding box center [775, 446] width 325 height 30
drag, startPoint x: 621, startPoint y: 446, endPoint x: 600, endPoint y: 442, distance: 21.4
click at [602, 442] on div "Tell us more about your payment Enter one-time or monthly payment amount SGD 1,…" at bounding box center [775, 185] width 1551 height 1196
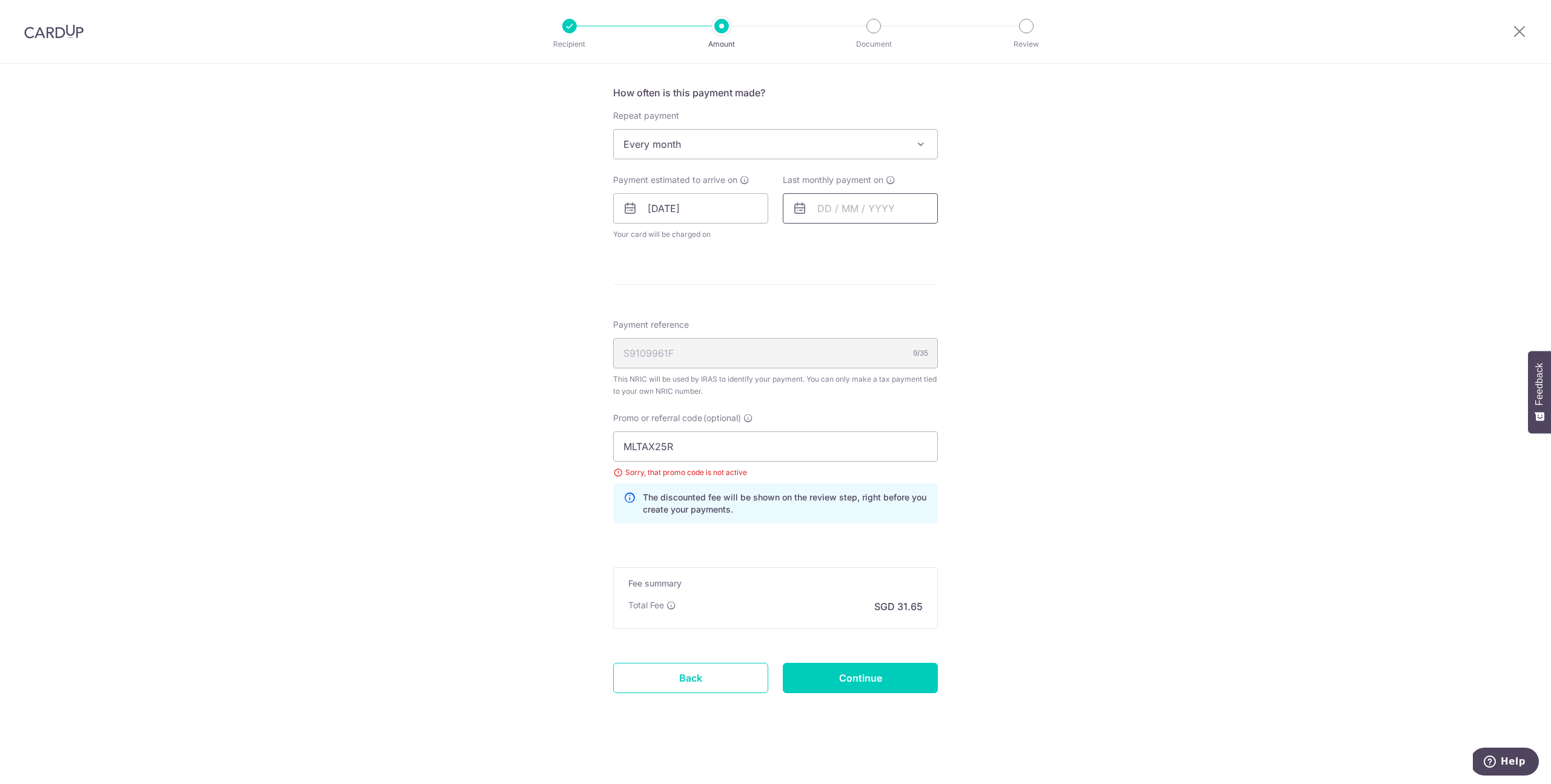
click at [835, 208] on input "text" at bounding box center [860, 208] width 155 height 30
click at [892, 241] on select "2025 2026" at bounding box center [908, 241] width 32 height 10
click at [855, 244] on select "Jan Feb Mar Apr May Jun [DATE] Aug Sep Oct" at bounding box center [851, 241] width 32 height 10
click at [829, 317] on link "9" at bounding box center [832, 319] width 20 height 20
type input "[DATE]"
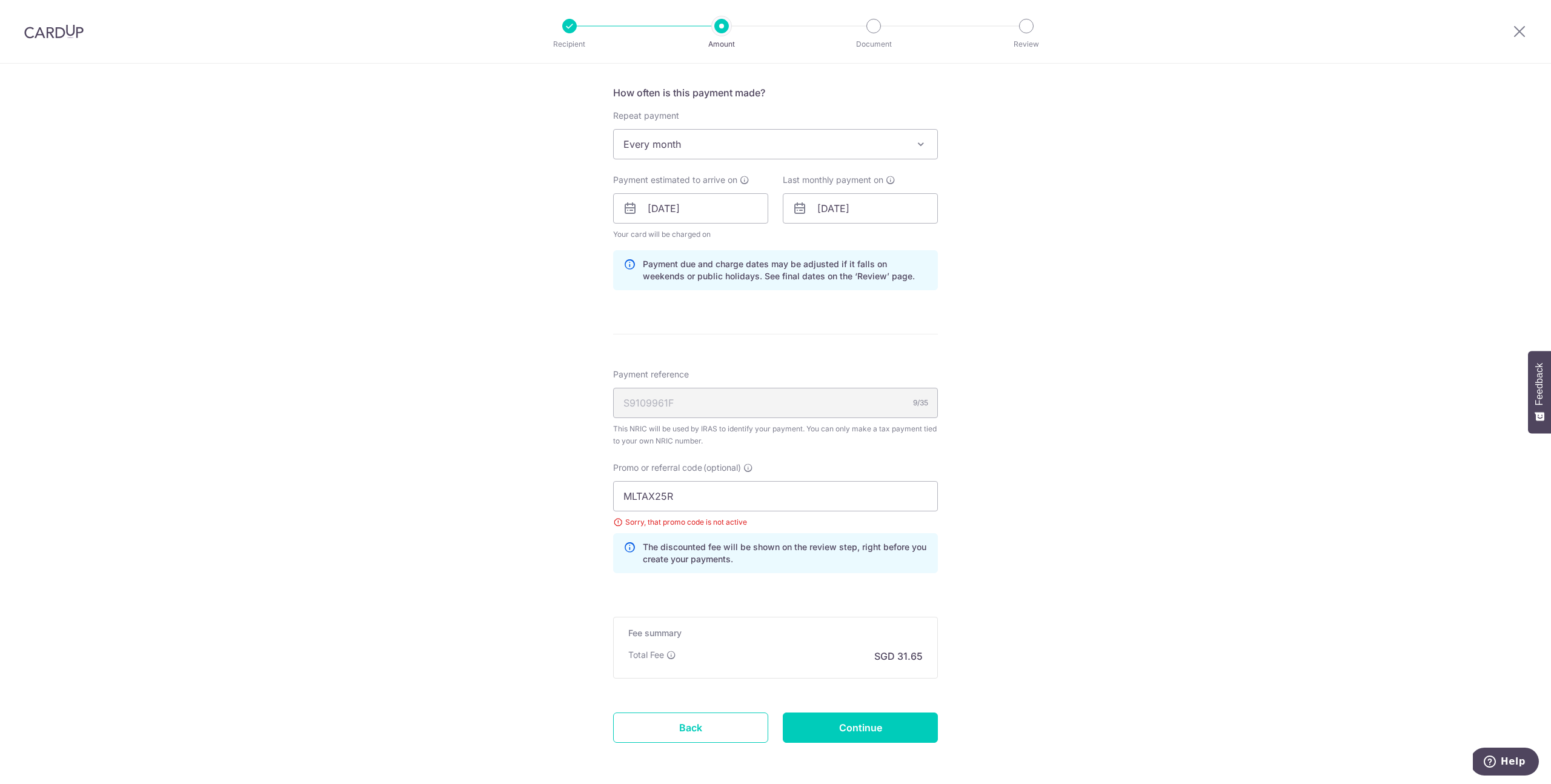
click at [791, 350] on form "Enter one-time or monthly payment amount SGD 1,217.43 1217.43 The total tax pay…" at bounding box center [775, 222] width 325 height 1109
click at [684, 500] on input "MLTAX25R" at bounding box center [775, 495] width 325 height 30
click at [684, 499] on input "MLTAX25R" at bounding box center [775, 495] width 325 height 30
paste input "VTAX25ONE"
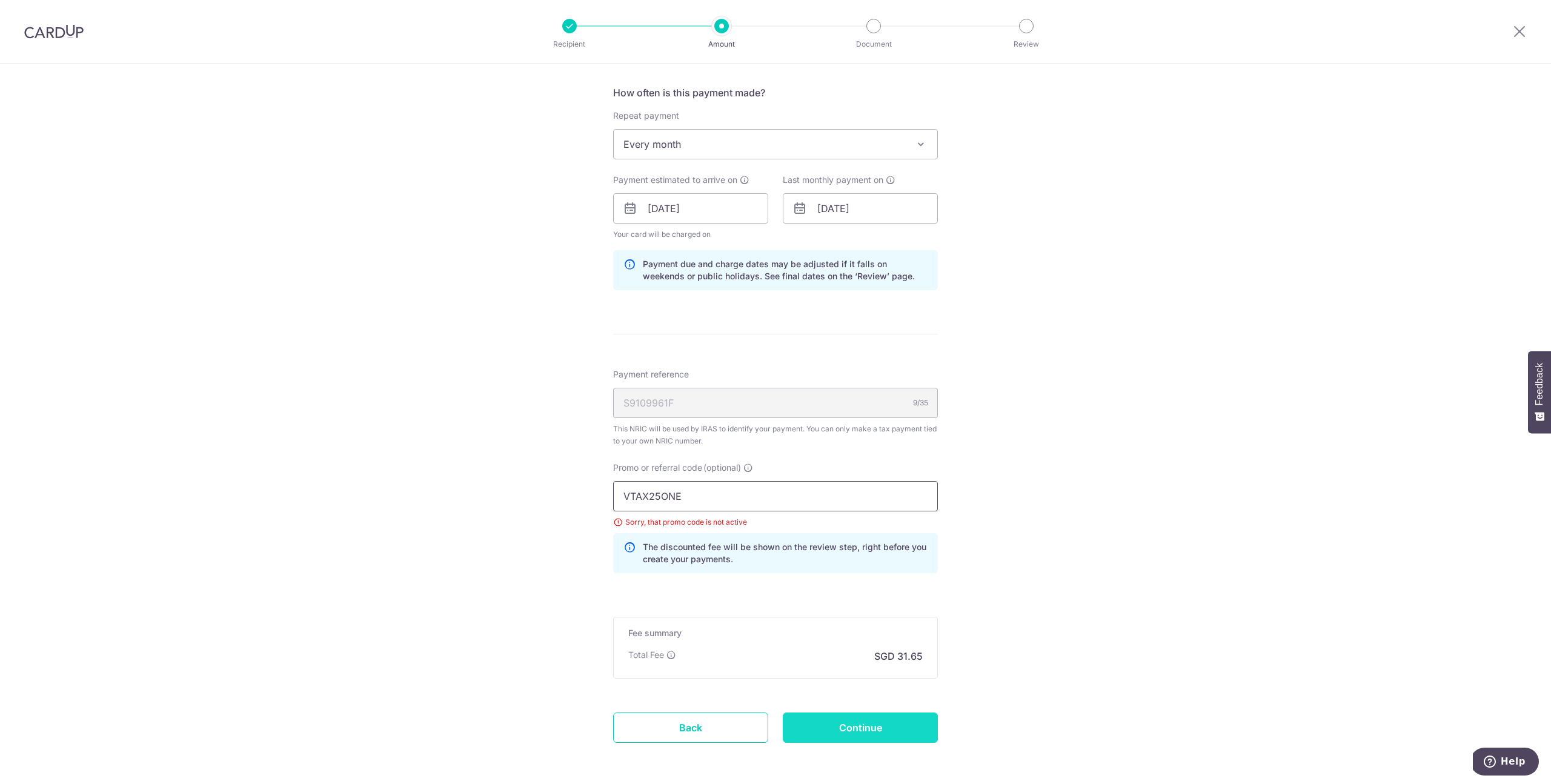
type input "VTAX25ONE"
click at [847, 732] on input "Continue" at bounding box center [860, 727] width 155 height 30
type input "Update Schedule"
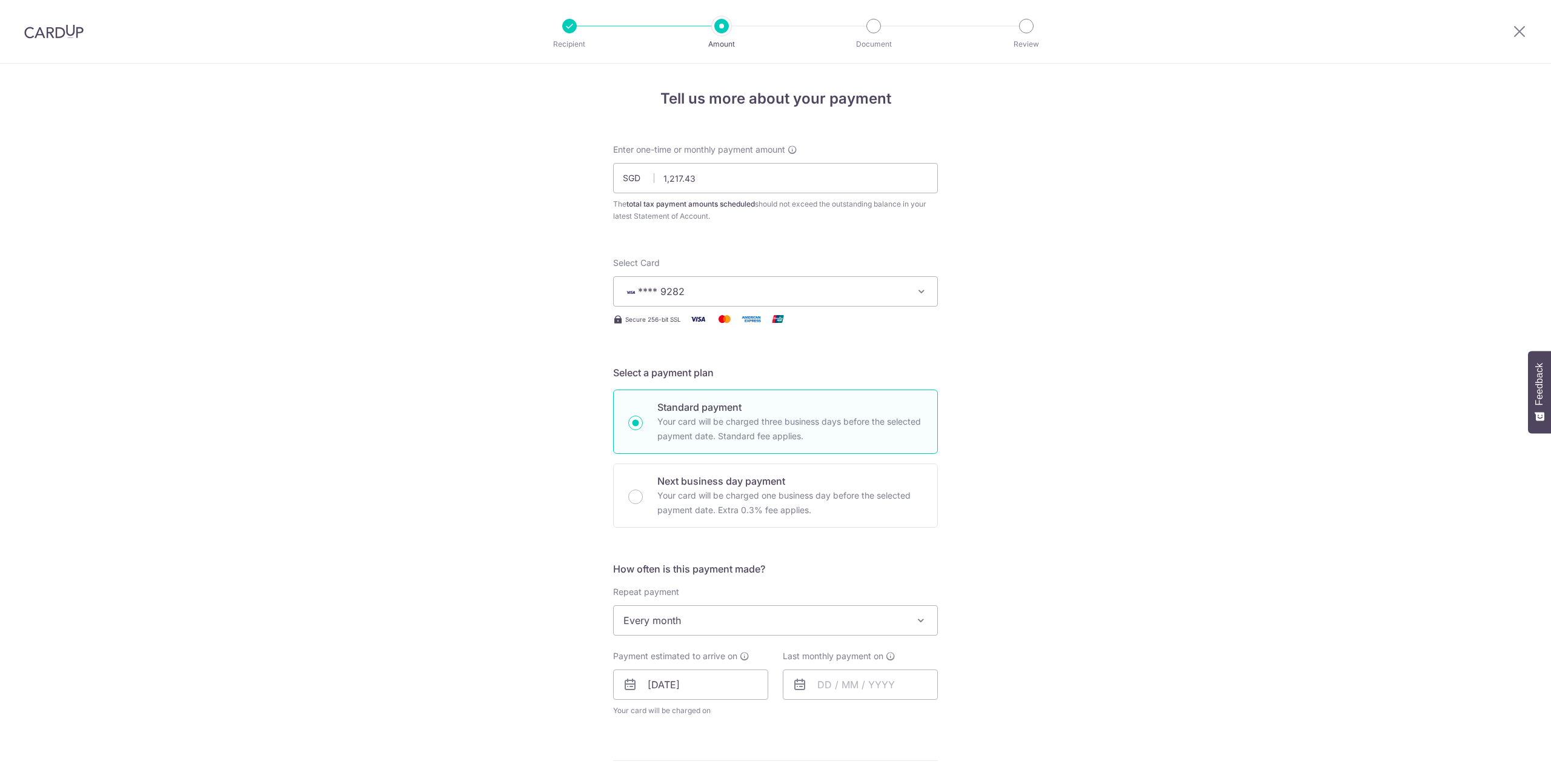
scroll to position [476, 0]
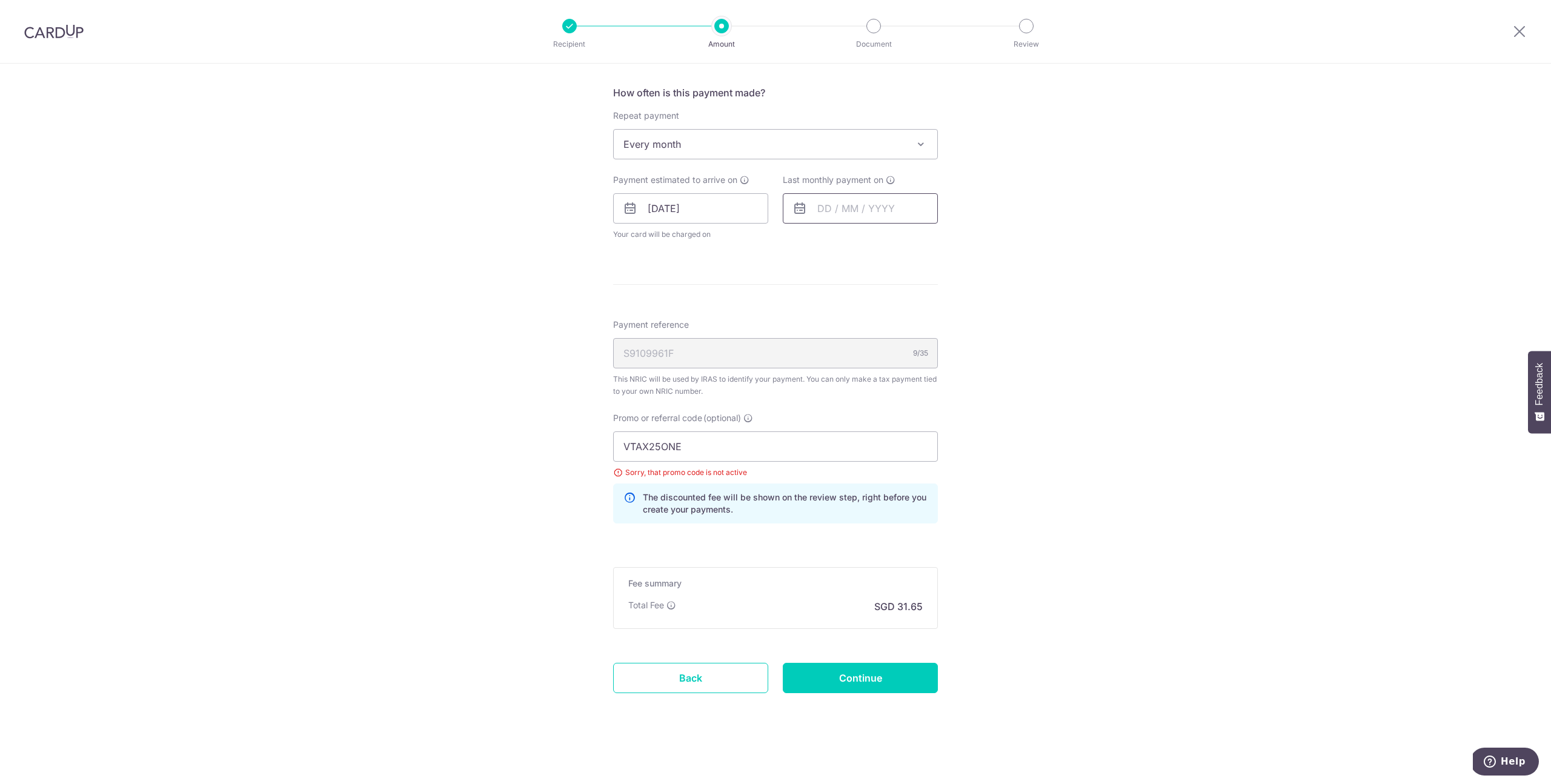
click at [840, 209] on input "text" at bounding box center [860, 208] width 155 height 30
click at [897, 243] on select "2025 2026" at bounding box center [908, 241] width 32 height 10
click at [853, 244] on select "Jan Feb Mar Apr May Jun [DATE] Aug Sep Oct" at bounding box center [851, 241] width 32 height 10
click at [719, 437] on input "VTAX25ONE" at bounding box center [775, 446] width 325 height 30
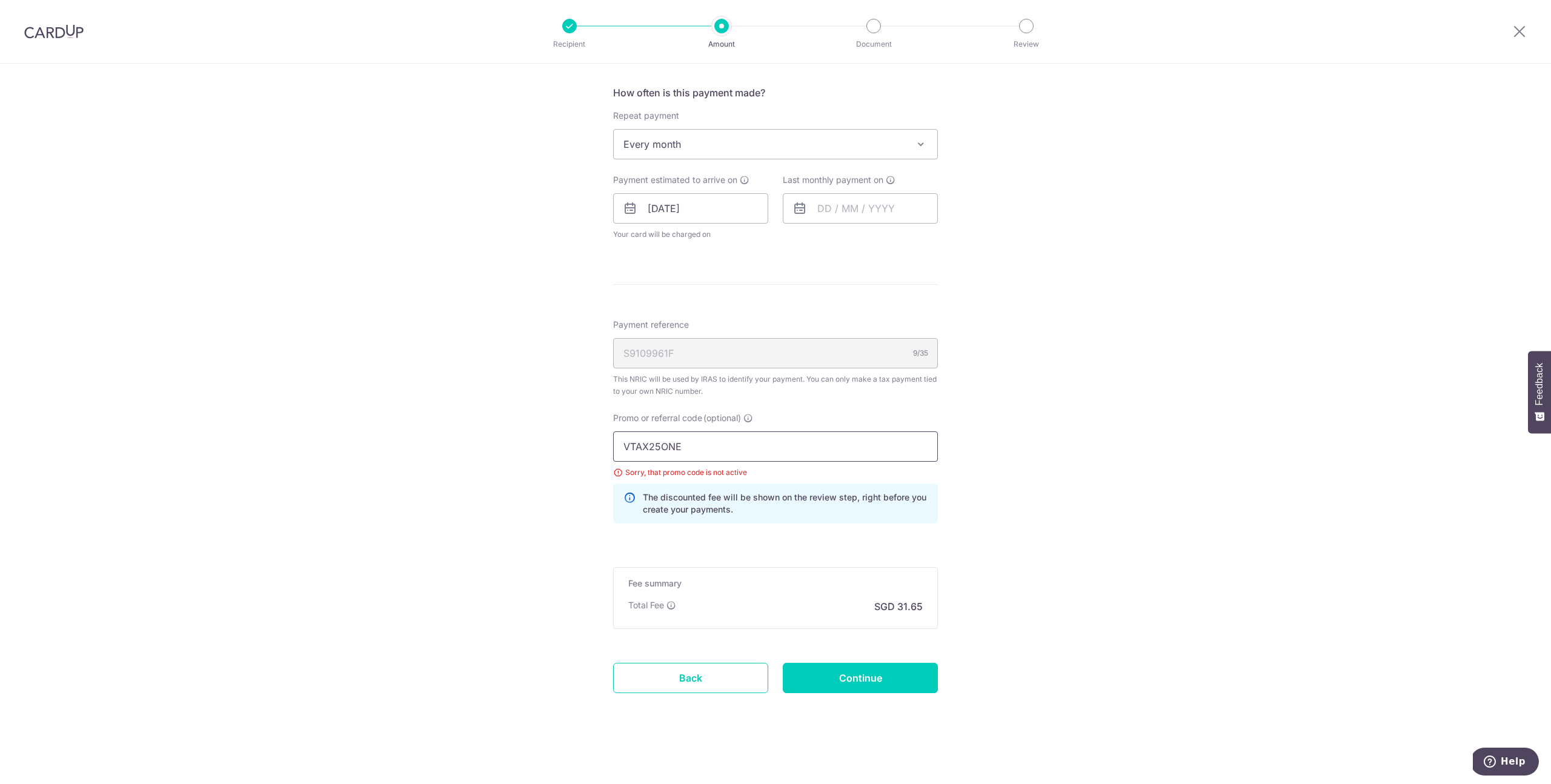
click at [720, 436] on input "VTAX25ONE" at bounding box center [775, 446] width 325 height 30
paste input "MILELION"
type input "MILELION"
click at [1033, 437] on div "Tell us more about your payment Enter one-time or monthly payment amount SGD 1,…" at bounding box center [775, 185] width 1551 height 1196
click at [836, 204] on input "text" at bounding box center [860, 208] width 155 height 30
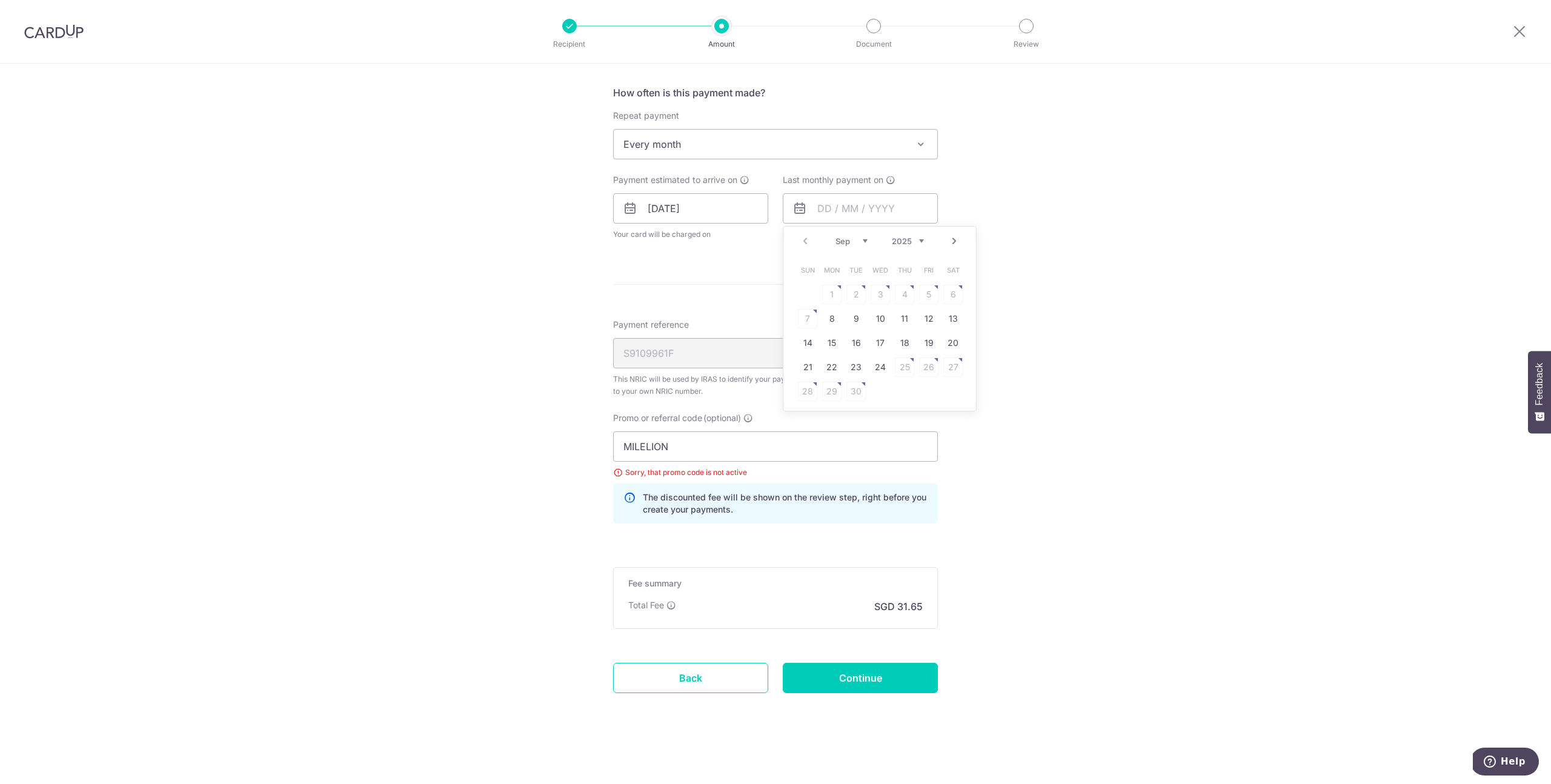
click at [857, 240] on select "Sep Oct Nov Dec" at bounding box center [851, 241] width 32 height 10
click at [902, 242] on select "2025 2026" at bounding box center [908, 241] width 32 height 10
click at [844, 238] on select "Jan Feb Mar Apr May Jun [DATE] Aug Sep Oct" at bounding box center [851, 241] width 32 height 10
click at [833, 319] on link "9" at bounding box center [832, 319] width 20 height 20
type input "[DATE]"
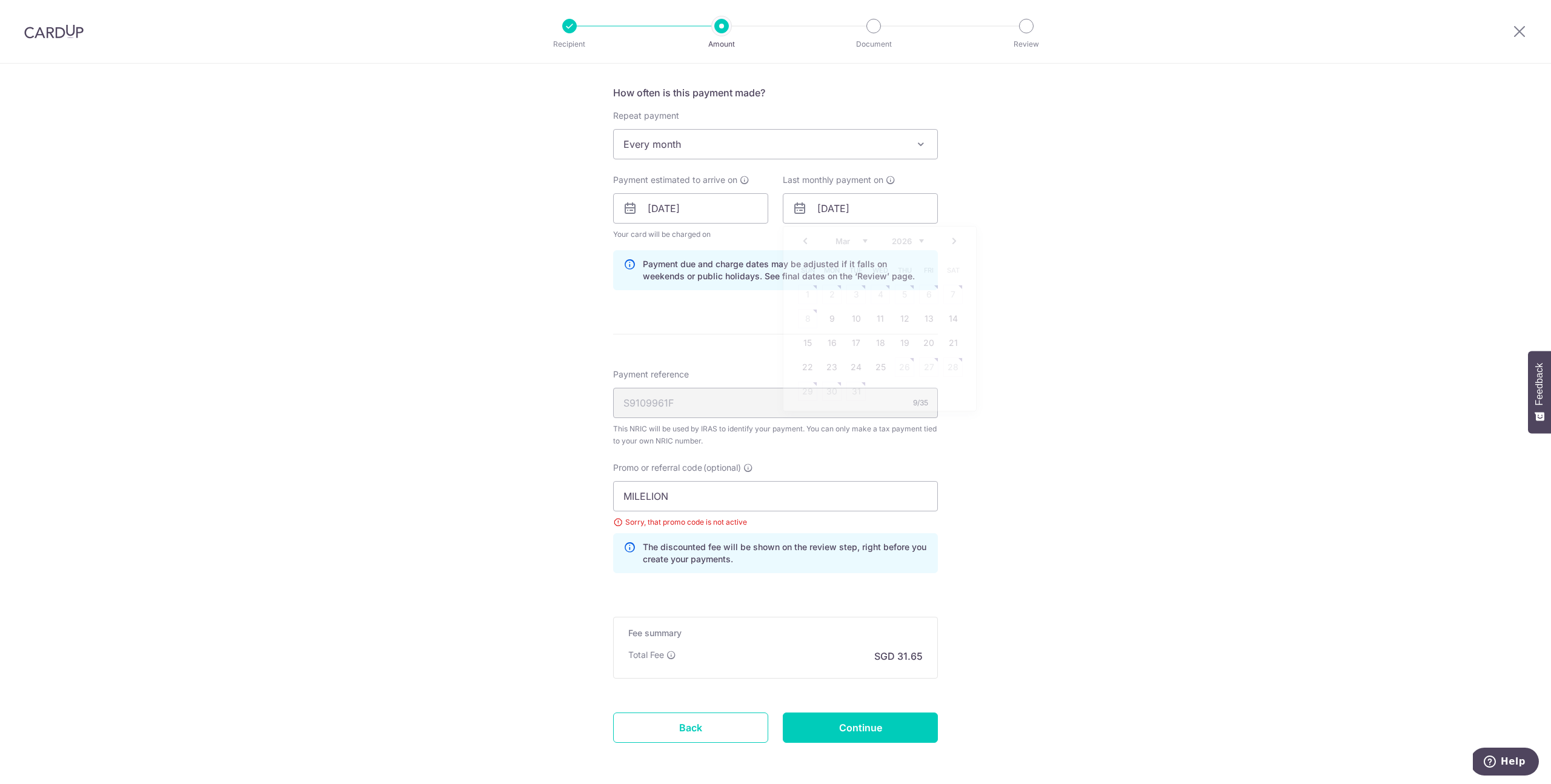
click at [1044, 450] on div "Tell us more about your payment Enter one-time or monthly payment amount SGD 1,…" at bounding box center [775, 210] width 1551 height 1246
click at [860, 728] on input "Continue" at bounding box center [860, 727] width 155 height 30
type input "Update Schedule"
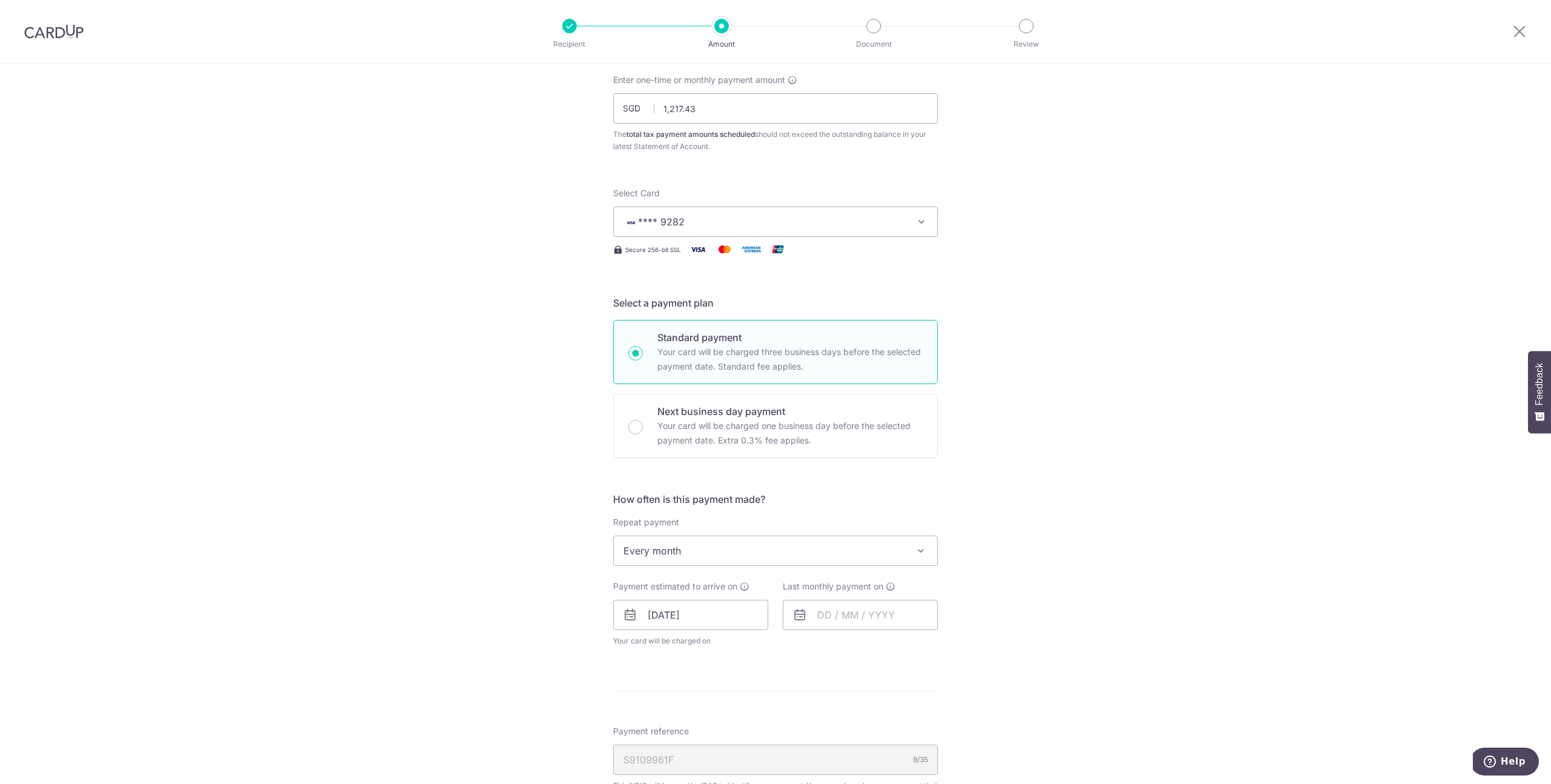
scroll to position [476, 0]
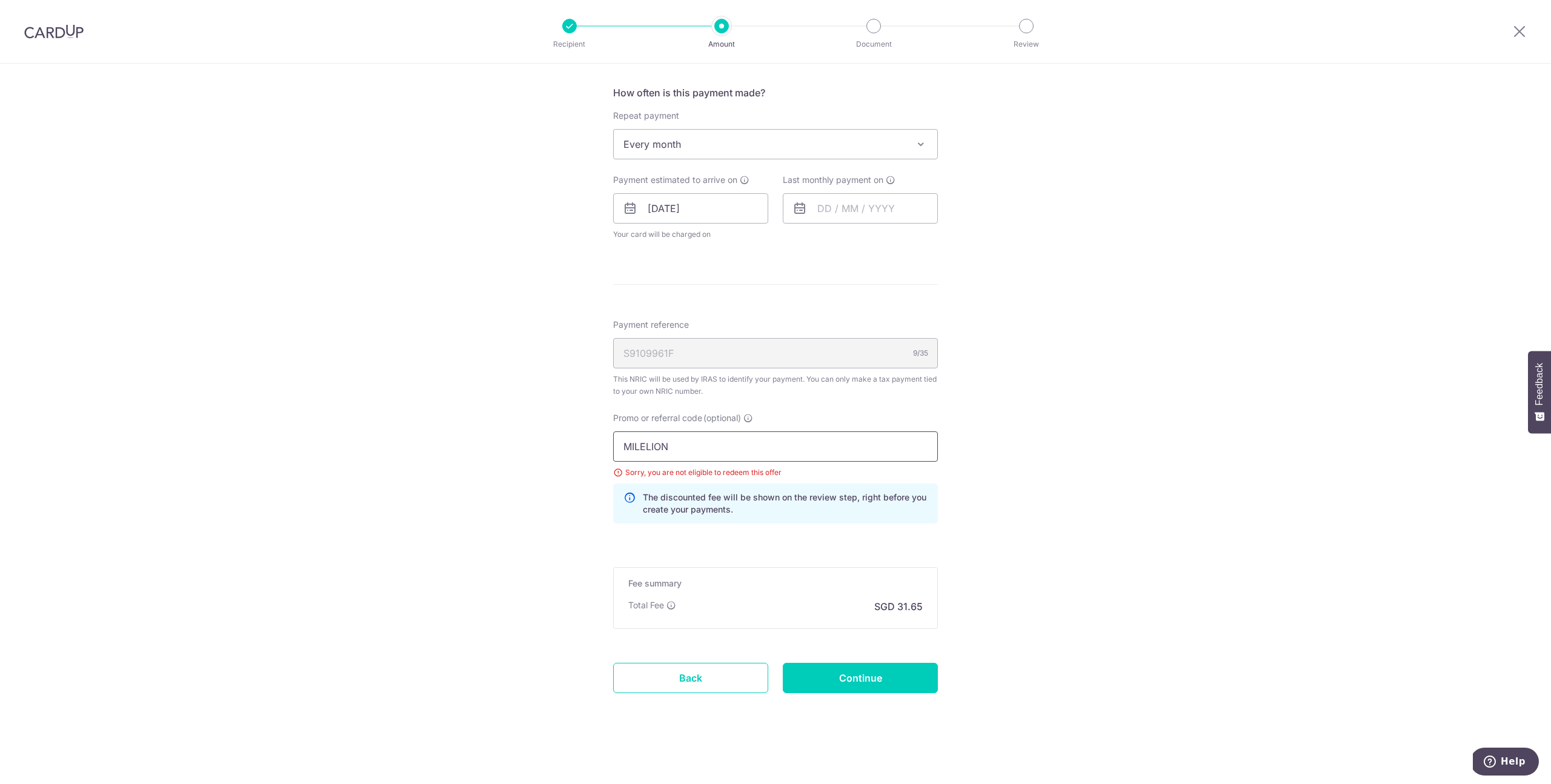
click at [695, 443] on input "MILELION" at bounding box center [775, 446] width 325 height 30
paste input "VTAX25R"
type input "VTAX25R"
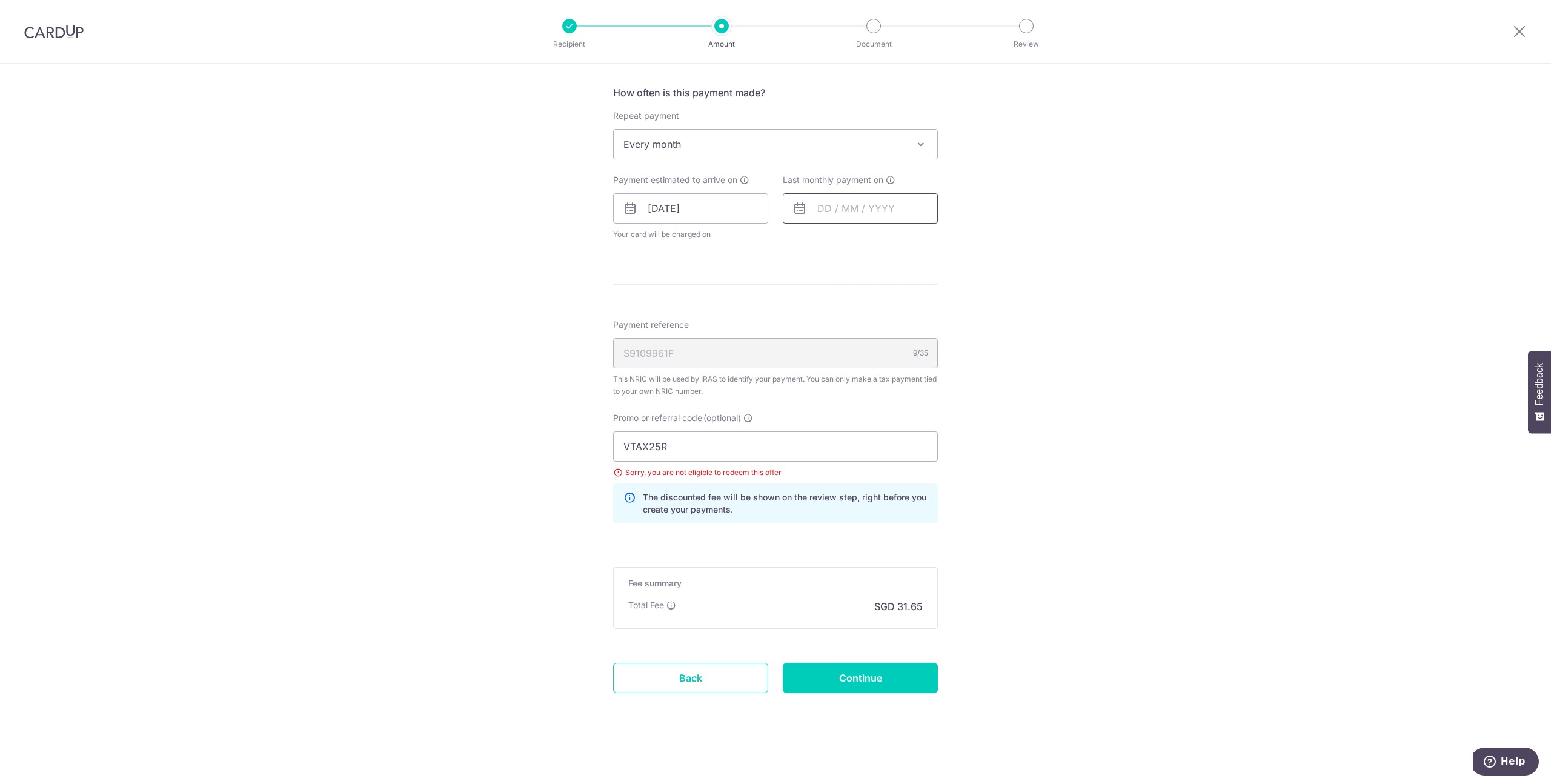
click at [828, 195] on input "text" at bounding box center [860, 208] width 155 height 30
click at [847, 239] on select "Sep Oct Nov Dec" at bounding box center [851, 241] width 32 height 10
click at [908, 243] on select "2025 2026" at bounding box center [908, 241] width 32 height 10
click at [855, 244] on select "Jan Feb Mar Apr May Jun [DATE] Aug Sep Oct" at bounding box center [851, 241] width 32 height 10
click at [823, 314] on link "9" at bounding box center [832, 319] width 20 height 20
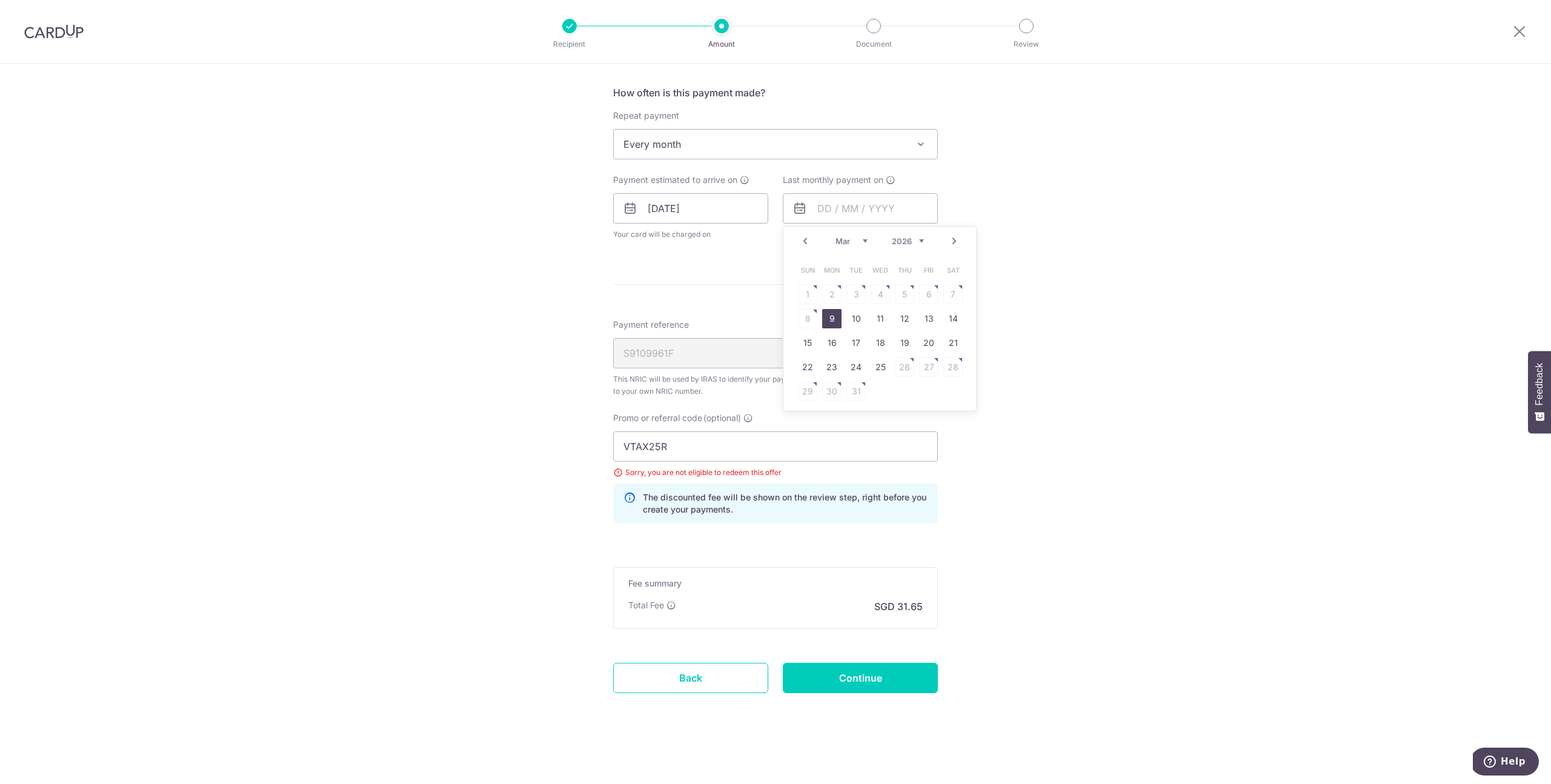
type input "09/03/2026"
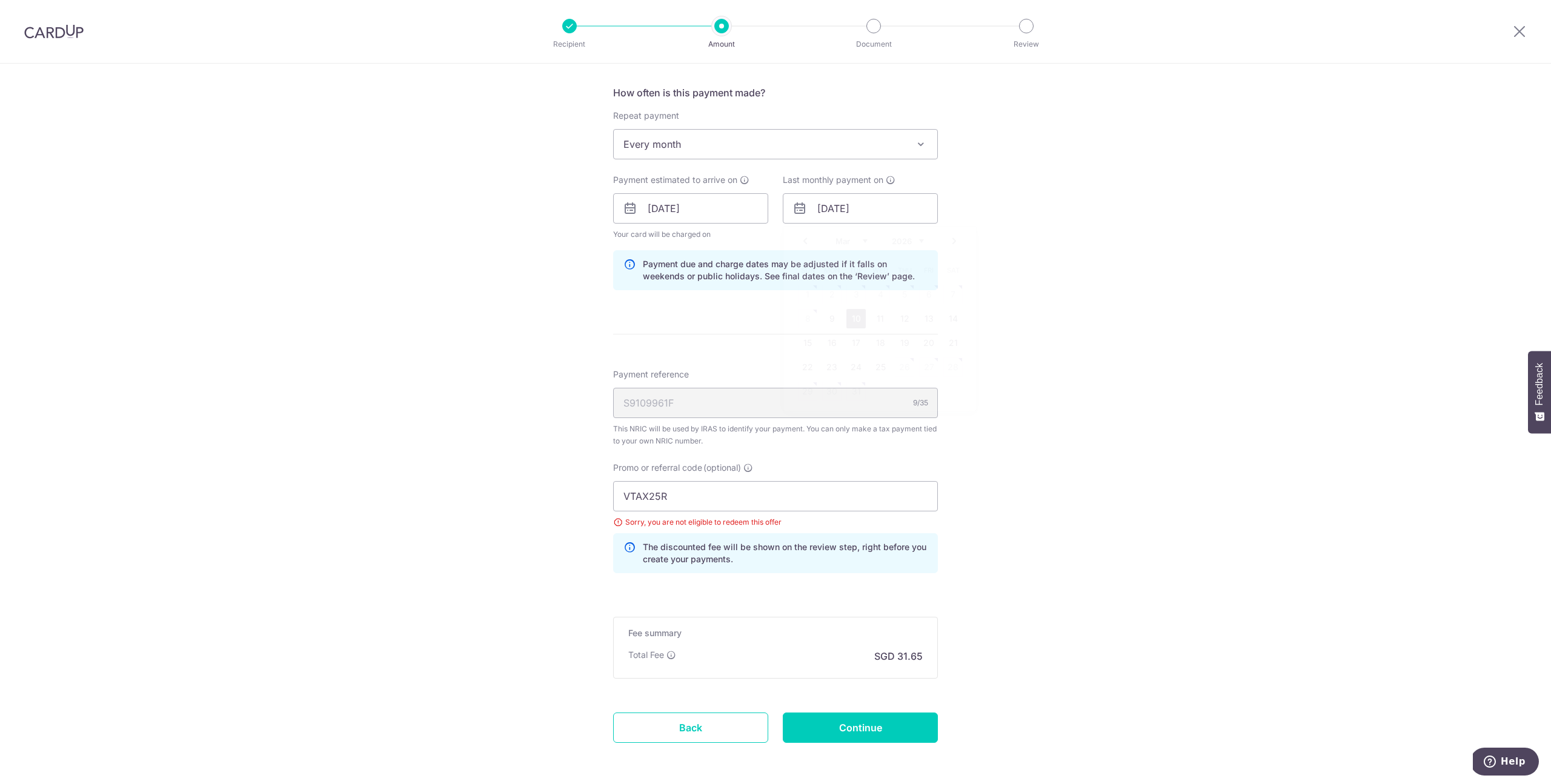
click at [1138, 383] on div "Tell us more about your payment Enter one-time or monthly payment amount SGD 1,…" at bounding box center [775, 210] width 1551 height 1246
click at [874, 726] on input "Continue" at bounding box center [860, 727] width 155 height 30
type input "Update Schedule"
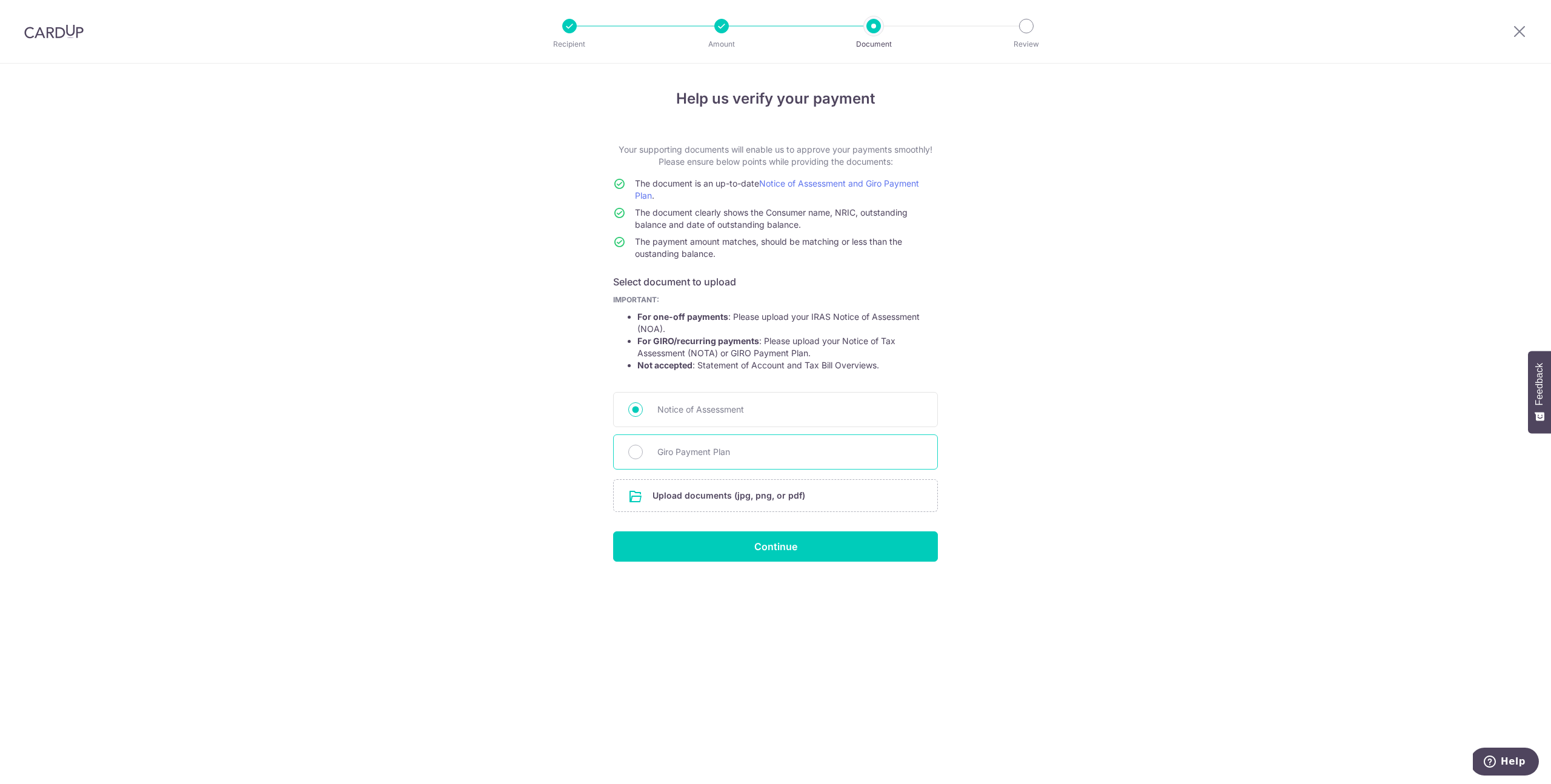
click at [728, 457] on span "Giro Payment Plan" at bounding box center [790, 452] width 266 height 15
click at [643, 457] on input "Giro Payment Plan" at bounding box center [635, 452] width 15 height 15
radio input "true"
click at [740, 495] on input "file" at bounding box center [776, 495] width 324 height 32
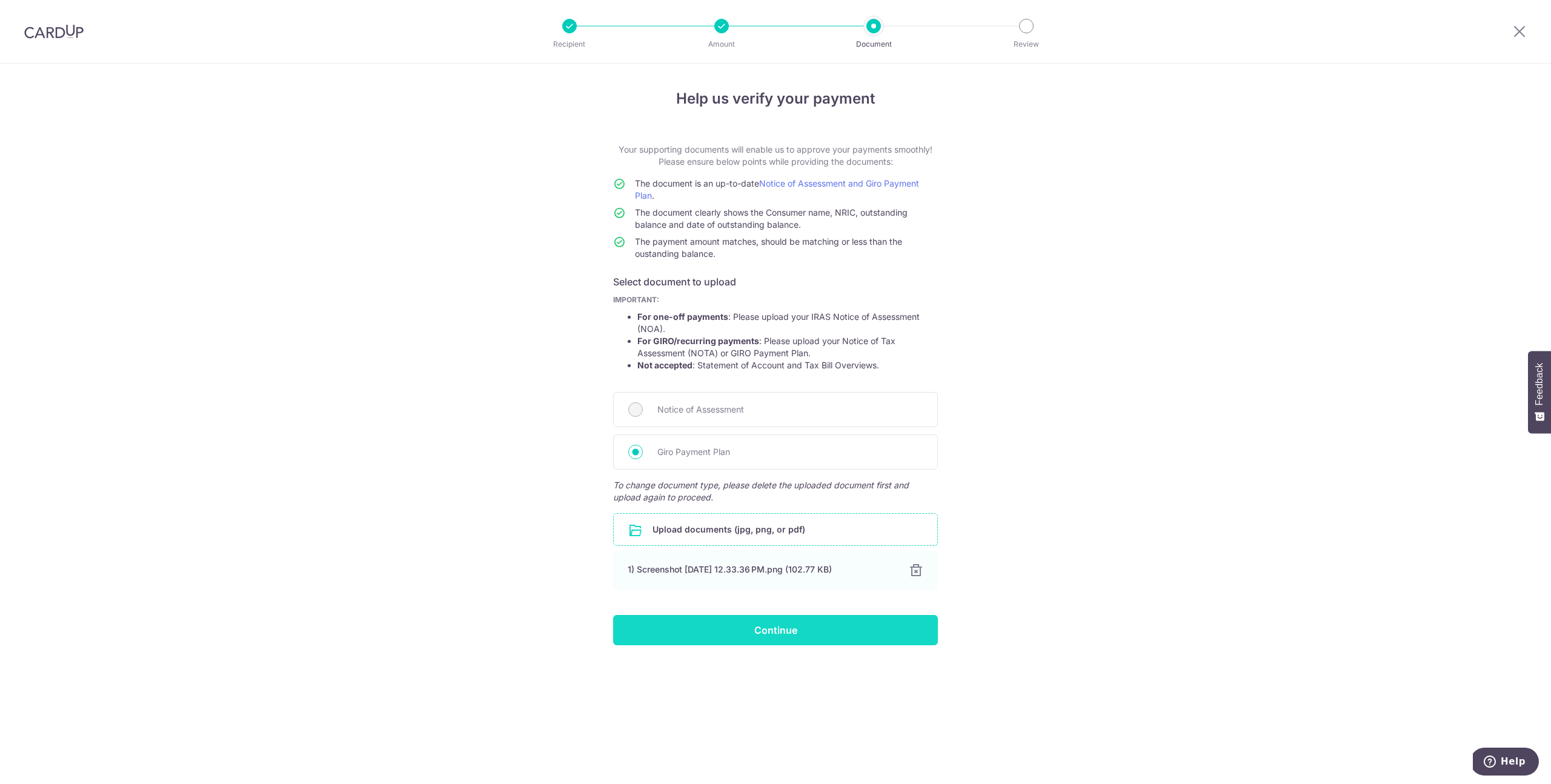
click at [824, 635] on input "Continue" at bounding box center [775, 629] width 325 height 30
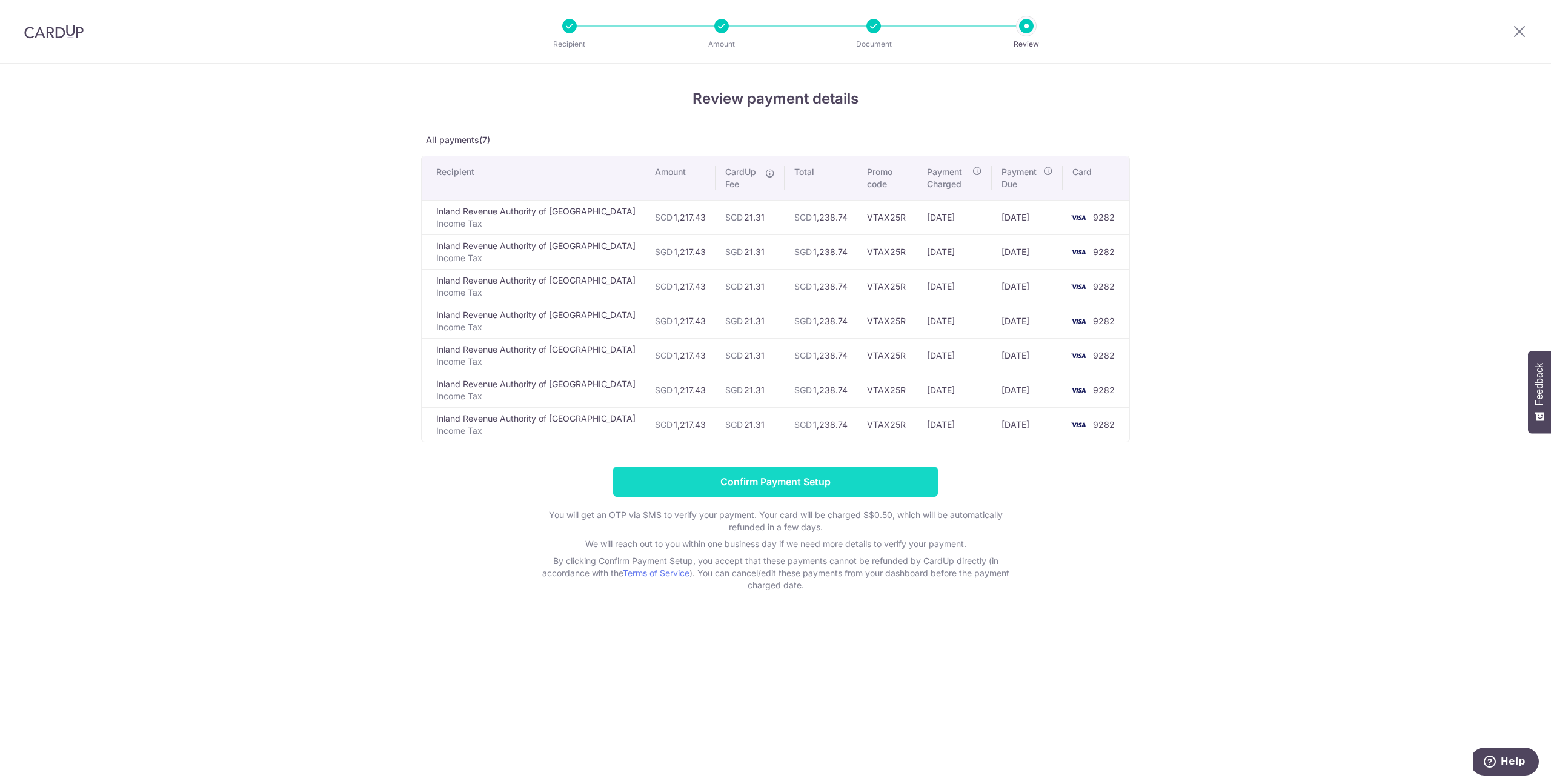
click at [780, 482] on input "Confirm Payment Setup" at bounding box center [775, 482] width 325 height 30
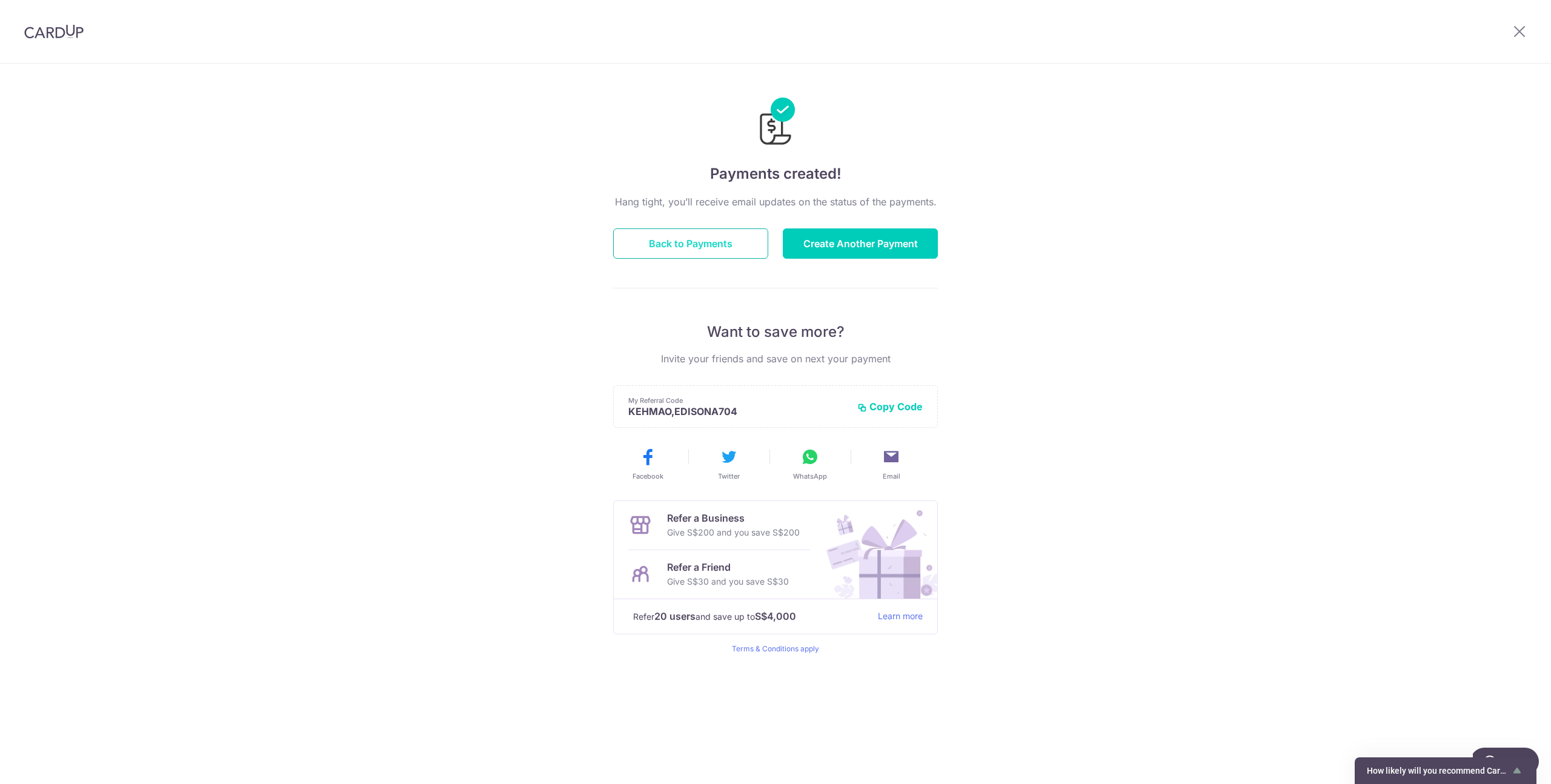
click at [717, 252] on button "Back to Payments" at bounding box center [691, 243] width 155 height 30
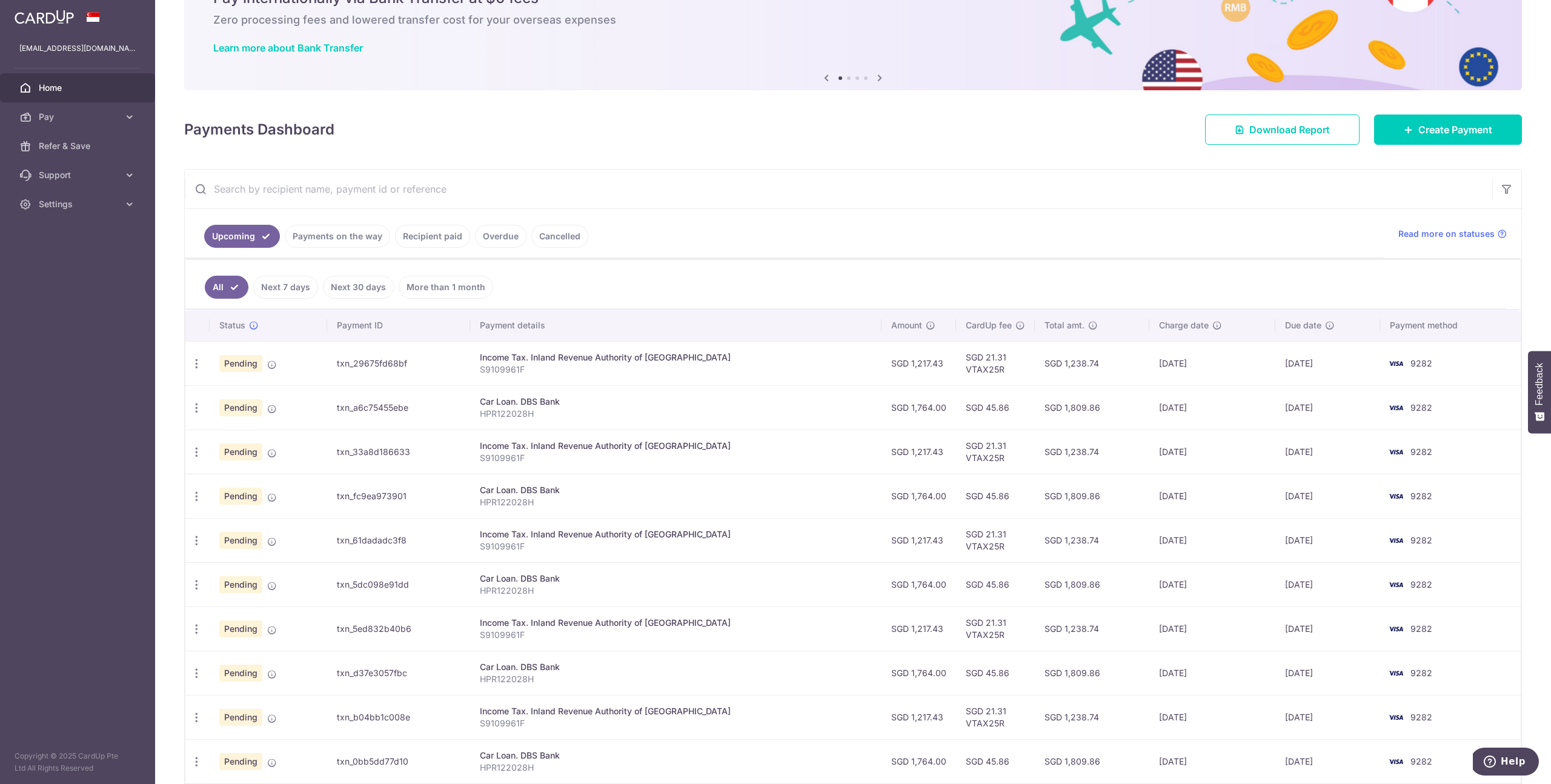
scroll to position [86, 0]
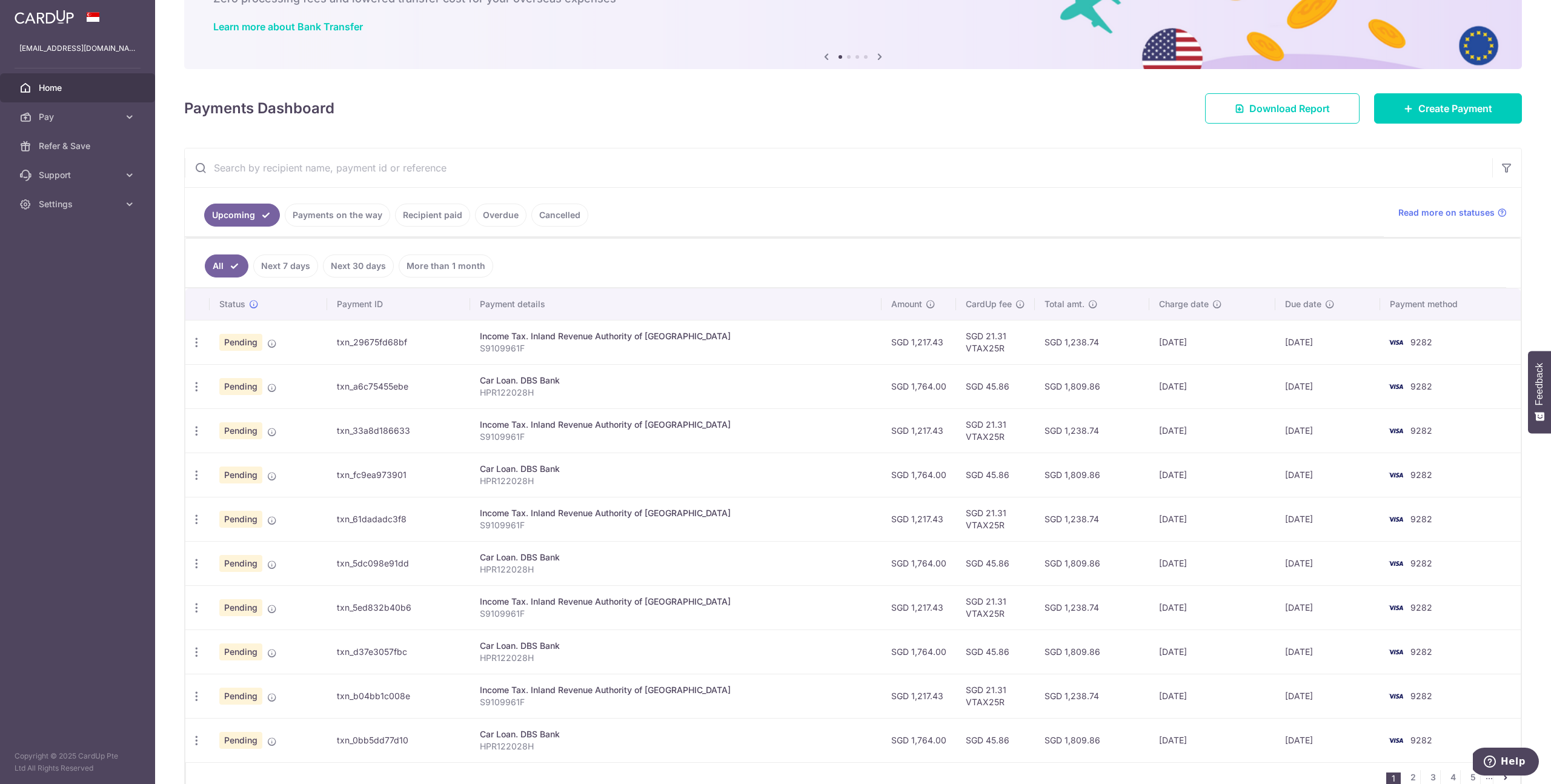
click at [665, 387] on p "HPR122028H" at bounding box center [676, 392] width 392 height 12
click at [195, 349] on icon "button" at bounding box center [197, 343] width 13 height 13
click at [255, 445] on span "Cancel payment" at bounding box center [261, 450] width 81 height 15
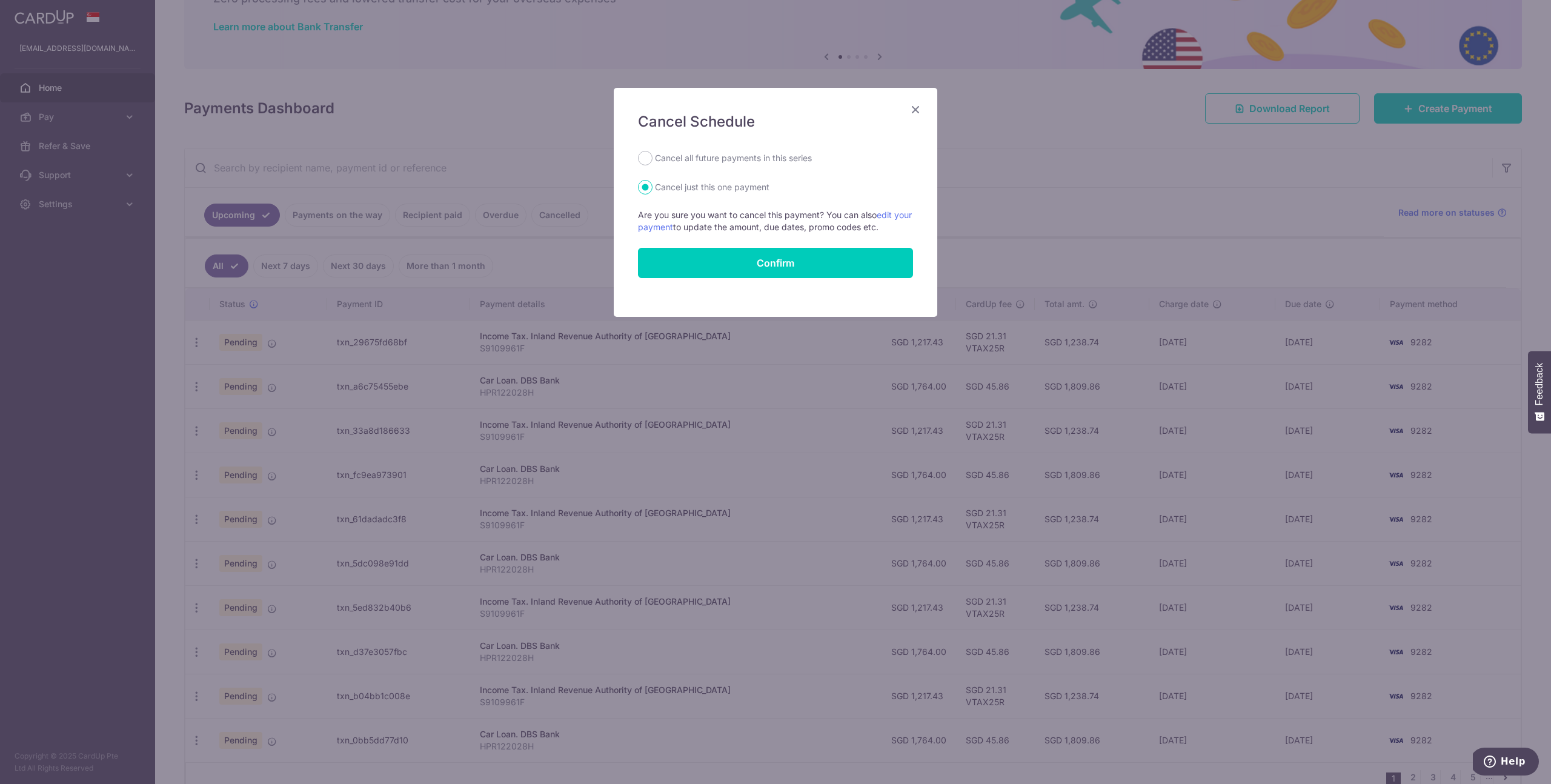
click at [755, 157] on label "Cancel all future payments in this series" at bounding box center [733, 159] width 157 height 15
click at [652, 157] on input "Cancel all future payments in this series" at bounding box center [645, 159] width 15 height 15
radio input "true"
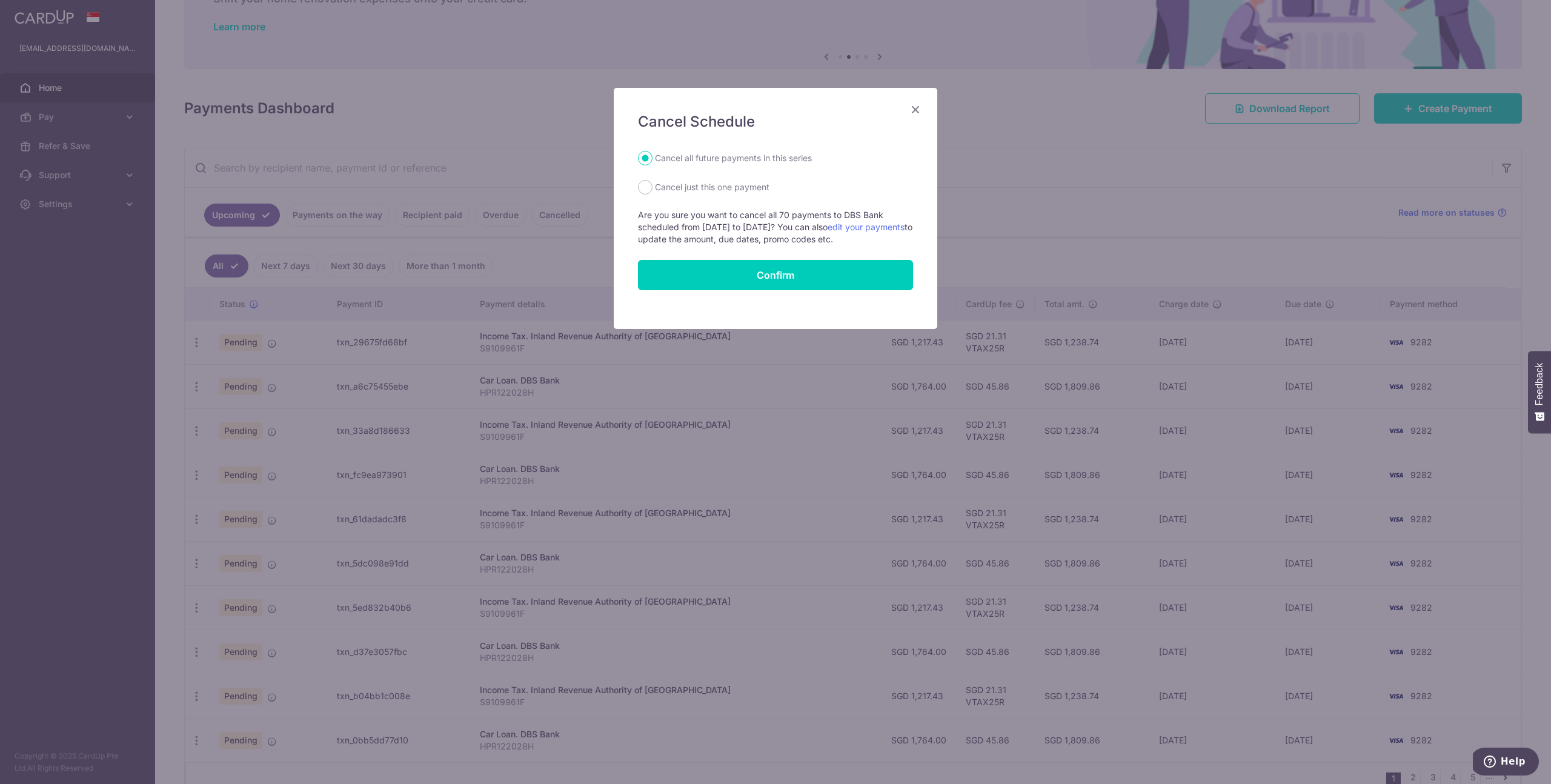
click at [567, 378] on div "Cancel Schedule Cancel all future payments in this series Cancel just this one …" at bounding box center [775, 392] width 1551 height 784
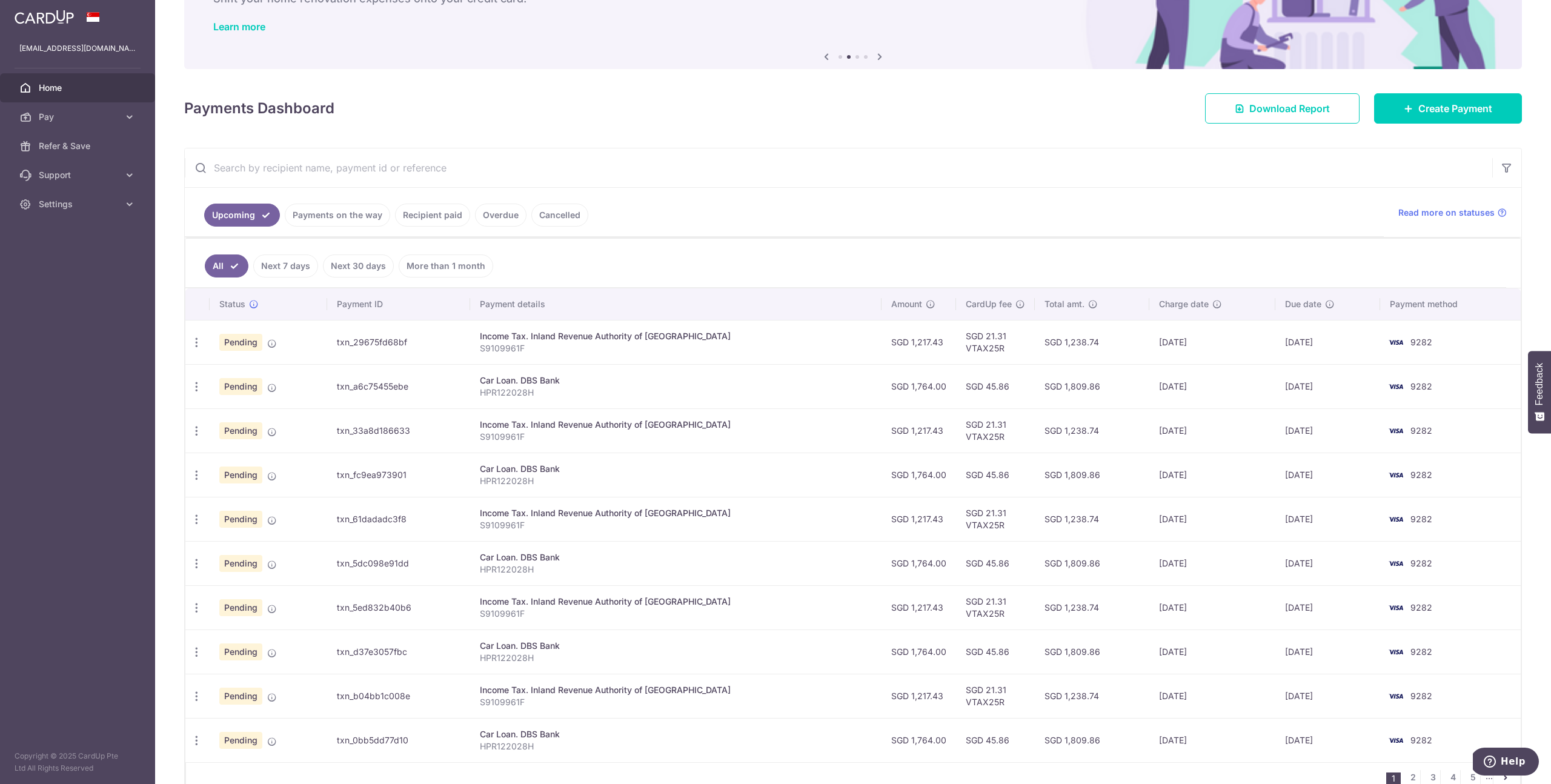
click at [245, 388] on span "Pending" at bounding box center [240, 386] width 43 height 17
drag, startPoint x: 593, startPoint y: 384, endPoint x: 760, endPoint y: 365, distance: 168.1
click at [594, 384] on div "Car Loan. DBS Bank" at bounding box center [676, 380] width 392 height 12
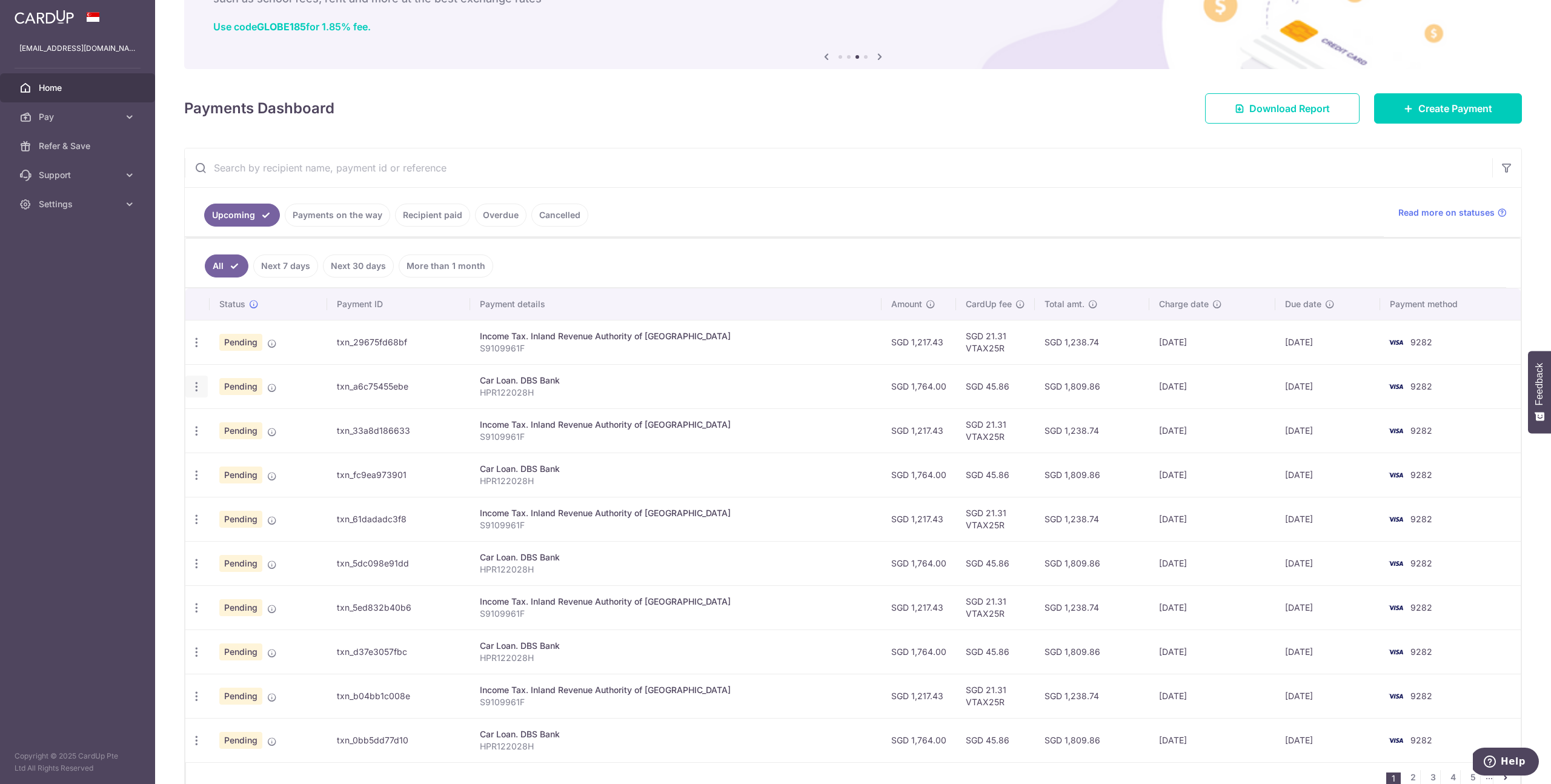
click at [193, 349] on icon "button" at bounding box center [197, 343] width 13 height 13
click at [263, 422] on span "Update payment" at bounding box center [261, 420] width 83 height 15
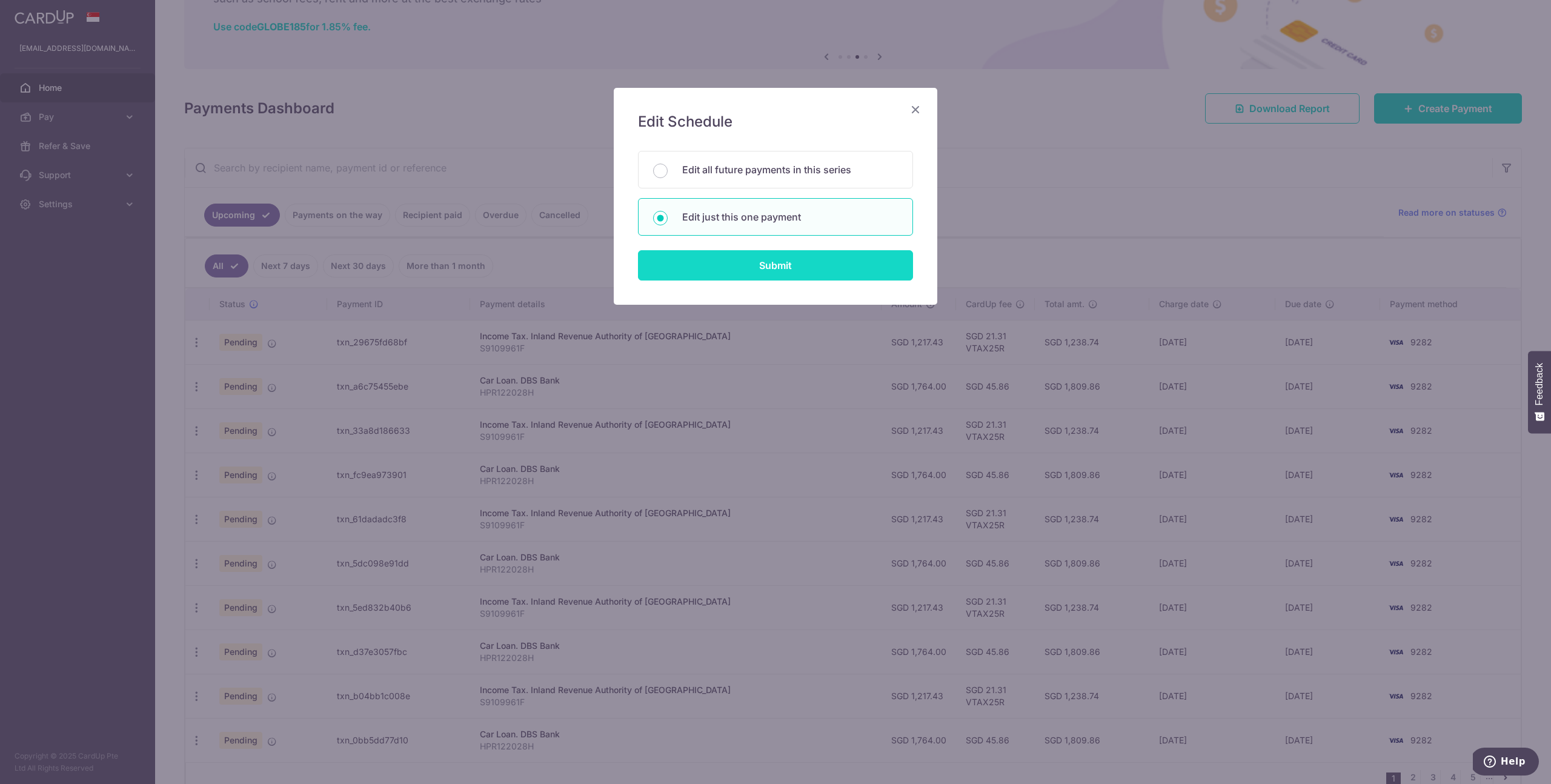
click at [797, 272] on input "Submit" at bounding box center [775, 265] width 275 height 30
radio input "true"
type input "1,764.00"
type input "[DATE]"
type input "HPR122028H"
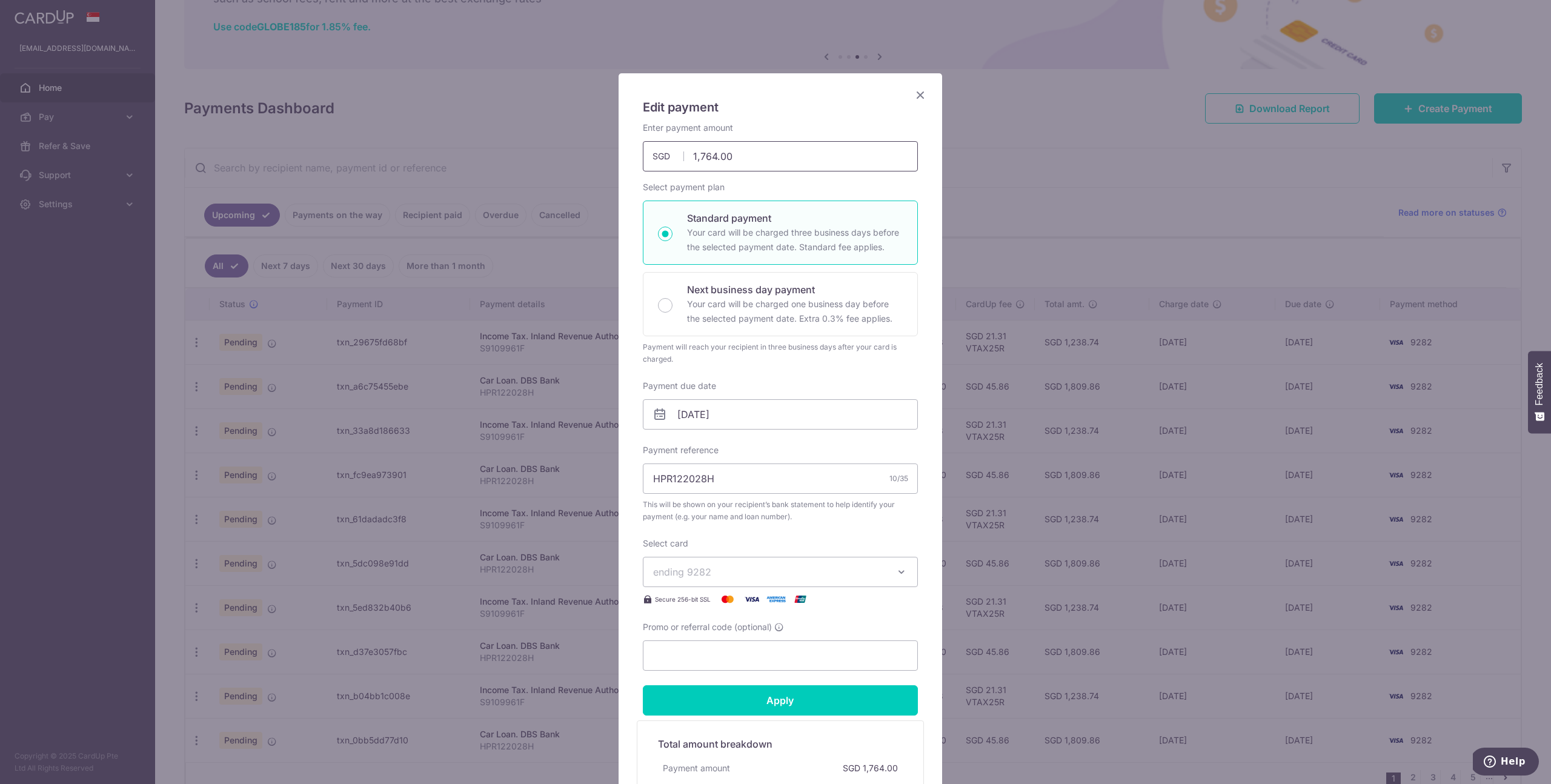
scroll to position [16, 0]
drag, startPoint x: 920, startPoint y: 96, endPoint x: 912, endPoint y: 101, distance: 9.4
click at [921, 96] on icon "Close" at bounding box center [921, 93] width 15 height 16
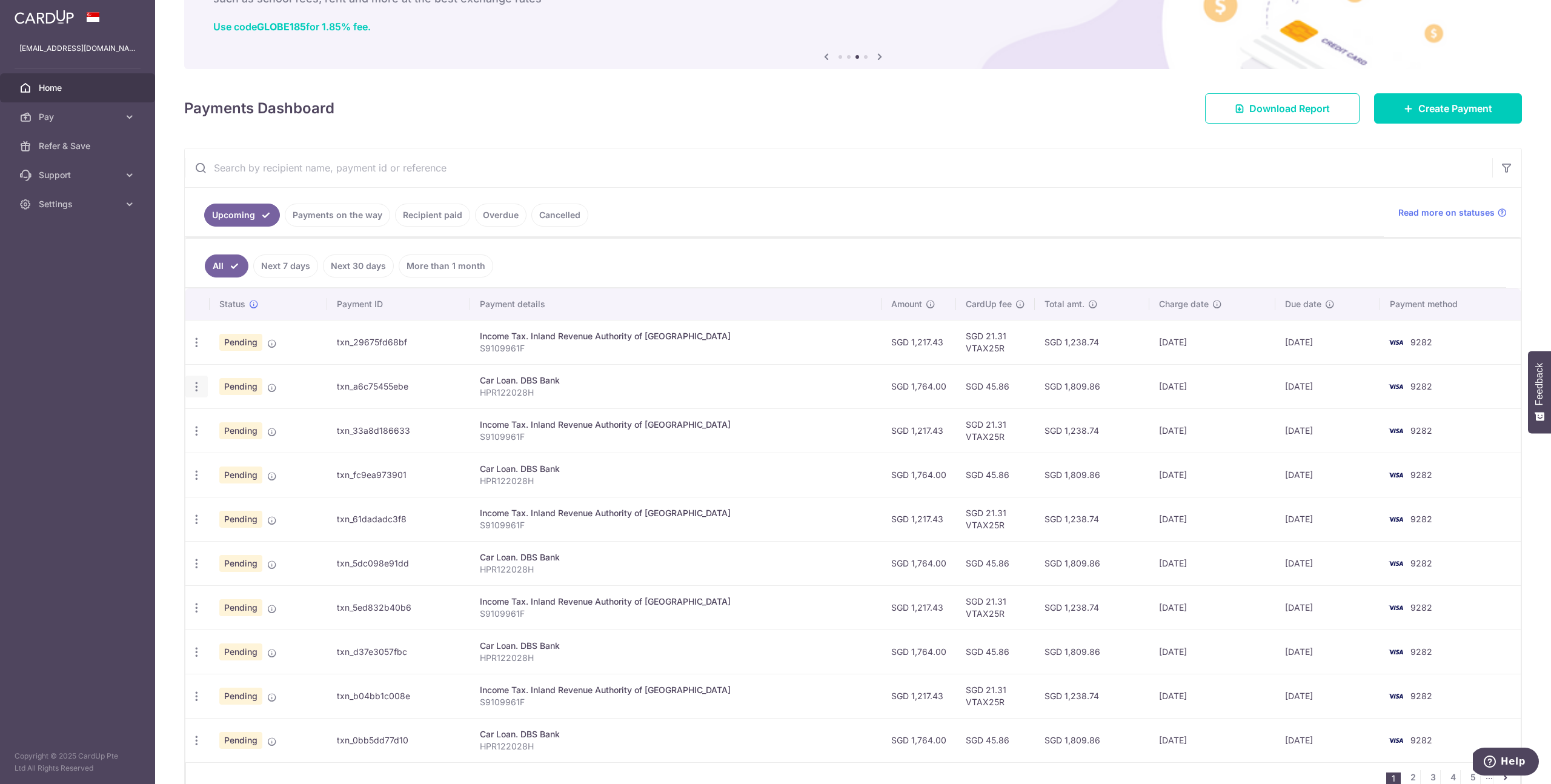
click at [198, 349] on icon "button" at bounding box center [197, 343] width 13 height 13
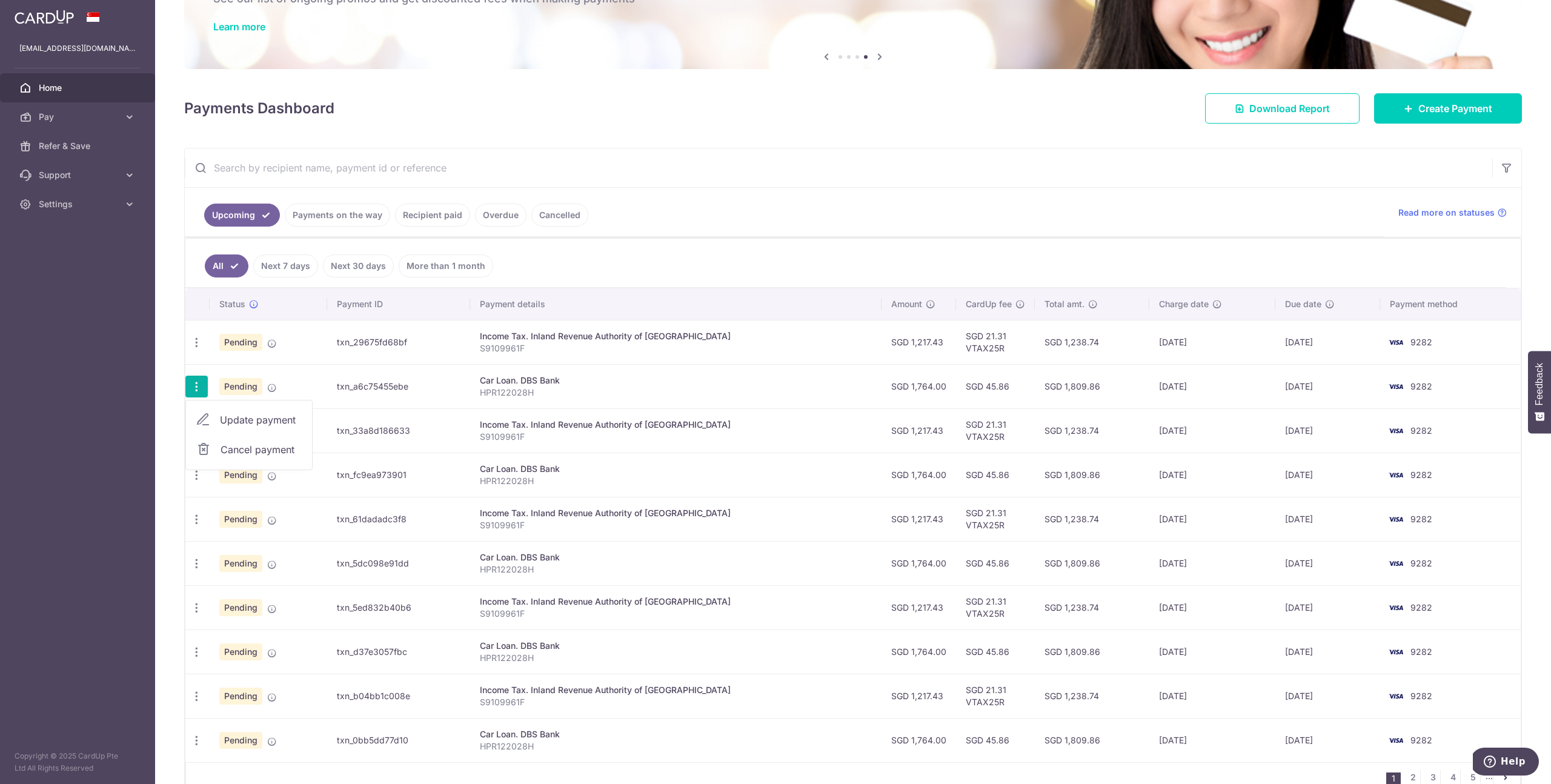
click at [253, 450] on span "Cancel payment" at bounding box center [261, 450] width 81 height 15
radio input "true"
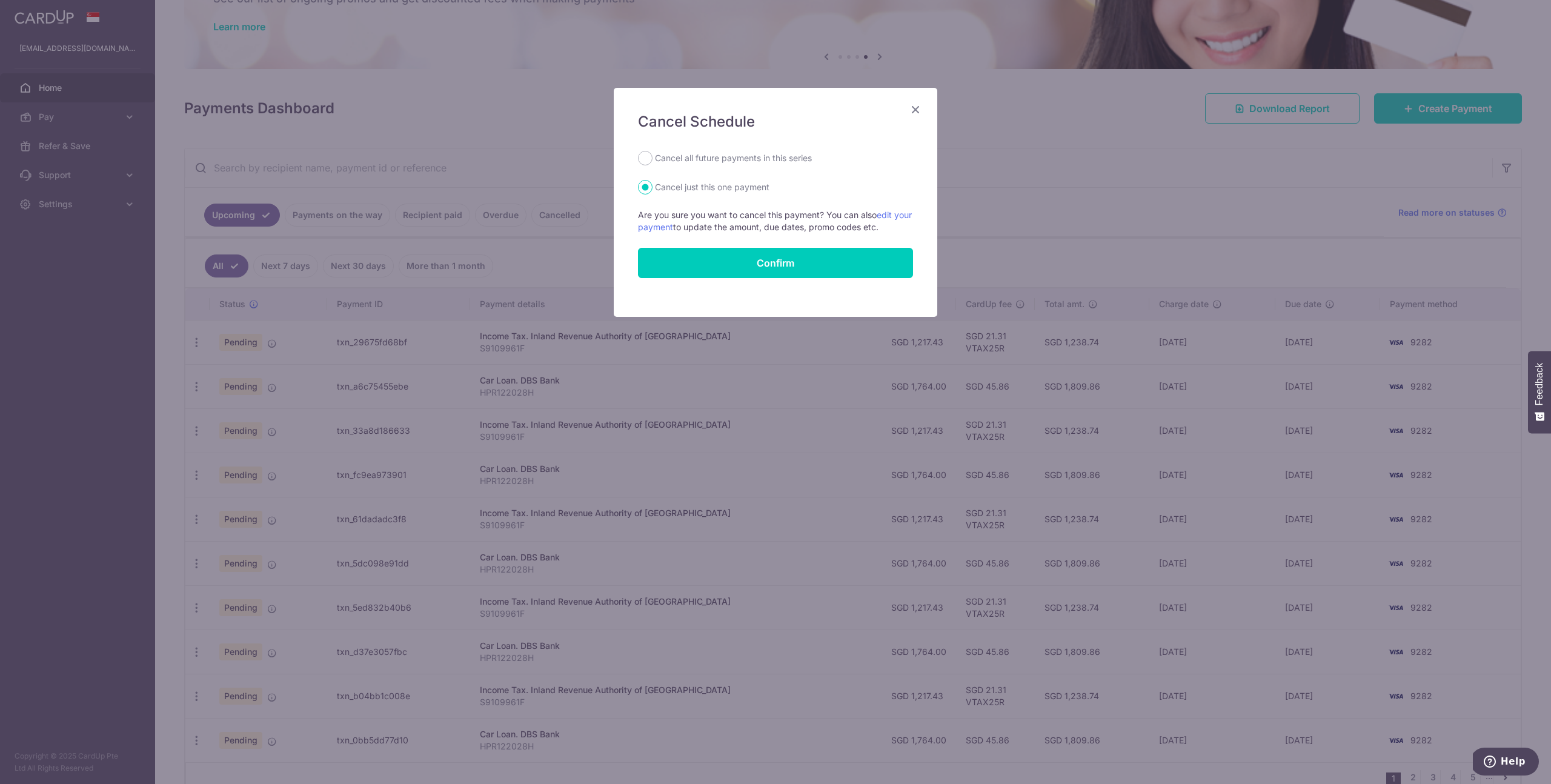
click at [919, 107] on icon "Close" at bounding box center [916, 109] width 15 height 16
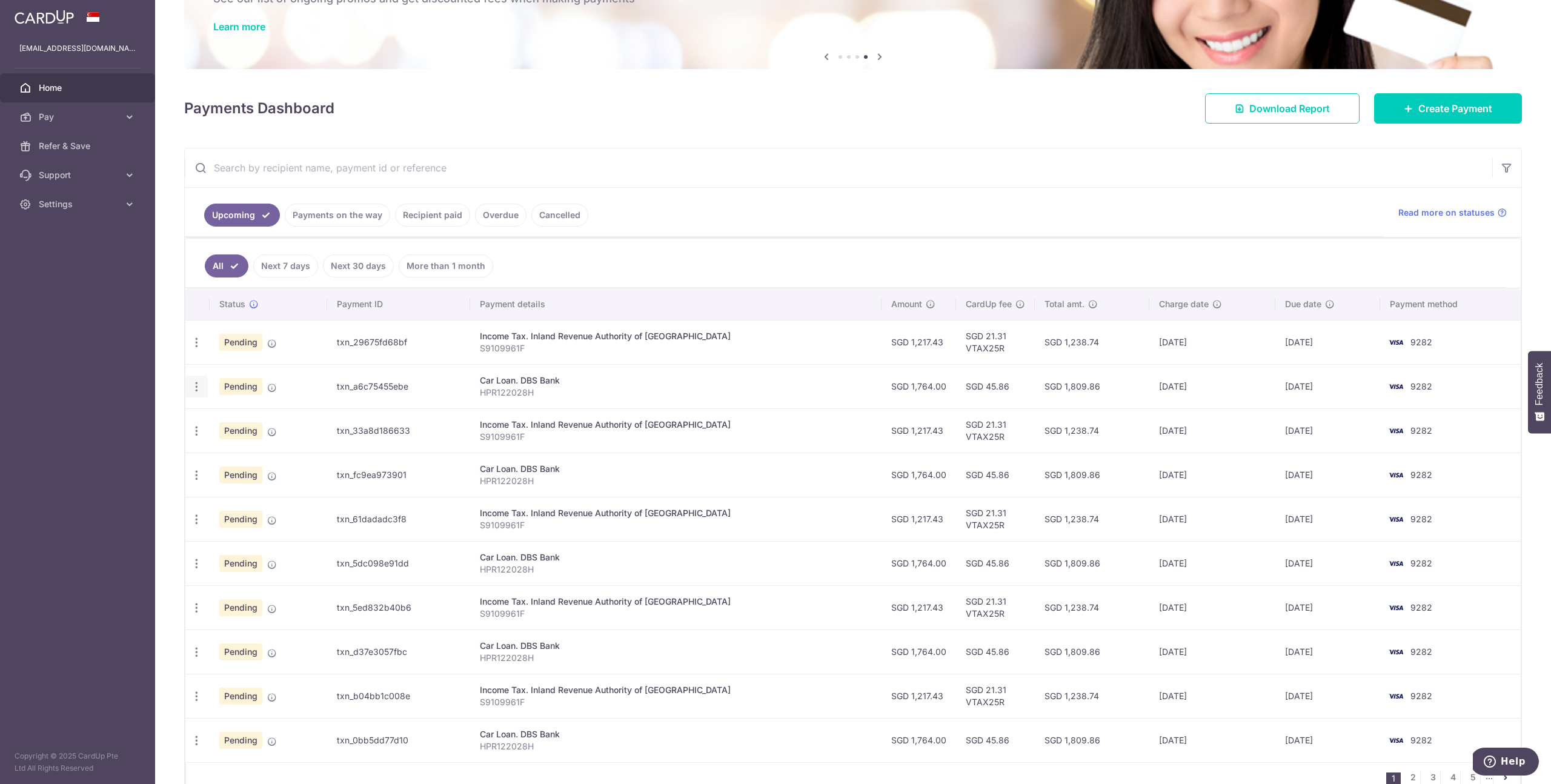
drag, startPoint x: 198, startPoint y: 387, endPoint x: 205, endPoint y: 385, distance: 7.3
click at [198, 349] on icon "button" at bounding box center [197, 343] width 13 height 13
click at [249, 445] on span "Cancel payment" at bounding box center [261, 450] width 81 height 15
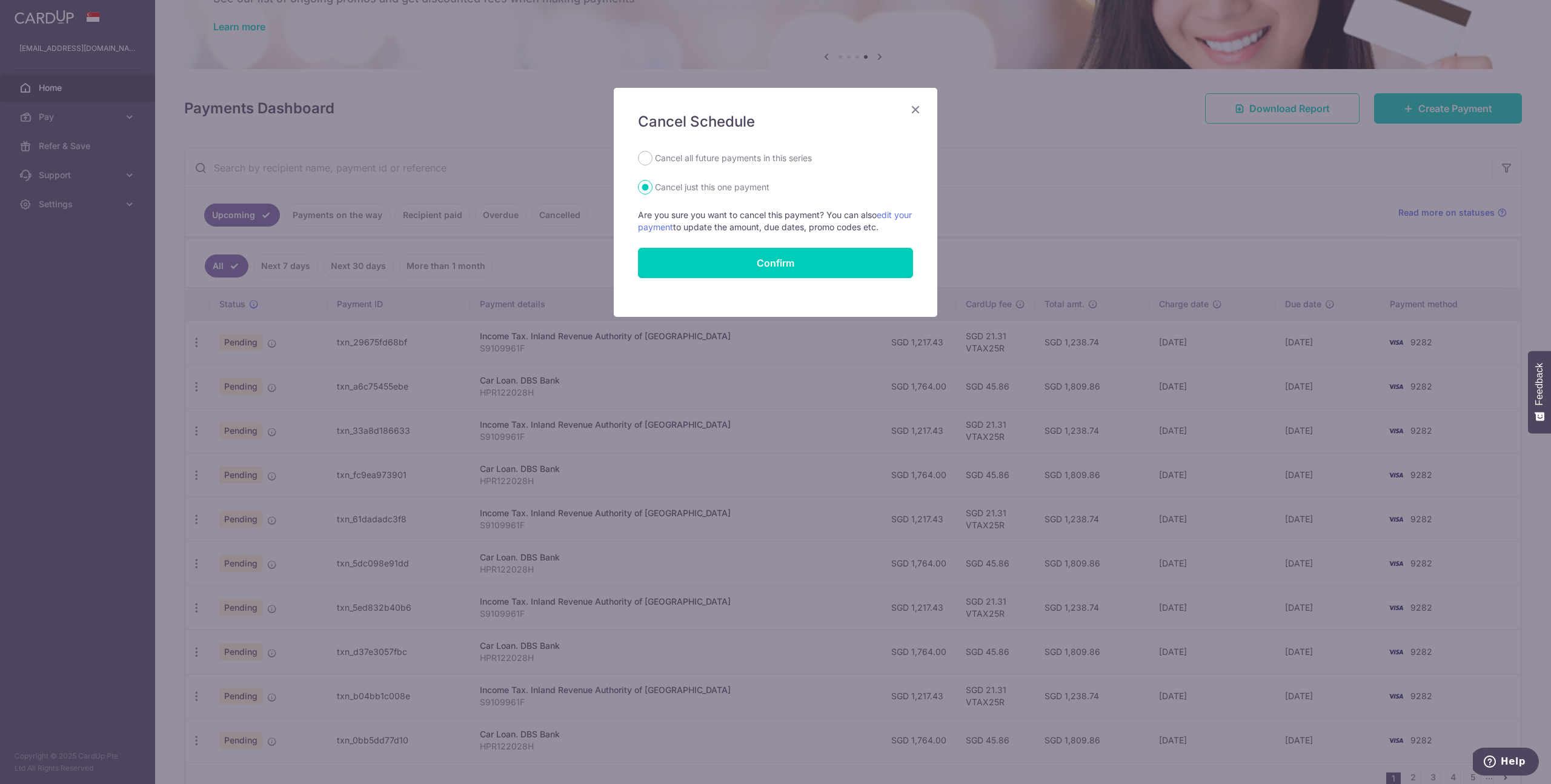
click at [766, 161] on label "Cancel all future payments in this series" at bounding box center [733, 159] width 157 height 15
click at [652, 161] on input "Cancel all future payments in this series" at bounding box center [645, 159] width 15 height 15
radio input "true"
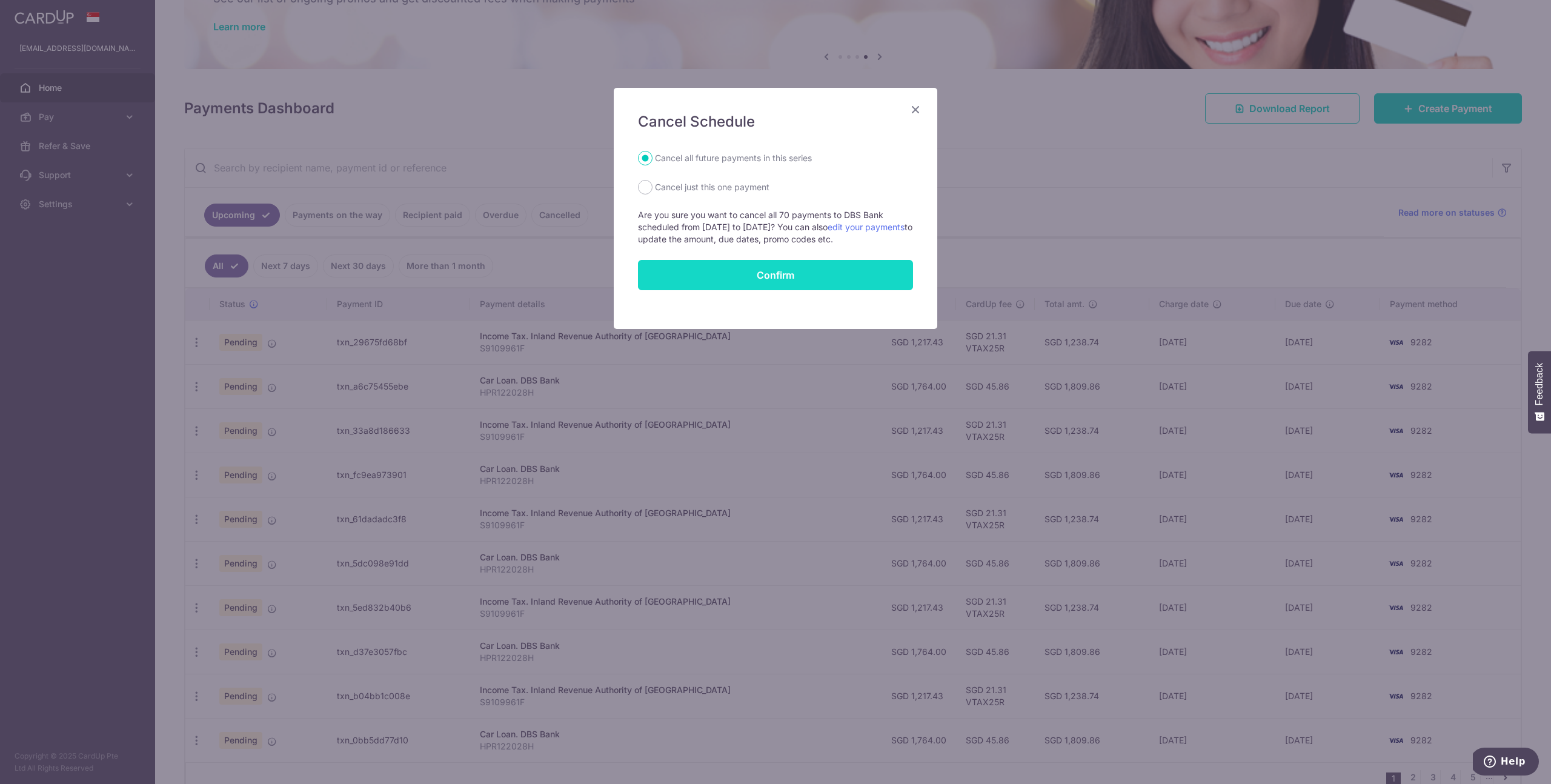
click at [789, 269] on button "Confirm" at bounding box center [775, 275] width 275 height 30
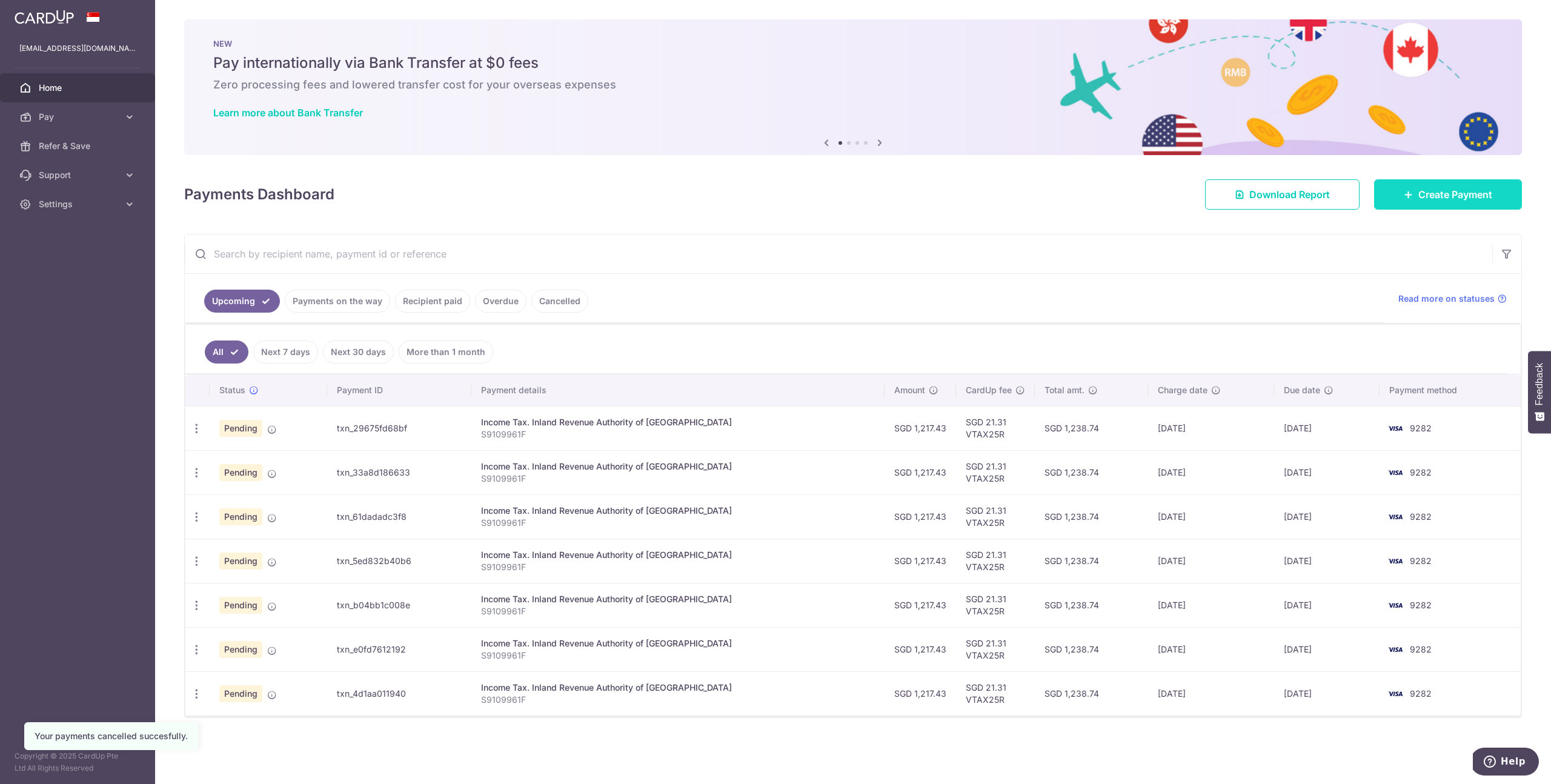
click at [1400, 203] on link "Create Payment" at bounding box center [1448, 194] width 148 height 30
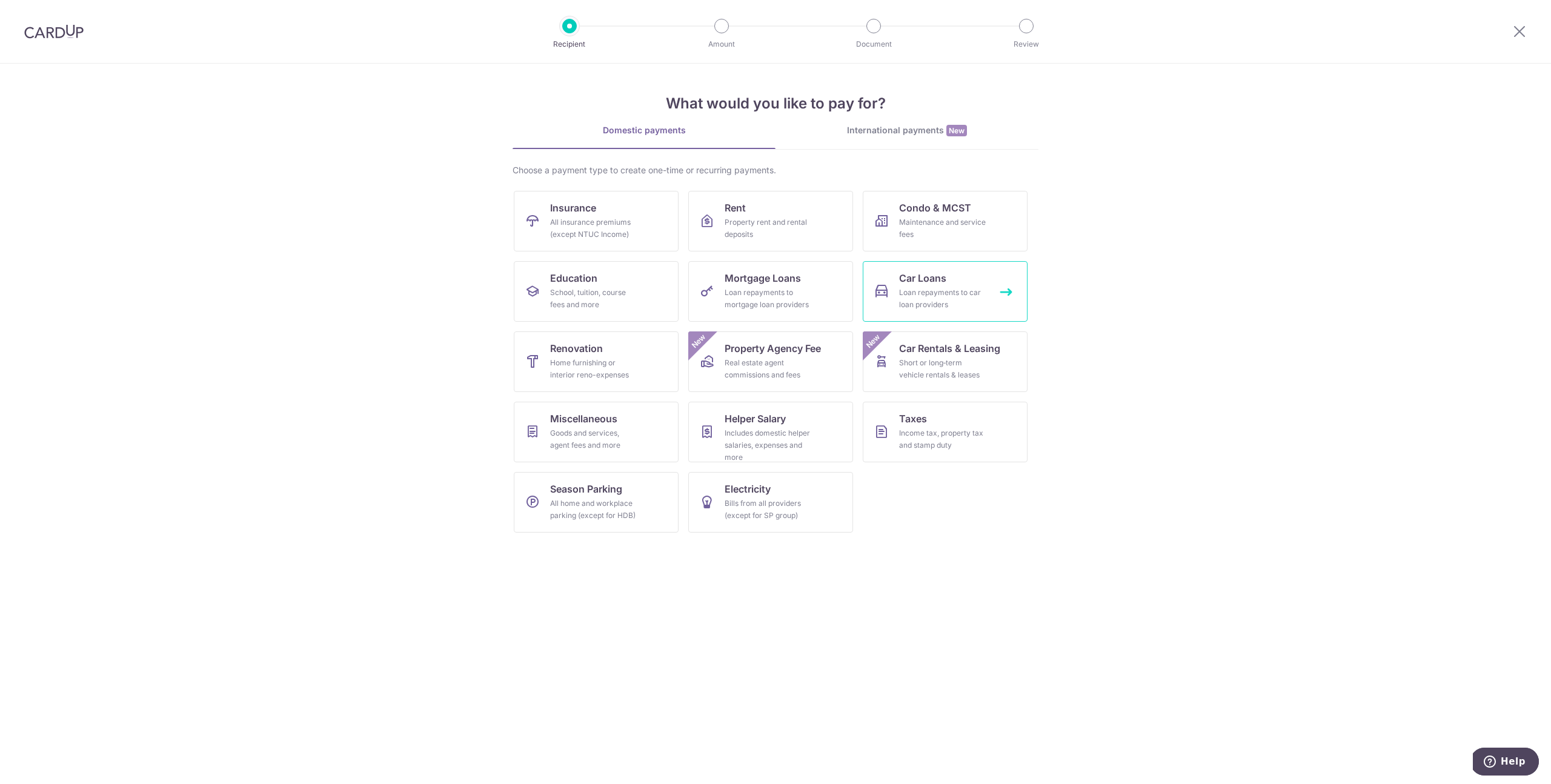
click at [926, 293] on div "Loan repayments to car loan providers" at bounding box center [943, 298] width 87 height 25
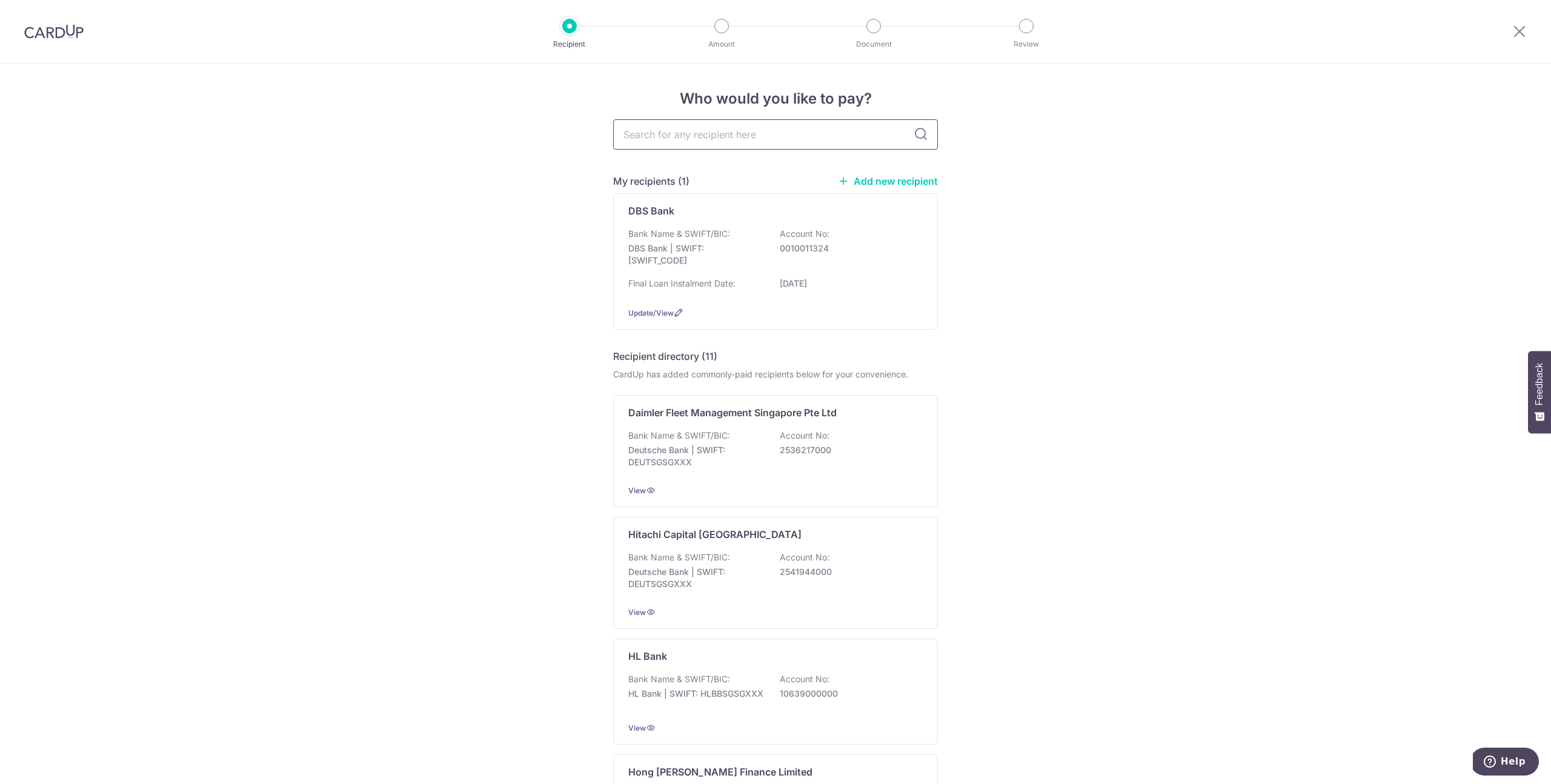
click at [695, 134] on input "text" at bounding box center [775, 134] width 325 height 30
click at [643, 213] on p "DBS Bank" at bounding box center [651, 211] width 46 height 15
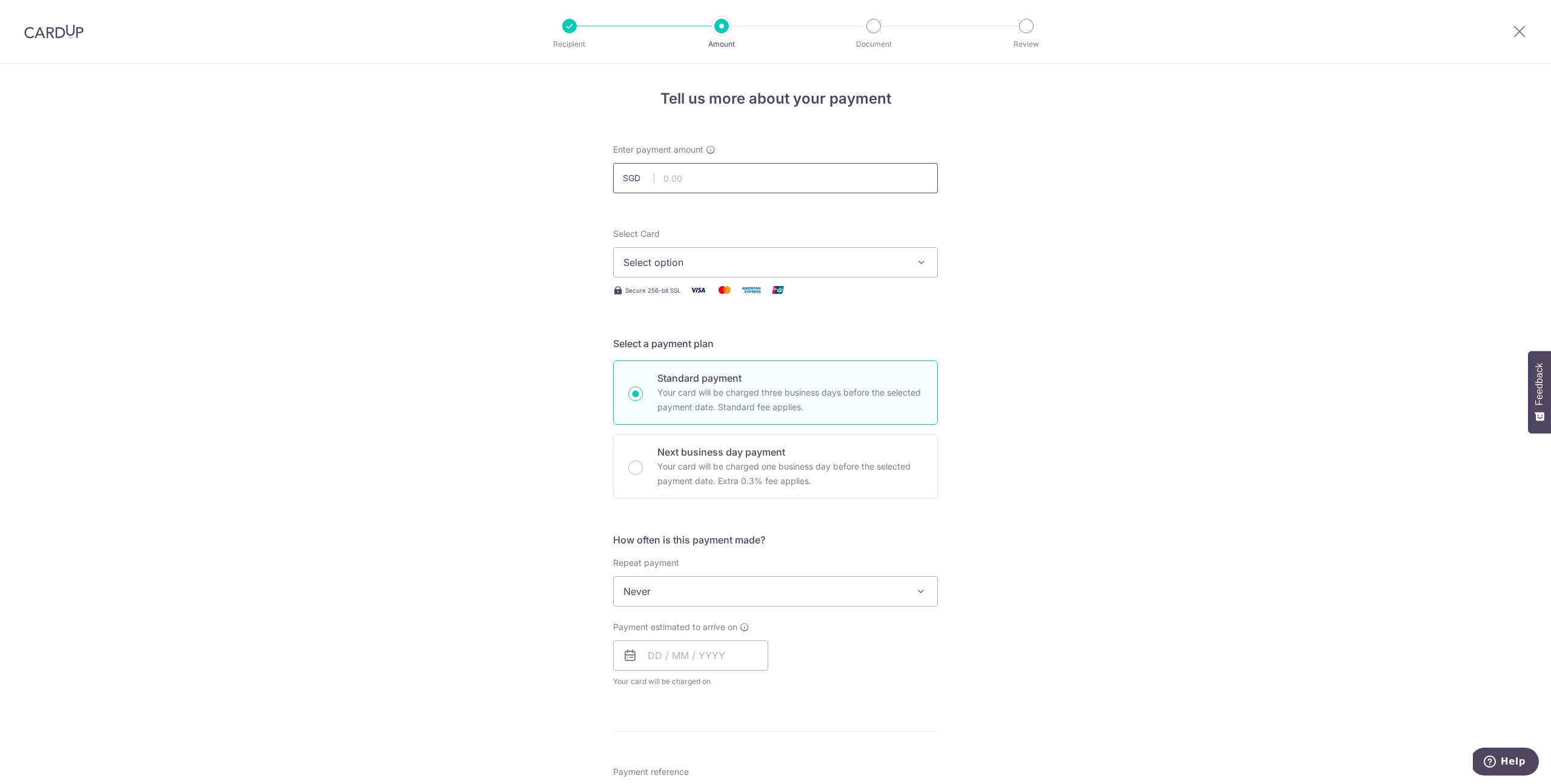
click at [712, 174] on input "text" at bounding box center [775, 177] width 325 height 30
type input "1,764.00"
click at [708, 265] on span "Select option" at bounding box center [764, 262] width 282 height 15
click at [689, 340] on link "**** 9282" at bounding box center [776, 349] width 324 height 29
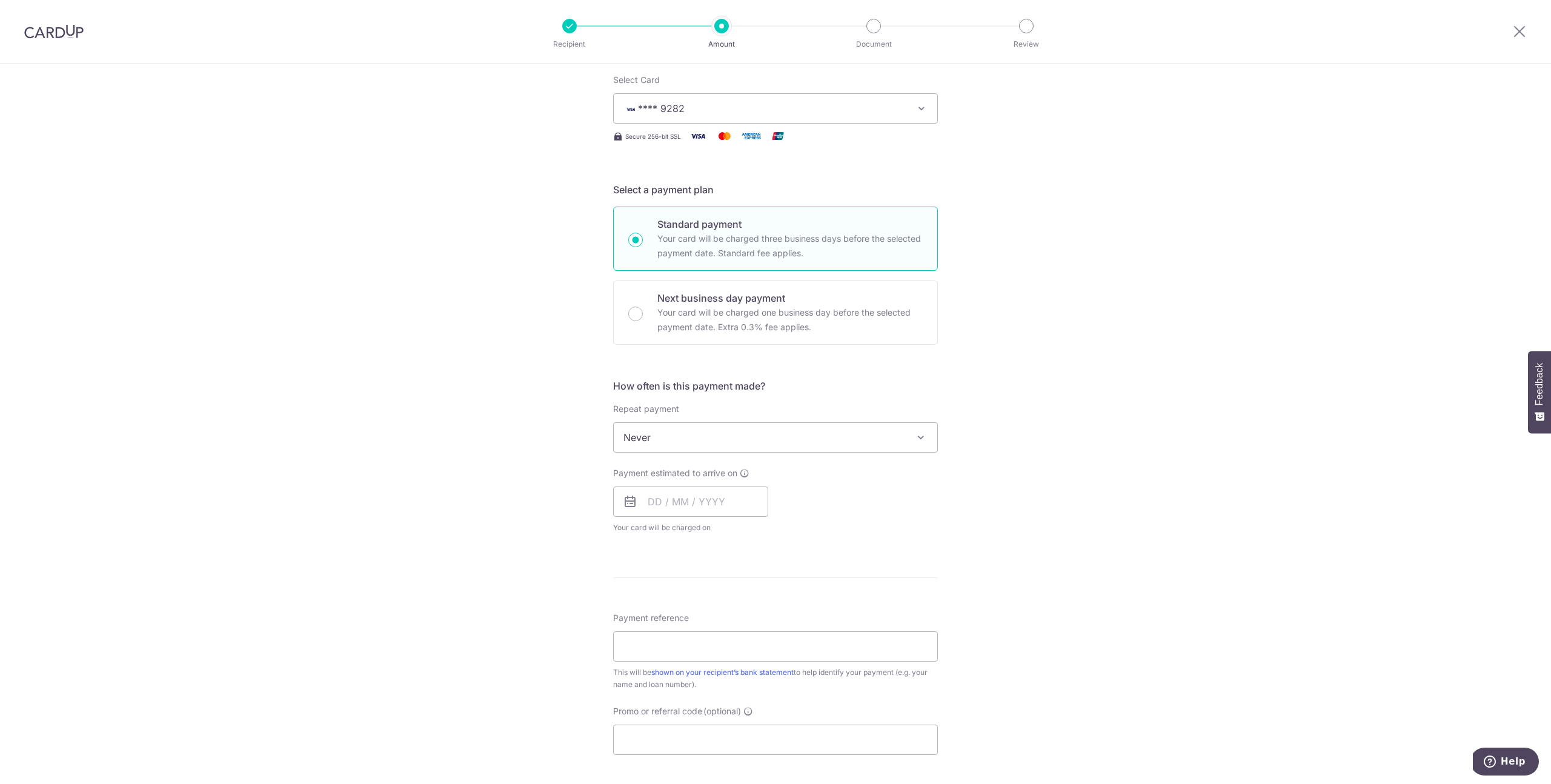
scroll to position [298, 0]
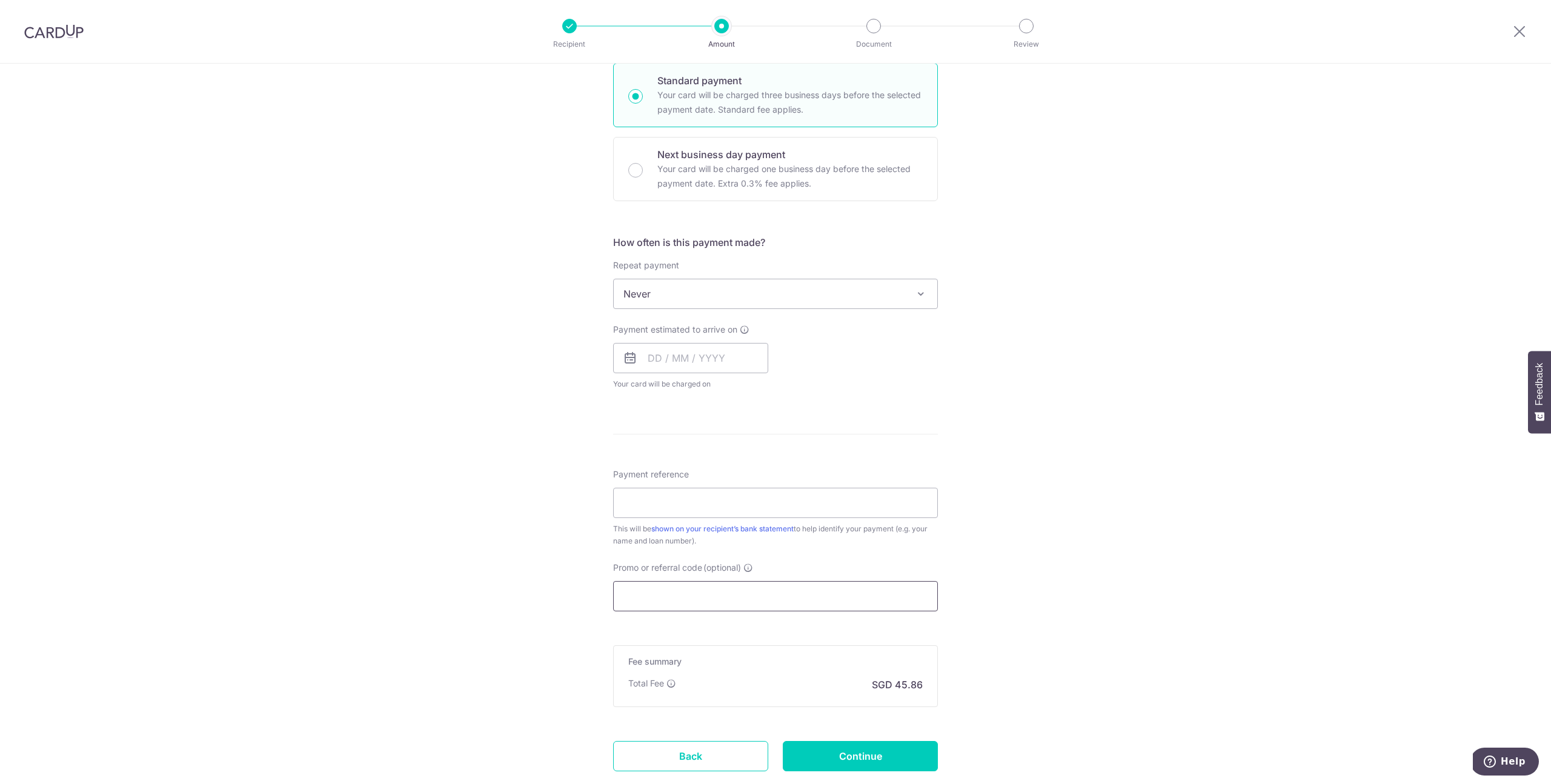
click at [705, 603] on input "Promo or referral code (optional)" at bounding box center [775, 596] width 325 height 30
paste input "REC185"
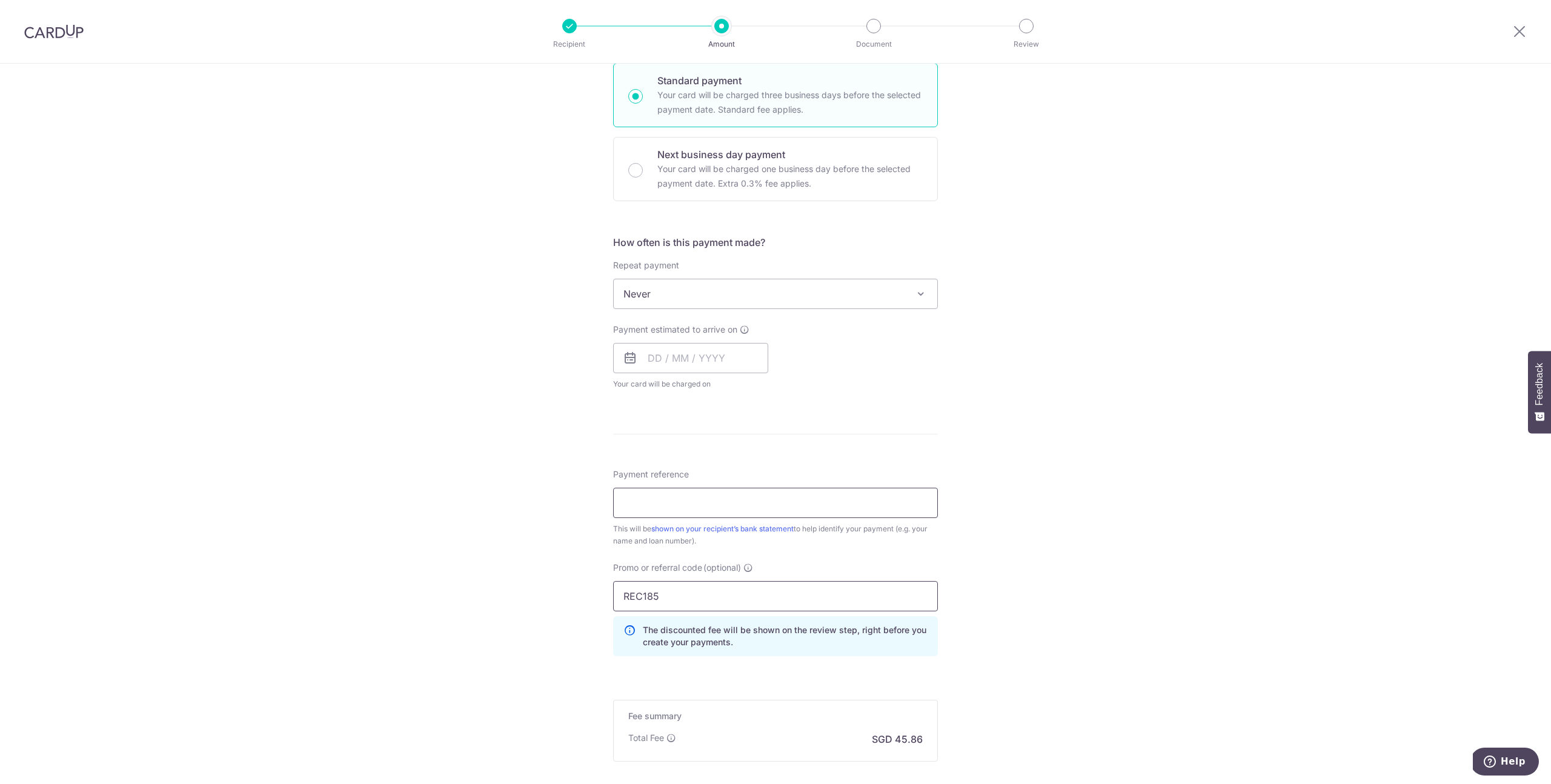
type input "REC185"
click at [748, 504] on input "Payment reference" at bounding box center [775, 502] width 325 height 30
type input "HPR122028H"
click at [683, 296] on span "Never" at bounding box center [776, 294] width 324 height 29
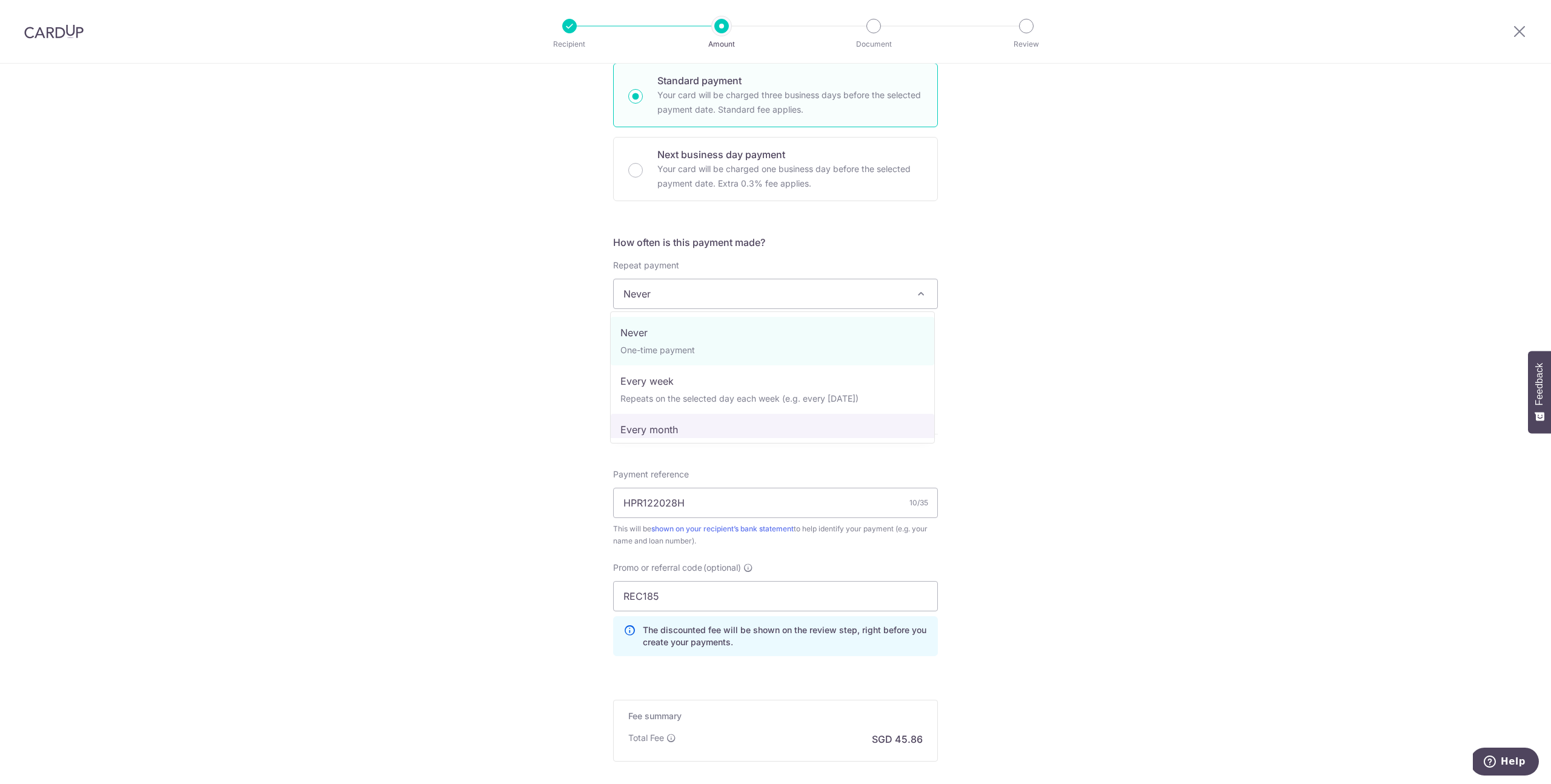
select select "3"
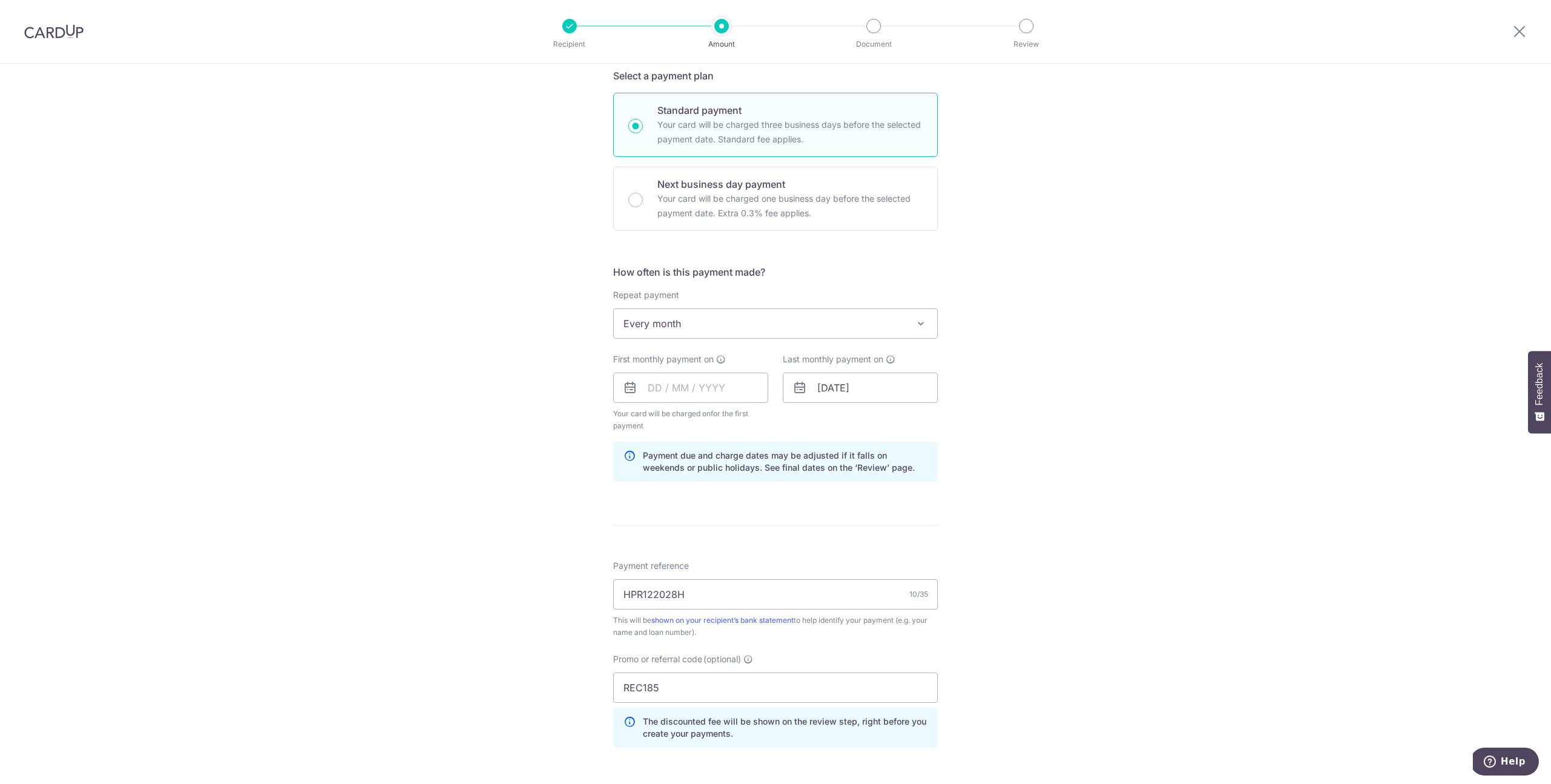
scroll to position [246, 0]
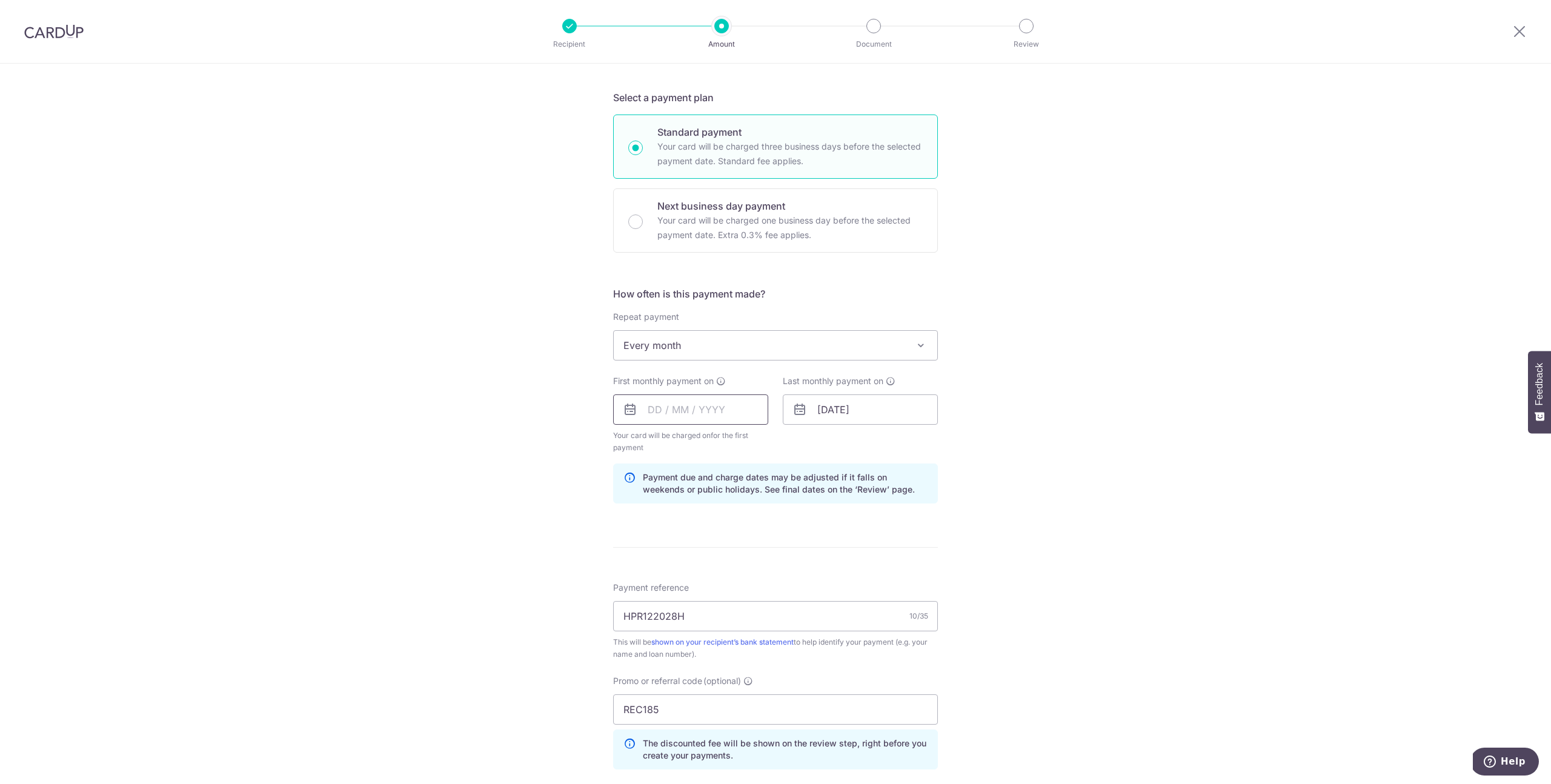
click at [672, 415] on input "text" at bounding box center [691, 409] width 155 height 30
click at [635, 492] on table "Sun Mon Tue Wed Thu Fri Sat 1 2 3 4 5 6 7 8 9 10 11 12 13 14 15 16 17 18 19 20 …" at bounding box center [710, 532] width 169 height 146
click at [688, 445] on select "Sep Oct Nov Dec" at bounding box center [681, 442] width 32 height 10
click at [753, 499] on link "3" at bounding box center [760, 495] width 20 height 20
type input "[DATE]"
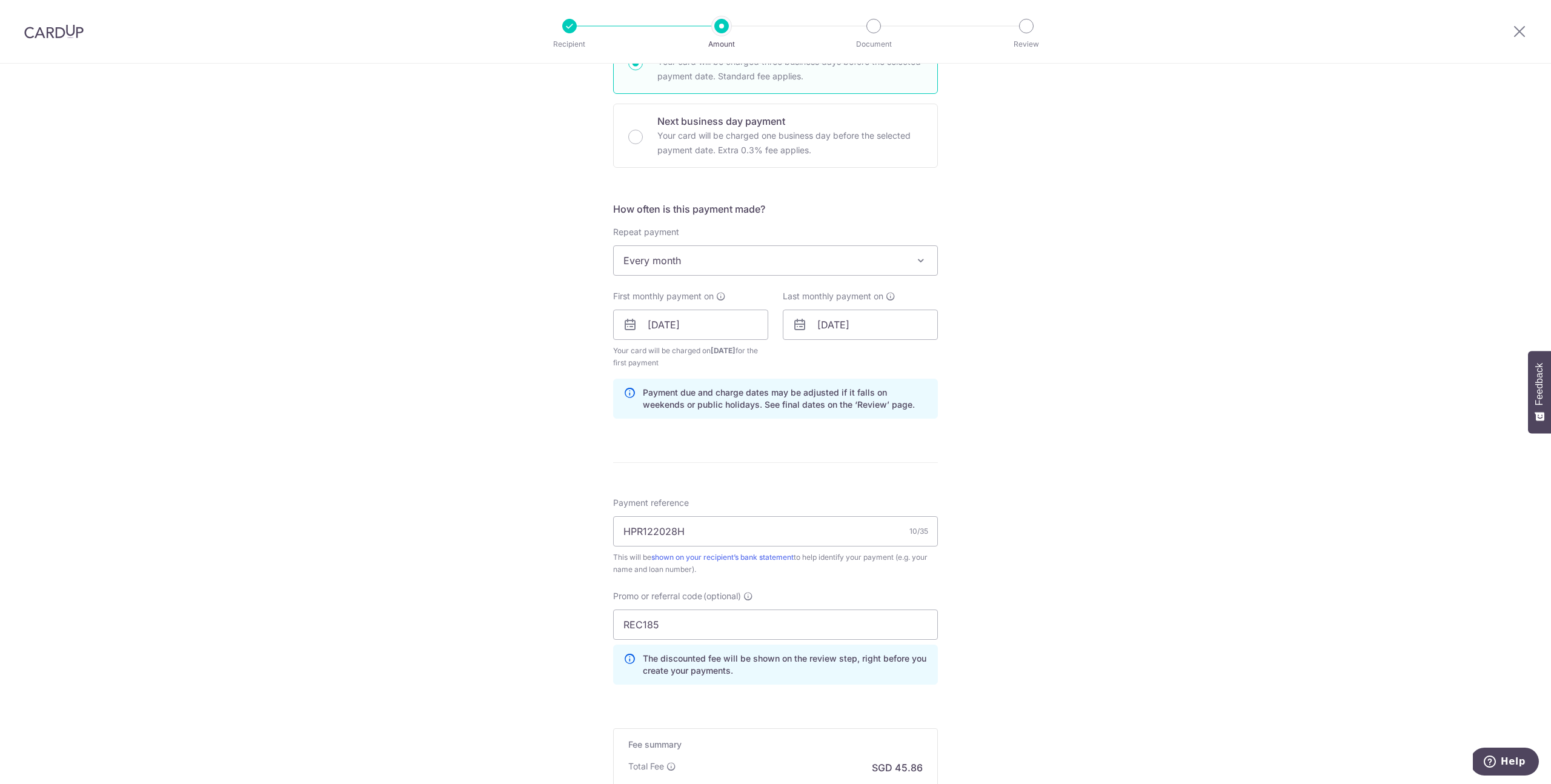
scroll to position [492, 0]
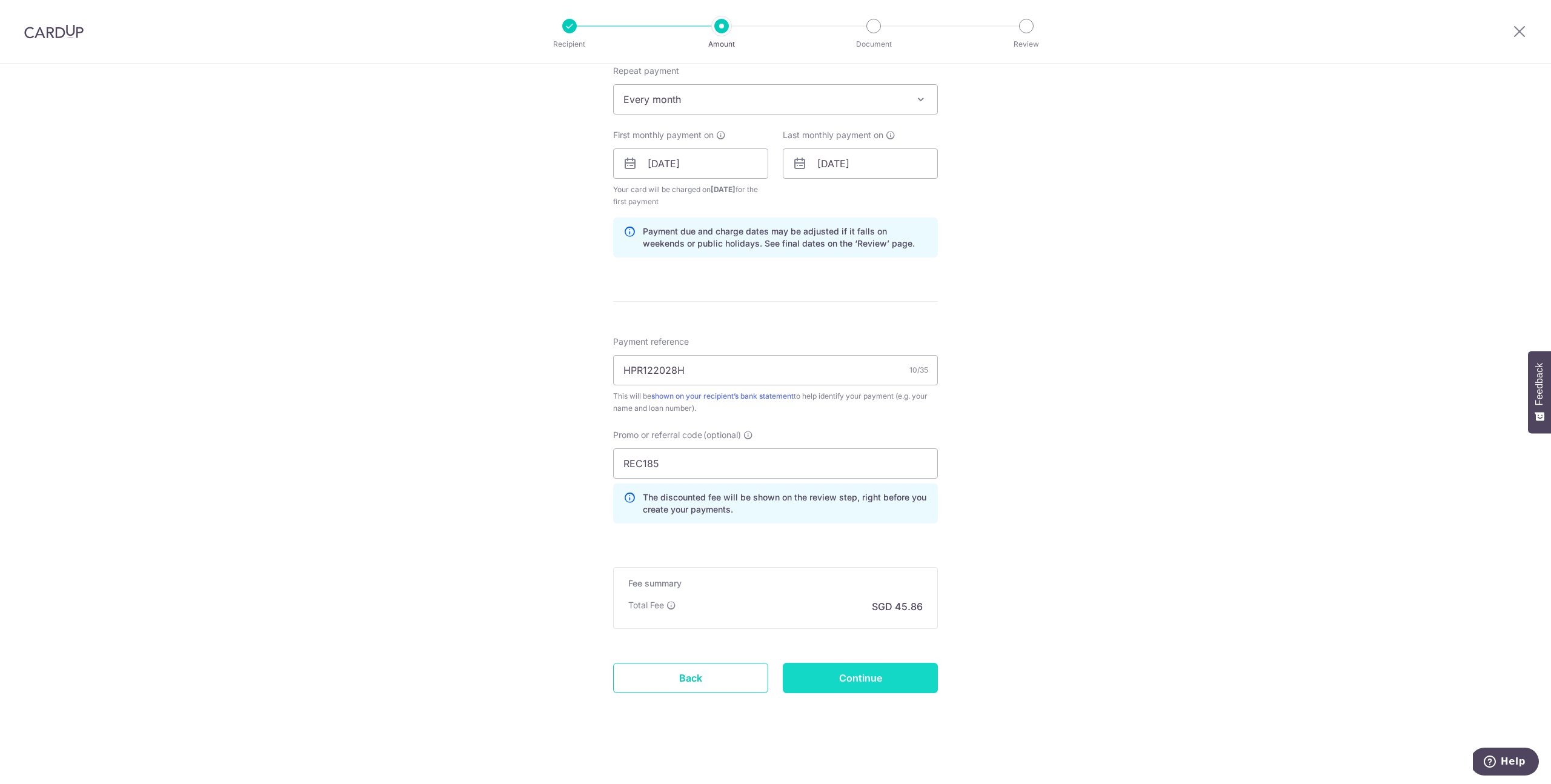
click at [904, 674] on input "Continue" at bounding box center [860, 678] width 155 height 30
type input "Create Schedule"
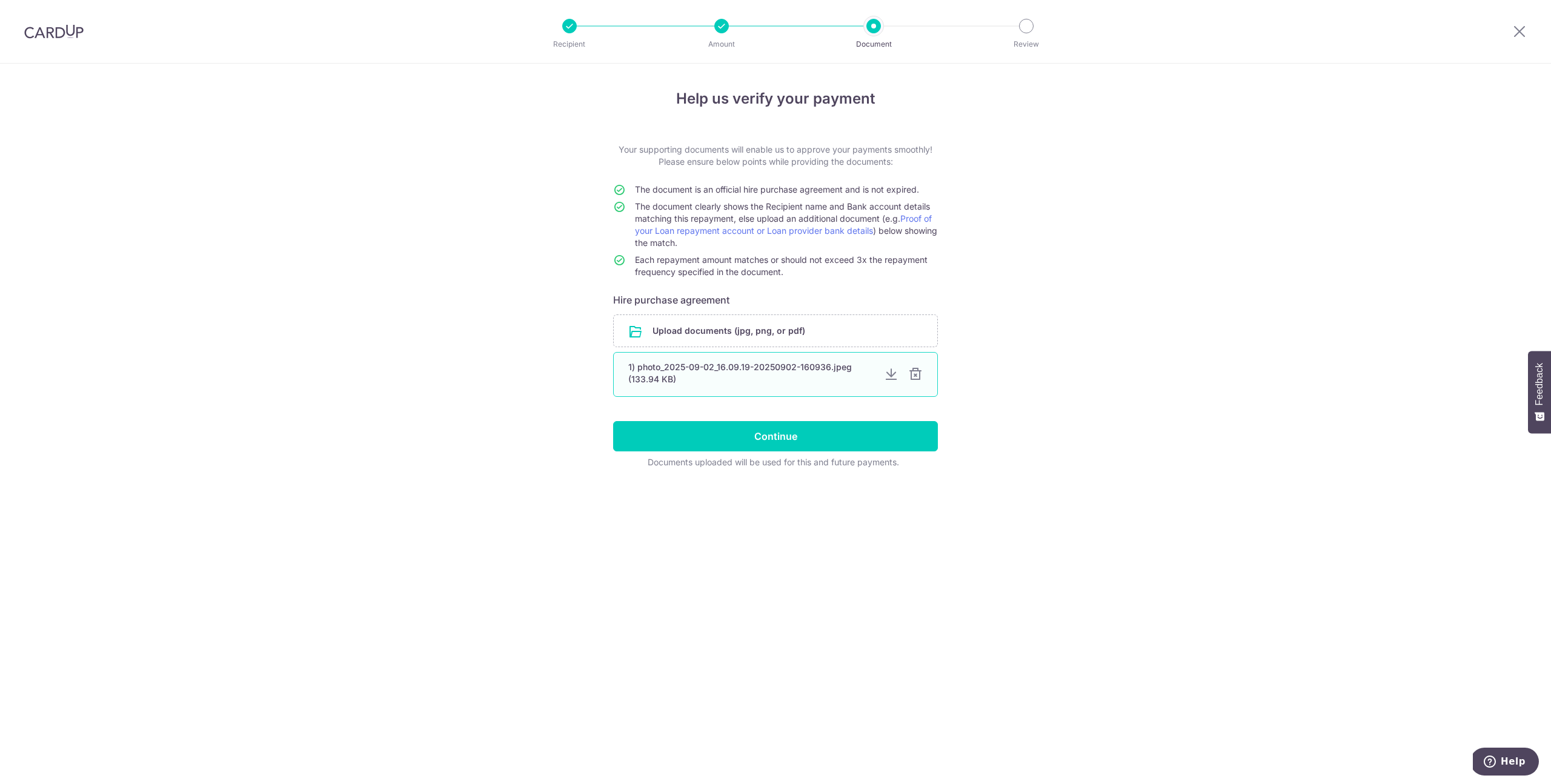
click at [814, 375] on div "1) photo_2025-09-02_16.09.19-20250902-160936.jpeg (133.94 KB)" at bounding box center [751, 374] width 246 height 25
click at [809, 434] on input "Continue" at bounding box center [775, 434] width 325 height 30
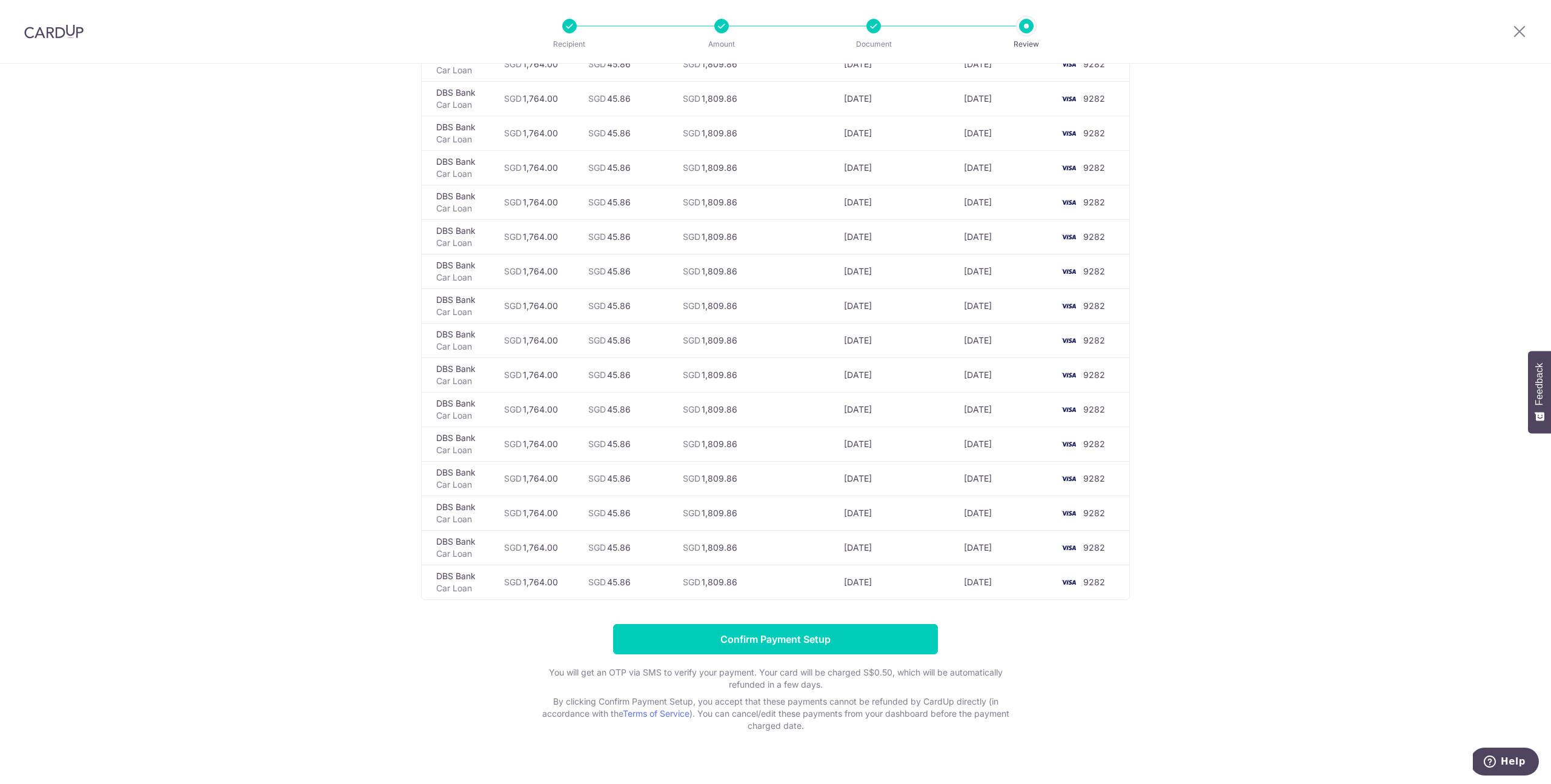
scroll to position [2025, 0]
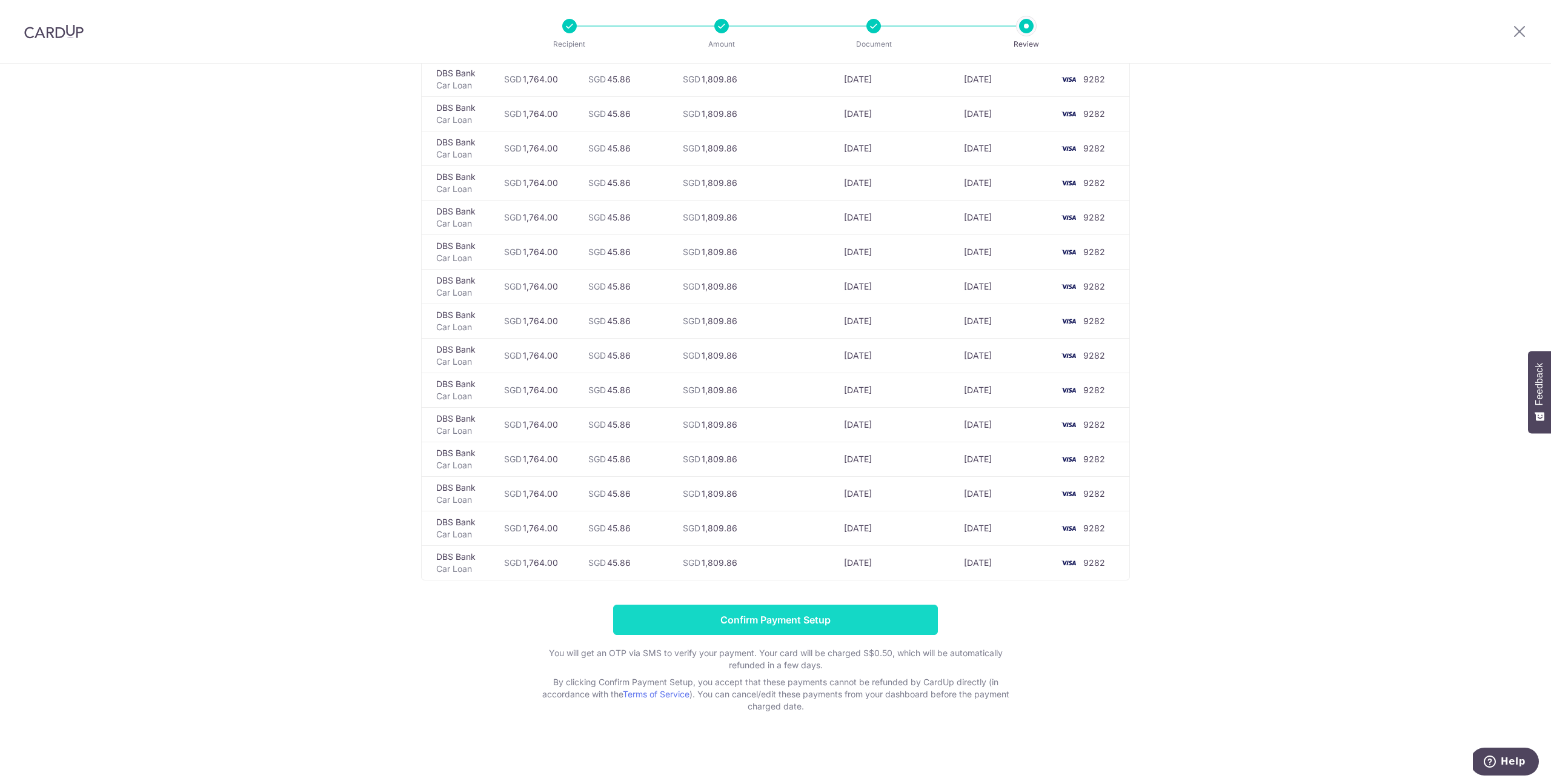
click at [862, 622] on input "Confirm Payment Setup" at bounding box center [775, 619] width 325 height 30
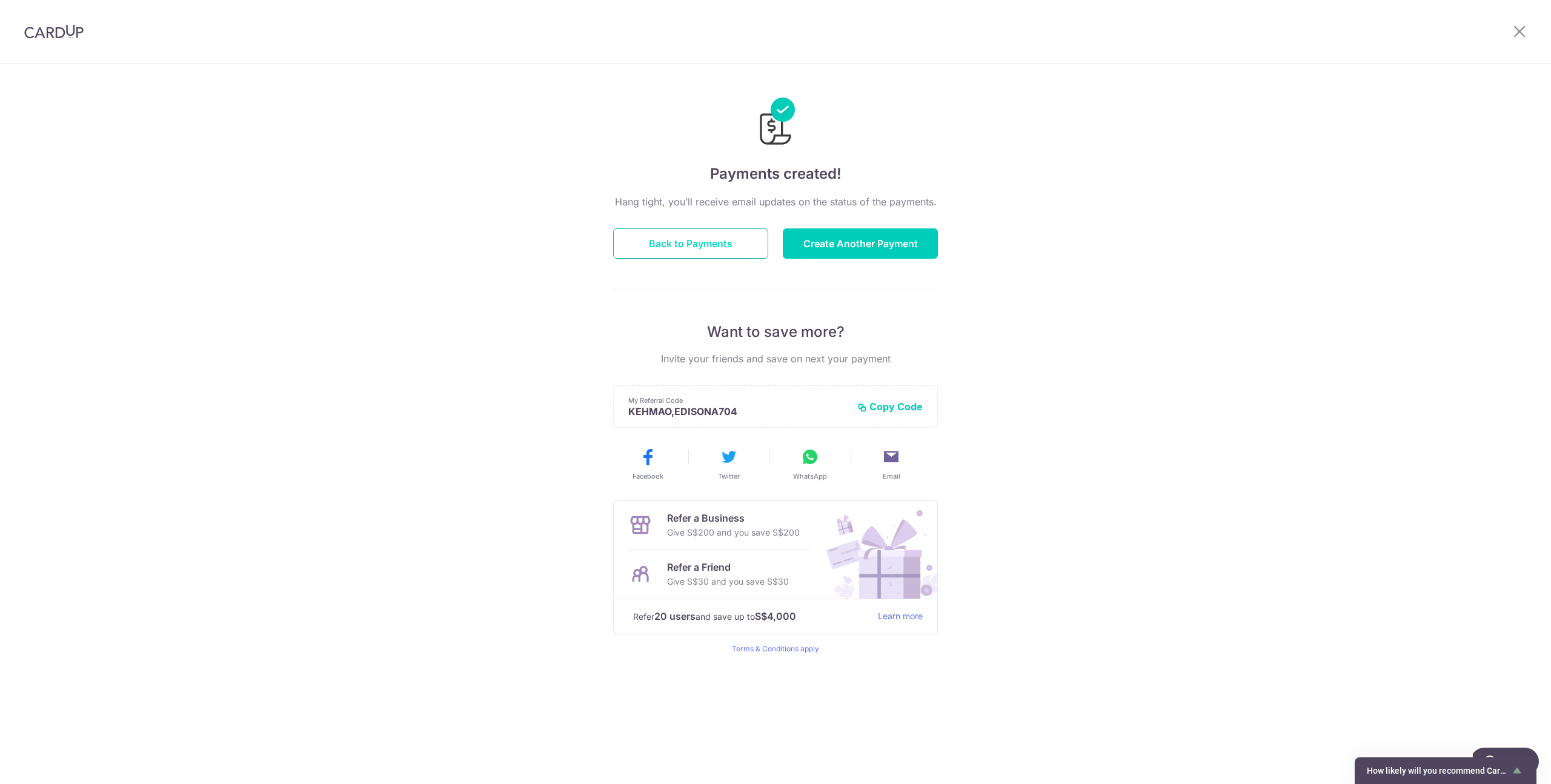
click at [732, 244] on button "Back to Payments" at bounding box center [691, 243] width 155 height 30
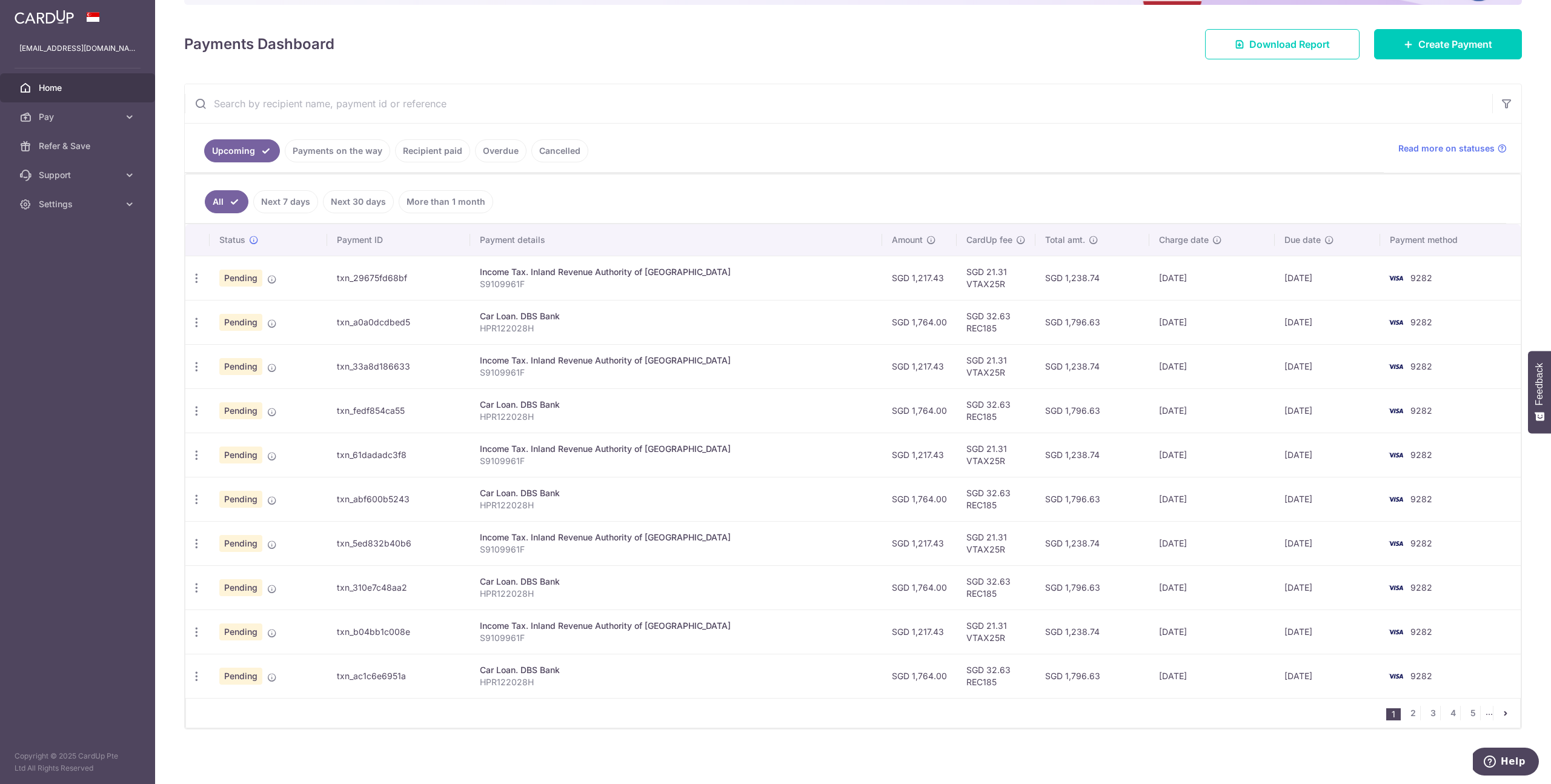
scroll to position [153, 0]
click at [557, 152] on link "Cancelled" at bounding box center [560, 148] width 57 height 23
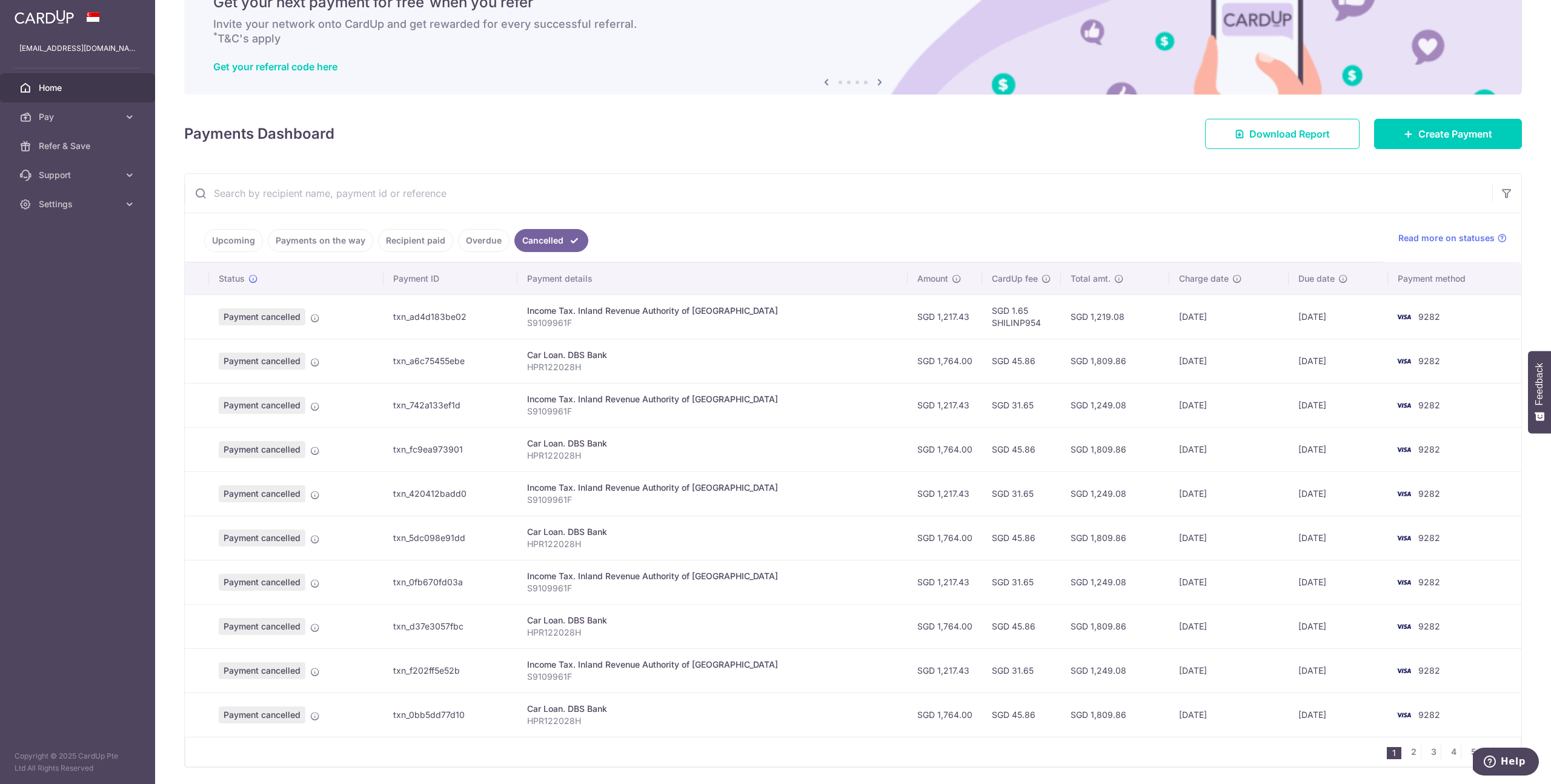
scroll to position [62, 0]
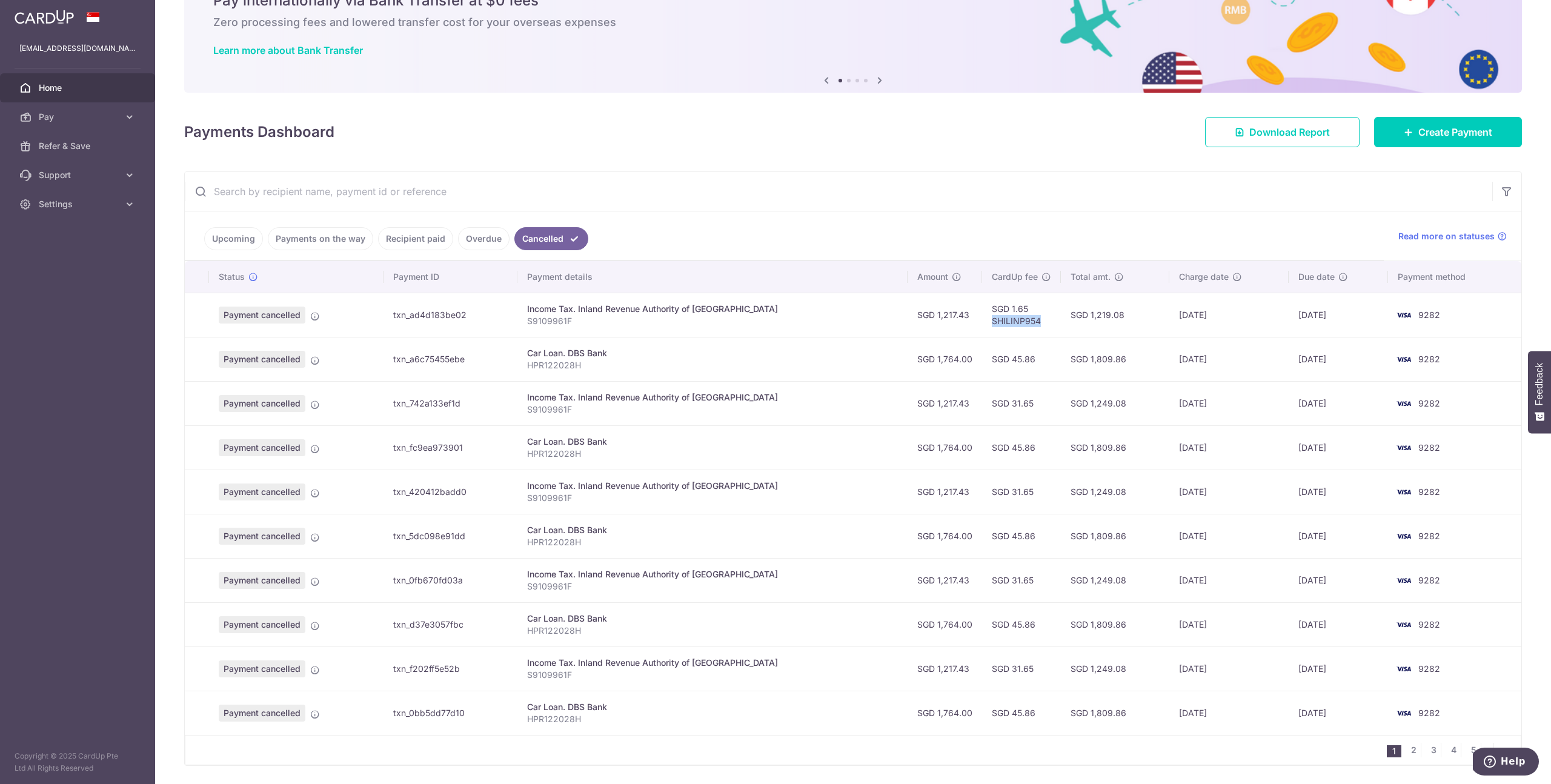
drag, startPoint x: 1020, startPoint y: 321, endPoint x: 964, endPoint y: 322, distance: 56.0
click at [982, 322] on td "SGD 1.65 SHILINP954" at bounding box center [1021, 315] width 78 height 44
copy td "SHILINP954"
click at [235, 238] on link "Upcoming" at bounding box center [234, 239] width 59 height 23
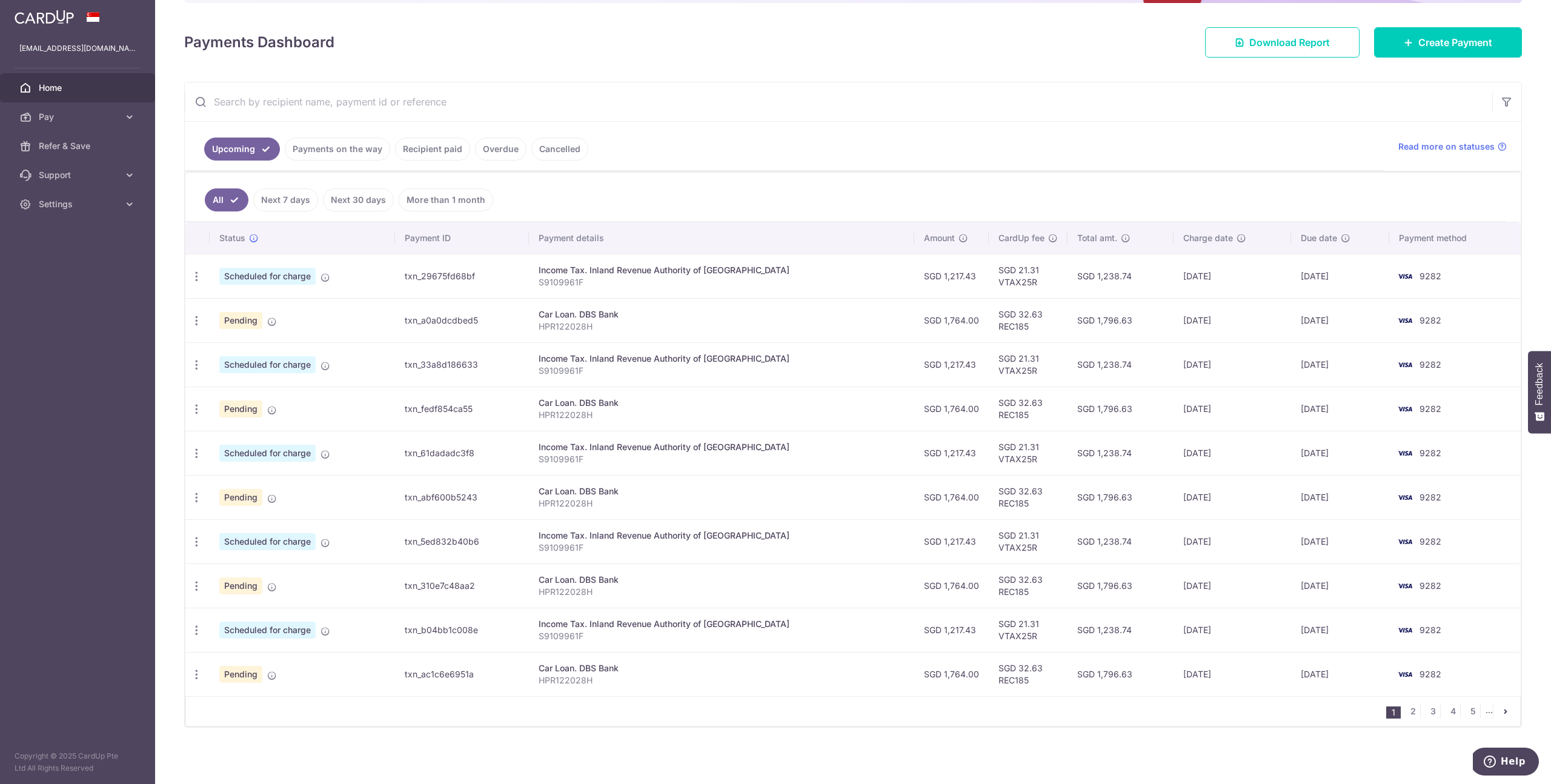
scroll to position [153, 0]
click at [197, 282] on icon "button" at bounding box center [197, 276] width 13 height 13
click at [258, 356] on span "Update payment" at bounding box center [261, 353] width 83 height 15
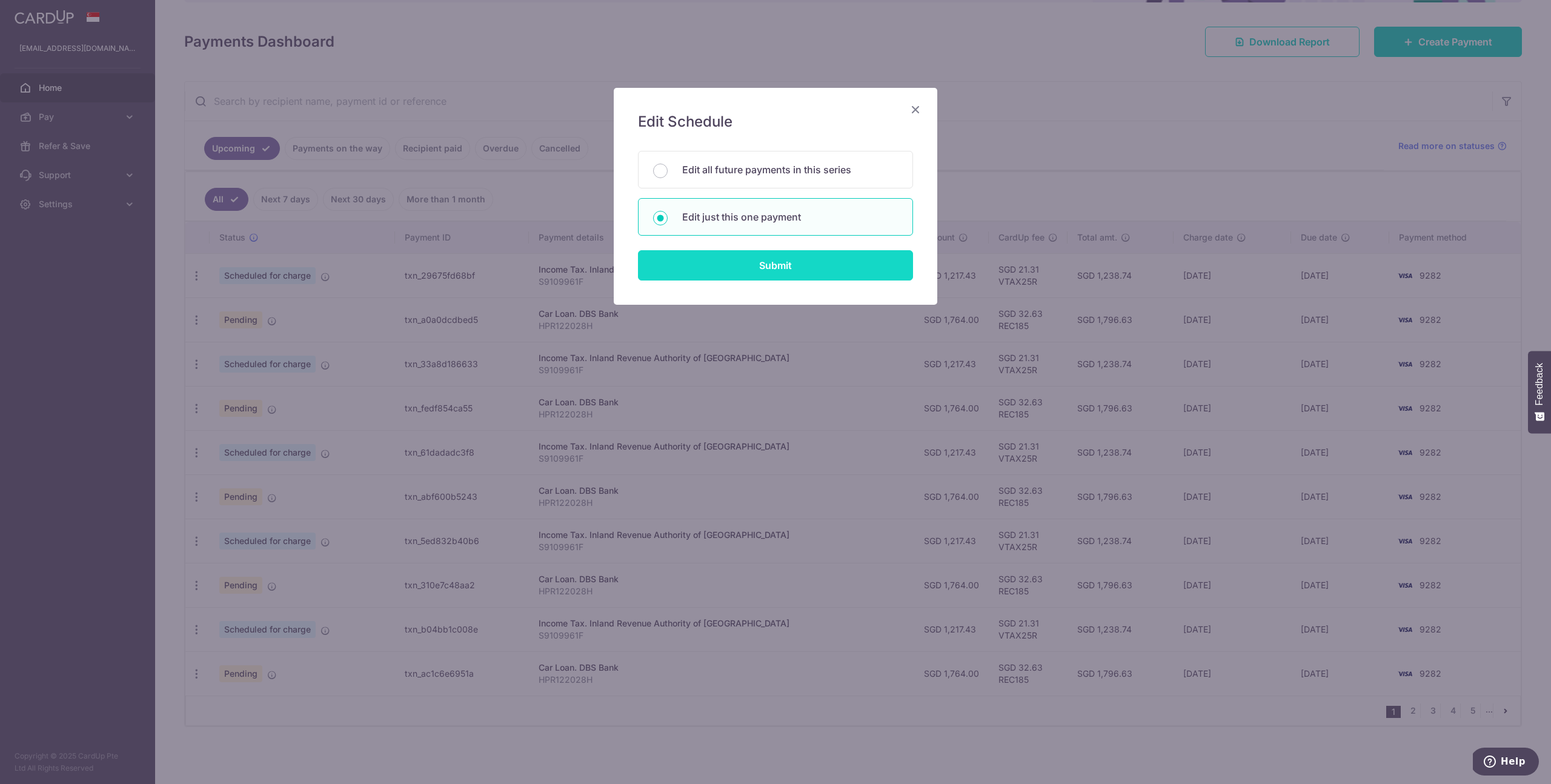
click at [781, 270] on input "Submit" at bounding box center [775, 265] width 275 height 30
radio input "true"
type input "1,764.00"
type input "[DATE]"
type input "HPR122028H"
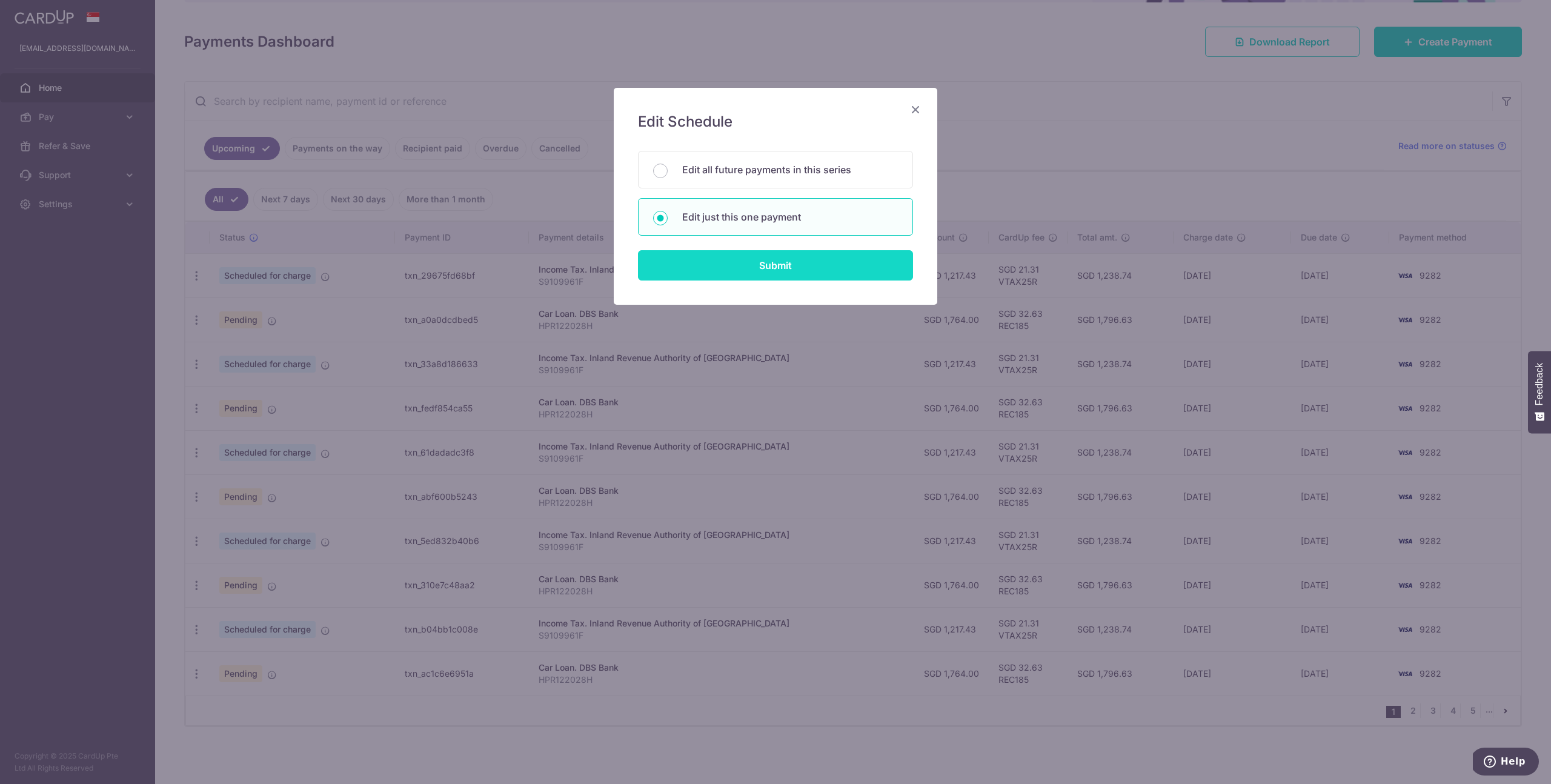
type input "REC185"
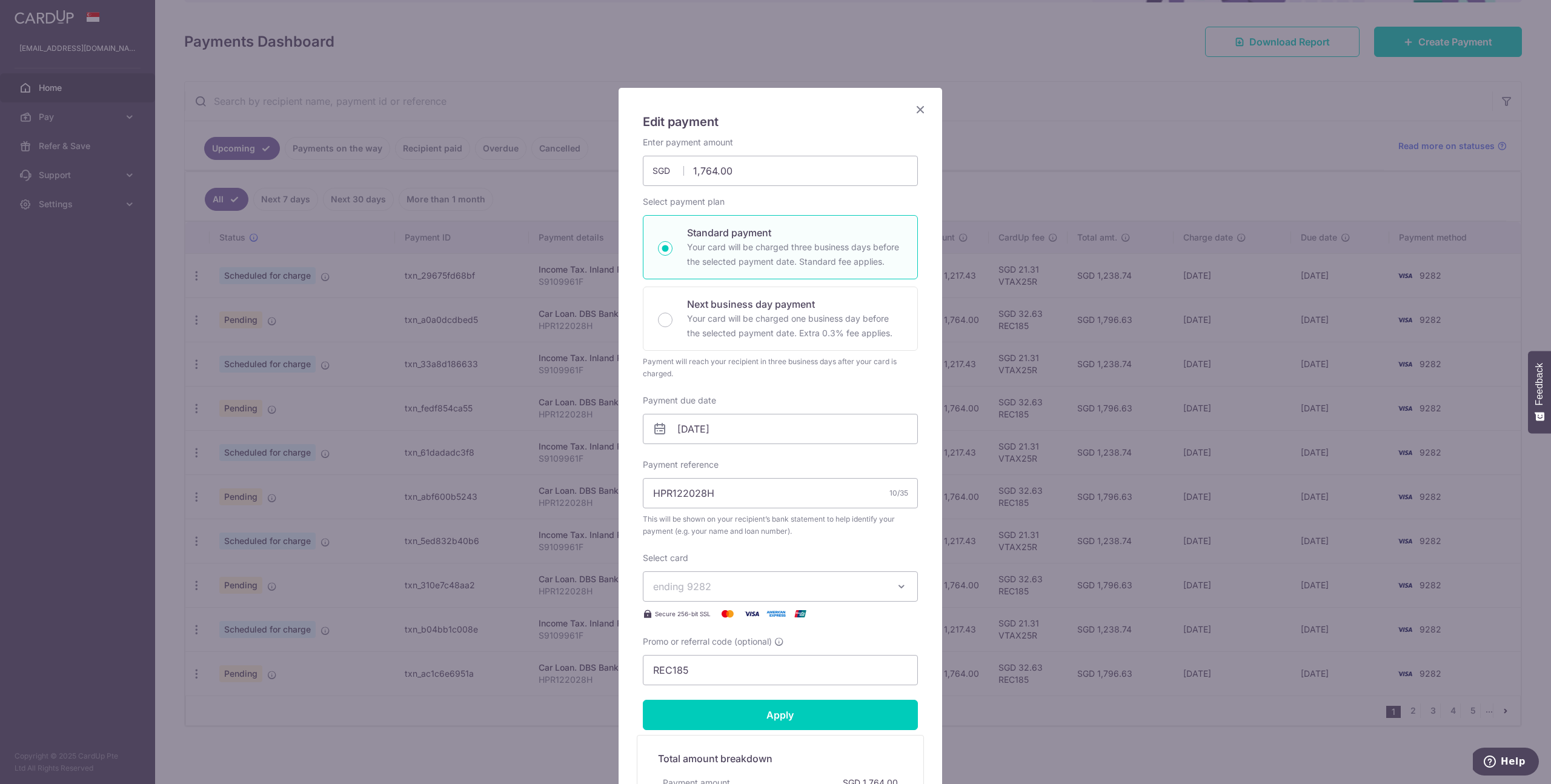
click at [727, 588] on span "ending 9282" at bounding box center [769, 586] width 233 height 15
click at [739, 550] on div "Enter payment amount 1,764.00 1764.00 SGD To change the payment amount, please …" at bounding box center [780, 410] width 275 height 549
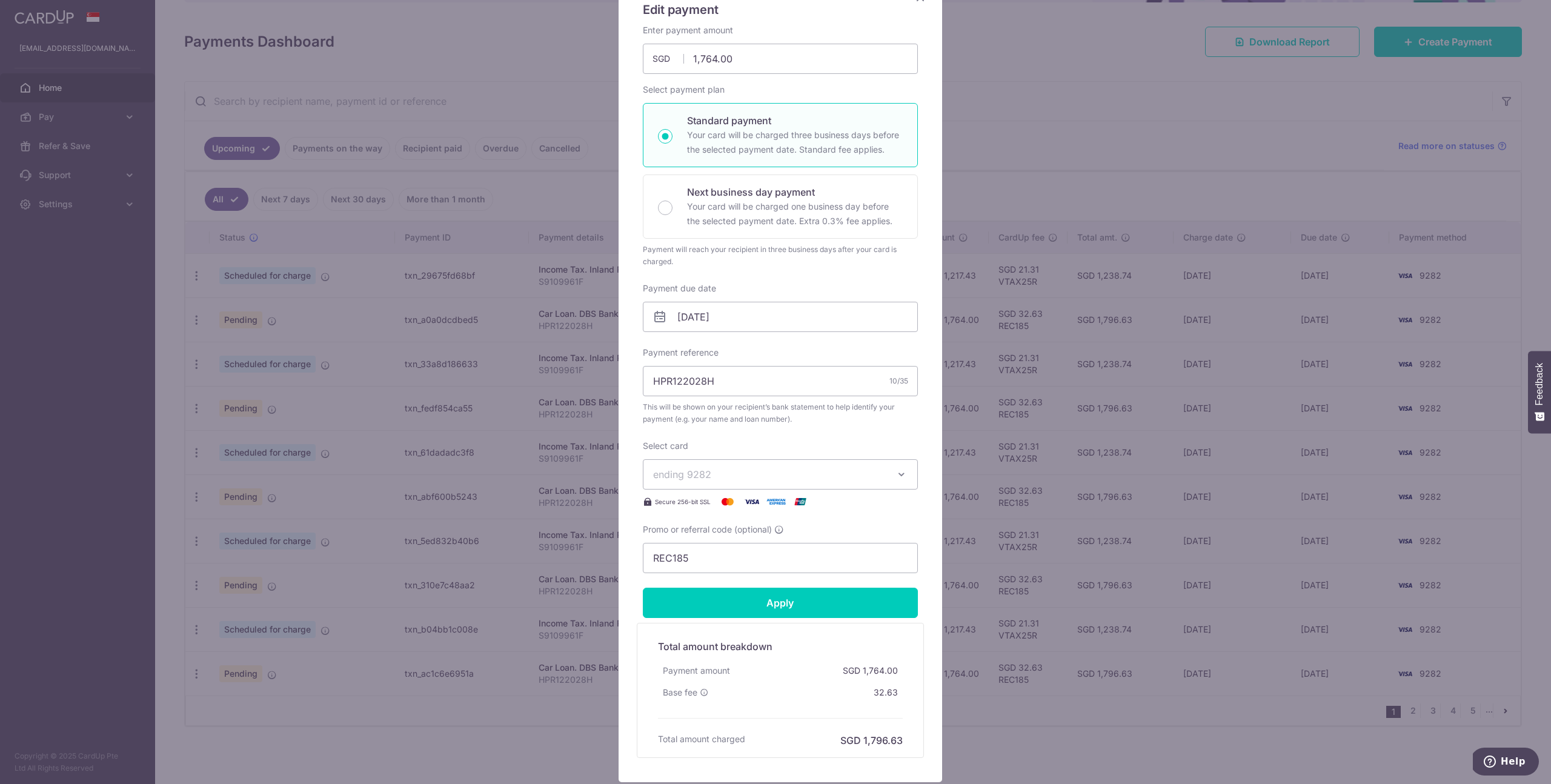
scroll to position [198, 0]
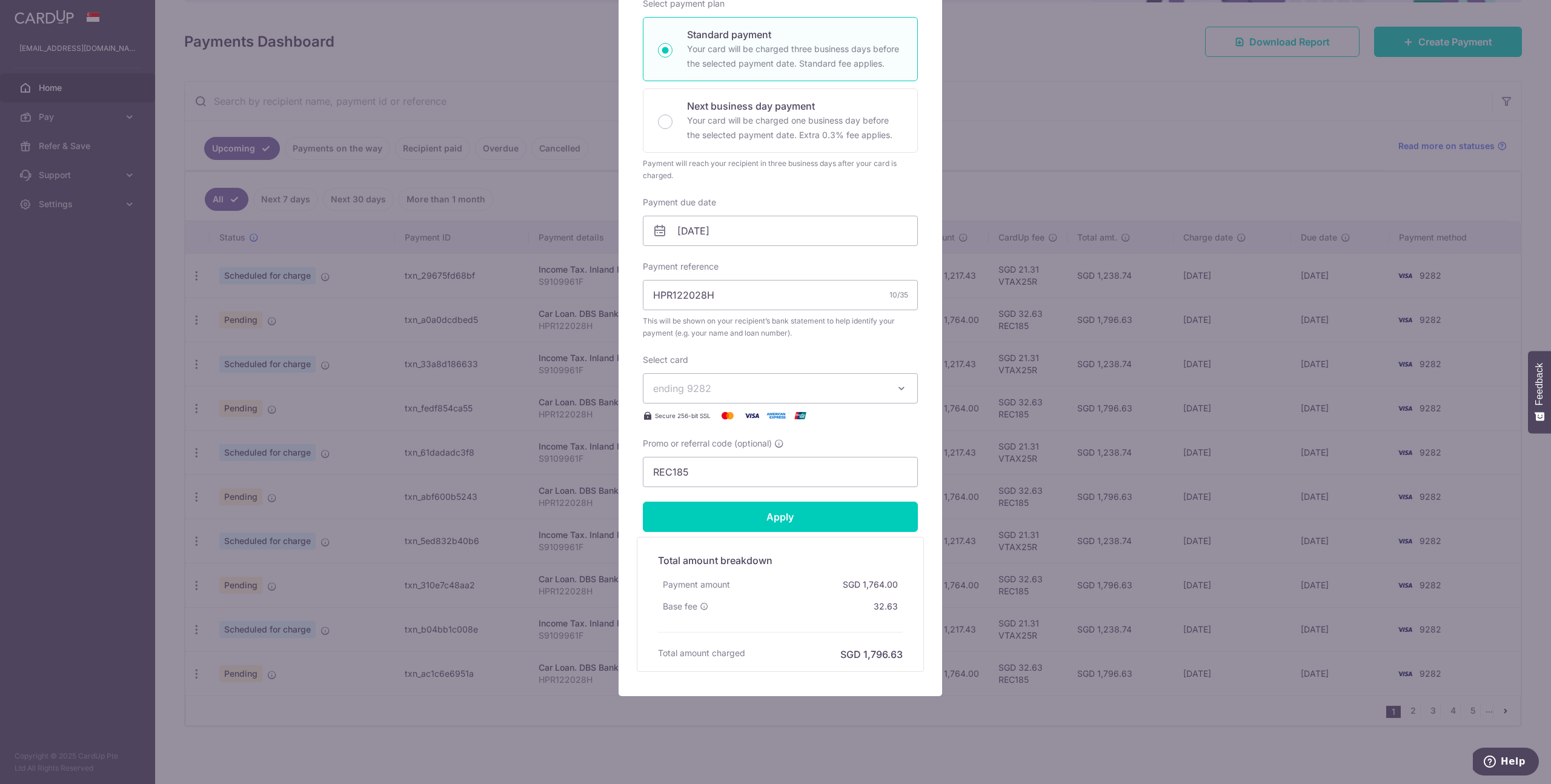
click at [955, 47] on div "Edit payment By clicking apply, you will make changes to all payments to DBS Ba…" at bounding box center [775, 392] width 1551 height 784
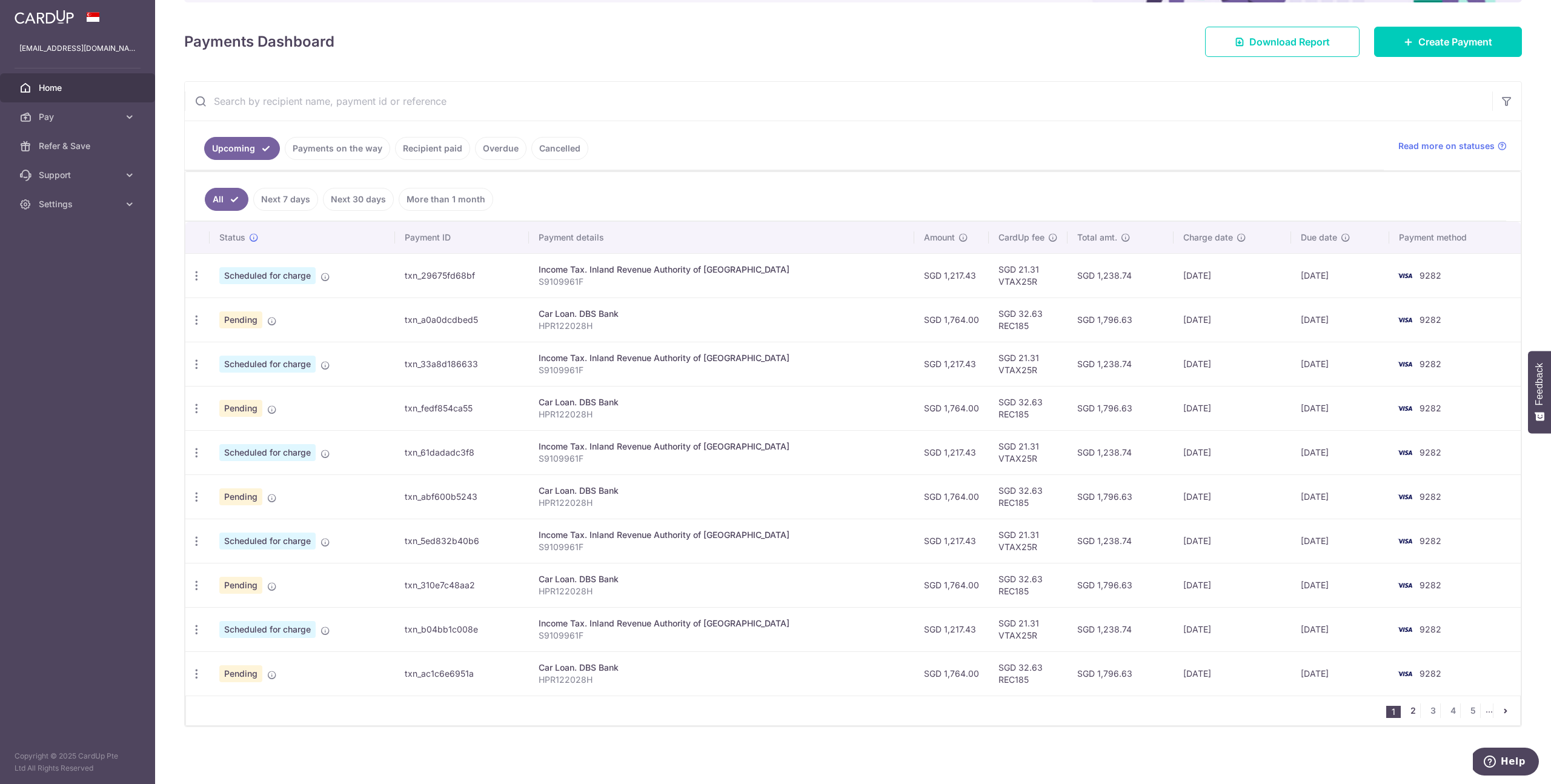
click at [1411, 712] on link "2" at bounding box center [1413, 710] width 15 height 15
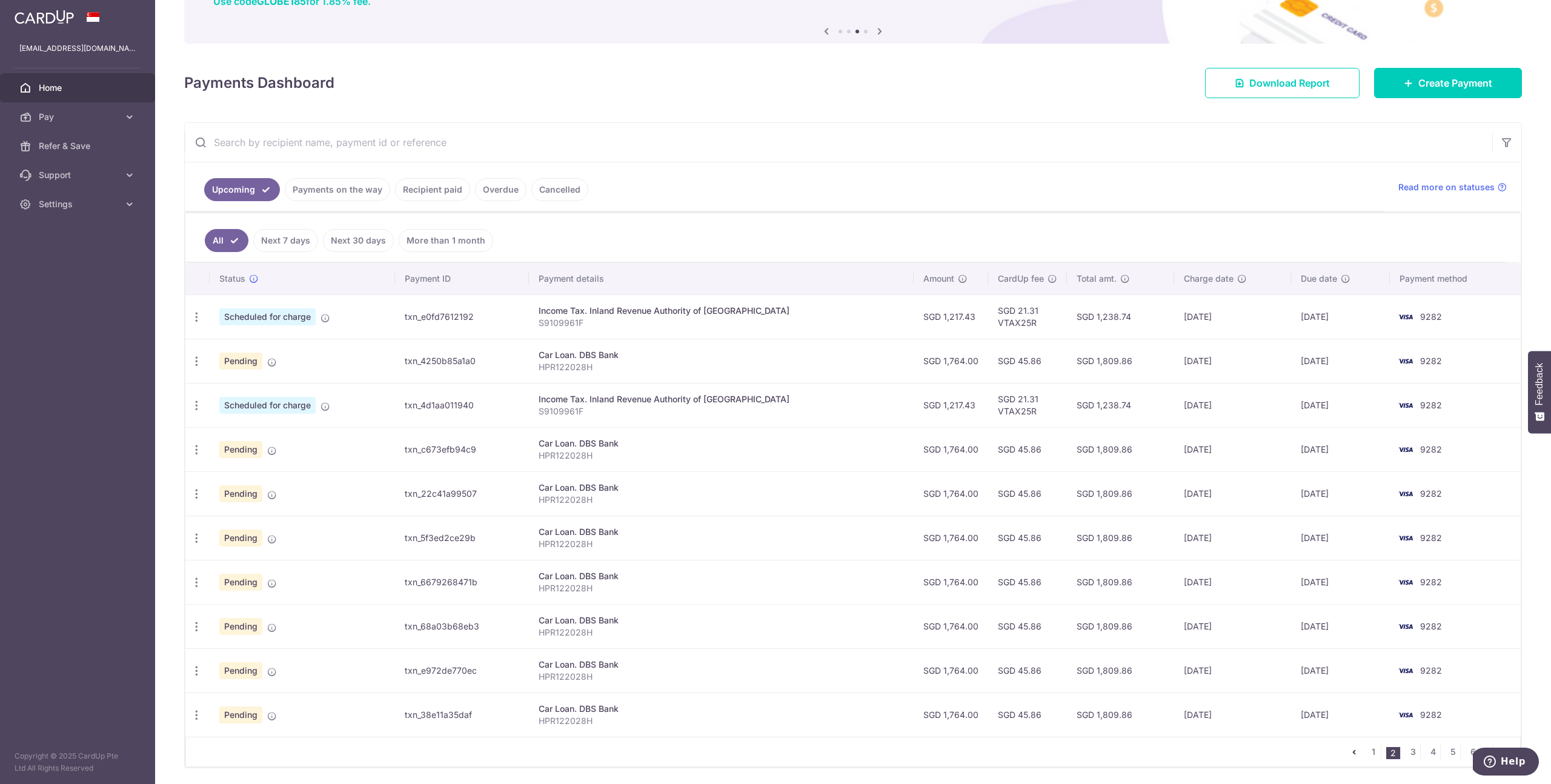
scroll to position [153, 0]
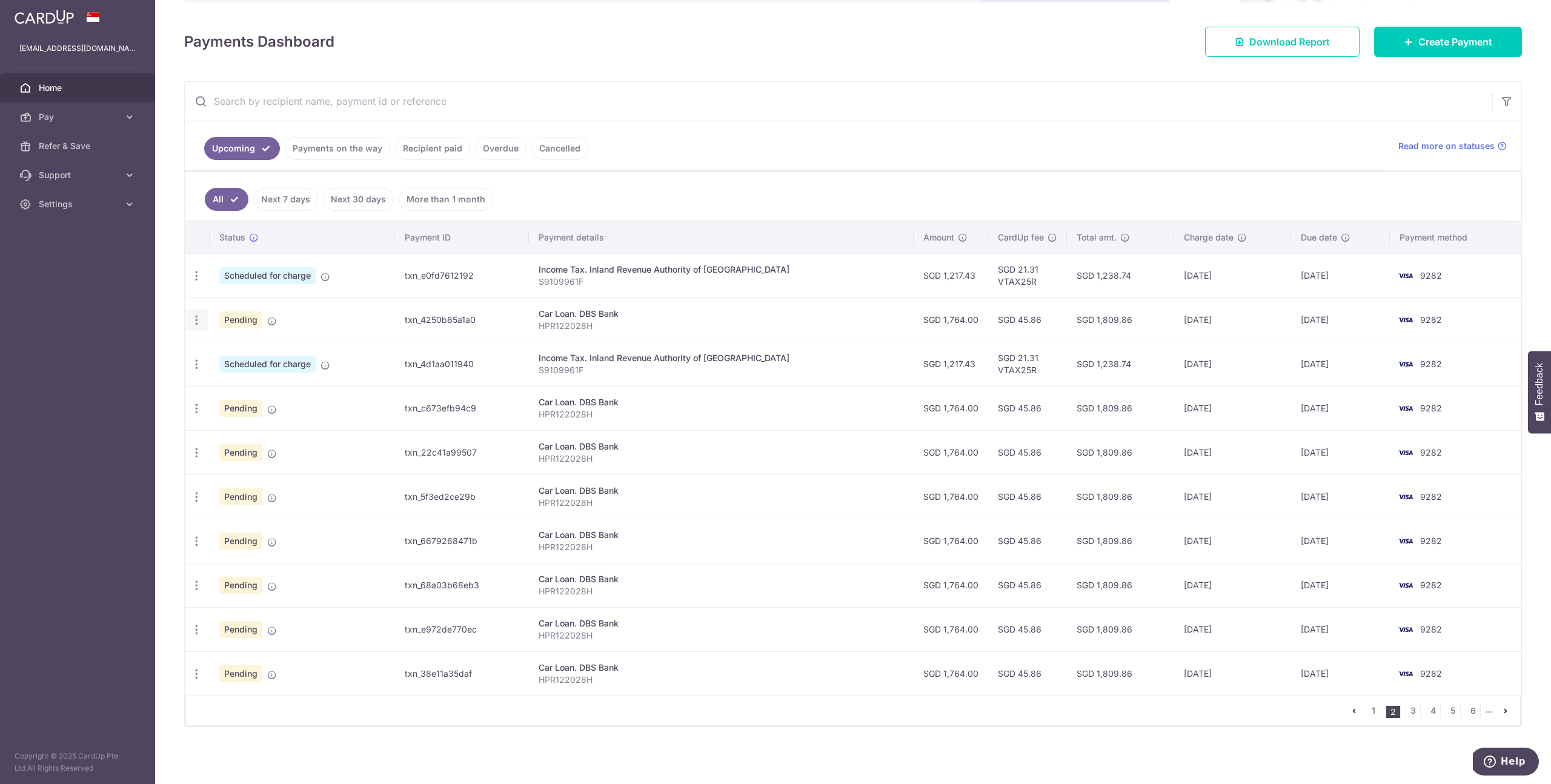
click at [195, 282] on icon "button" at bounding box center [197, 276] width 13 height 13
click at [243, 354] on span "Update payment" at bounding box center [261, 353] width 83 height 15
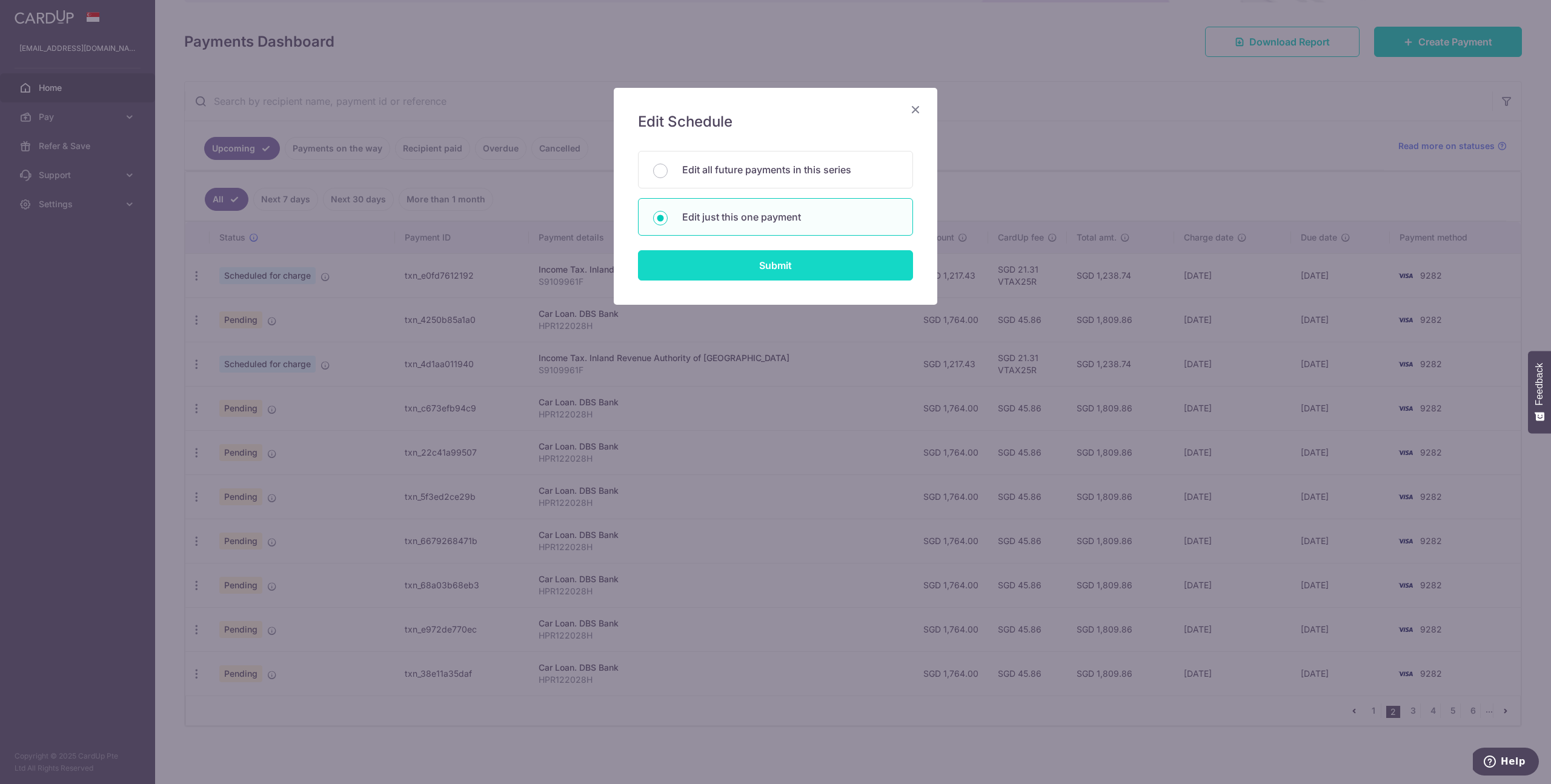
click at [778, 270] on input "Submit" at bounding box center [775, 265] width 275 height 30
radio input "true"
type input "03/03/2026"
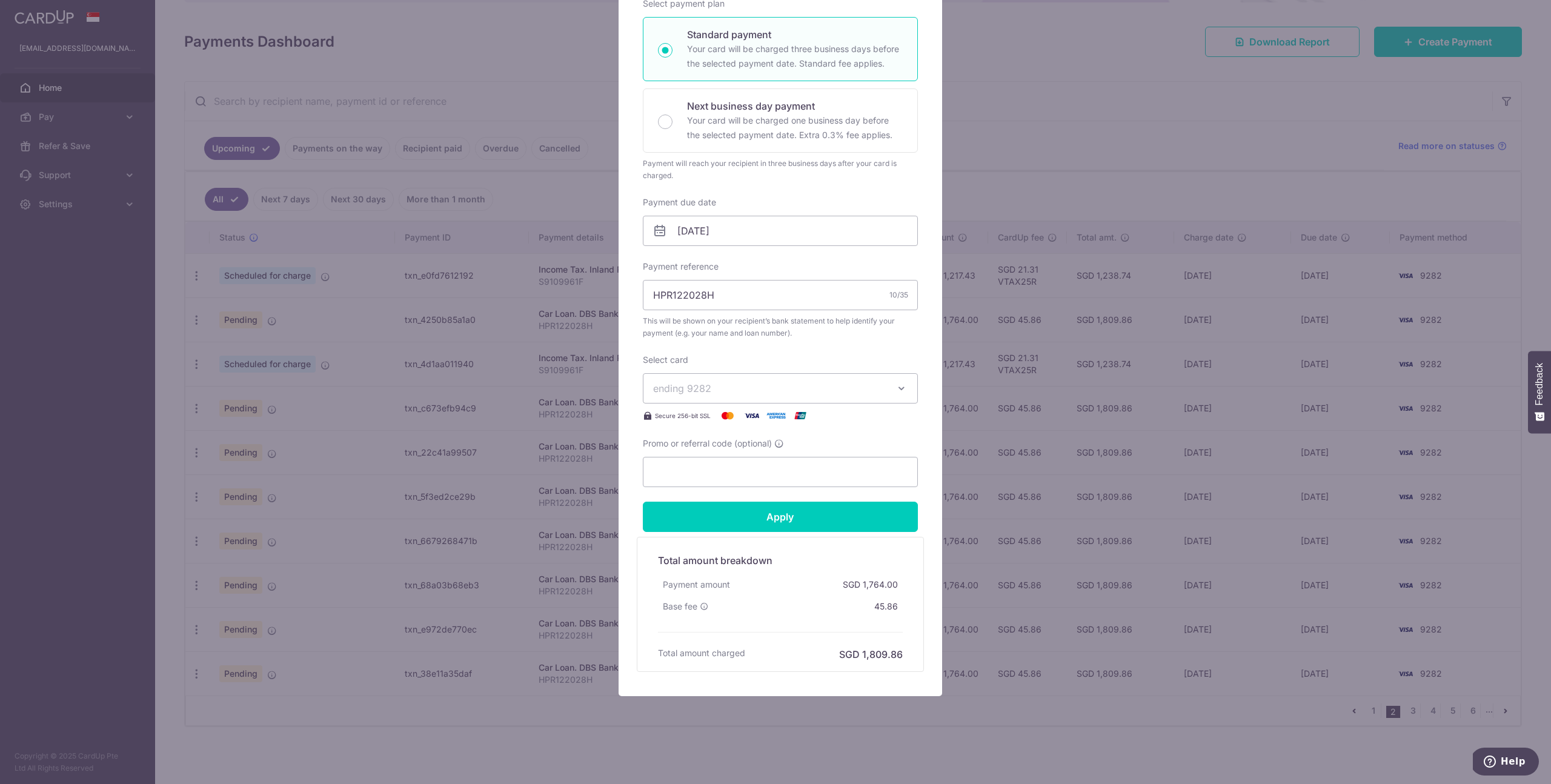
scroll to position [0, 0]
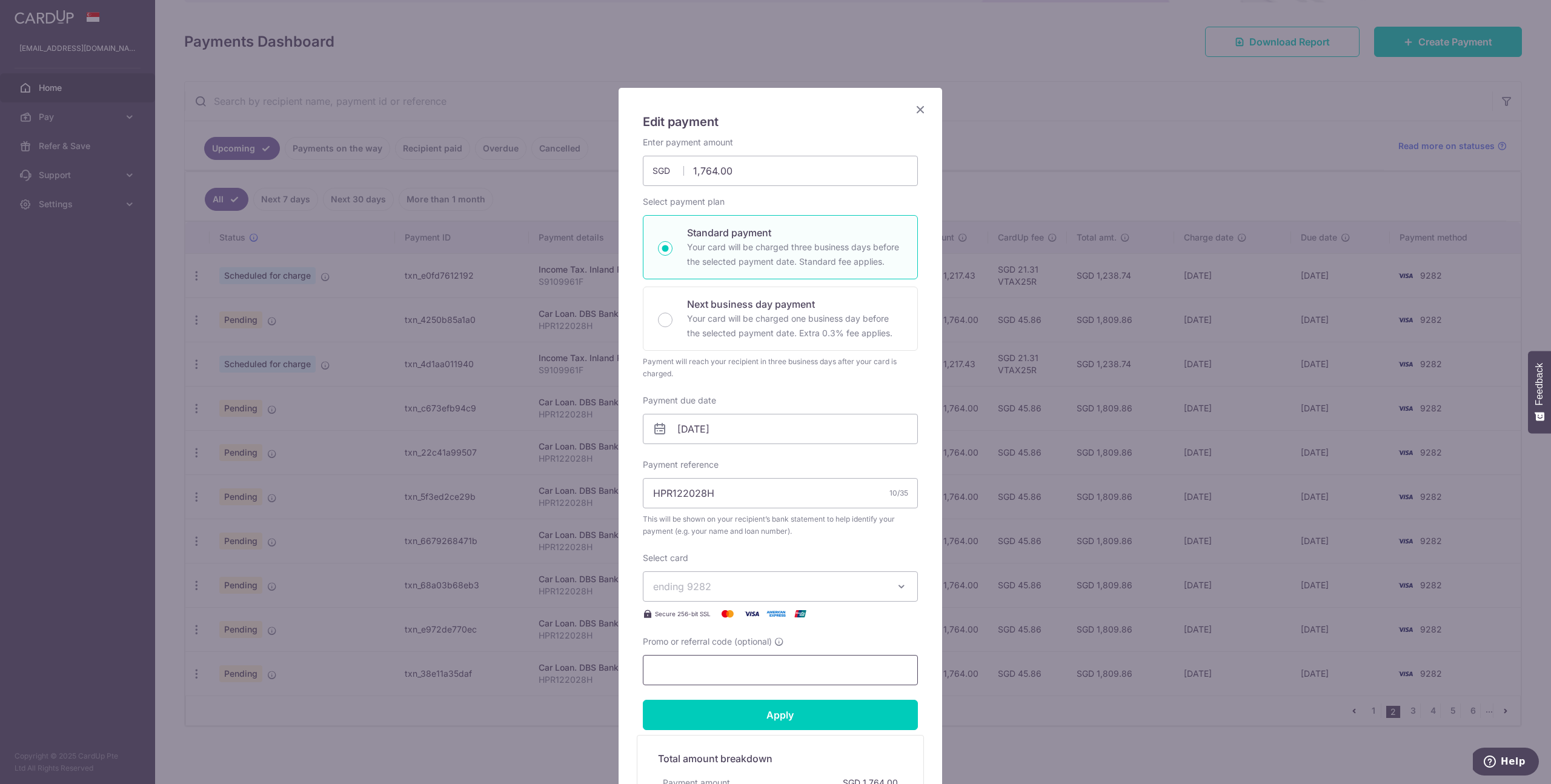
click at [713, 667] on input "Promo or referral code (optional)" at bounding box center [780, 670] width 275 height 30
paste input "SHILINP954"
type input "SHILINP954"
click at [728, 714] on input "Apply" at bounding box center [780, 715] width 275 height 30
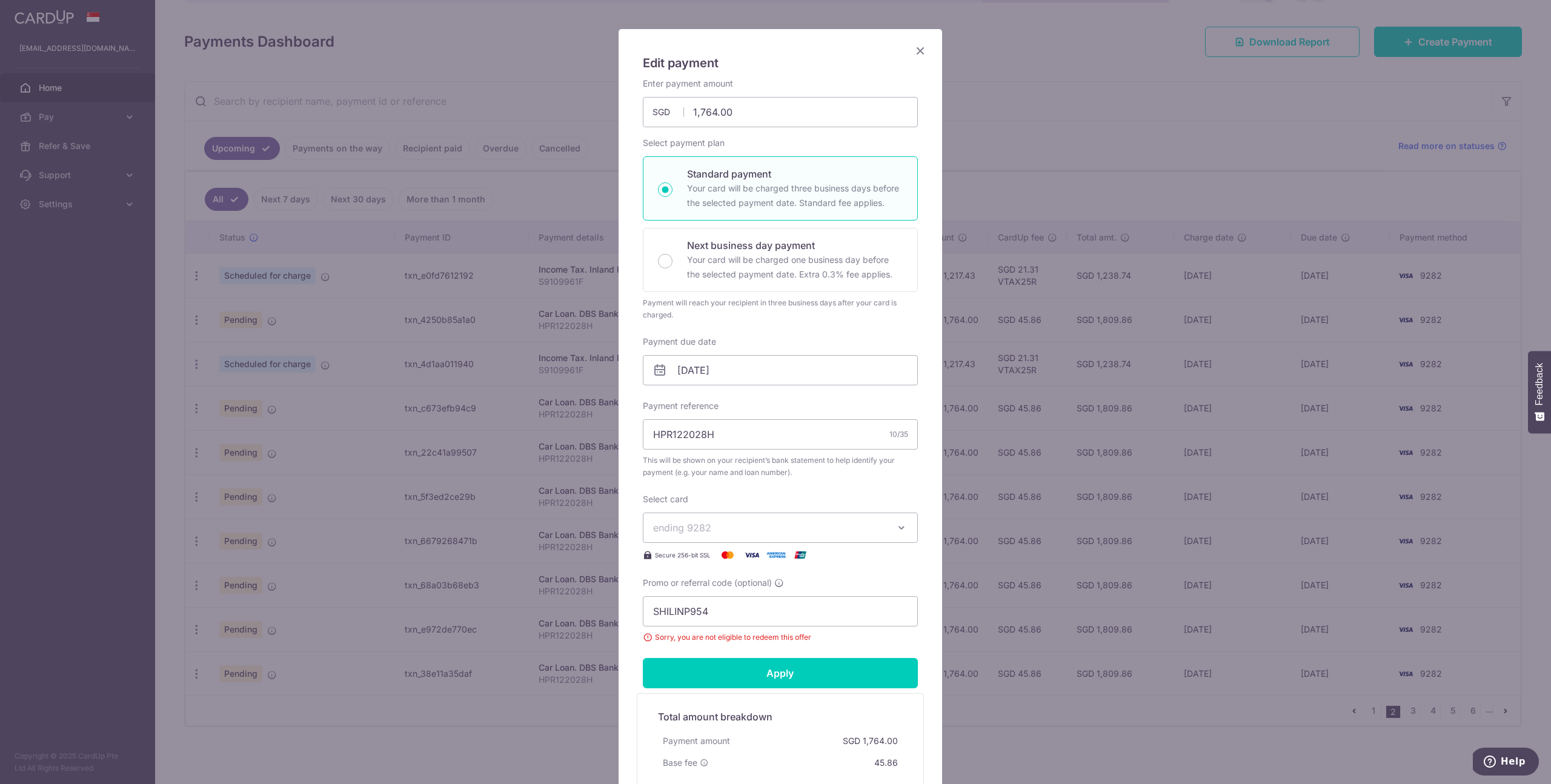
scroll to position [186, 0]
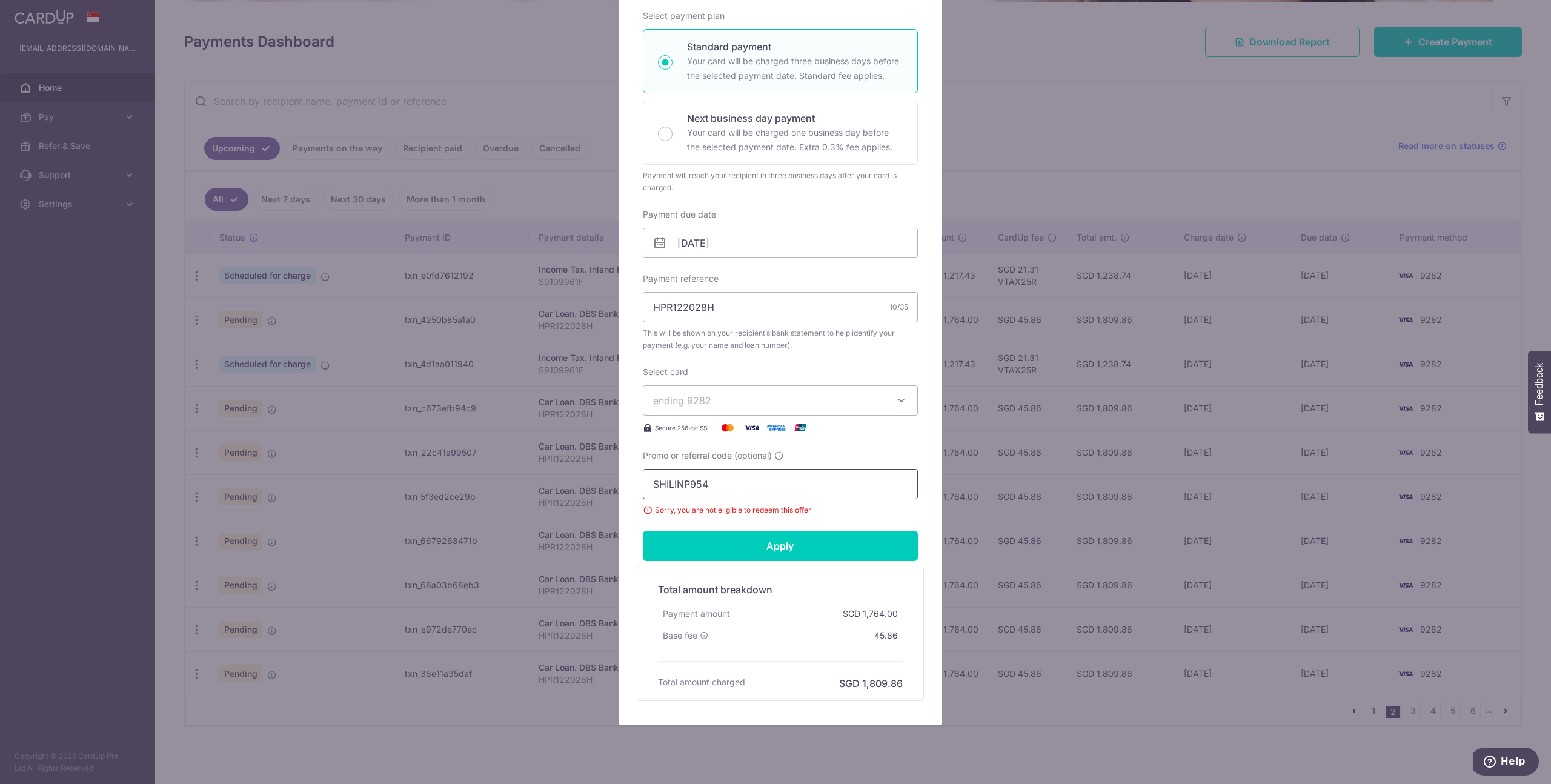
click at [729, 484] on input "SHILINP954" at bounding box center [780, 484] width 275 height 30
click at [730, 484] on input "SHILINP954" at bounding box center [780, 484] width 275 height 30
click at [758, 517] on form "By clicking apply, you will make changes to all payments to DBS Bank scheduled …" at bounding box center [780, 325] width 275 height 750
click at [978, 114] on div "Edit payment By clicking apply, you will make changes to all payments to DBS Ba…" at bounding box center [775, 392] width 1551 height 784
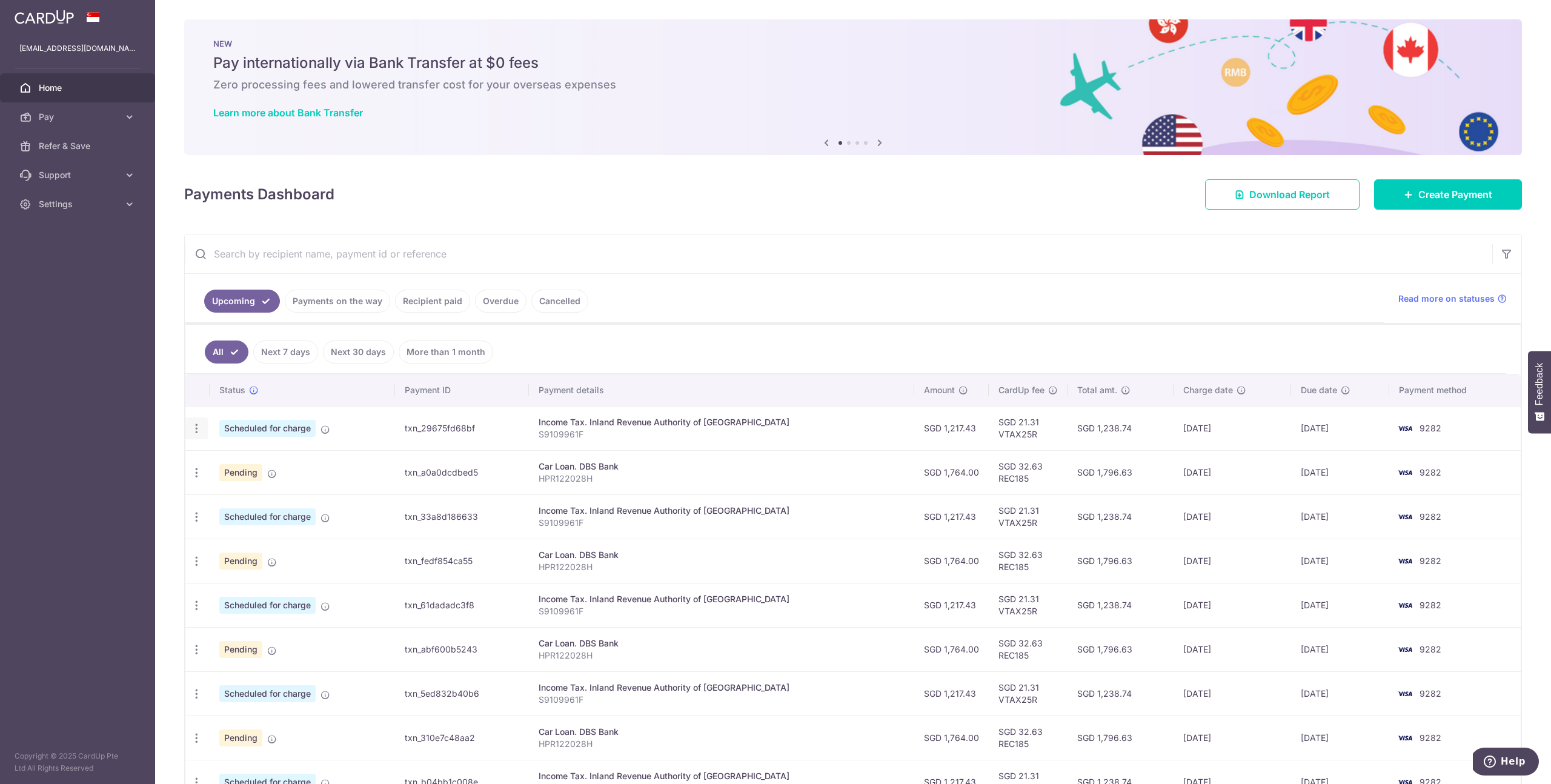
click at [195, 433] on icon "button" at bounding box center [197, 428] width 13 height 13
click at [415, 370] on ul "All Next 7 days Next 30 days More than 1 month" at bounding box center [845, 349] width 1320 height 49
click at [226, 353] on link "All" at bounding box center [226, 352] width 43 height 23
click at [289, 354] on link "Next 7 days" at bounding box center [285, 352] width 65 height 23
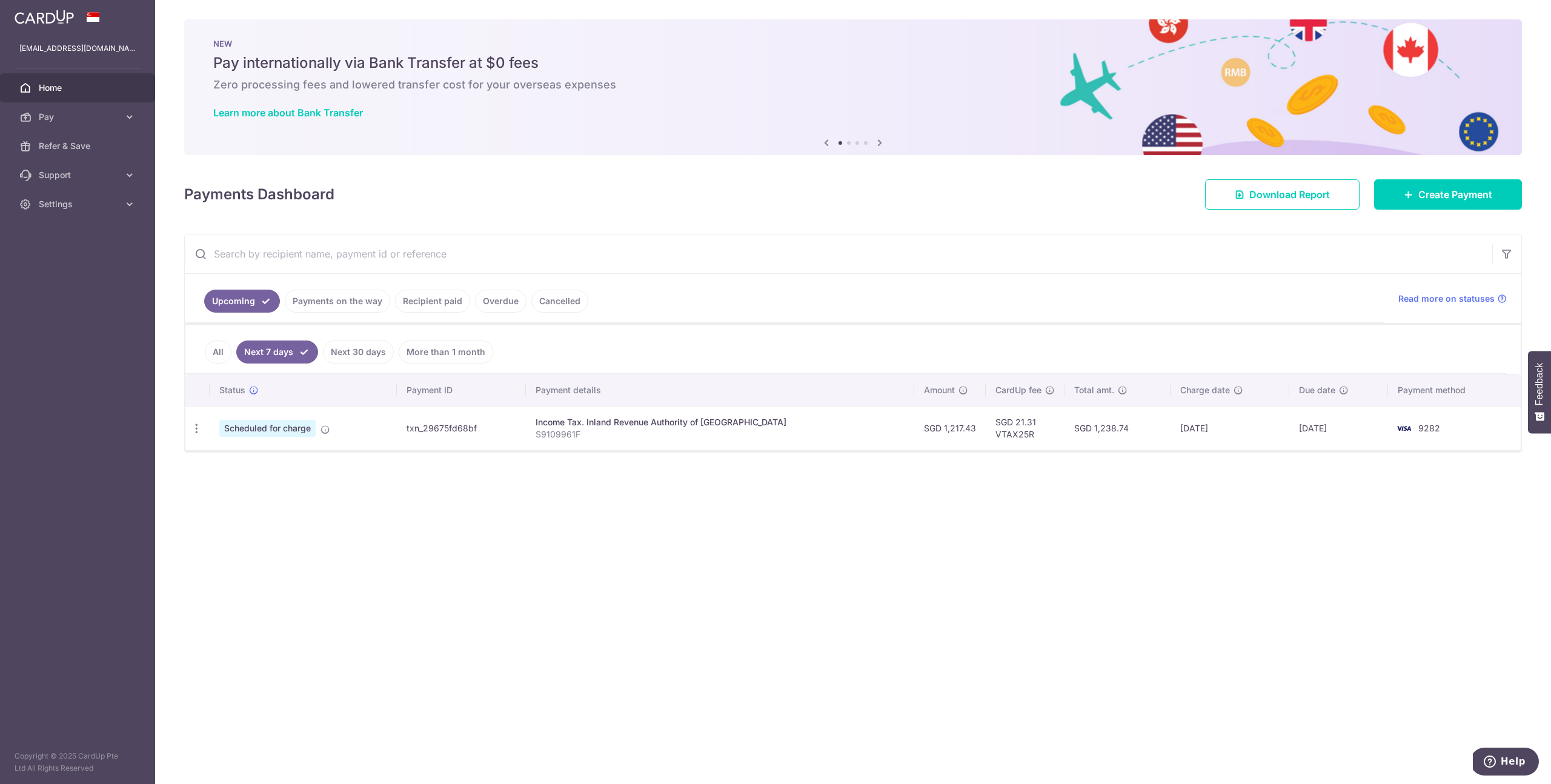
click at [217, 352] on link "All" at bounding box center [217, 352] width 27 height 23
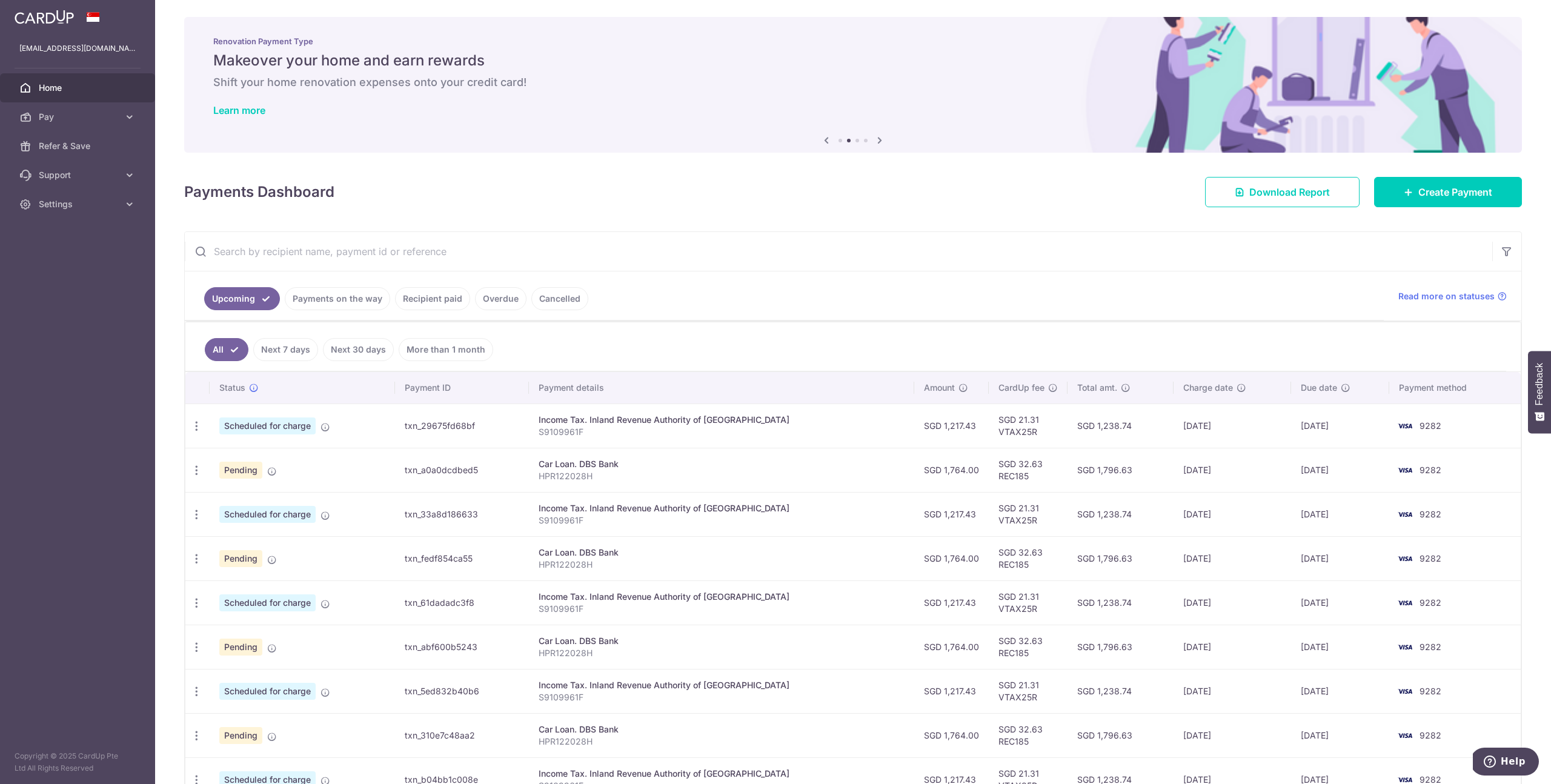
scroll to position [5, 0]
click at [195, 430] on icon "button" at bounding box center [197, 424] width 13 height 13
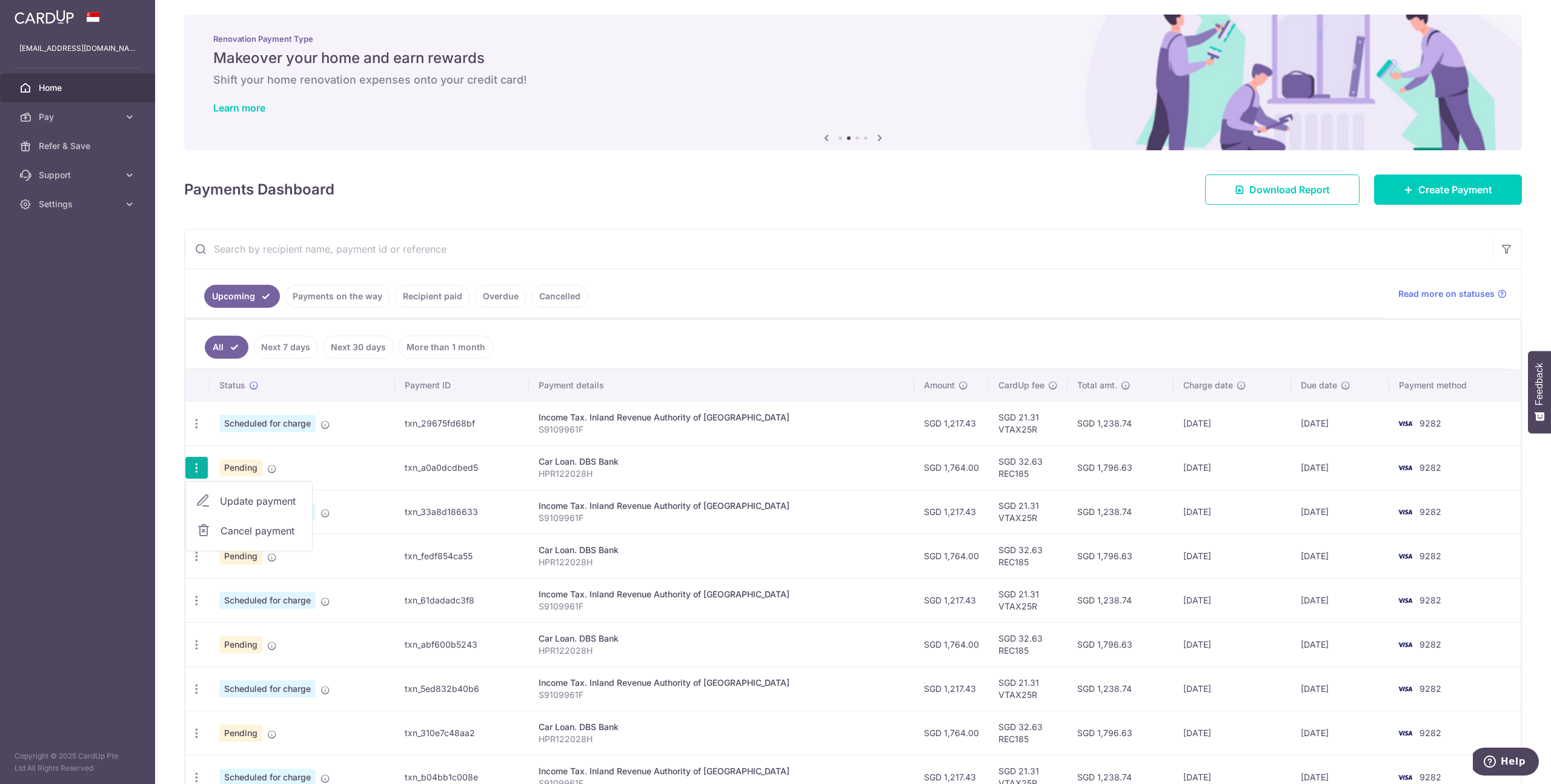
click at [266, 500] on span "Update payment" at bounding box center [261, 501] width 83 height 15
radio input "true"
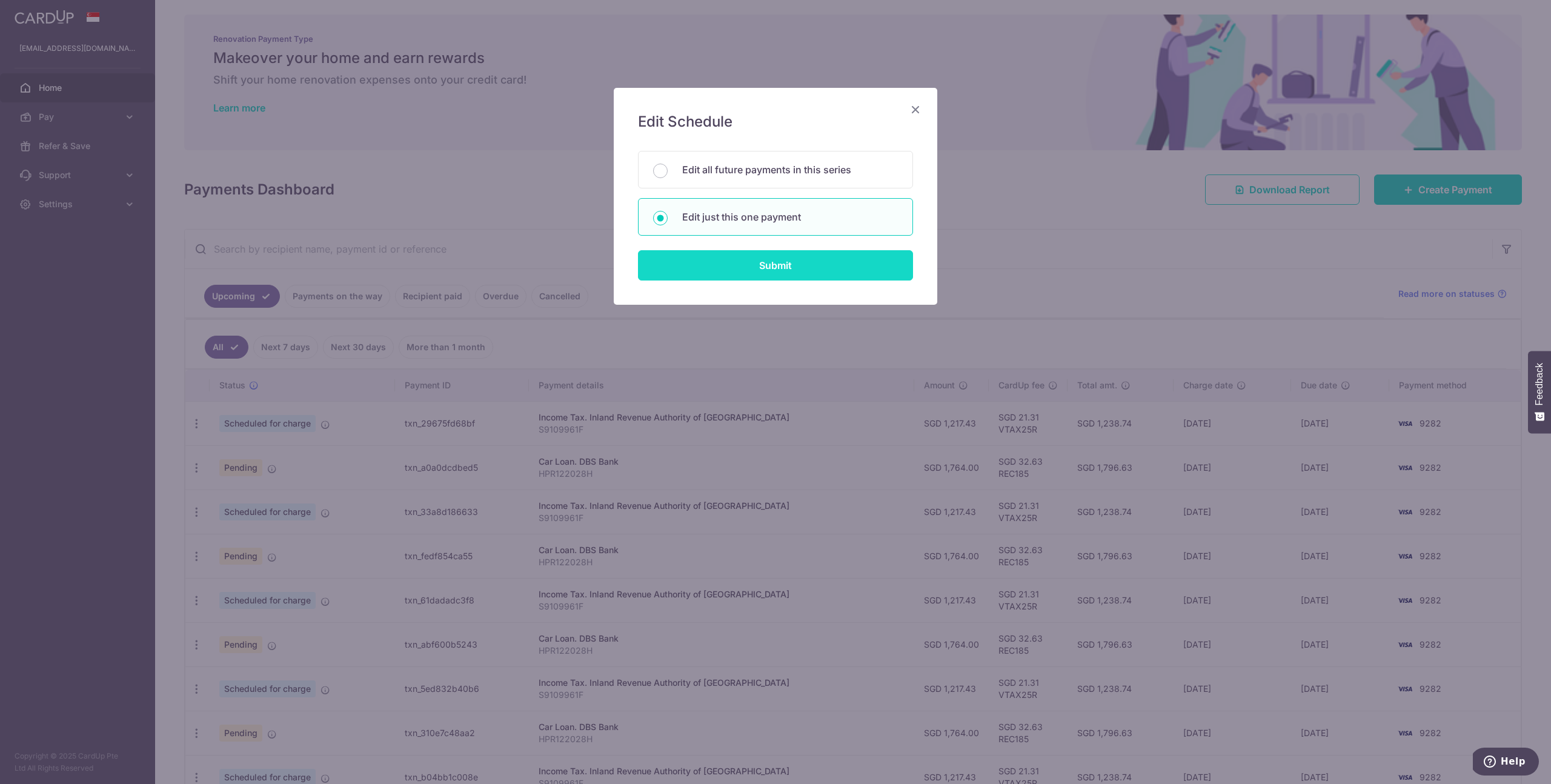
click at [768, 272] on input "Submit" at bounding box center [775, 265] width 275 height 30
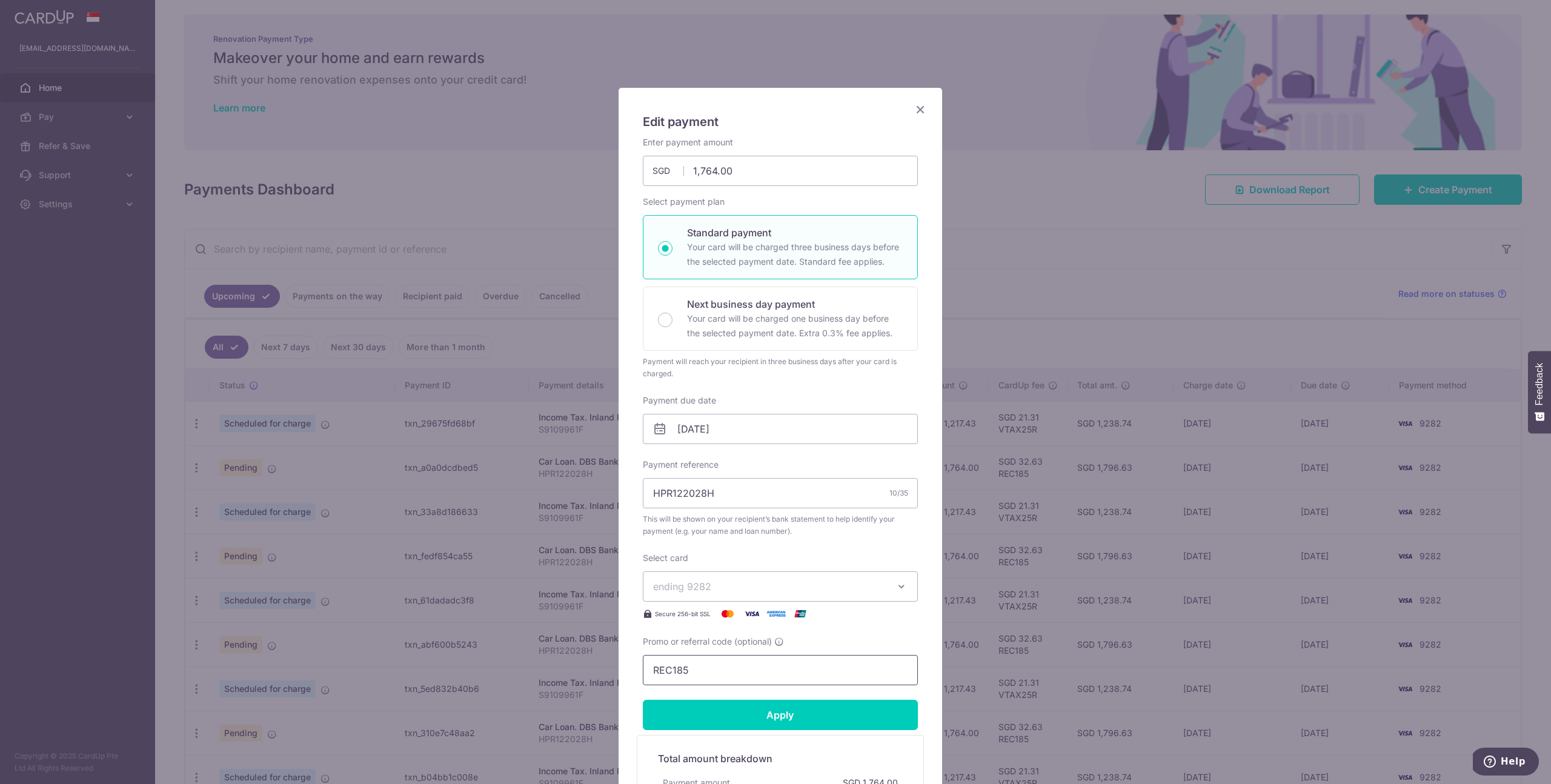
click at [736, 660] on input "REC185" at bounding box center [780, 670] width 275 height 30
paste input "SHILINP954"
type input "SHILINP954"
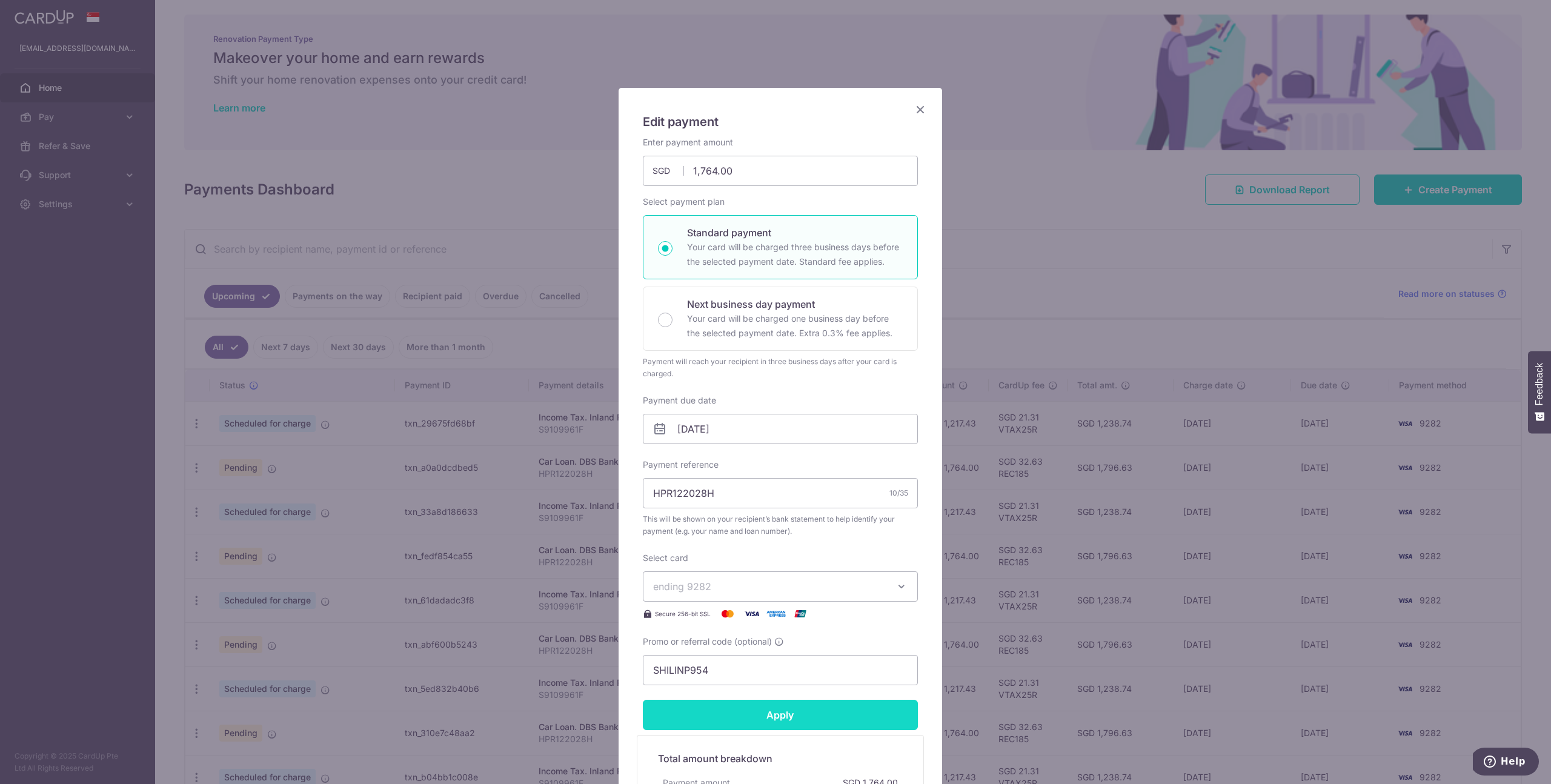
click at [752, 707] on input "Apply" at bounding box center [780, 715] width 275 height 30
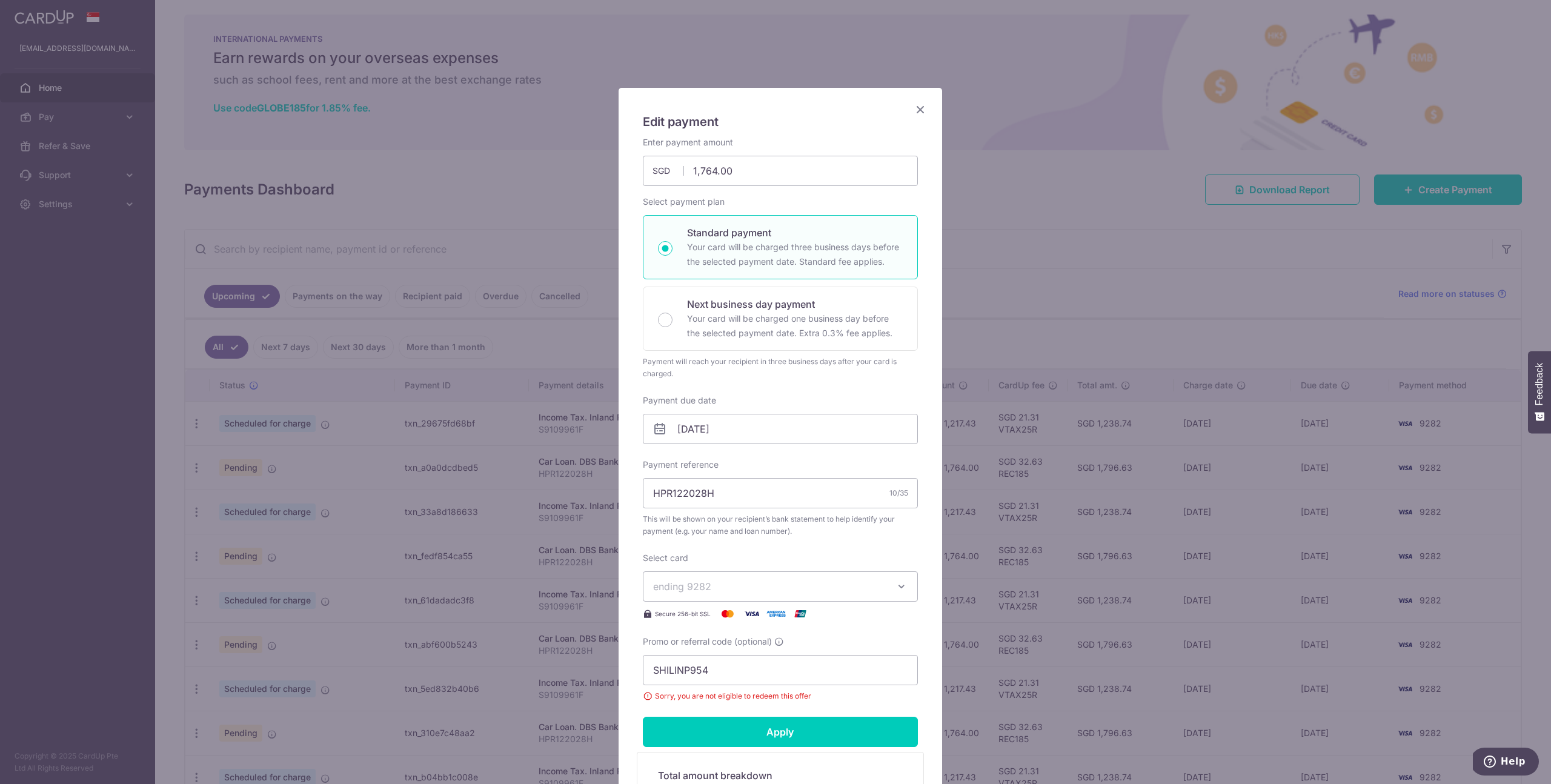
click at [918, 111] on icon "Close" at bounding box center [921, 109] width 15 height 16
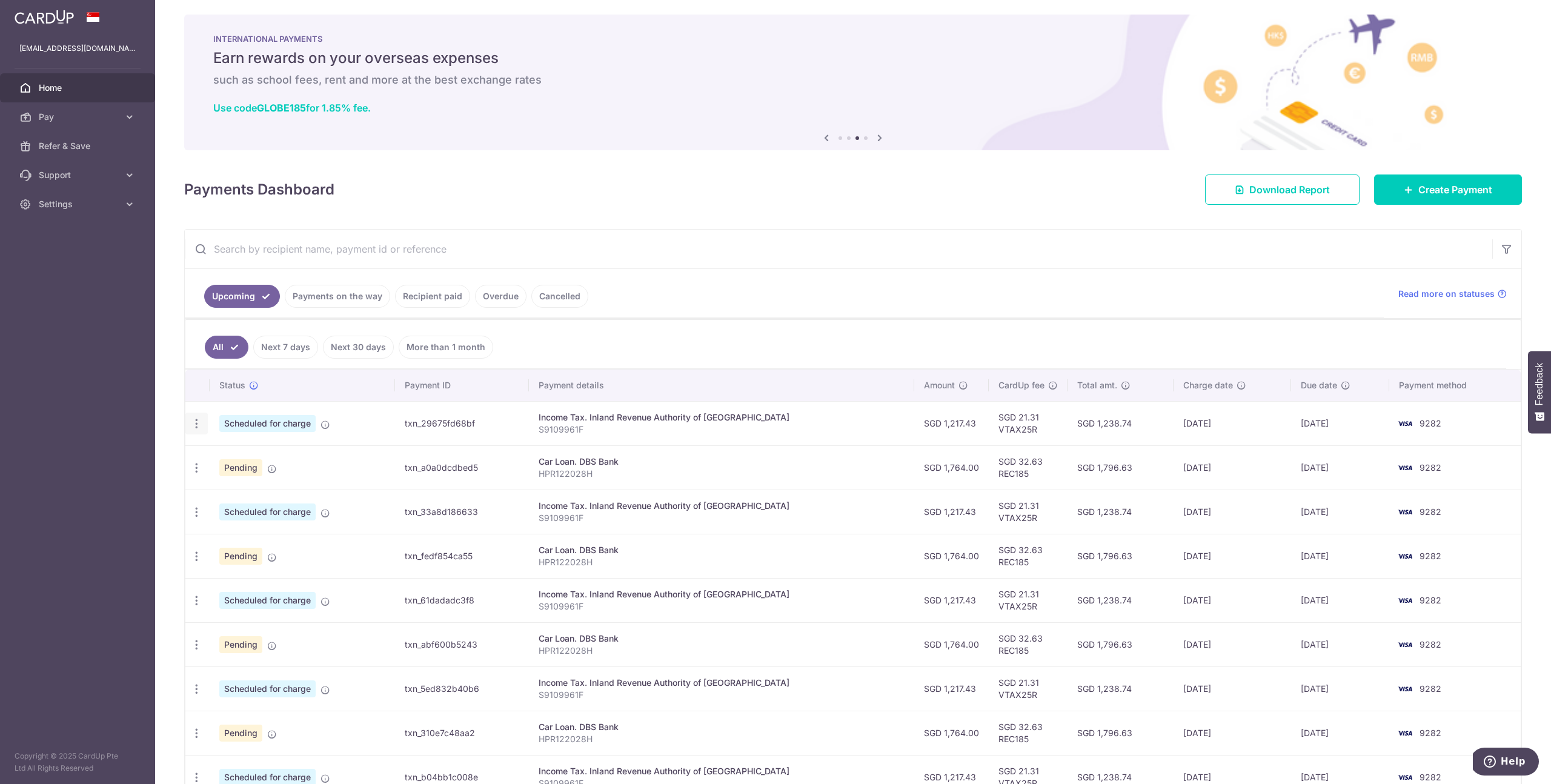
click at [199, 424] on icon "button" at bounding box center [197, 424] width 13 height 13
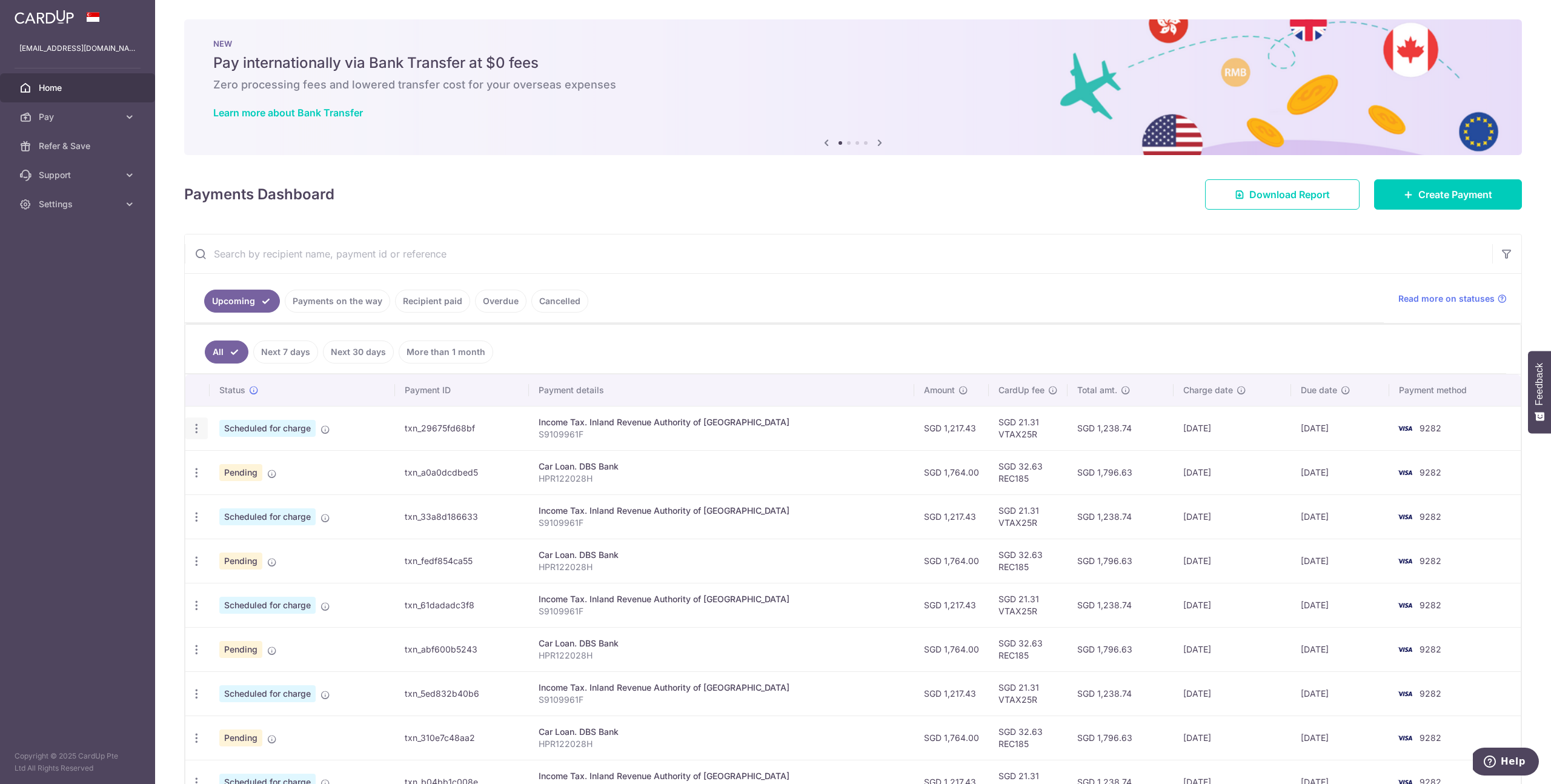
click at [195, 430] on icon "button" at bounding box center [197, 428] width 13 height 13
click at [233, 452] on link "Update payment" at bounding box center [249, 462] width 126 height 29
radio input "true"
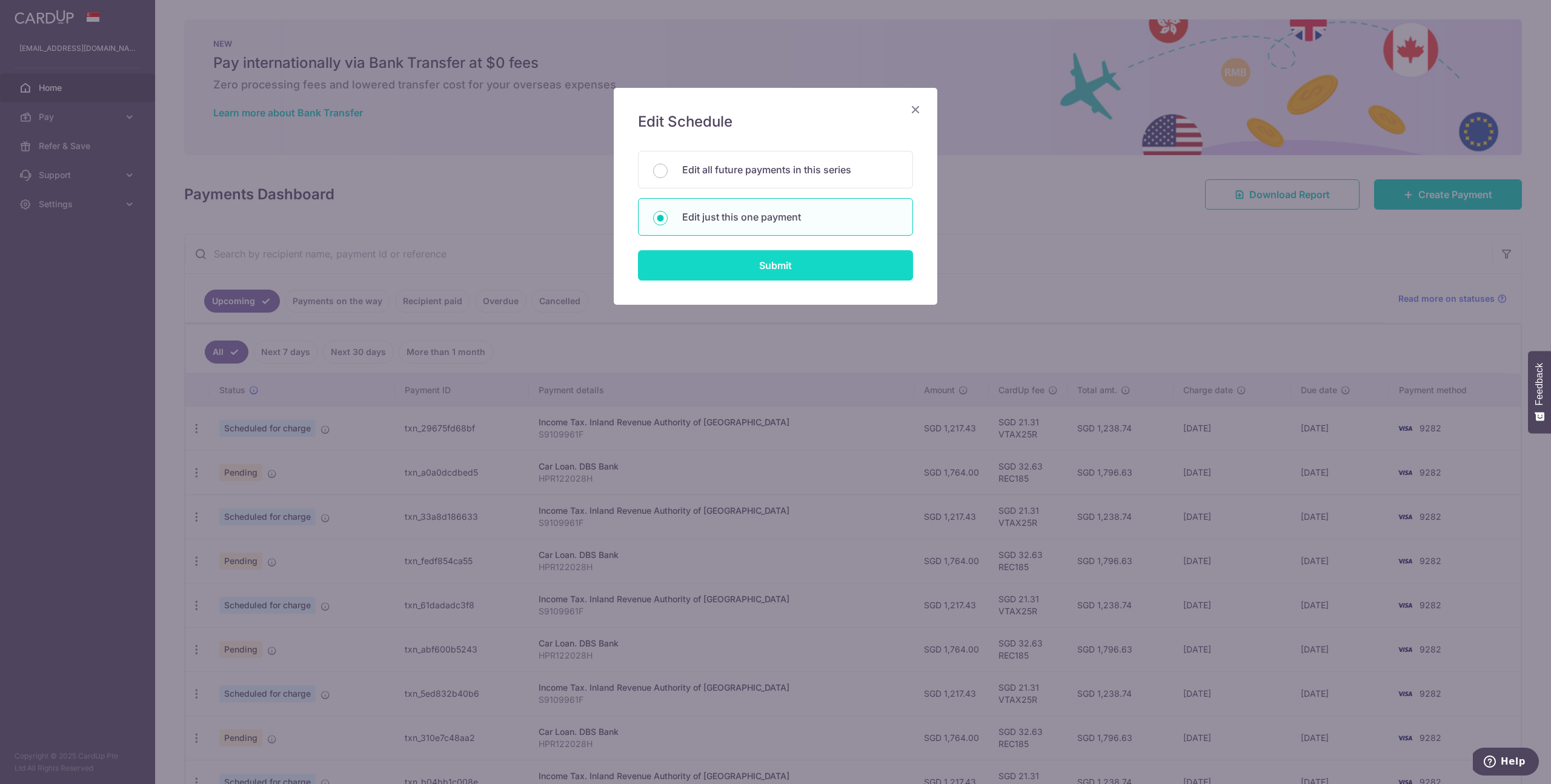
click at [773, 263] on input "Submit" at bounding box center [775, 265] width 275 height 30
radio input "true"
type input "1,217.43"
type input "[DATE]"
type input "S9109961F"
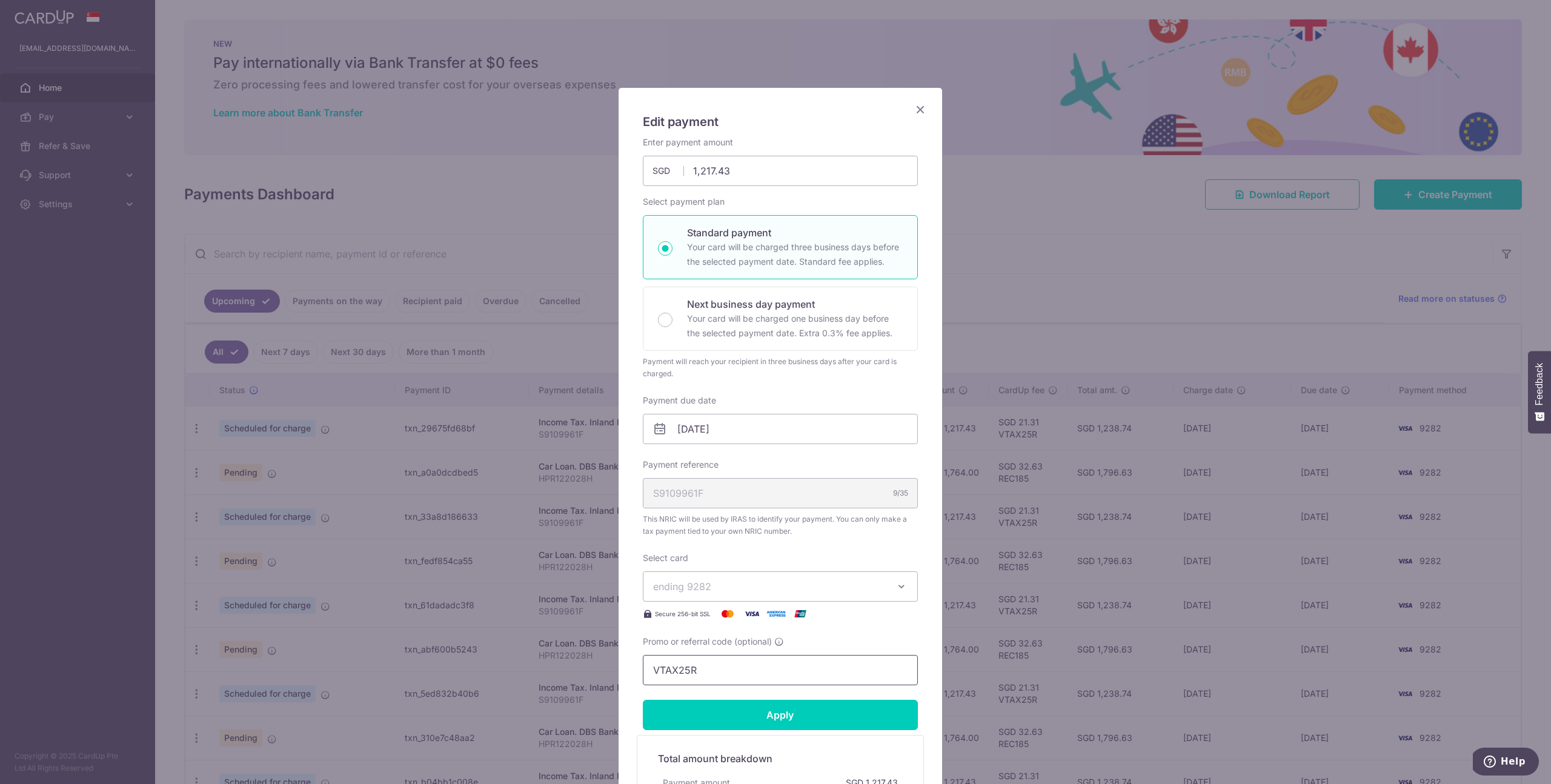
click at [707, 665] on input "VTAX25R" at bounding box center [780, 670] width 275 height 30
click at [707, 665] on input "VTAX25R" at bounding box center [780, 670] width 275 height 30
paste input "SHILINP954"
type input "SHILINP954"
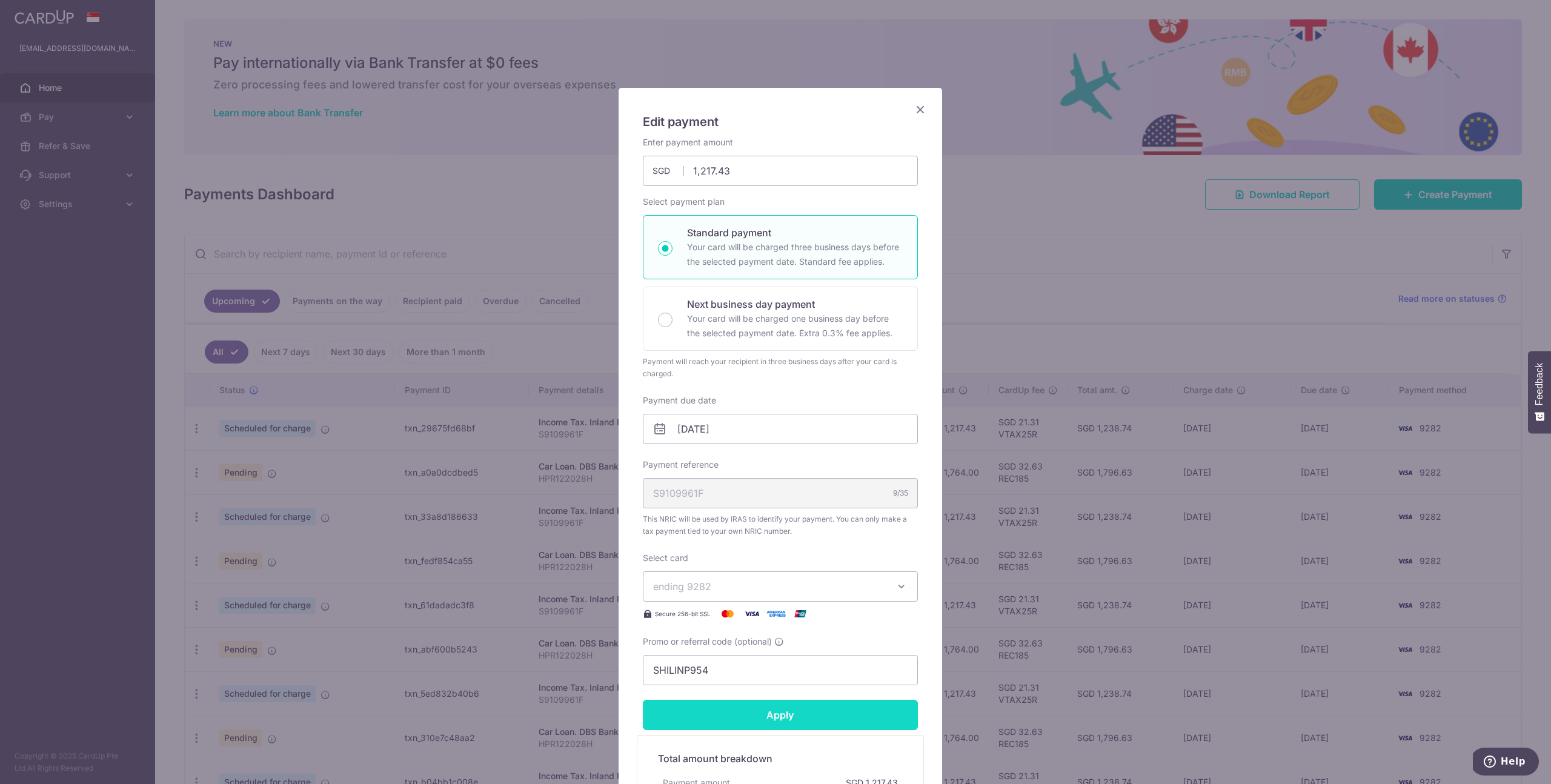
click at [760, 717] on input "Apply" at bounding box center [780, 715] width 275 height 30
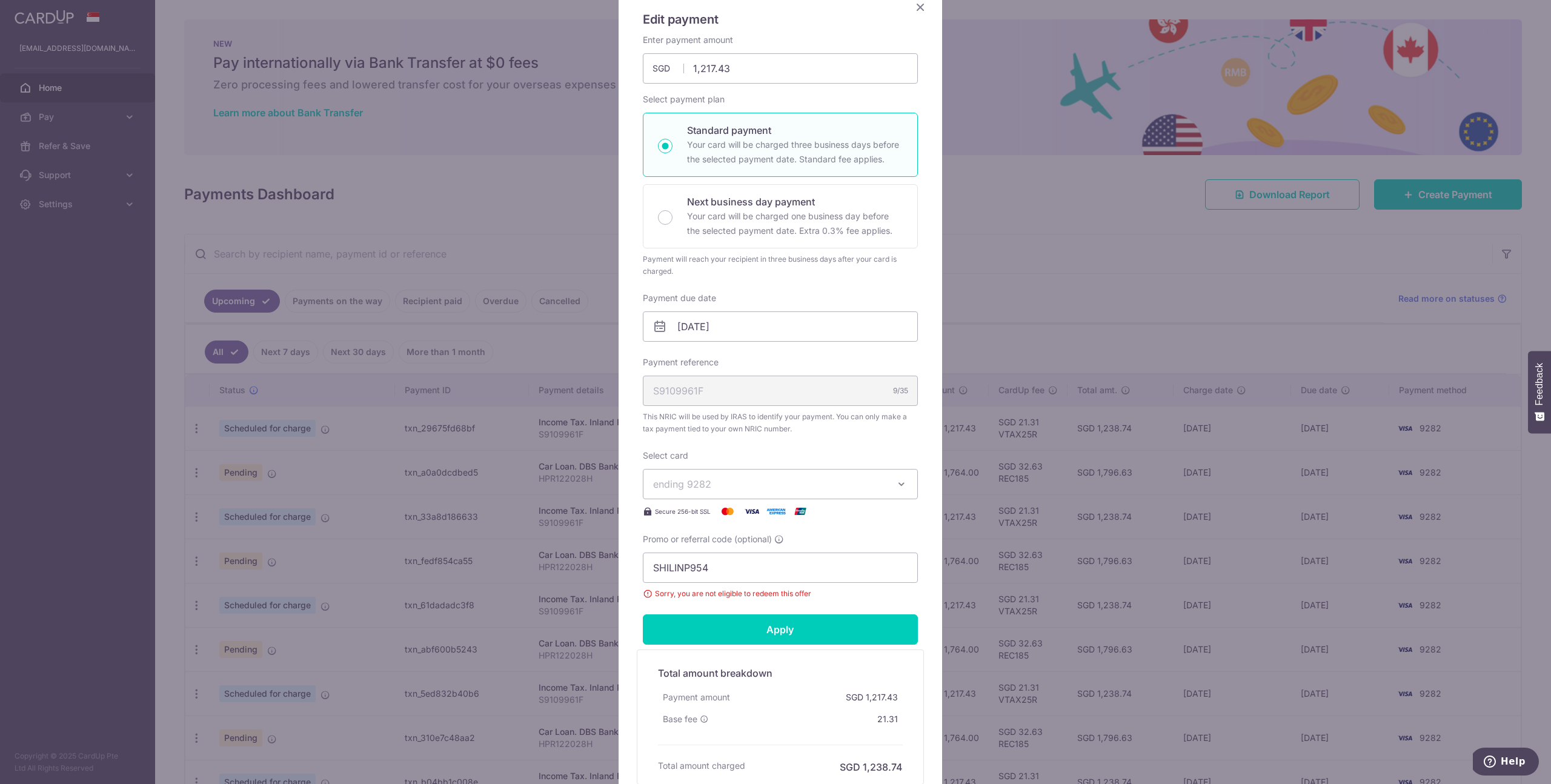
scroll to position [78, 0]
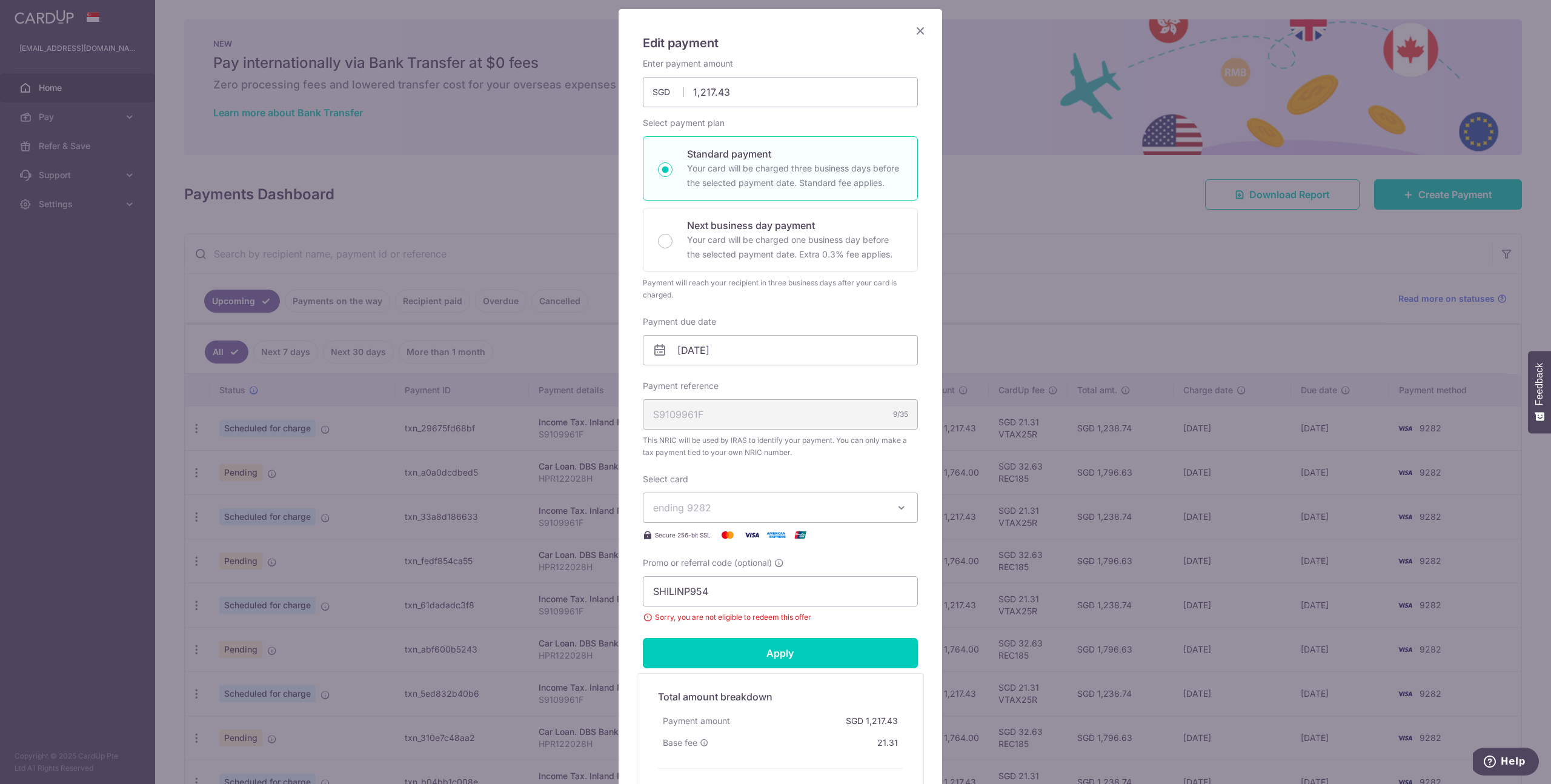
click at [913, 32] on icon "Close" at bounding box center [921, 30] width 15 height 16
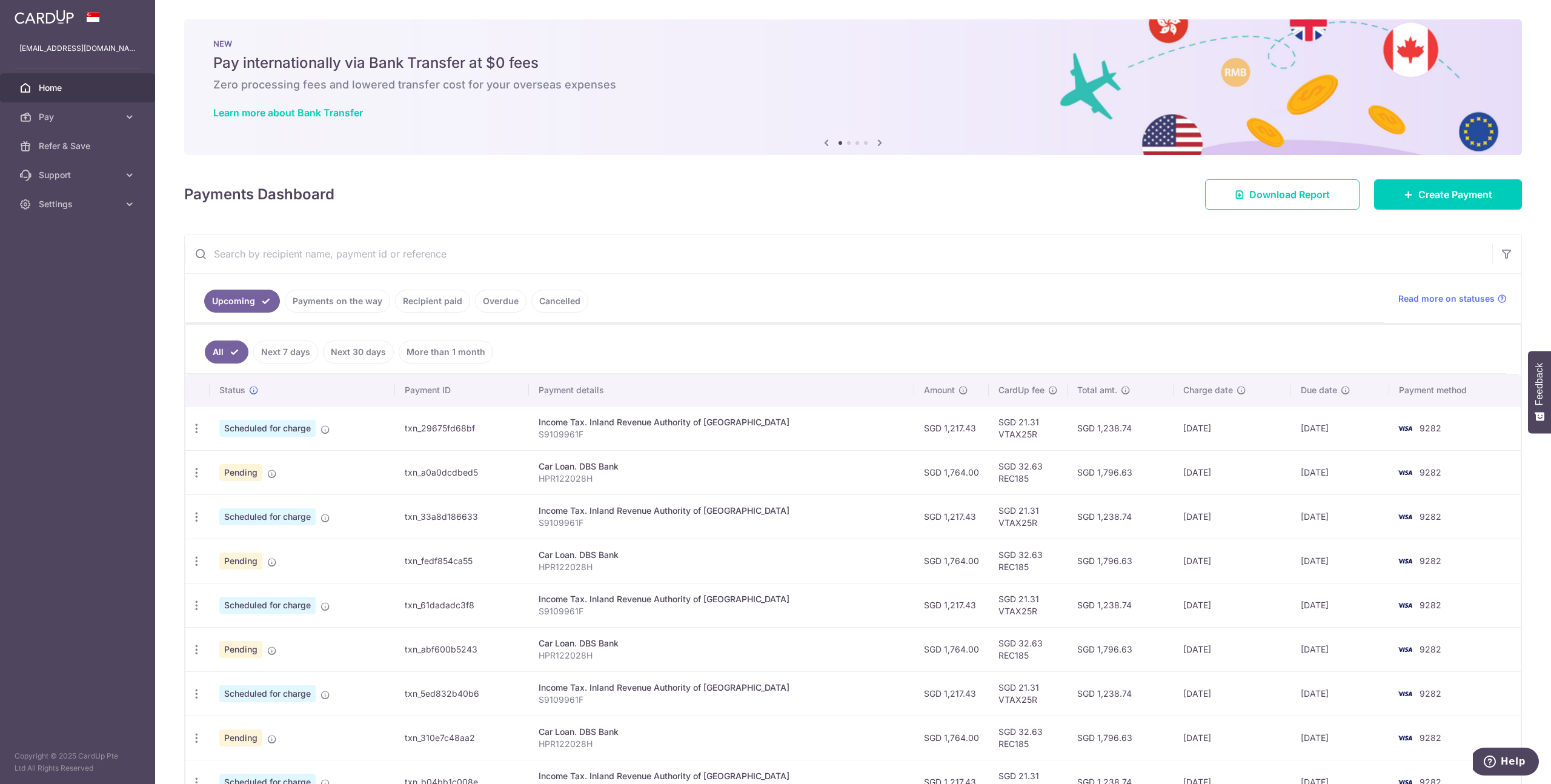
click at [881, 473] on td "Car Loan. DBS Bank HPR122028H" at bounding box center [721, 473] width 385 height 44
